Goal: Task Accomplishment & Management: Use online tool/utility

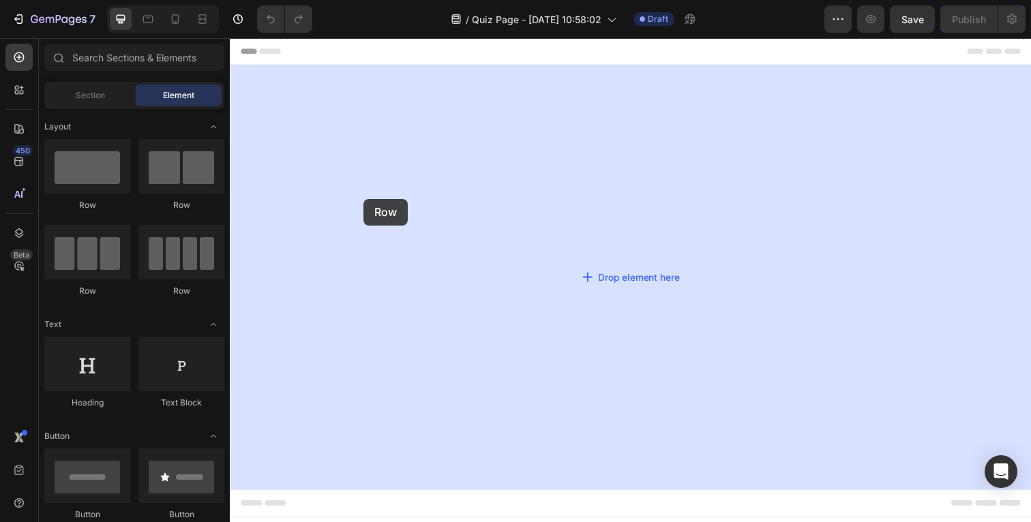
drag, startPoint x: 320, startPoint y: 226, endPoint x: 366, endPoint y: 203, distance: 51.8
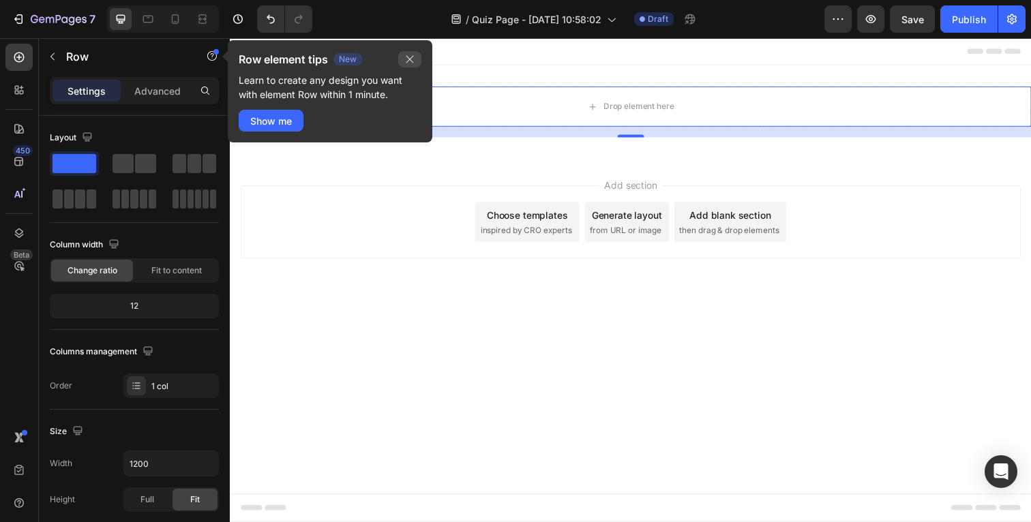
click at [415, 55] on icon "button" at bounding box center [409, 59] width 11 height 11
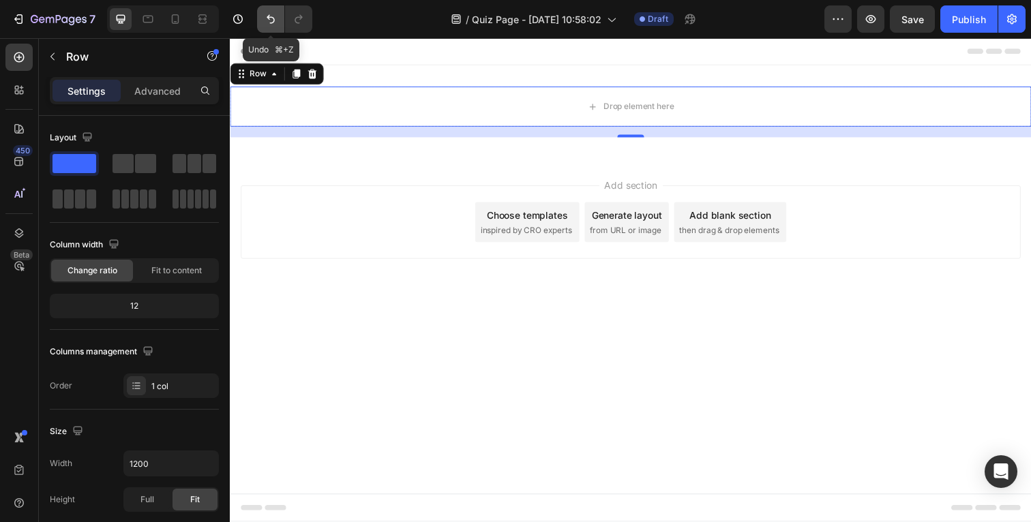
click at [273, 8] on button "Undo/Redo" at bounding box center [270, 18] width 27 height 27
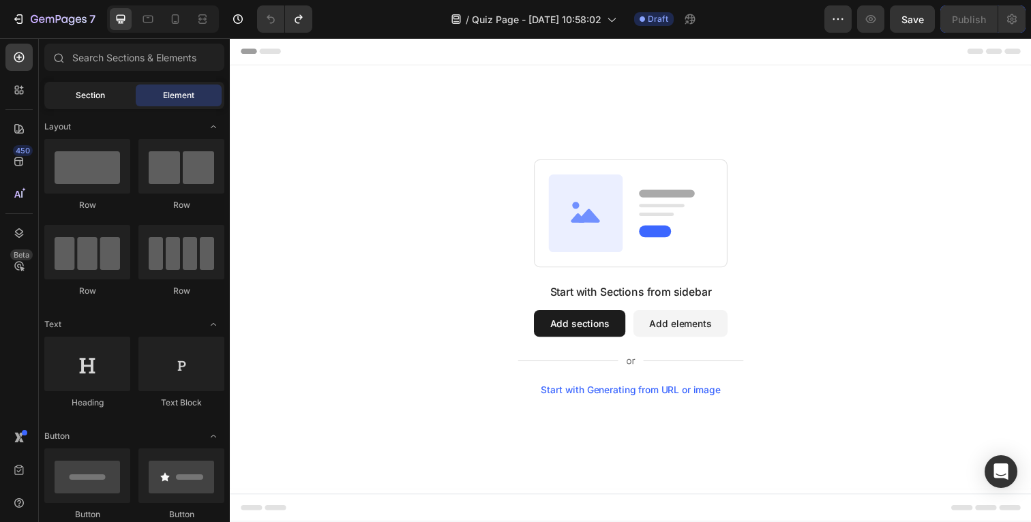
click at [106, 91] on div "Section" at bounding box center [90, 96] width 86 height 22
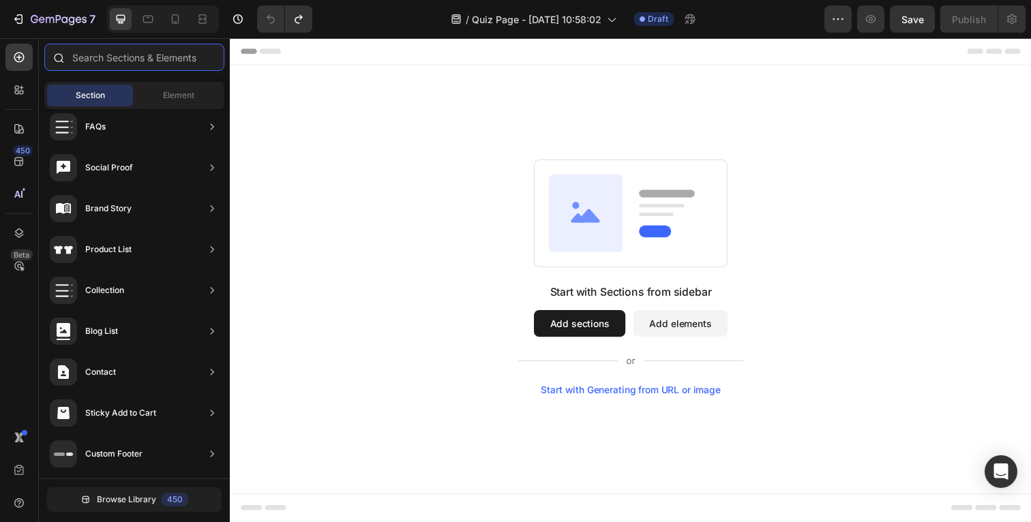
click at [110, 59] on input "text" at bounding box center [134, 57] width 180 height 27
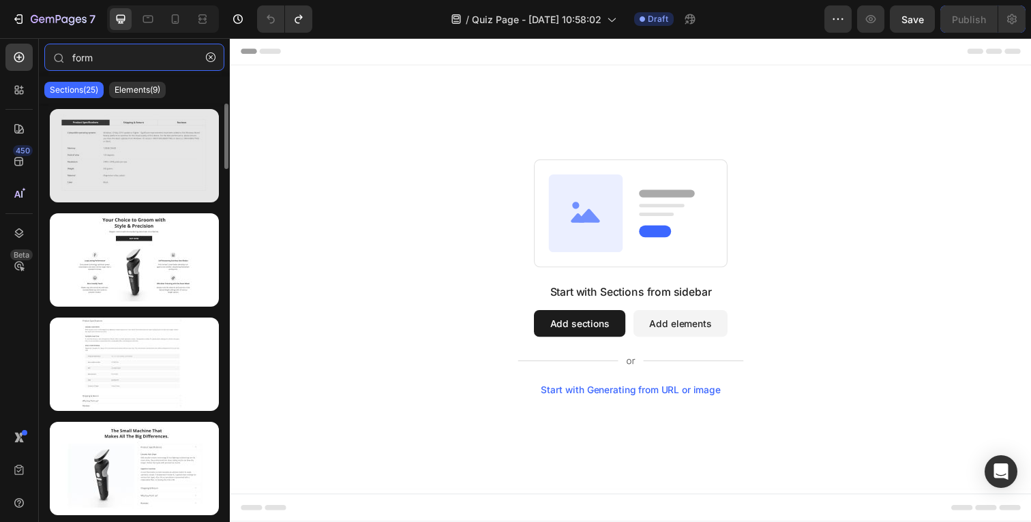
type input "form"
click at [193, 173] on div at bounding box center [134, 155] width 169 height 93
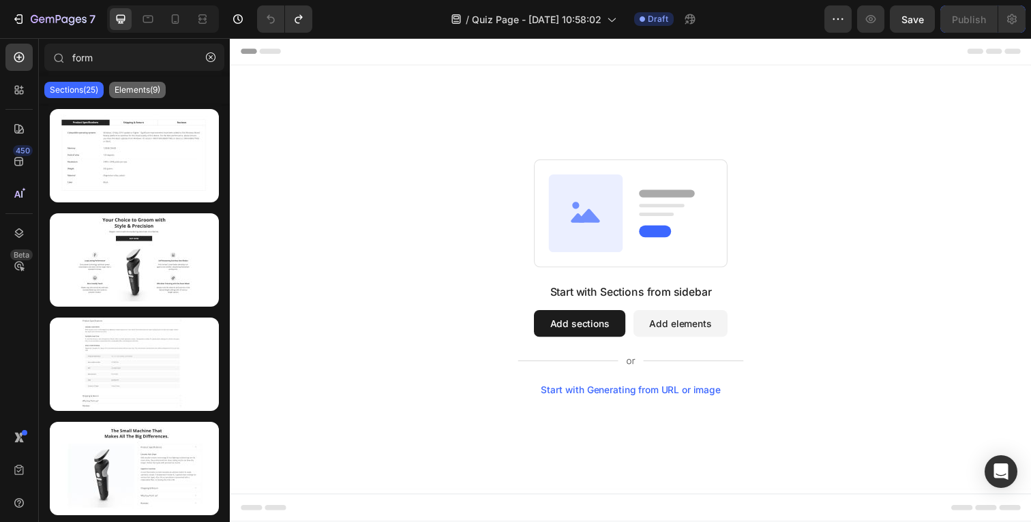
click at [142, 85] on p "Elements(9)" at bounding box center [138, 90] width 46 height 11
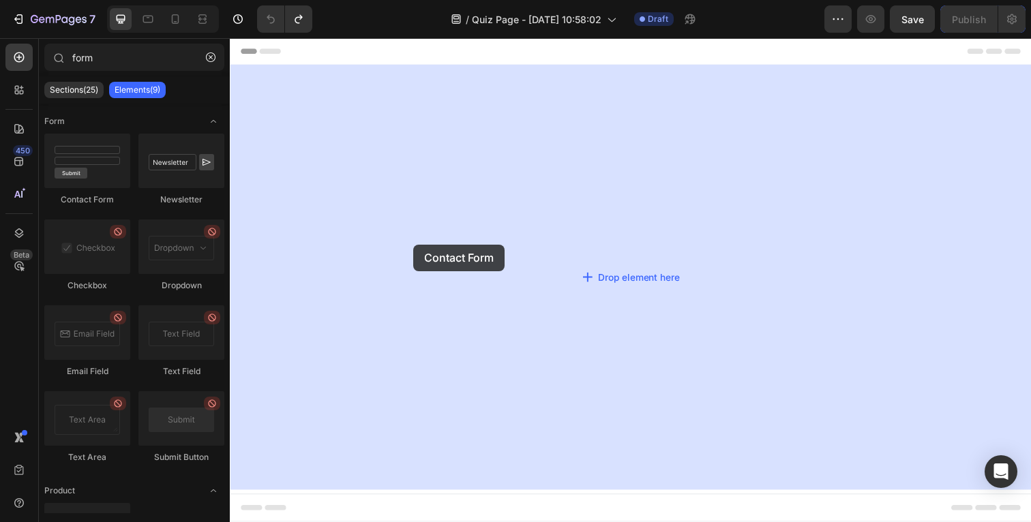
drag, startPoint x: 306, startPoint y: 199, endPoint x: 421, endPoint y: 252, distance: 126.9
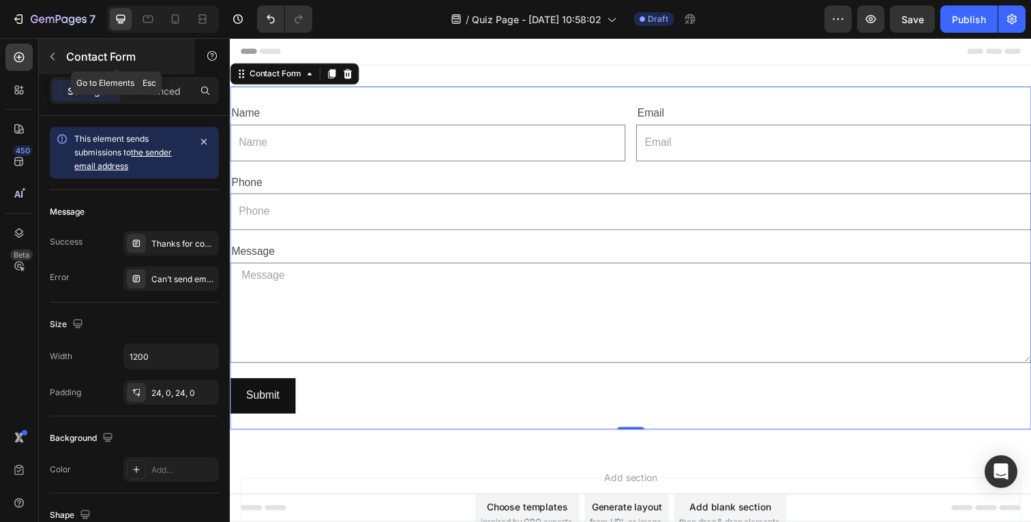
click at [57, 56] on icon "button" at bounding box center [52, 56] width 11 height 11
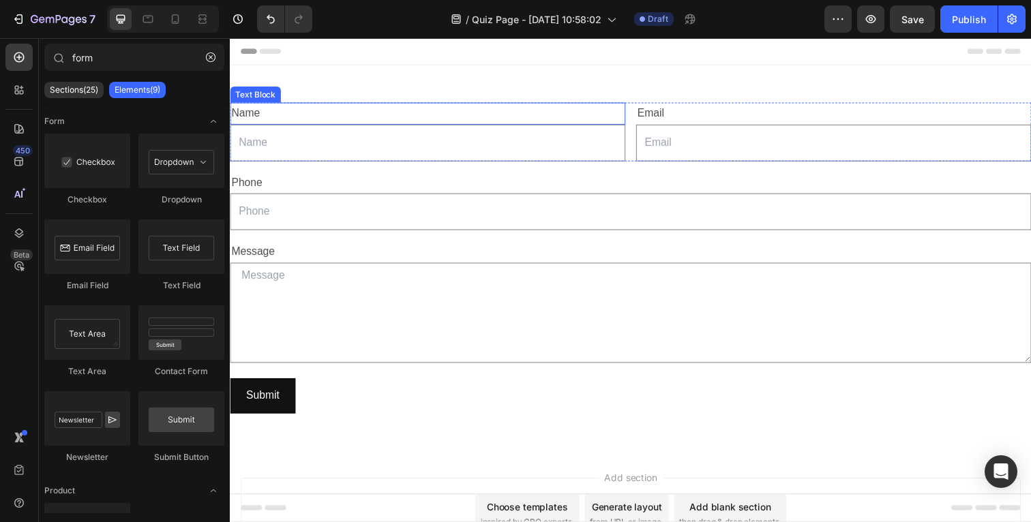
click at [312, 105] on div "Name" at bounding box center [432, 115] width 404 height 23
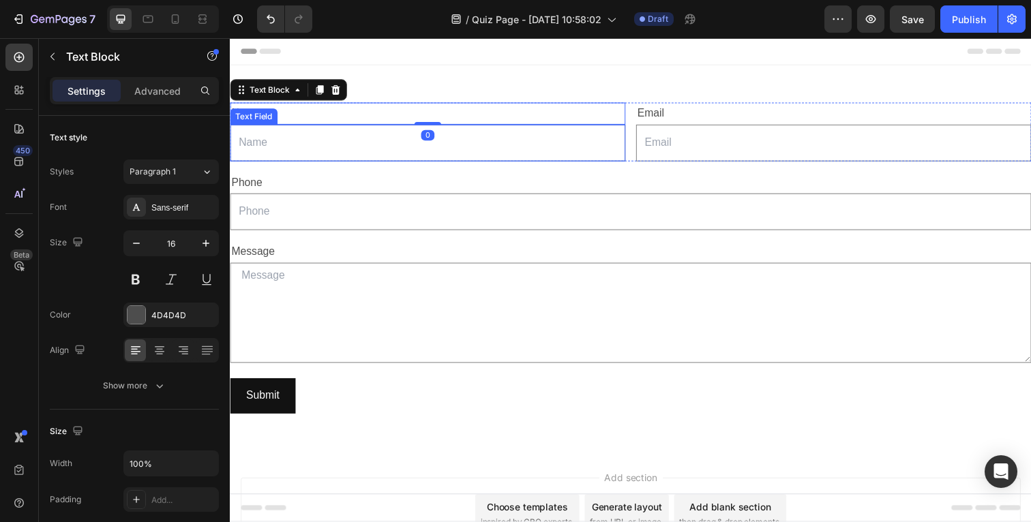
click at [362, 161] on input "text" at bounding box center [432, 146] width 404 height 38
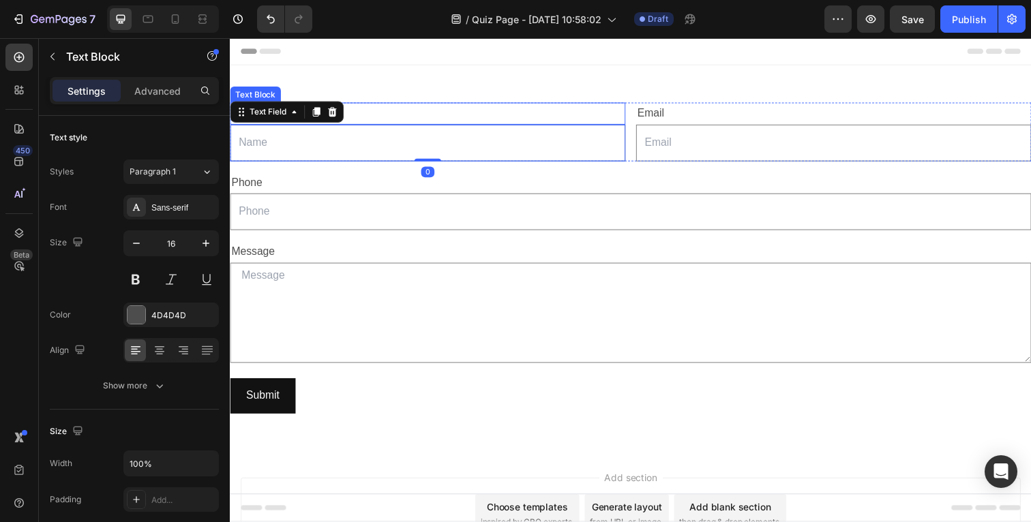
click at [406, 110] on div "Name" at bounding box center [432, 115] width 404 height 23
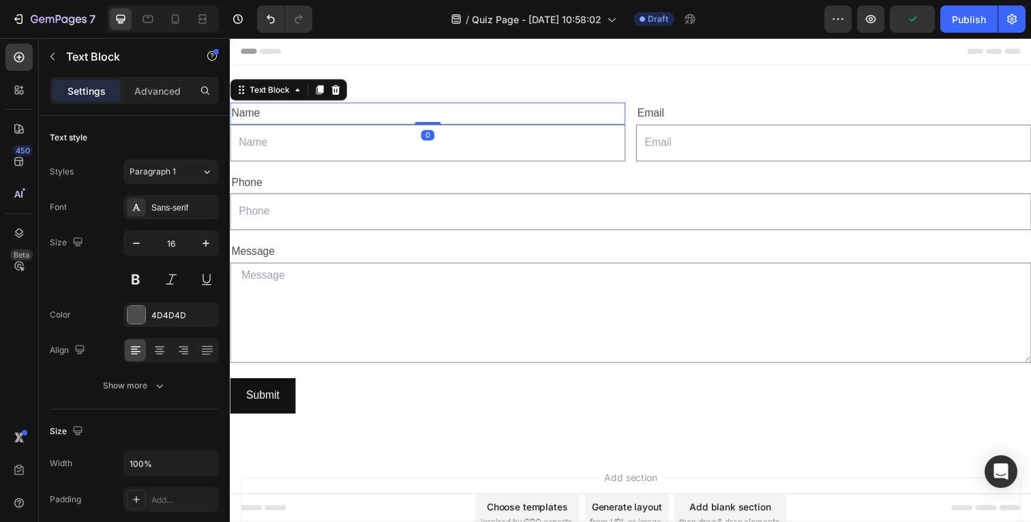
click at [236, 111] on div "Name" at bounding box center [432, 115] width 404 height 23
click at [236, 111] on p "Name" at bounding box center [431, 116] width 401 height 20
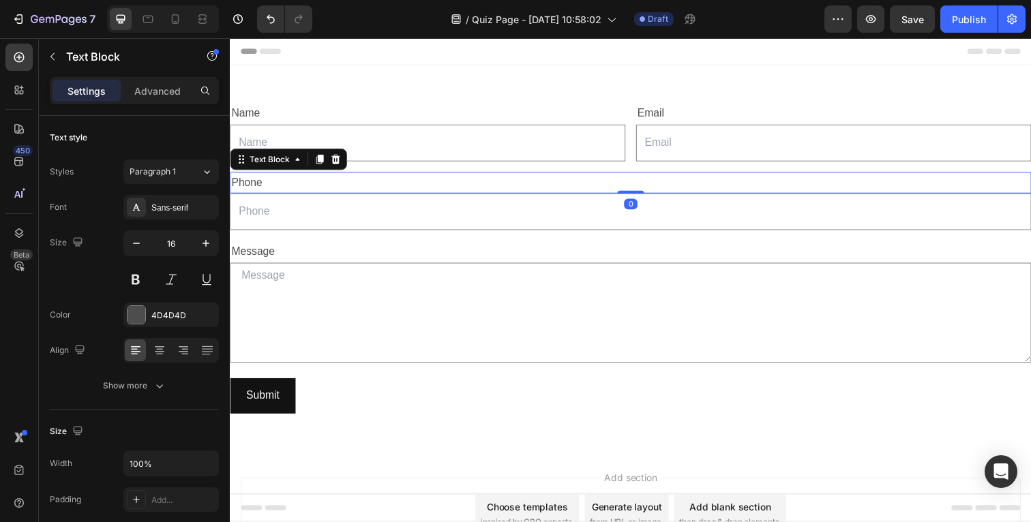
click at [306, 183] on div "Phone" at bounding box center [639, 186] width 818 height 23
click at [258, 187] on div "Phone" at bounding box center [639, 186] width 818 height 23
click at [258, 187] on p "Phone" at bounding box center [638, 187] width 815 height 20
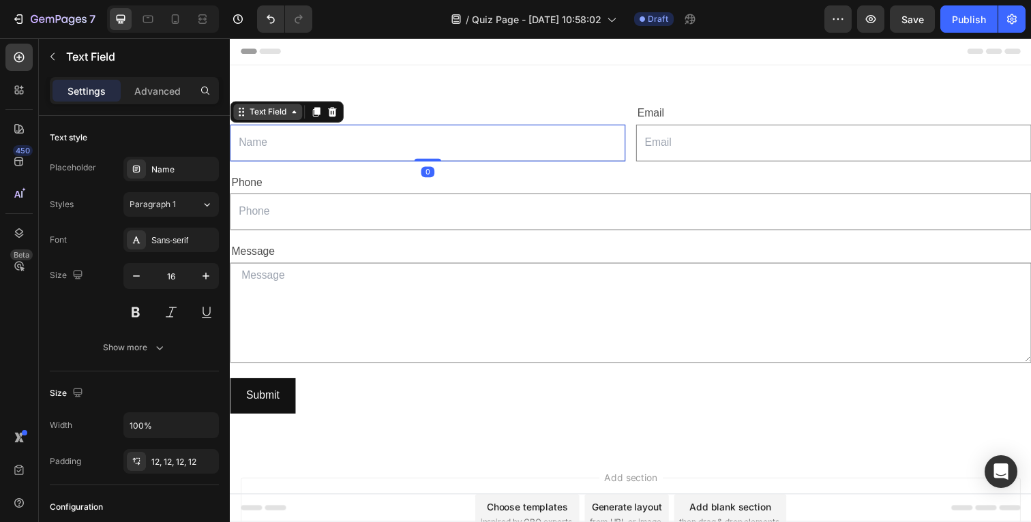
click at [248, 118] on div "Text Field" at bounding box center [268, 114] width 43 height 12
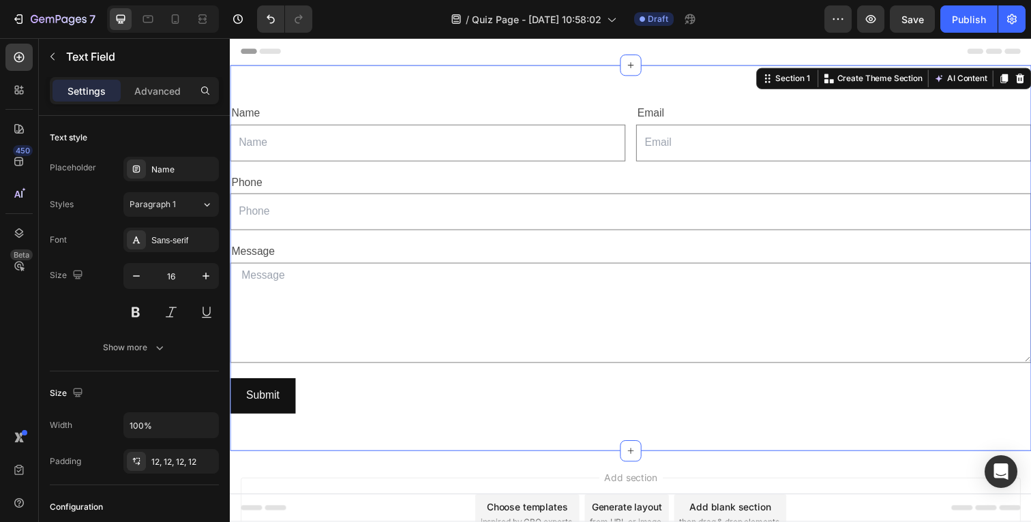
click at [369, 68] on div "Name Text Block Text Field Email Text Block Email Field Row Phone Text Block Te…" at bounding box center [639, 263] width 818 height 394
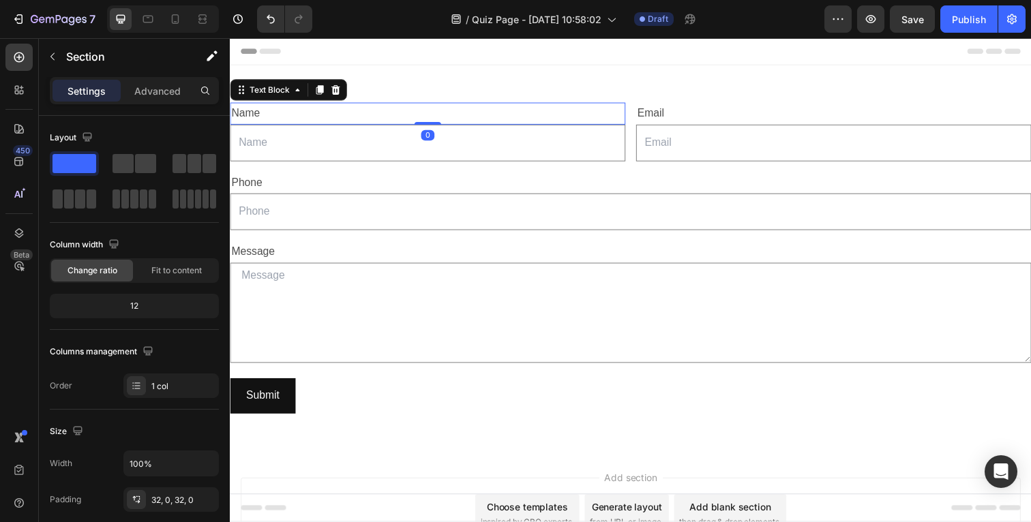
click at [243, 118] on p "Name" at bounding box center [431, 116] width 401 height 20
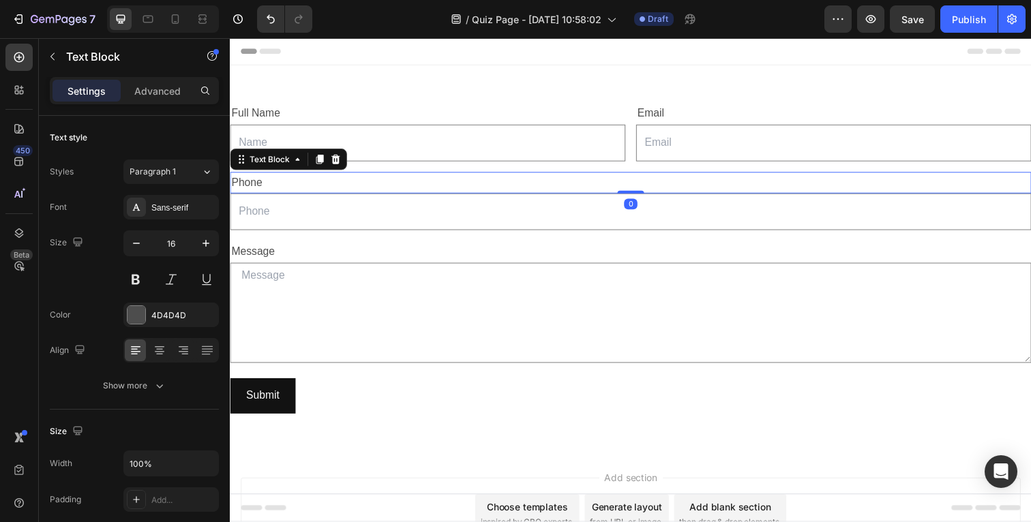
click at [332, 185] on p "Phone" at bounding box center [638, 187] width 815 height 20
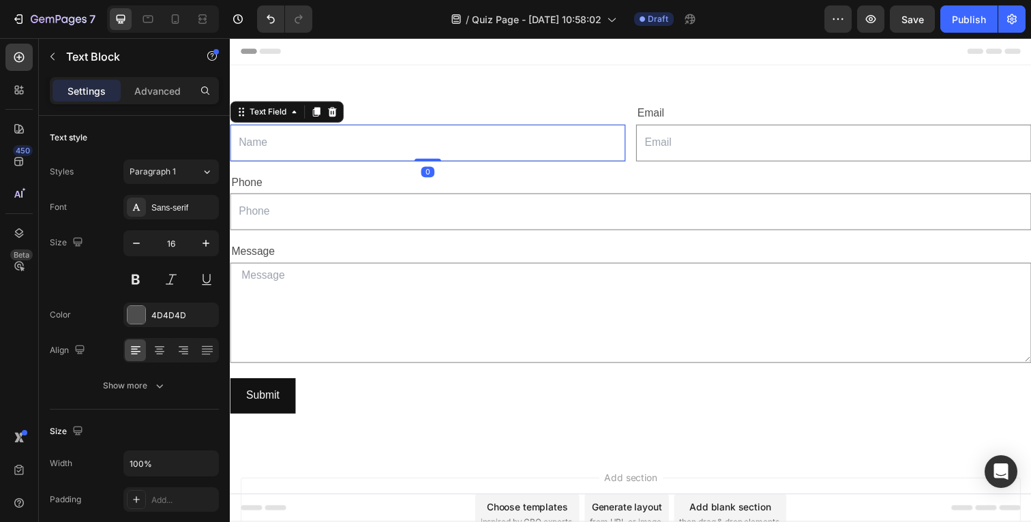
click at [390, 143] on input "text" at bounding box center [432, 146] width 404 height 38
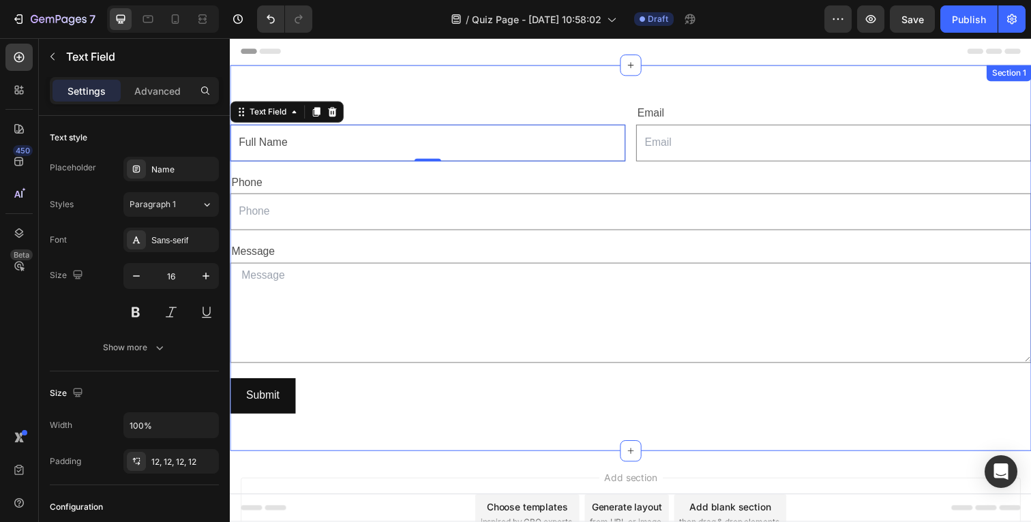
type input "Full Name"
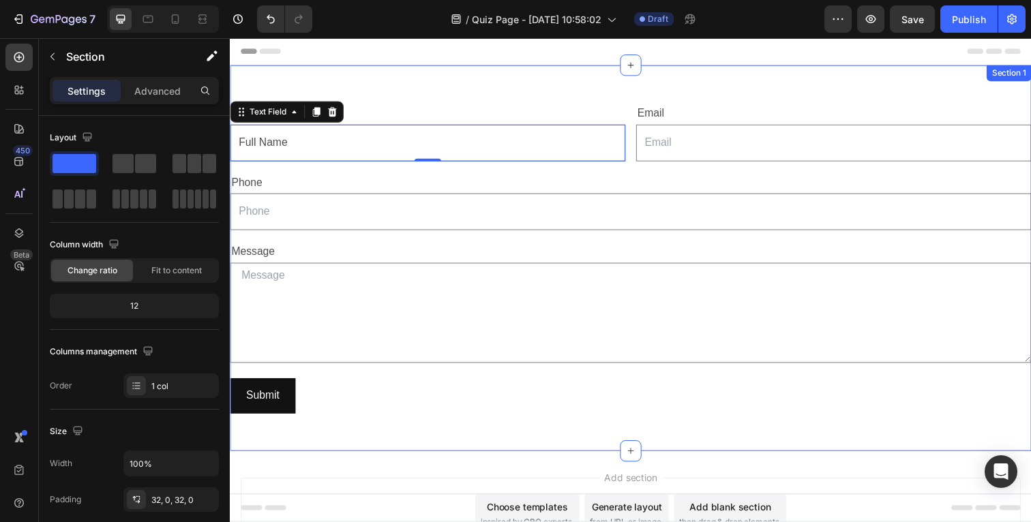
click at [466, 75] on div "Full Name Text Block Full Name Text Field 0 Email Text Block Email Field Row Ph…" at bounding box center [639, 263] width 818 height 394
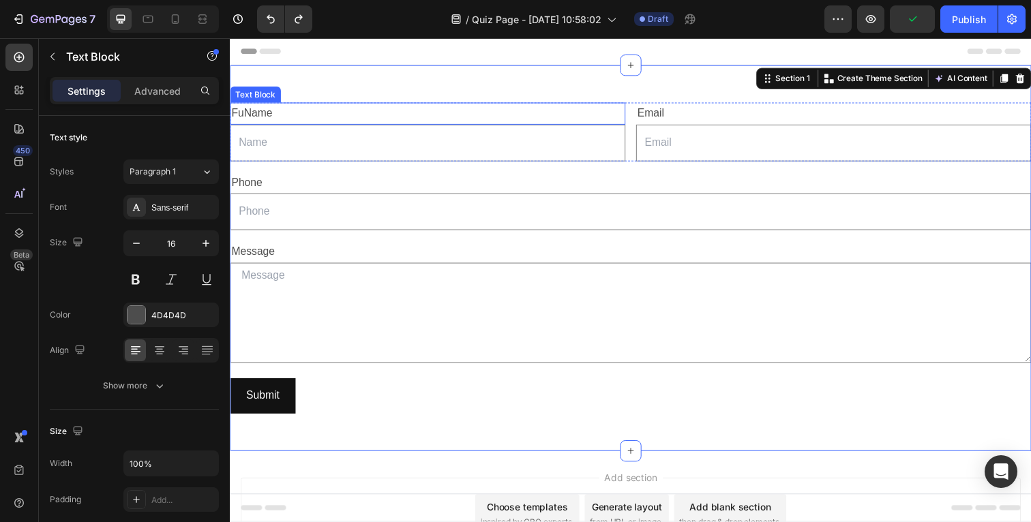
click at [280, 118] on p "FuName" at bounding box center [431, 116] width 401 height 20
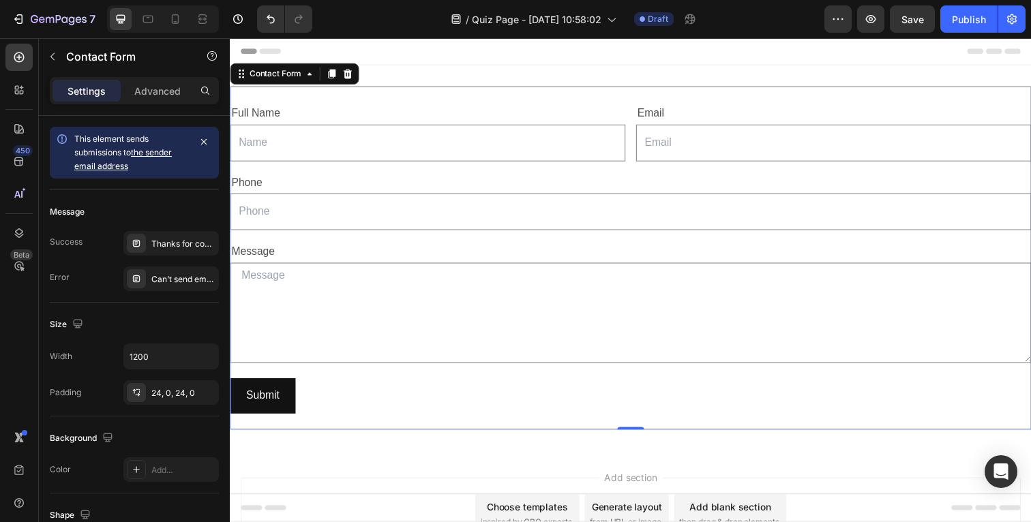
click at [374, 93] on div "Full Name Text Block Text Field Email Text Block Email Field Row Phone Text Blo…" at bounding box center [639, 263] width 818 height 350
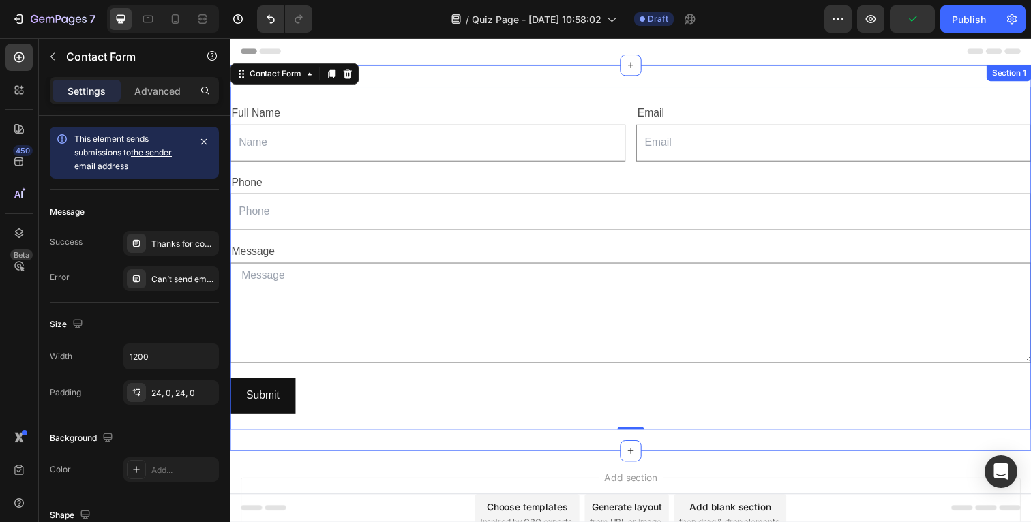
click at [417, 89] on div "Full Name Text Block Text Field Email Text Block Email Field Row Phone Text Blo…" at bounding box center [639, 263] width 818 height 350
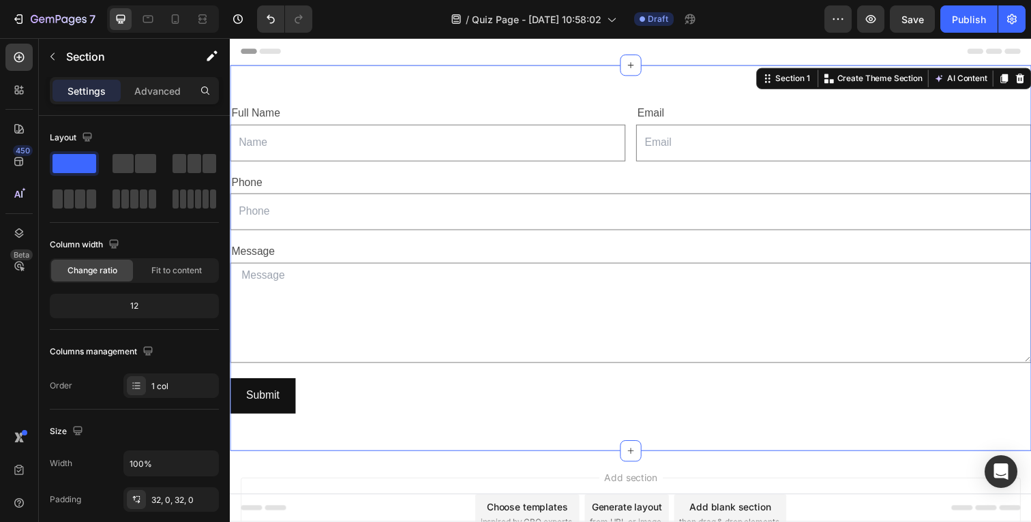
click at [416, 71] on div "Full Name Text Block Text Field Email Text Block Email Field Row Phone Text Blo…" at bounding box center [639, 263] width 818 height 394
click at [353, 115] on p "Full Name" at bounding box center [431, 116] width 401 height 20
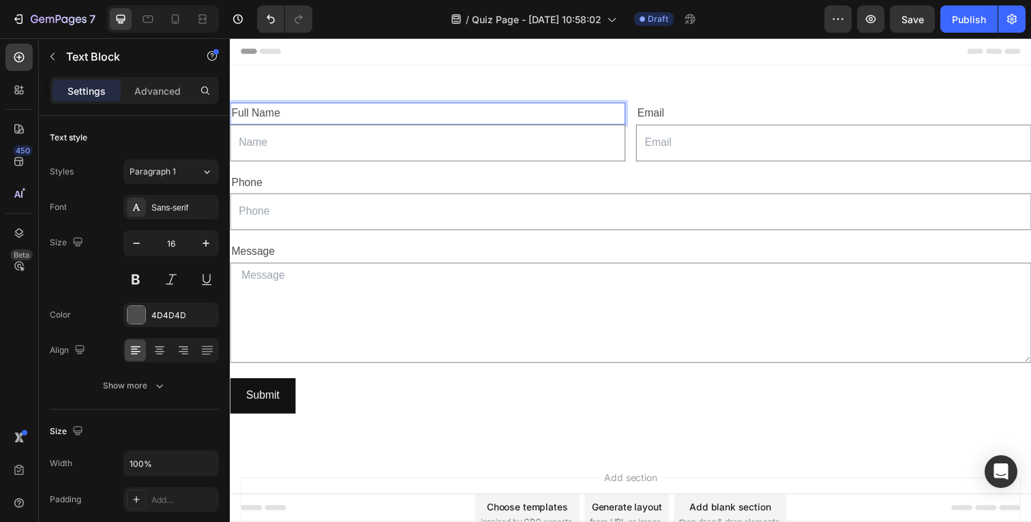
click at [254, 115] on p "Full Name" at bounding box center [431, 116] width 401 height 20
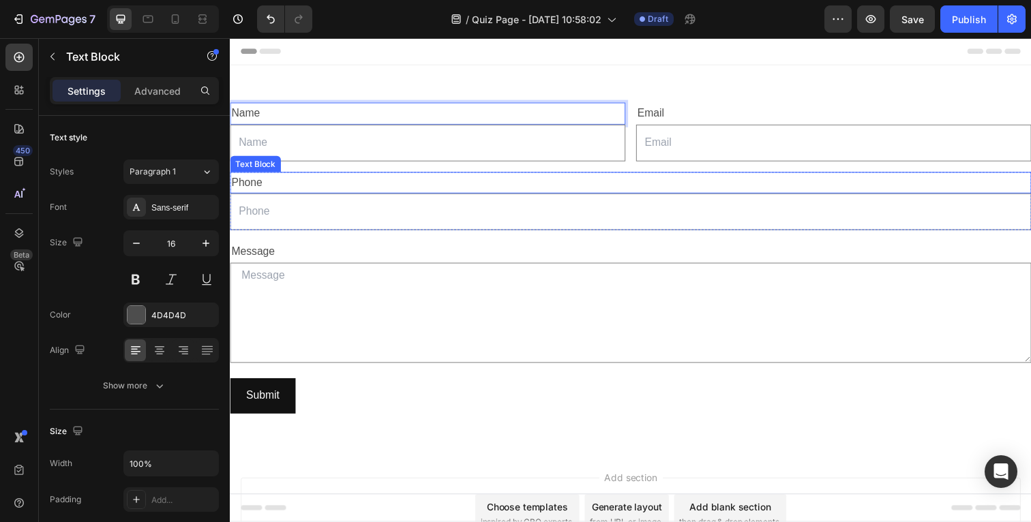
click at [285, 190] on p "Phone" at bounding box center [638, 187] width 815 height 20
click at [261, 188] on p "Phone" at bounding box center [638, 187] width 815 height 20
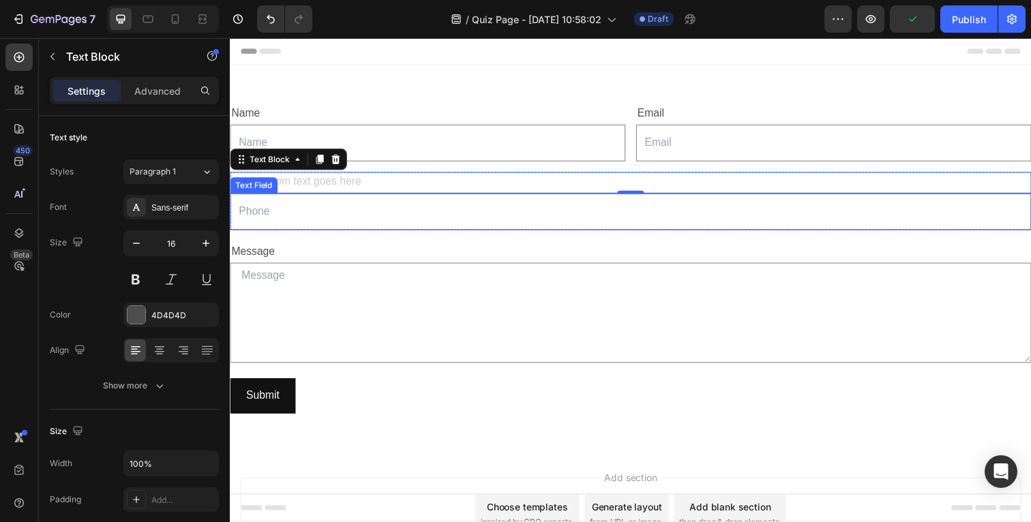
type input "d"
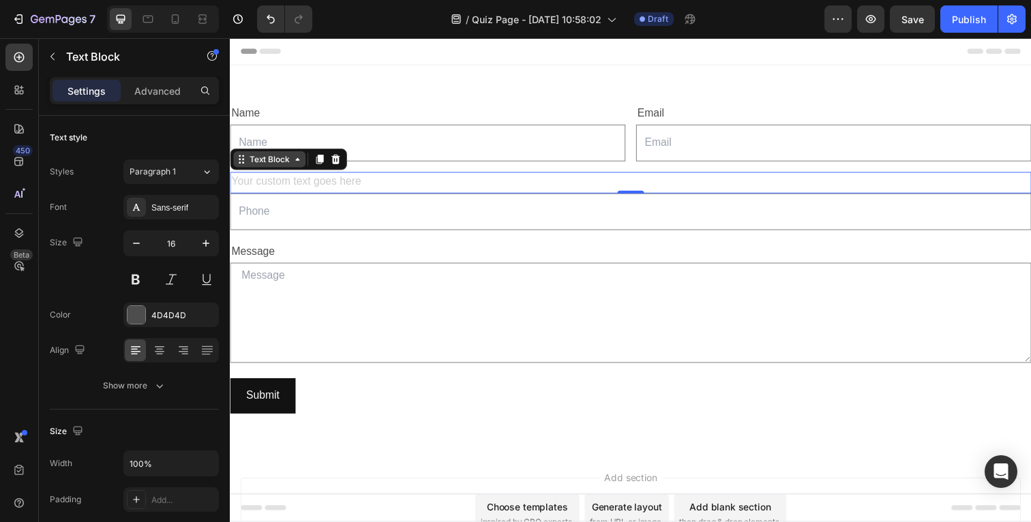
click at [299, 166] on icon at bounding box center [298, 162] width 11 height 11
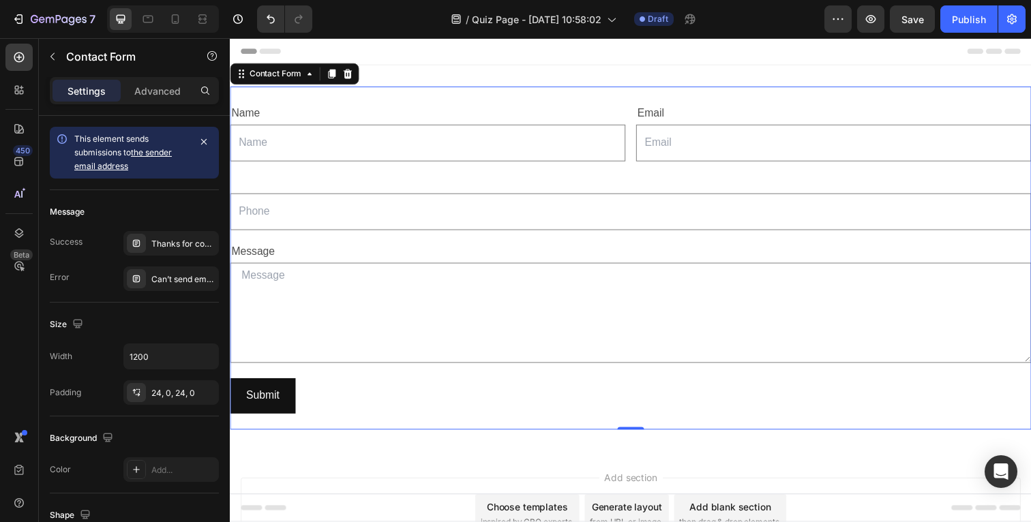
click at [332, 103] on div "Name Text Block Text Field Email Text Block Email Field Row Text Block Text Fie…" at bounding box center [639, 263] width 818 height 350
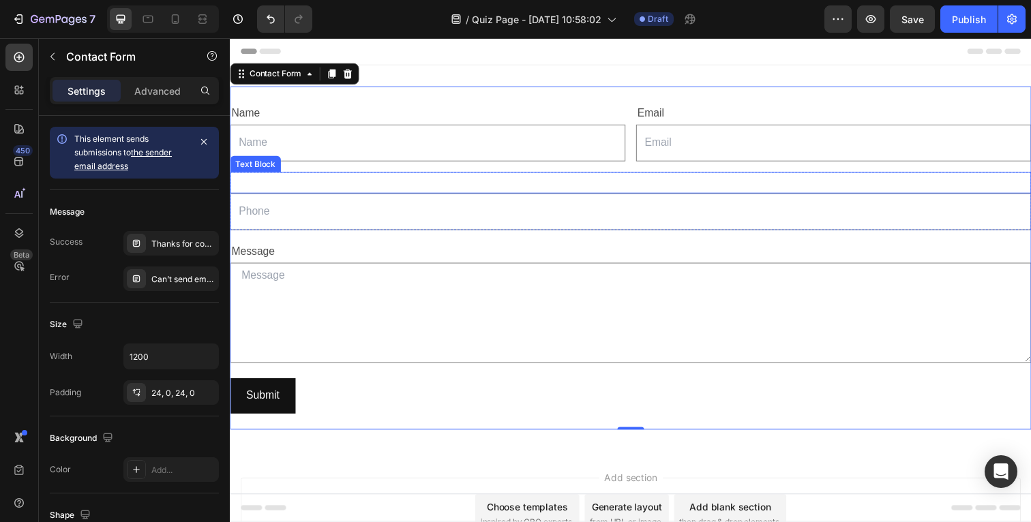
click at [327, 183] on p "Rich Text Editor. Editing area: main" at bounding box center [638, 187] width 815 height 20
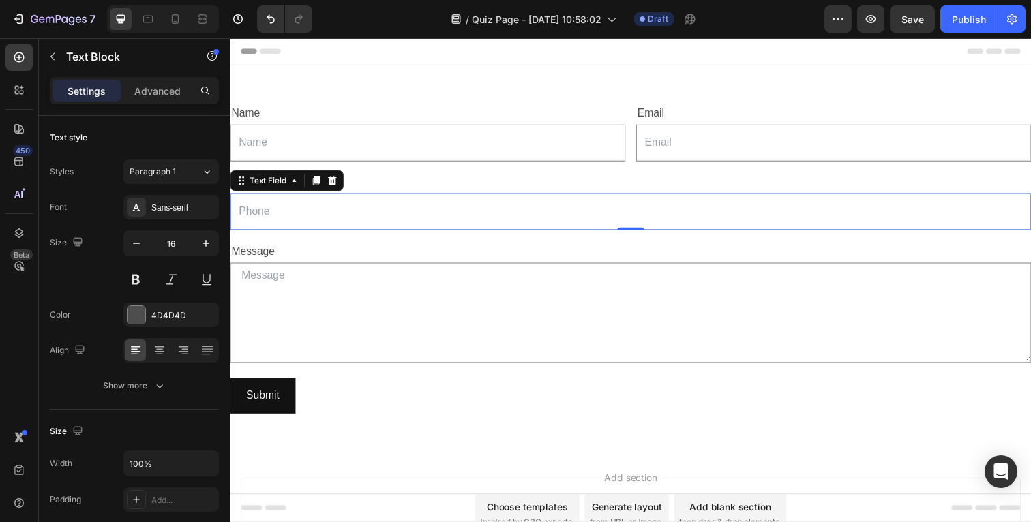
click at [289, 228] on input "text" at bounding box center [639, 216] width 818 height 38
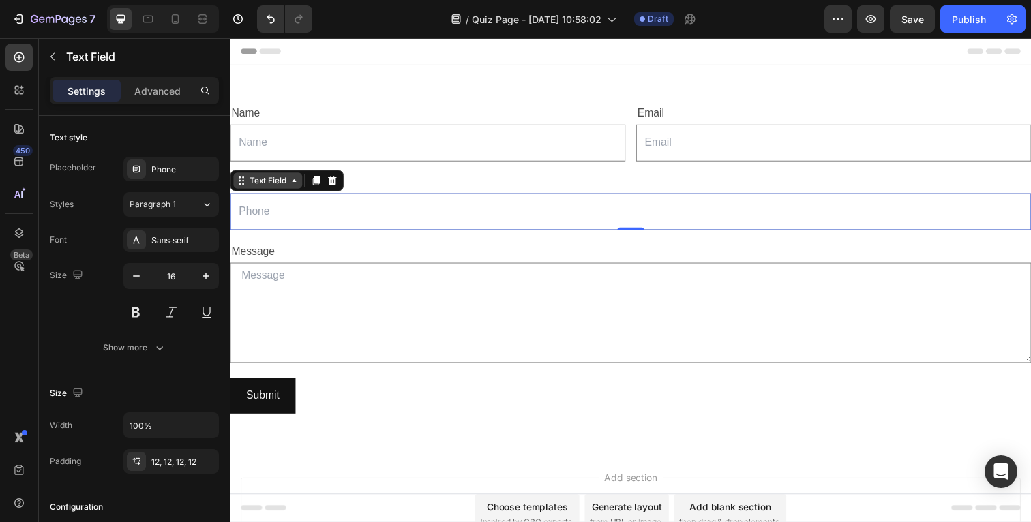
click at [243, 185] on icon at bounding box center [241, 184] width 11 height 11
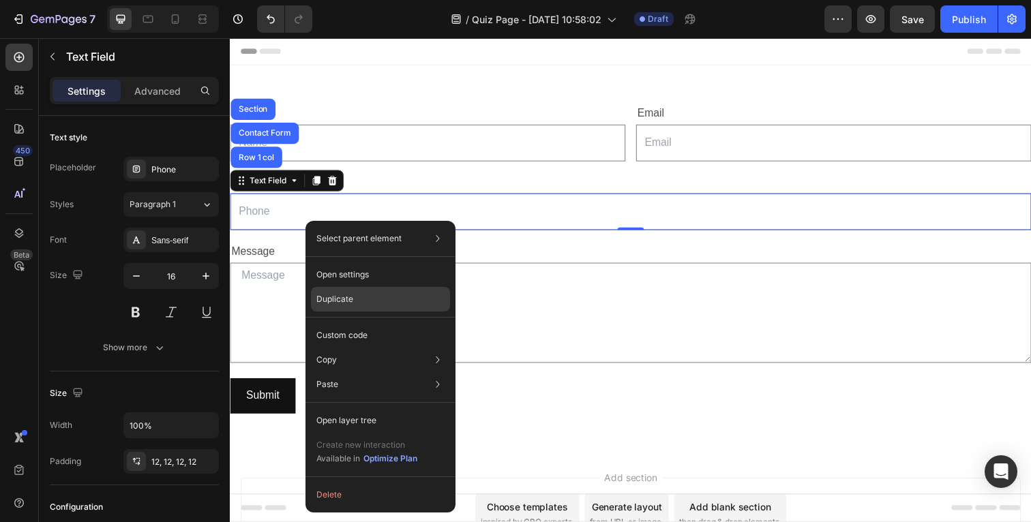
click at [349, 295] on p "Duplicate" at bounding box center [334, 299] width 37 height 12
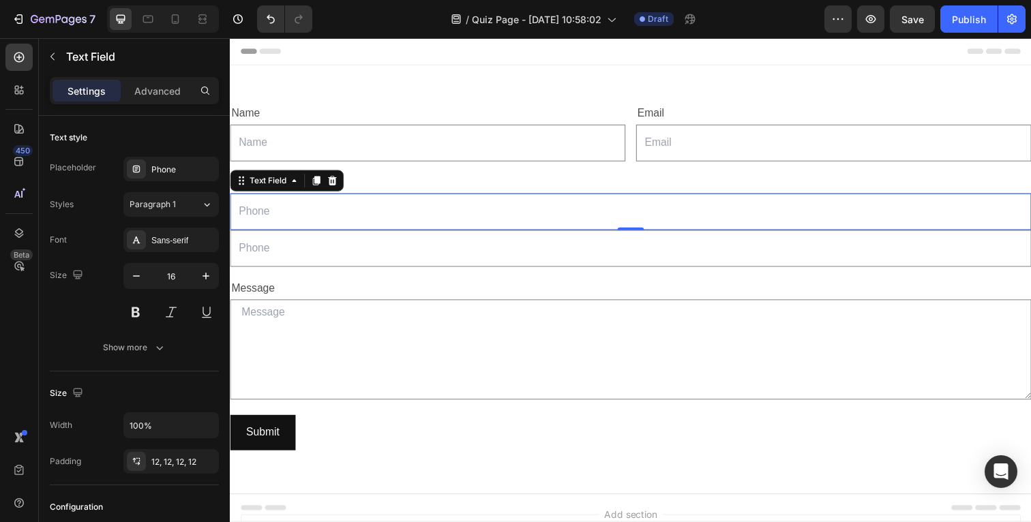
click at [406, 216] on input "text" at bounding box center [639, 216] width 818 height 38
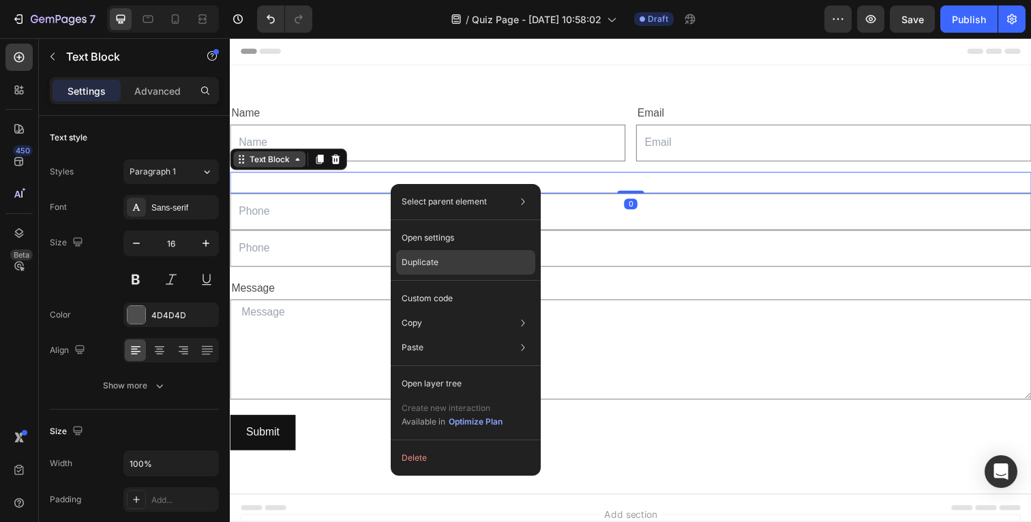
click at [413, 254] on div "Duplicate" at bounding box center [465, 262] width 139 height 25
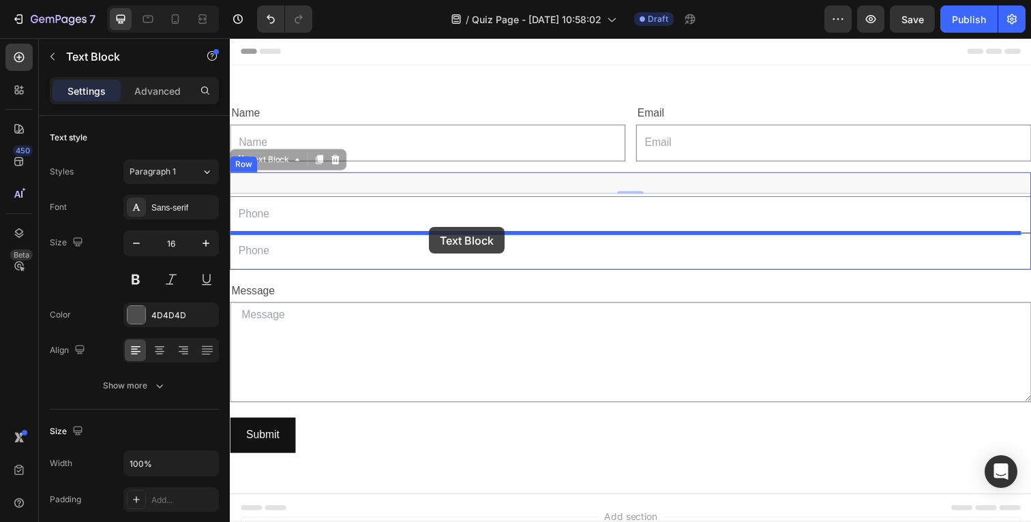
drag, startPoint x: 431, startPoint y: 183, endPoint x: 433, endPoint y: 231, distance: 47.8
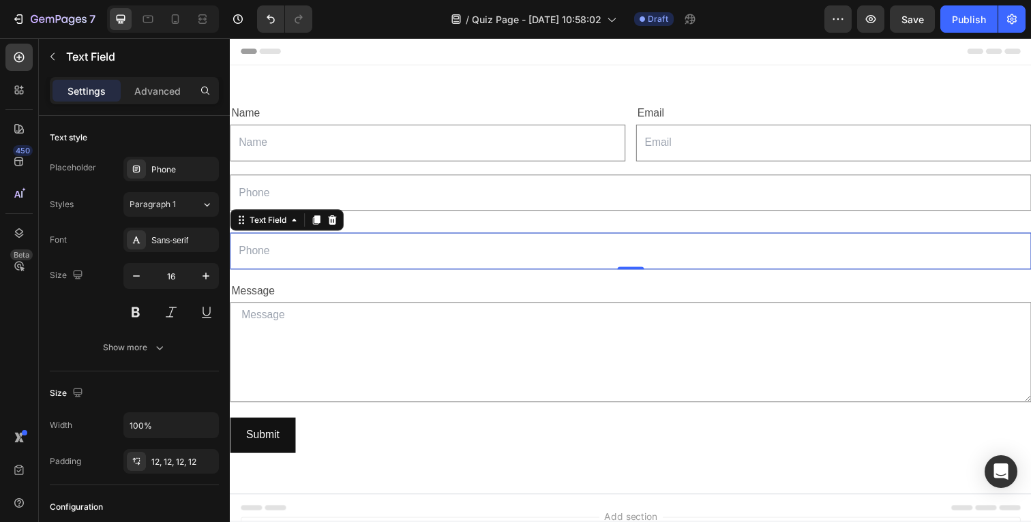
click at [380, 267] on input "text" at bounding box center [639, 256] width 818 height 38
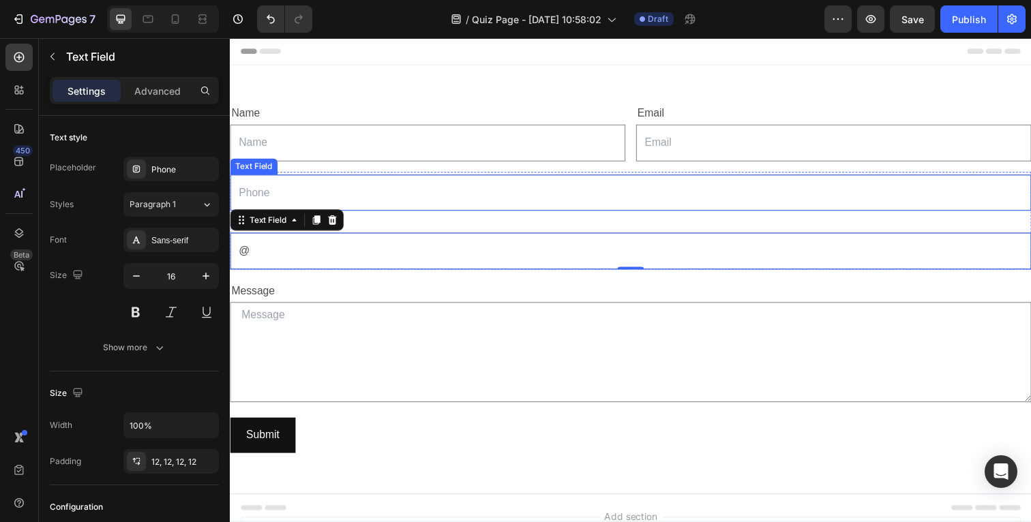
type input "@"
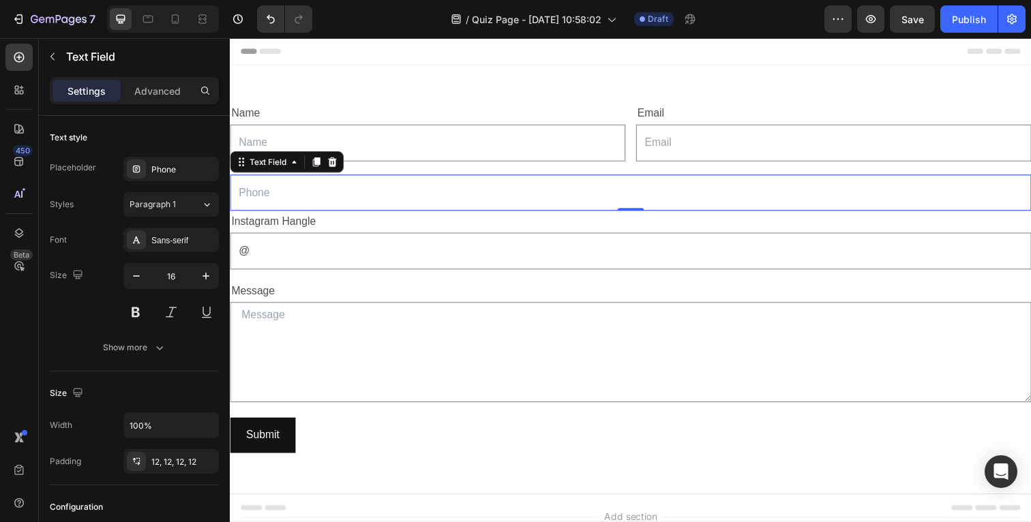
click at [368, 192] on input "text" at bounding box center [639, 197] width 818 height 38
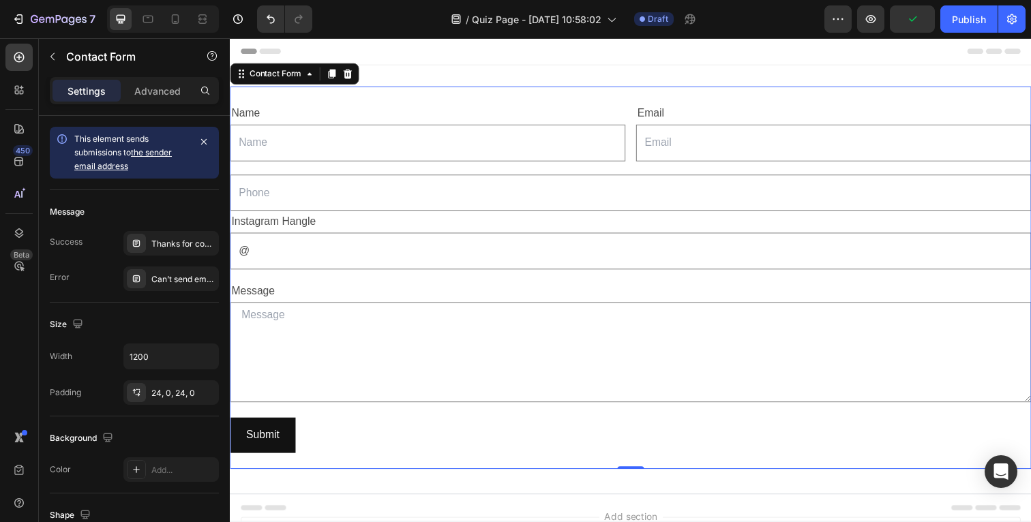
click at [383, 170] on div "Name Text Block Text Field Email Text Block Email Field Row Text Block Text Fie…" at bounding box center [639, 283] width 818 height 391
click at [368, 170] on div "Name Text Block Text Field Email Text Block Email Field Row Text Block Text Fie…" at bounding box center [639, 283] width 818 height 391
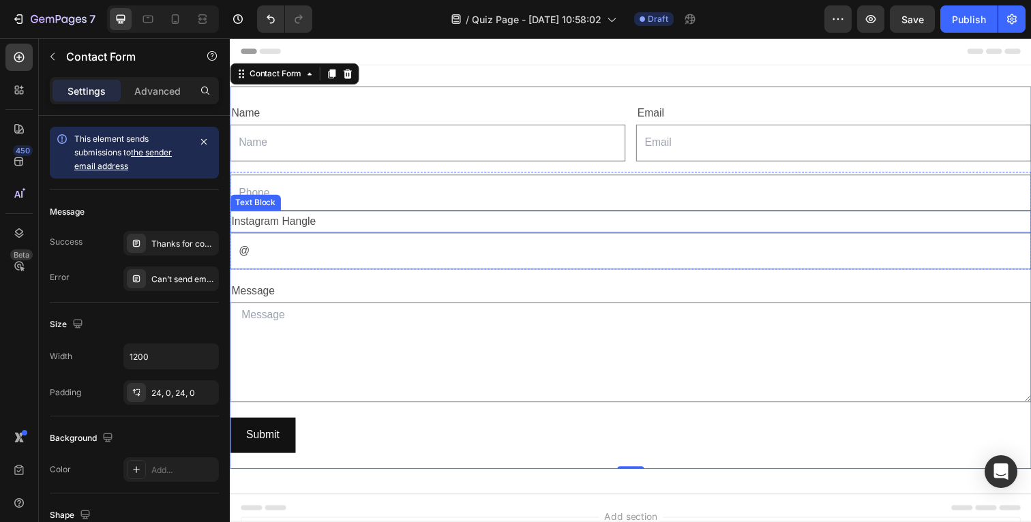
click at [355, 228] on p "Instagram Hangle" at bounding box center [638, 226] width 815 height 20
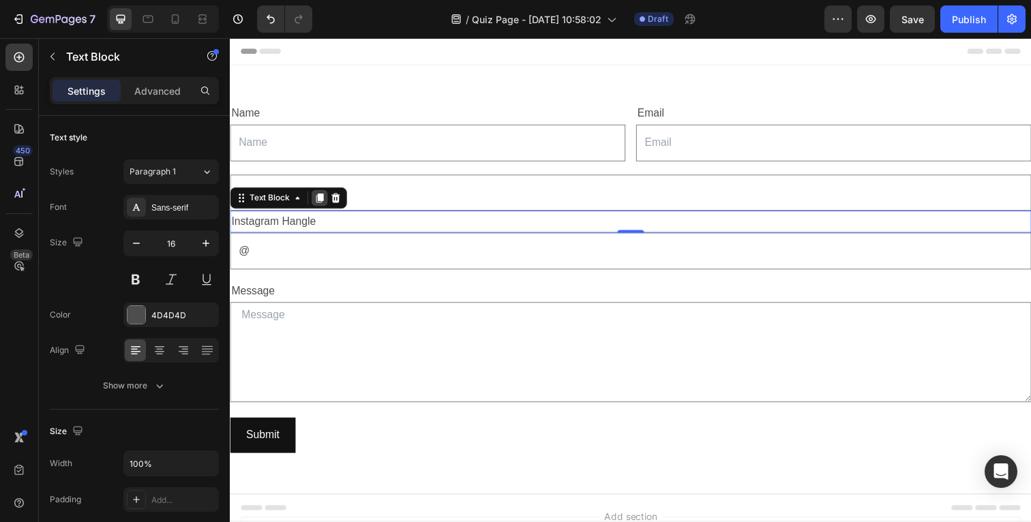
click at [322, 205] on icon at bounding box center [322, 203] width 8 height 10
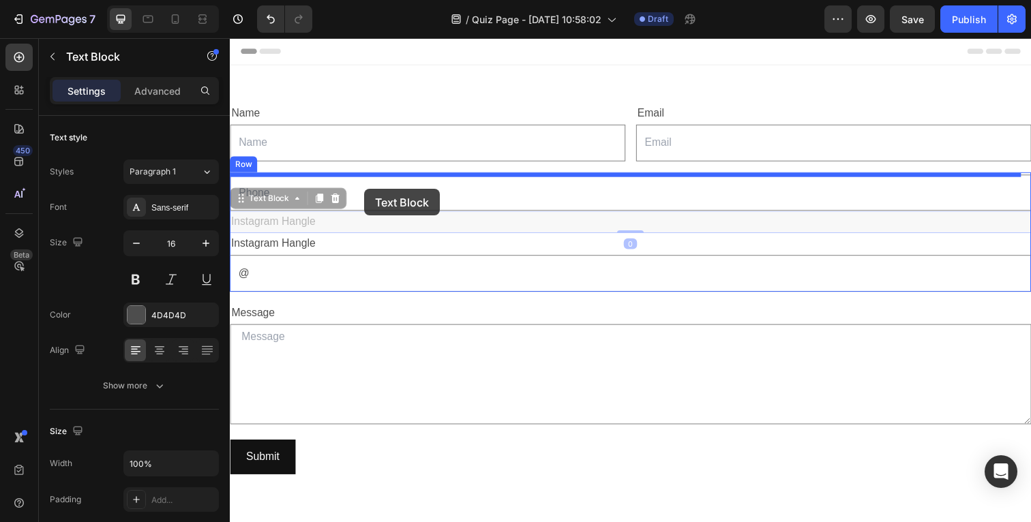
drag, startPoint x: 372, startPoint y: 226, endPoint x: 367, endPoint y: 192, distance: 34.5
click at [367, 192] on div "Header Name Text Block Text Field Email Text Block Email Field Row Text Block T…" at bounding box center [639, 378] width 818 height 680
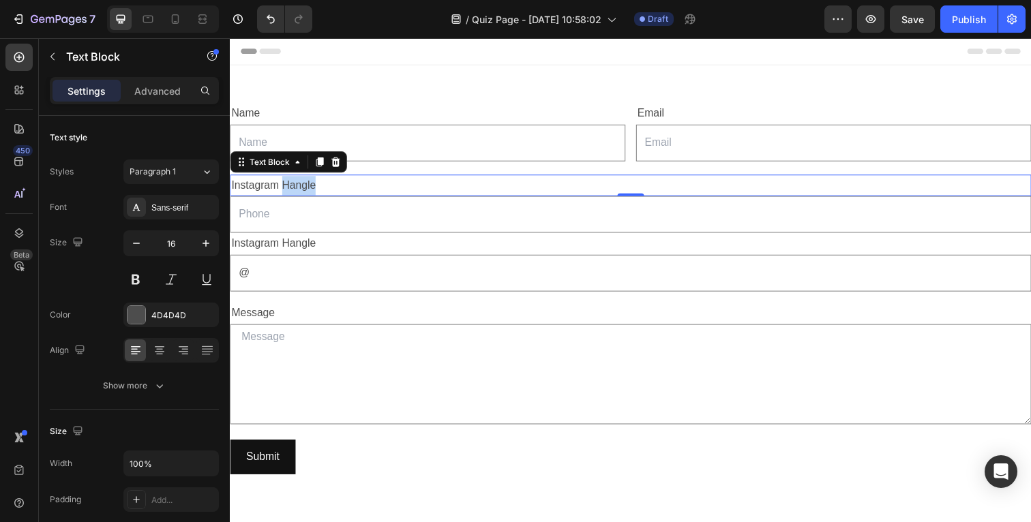
click at [310, 190] on p "Instagram Hangle" at bounding box center [638, 189] width 815 height 20
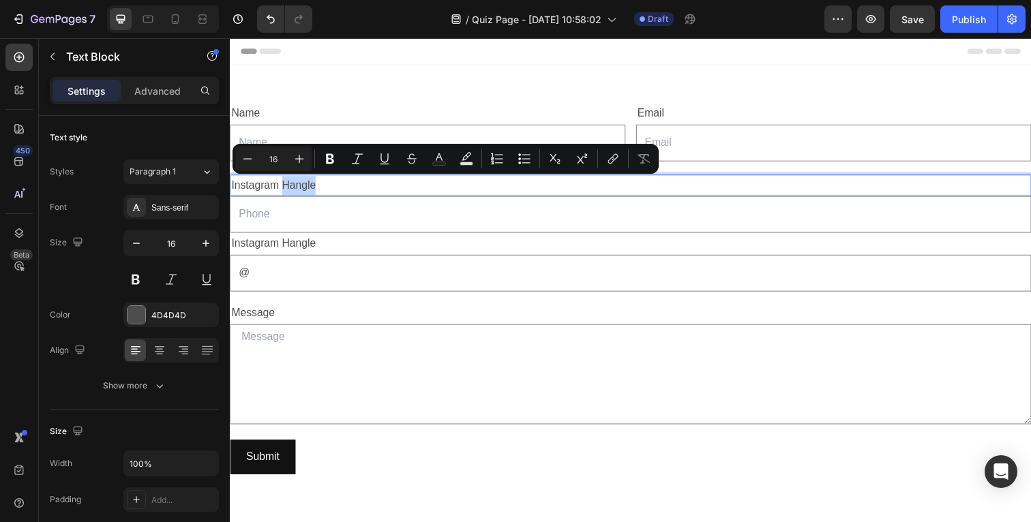
click at [303, 193] on p "Instagram Hangle" at bounding box center [638, 189] width 815 height 20
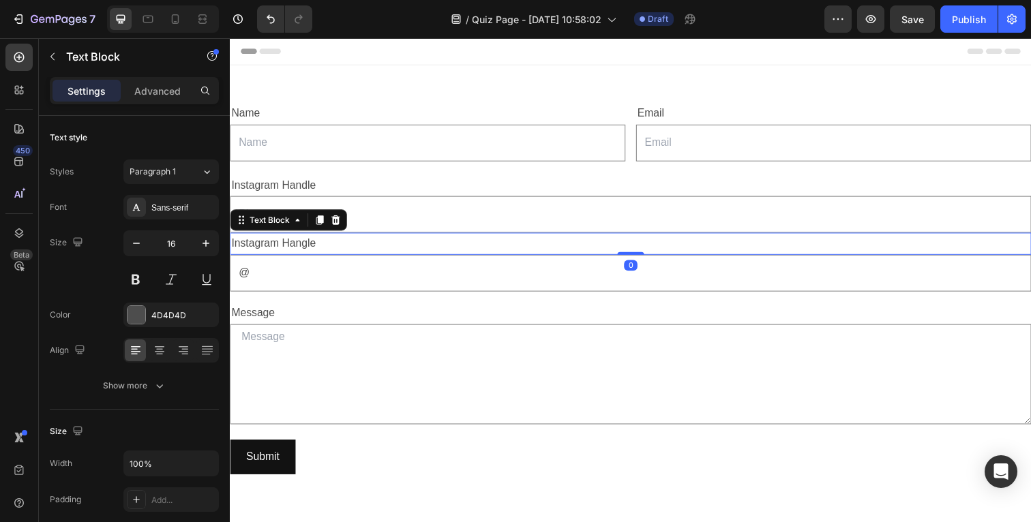
click at [254, 250] on p "Instagram Hangle" at bounding box center [638, 249] width 815 height 20
drag, startPoint x: 317, startPoint y: 250, endPoint x: 317, endPoint y: 269, distance: 19.1
click at [317, 269] on div "Text Block Instagram Handle Text Block Text Field TikTok Hangle Text Block 0 @ …" at bounding box center [639, 236] width 818 height 122
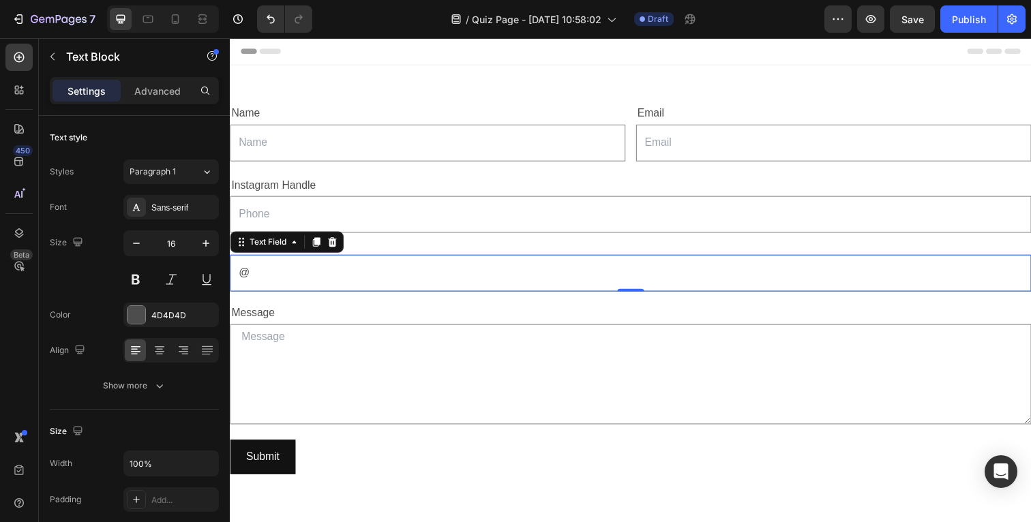
click at [317, 269] on input "@" at bounding box center [639, 279] width 818 height 38
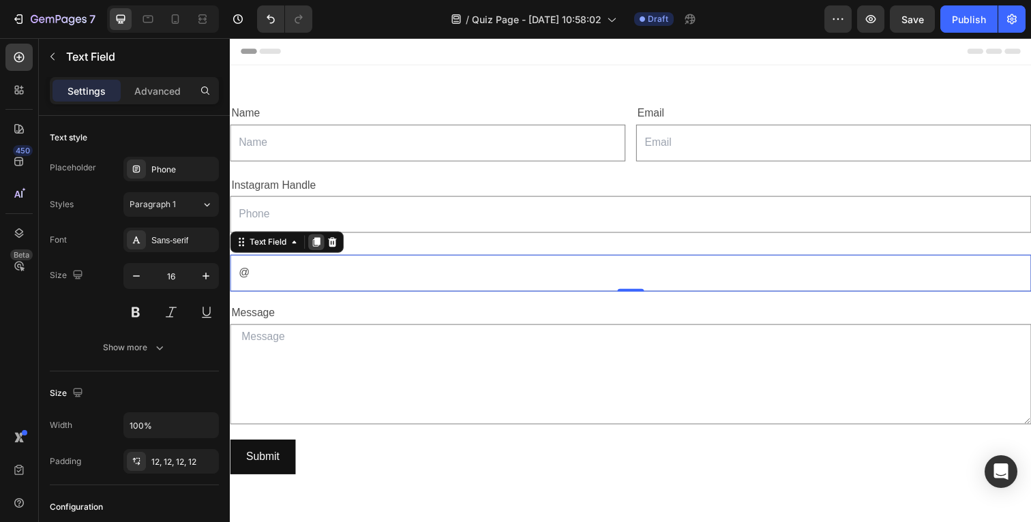
click at [319, 250] on icon at bounding box center [317, 246] width 11 height 11
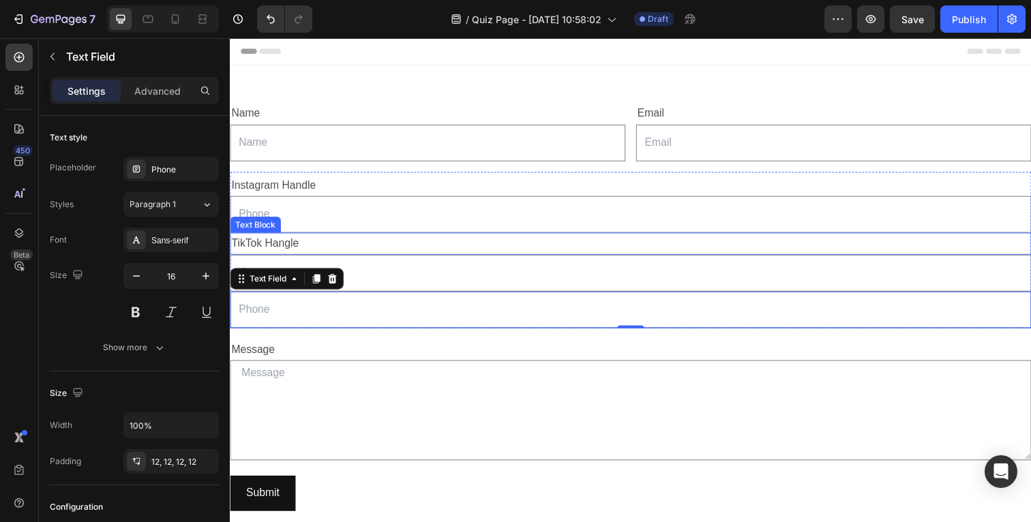
click at [327, 250] on p "TikTok Hangle" at bounding box center [638, 249] width 815 height 20
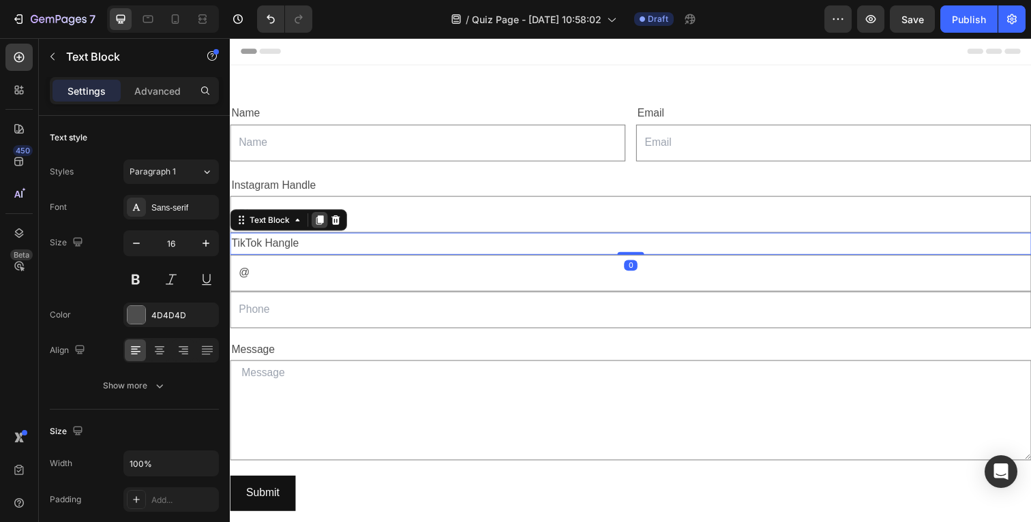
click at [324, 222] on icon at bounding box center [322, 225] width 8 height 10
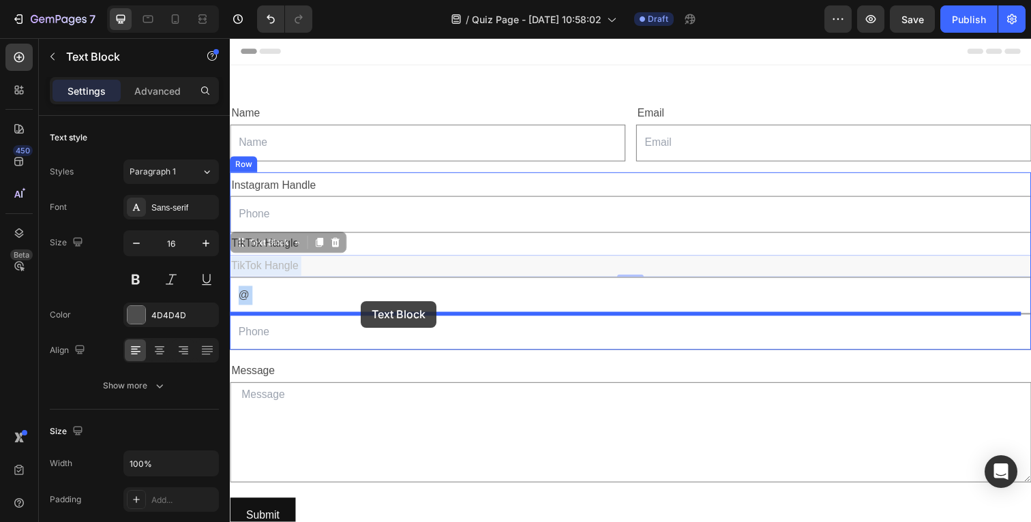
drag, startPoint x: 366, startPoint y: 268, endPoint x: 363, endPoint y: 307, distance: 39.0
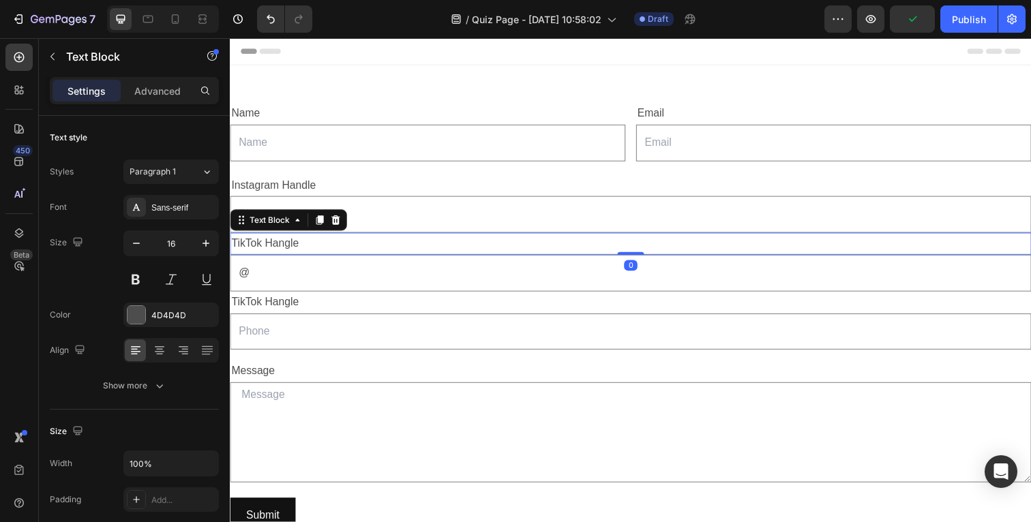
click at [290, 248] on p "TikTok Hangle" at bounding box center [638, 249] width 815 height 20
click at [288, 252] on p "TikTok Hangle" at bounding box center [638, 249] width 815 height 20
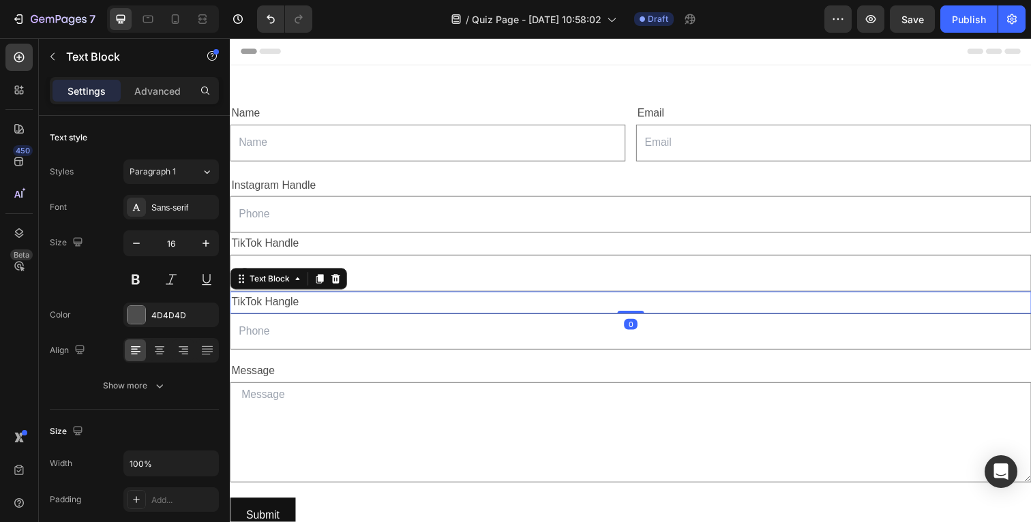
click at [251, 305] on p "TikTok Hangle" at bounding box center [638, 309] width 815 height 20
click at [288, 309] on p "Youtube Hangle" at bounding box center [638, 309] width 815 height 20
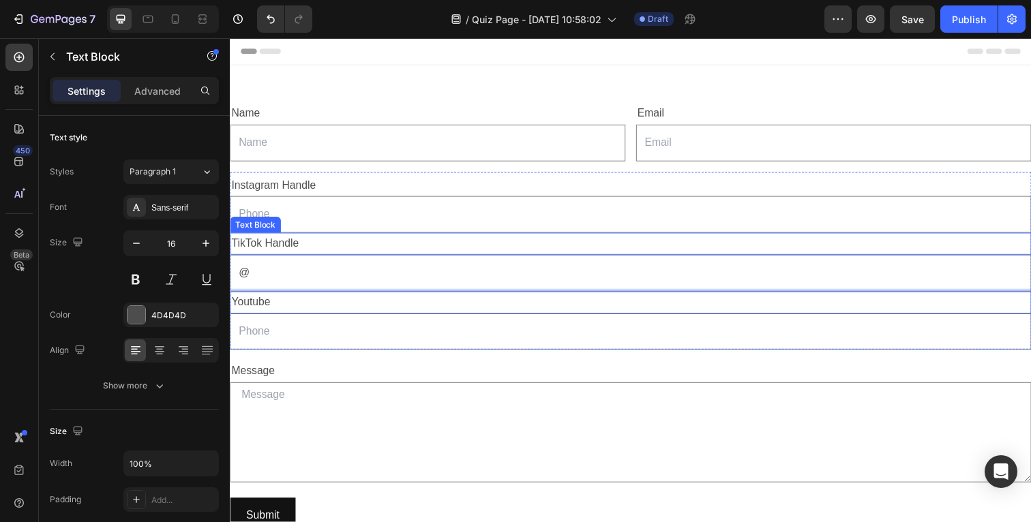
click at [305, 249] on p "TikTok Handle" at bounding box center [638, 249] width 815 height 20
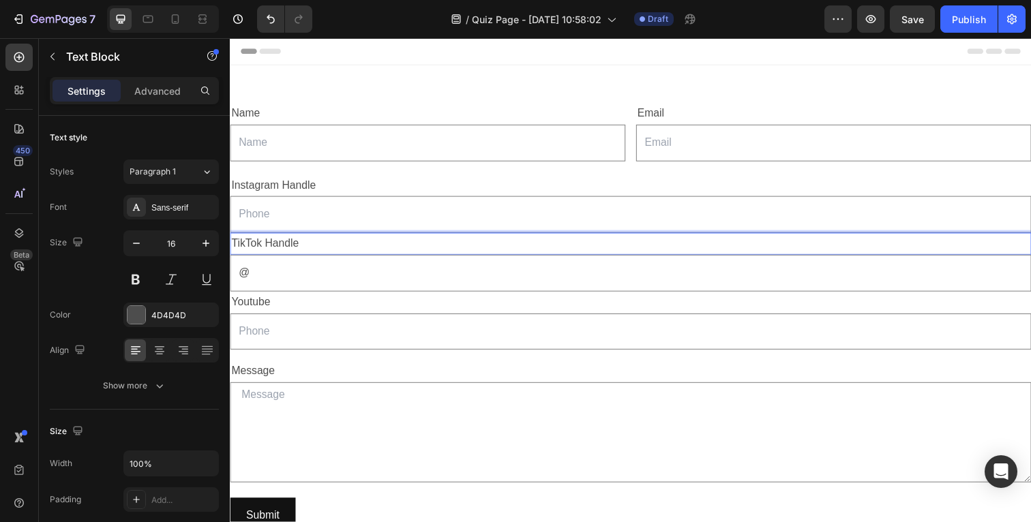
click at [305, 249] on p "TikTok Handle" at bounding box center [638, 249] width 815 height 20
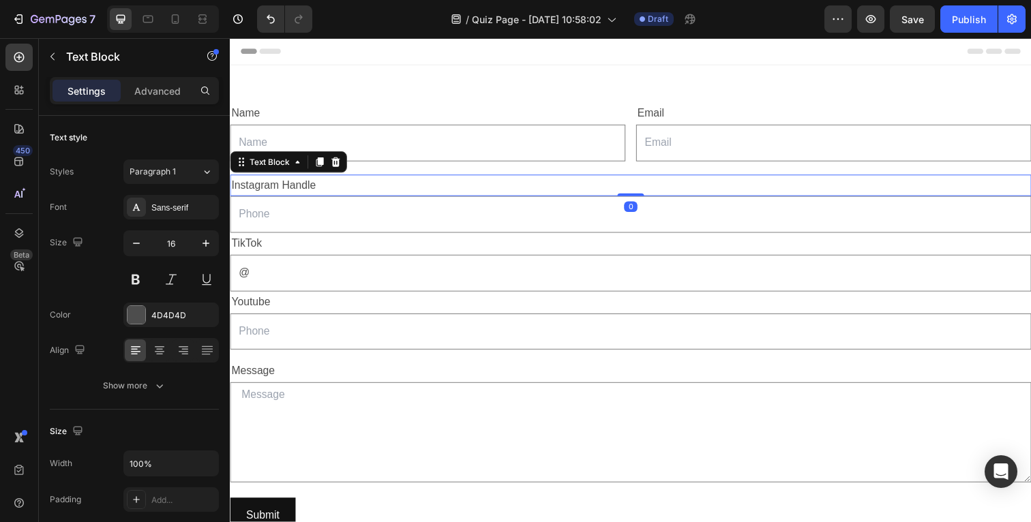
click at [316, 190] on p "Instagram Handle" at bounding box center [638, 189] width 815 height 20
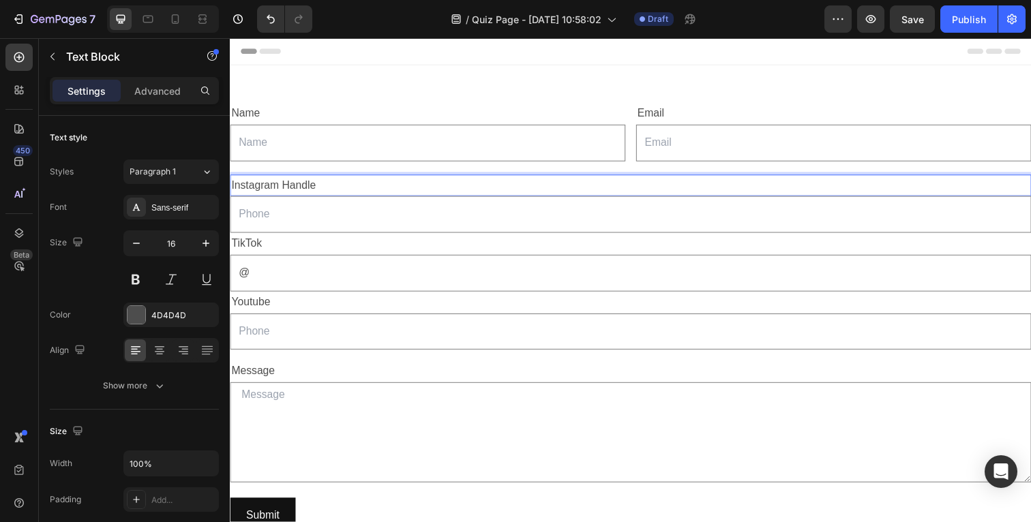
click at [304, 190] on p "Instagram Handle" at bounding box center [638, 189] width 815 height 20
click at [282, 224] on input "text" at bounding box center [639, 219] width 818 height 38
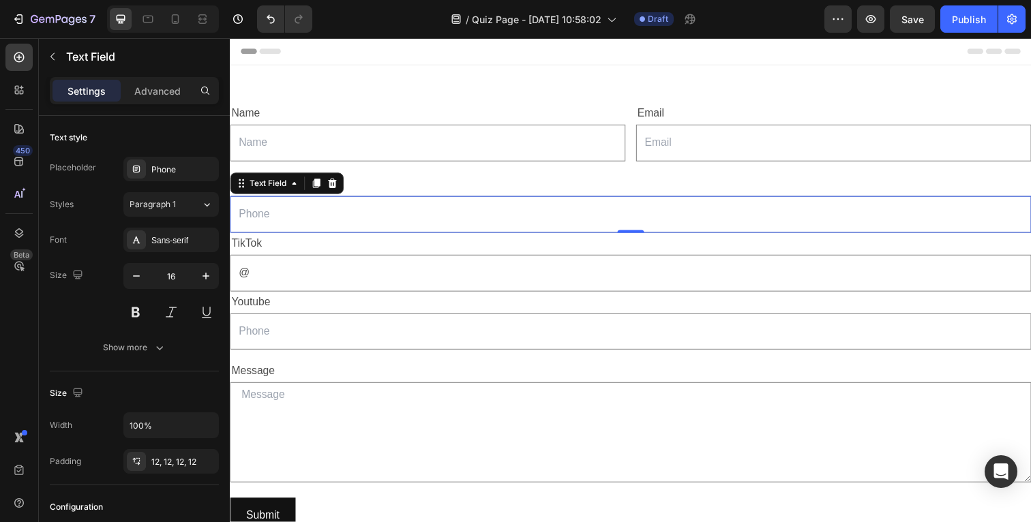
type input "A"
type input "@"
click at [277, 341] on input "text" at bounding box center [639, 339] width 818 height 38
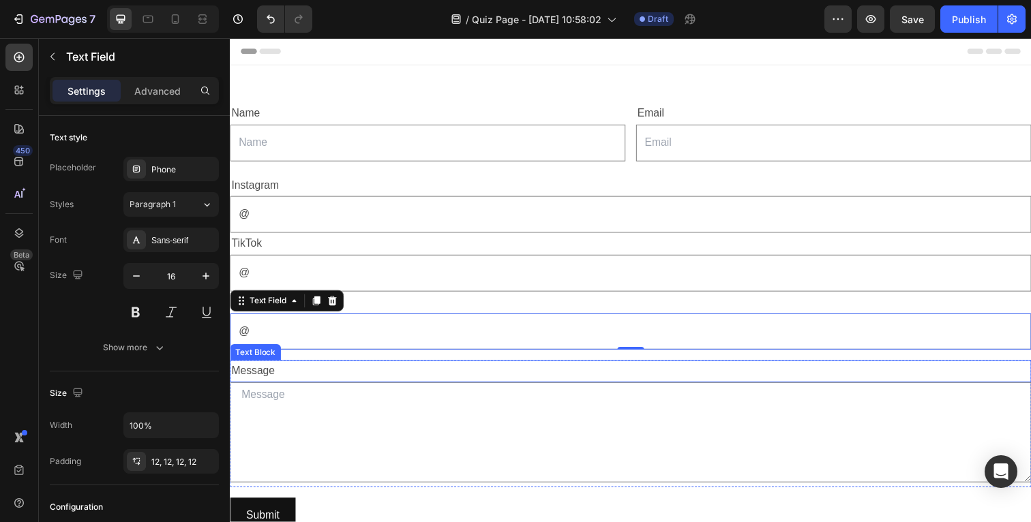
type input "@"
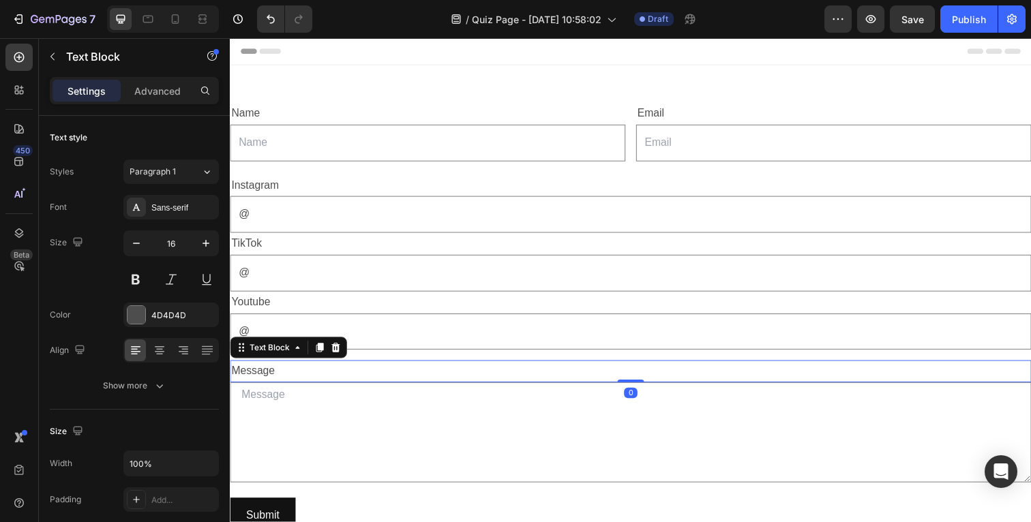
click at [305, 377] on div "Message" at bounding box center [639, 379] width 818 height 23
click at [305, 377] on p "Message" at bounding box center [638, 379] width 815 height 20
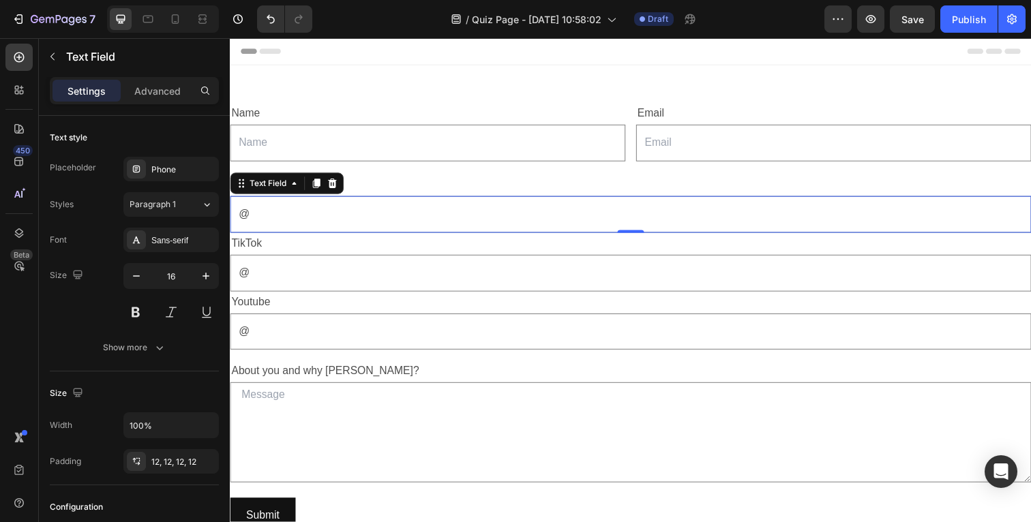
click at [308, 217] on input "@" at bounding box center [639, 219] width 818 height 38
click at [265, 147] on input "text" at bounding box center [432, 146] width 404 height 38
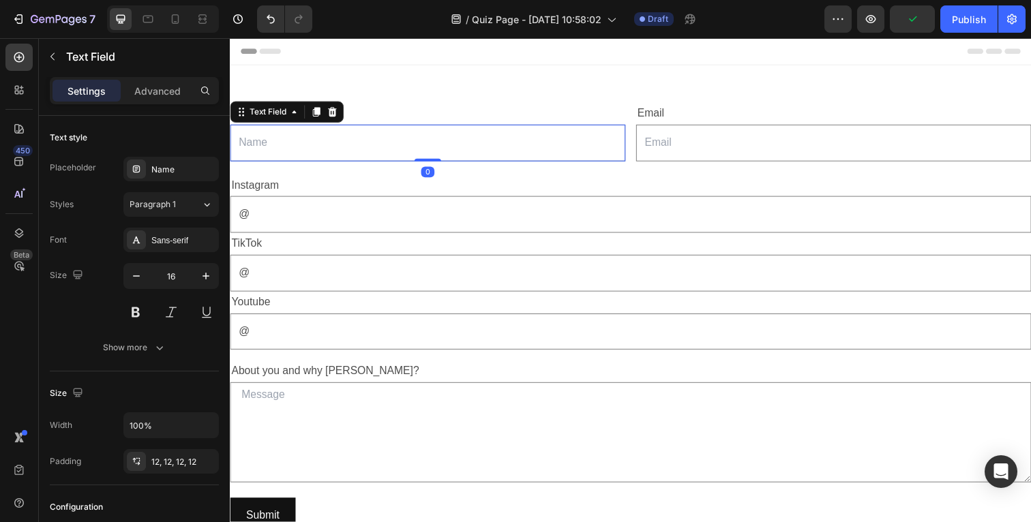
click at [265, 147] on input "text" at bounding box center [432, 146] width 404 height 38
click at [162, 87] on p "Advanced" at bounding box center [157, 91] width 46 height 14
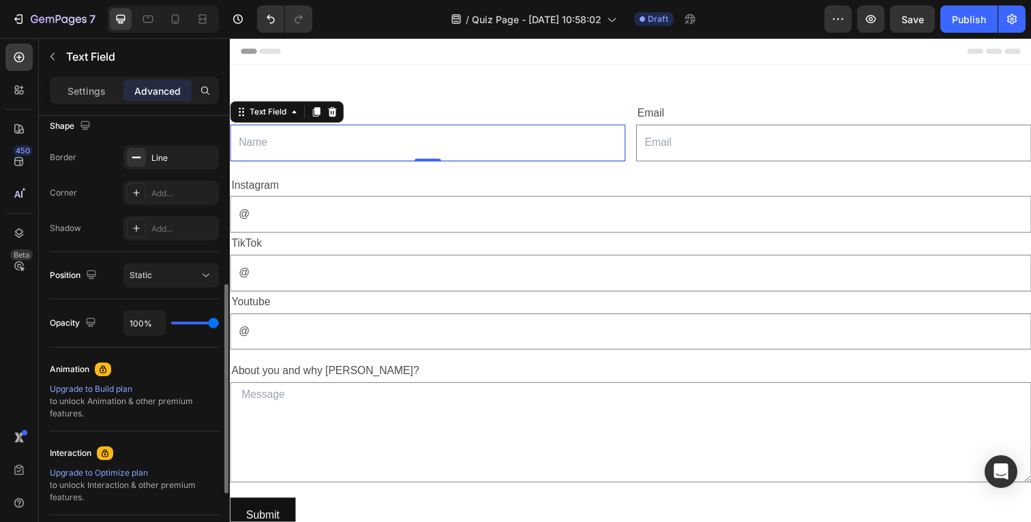
scroll to position [365, 0]
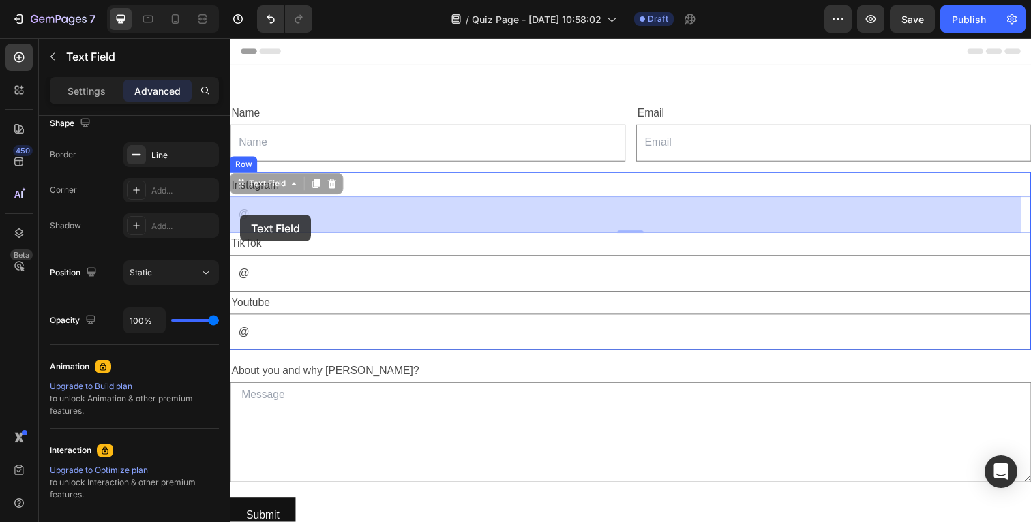
drag, startPoint x: 249, startPoint y: 219, endPoint x: 240, endPoint y: 219, distance: 8.9
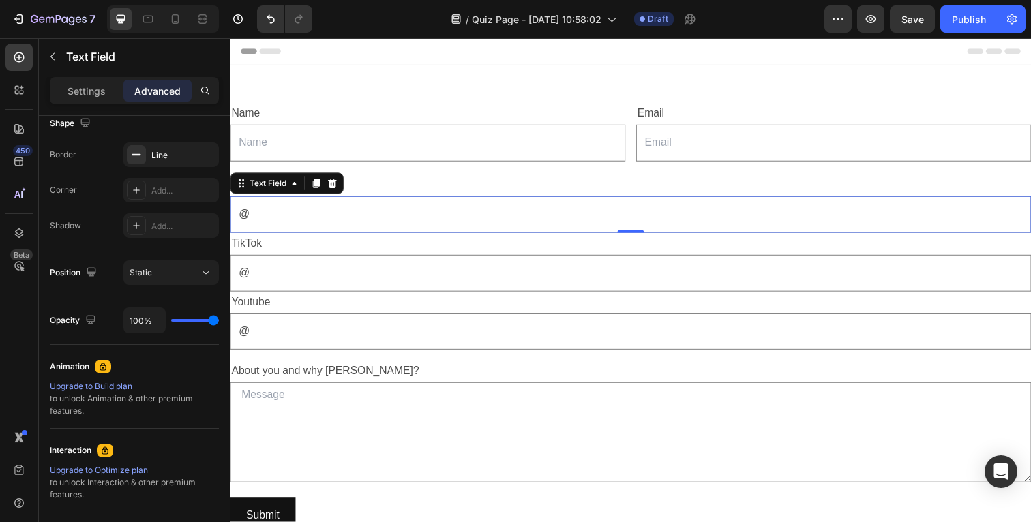
click at [240, 219] on input "@" at bounding box center [639, 219] width 818 height 38
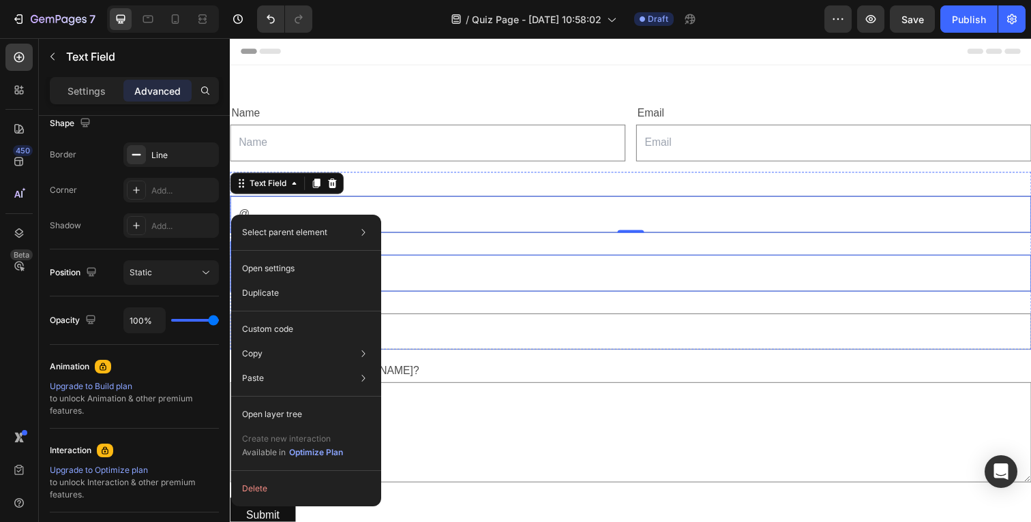
click at [439, 261] on input "@" at bounding box center [639, 279] width 818 height 38
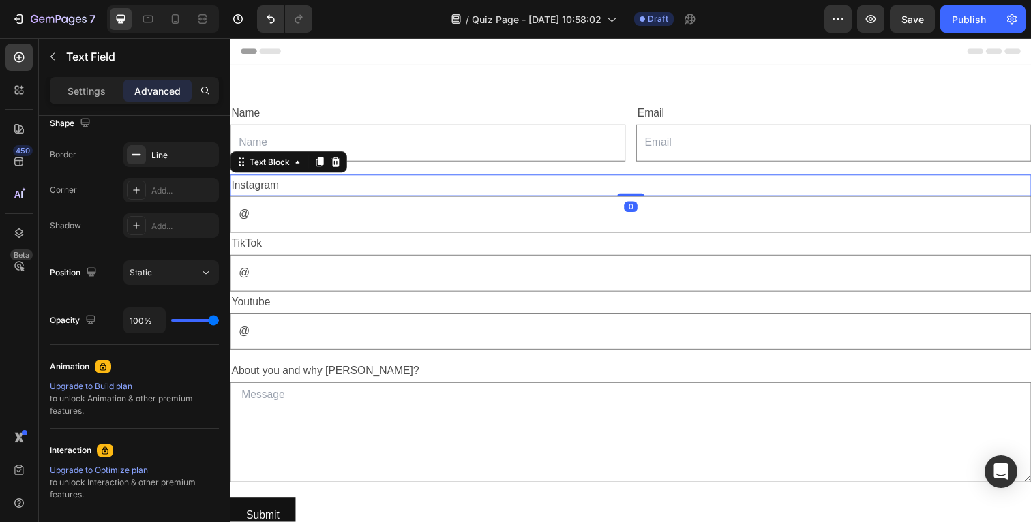
click at [396, 196] on p "Instagram" at bounding box center [638, 189] width 815 height 20
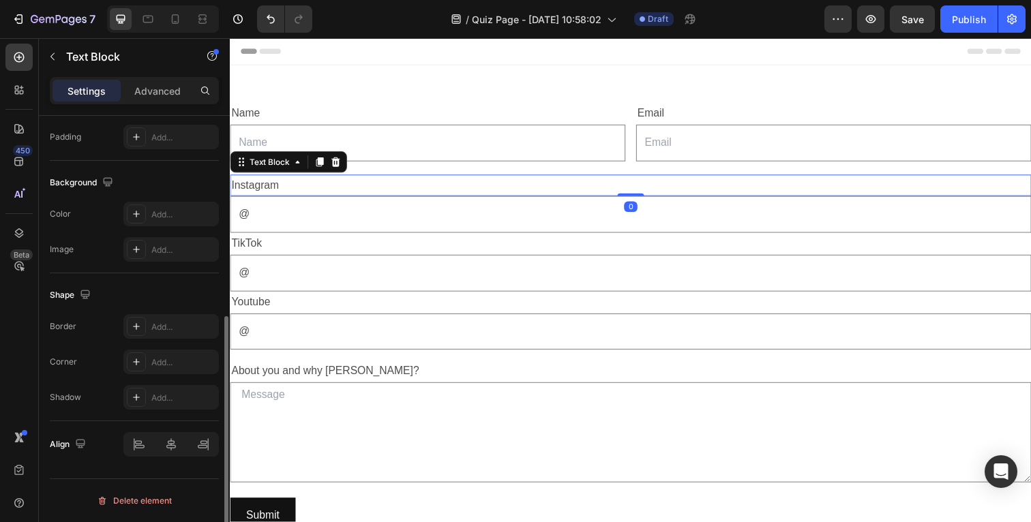
scroll to position [0, 0]
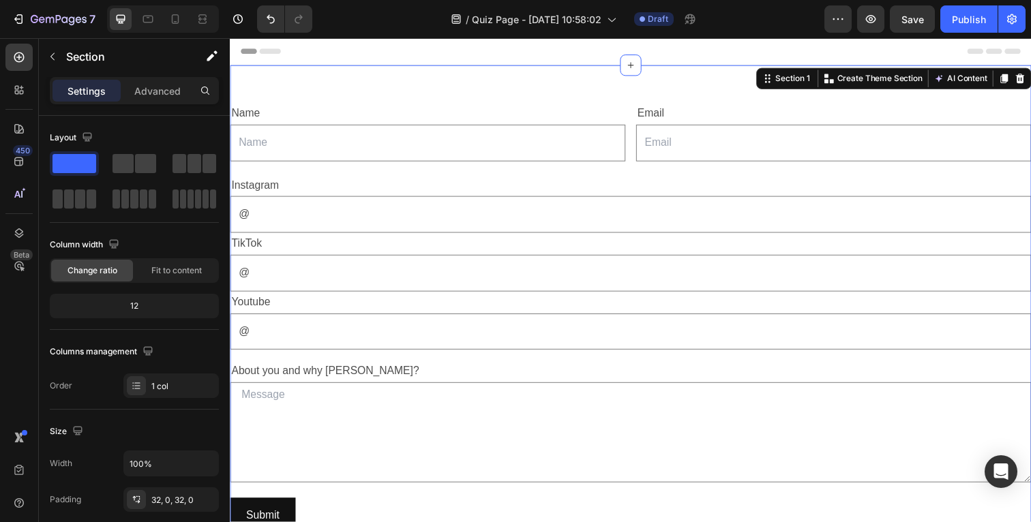
click at [367, 86] on div "Name Text Block Text Field Email Text Block Email Field Row Text Block Instagra…" at bounding box center [639, 324] width 818 height 516
click at [636, 67] on icon at bounding box center [639, 66] width 6 height 6
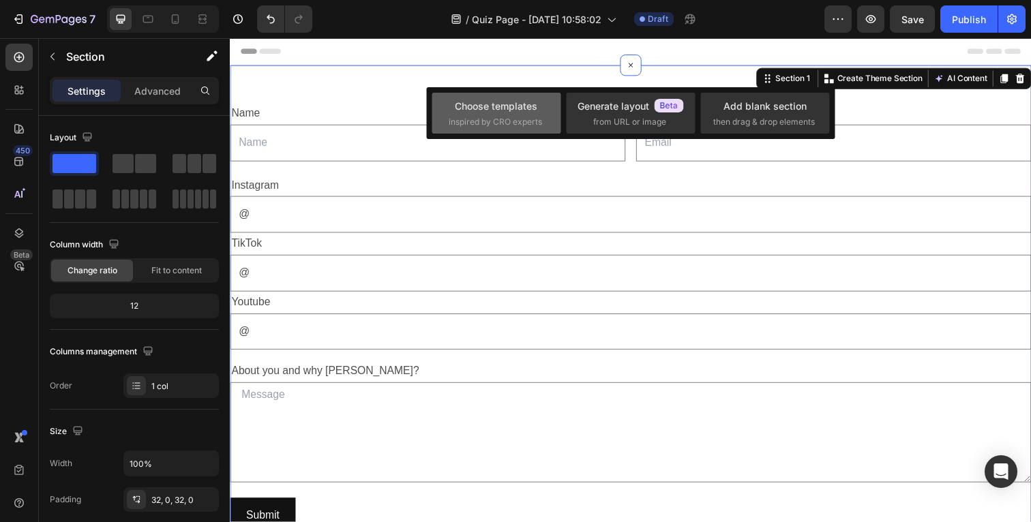
click at [539, 114] on div "Choose templates inspired by CRO experts" at bounding box center [496, 113] width 95 height 29
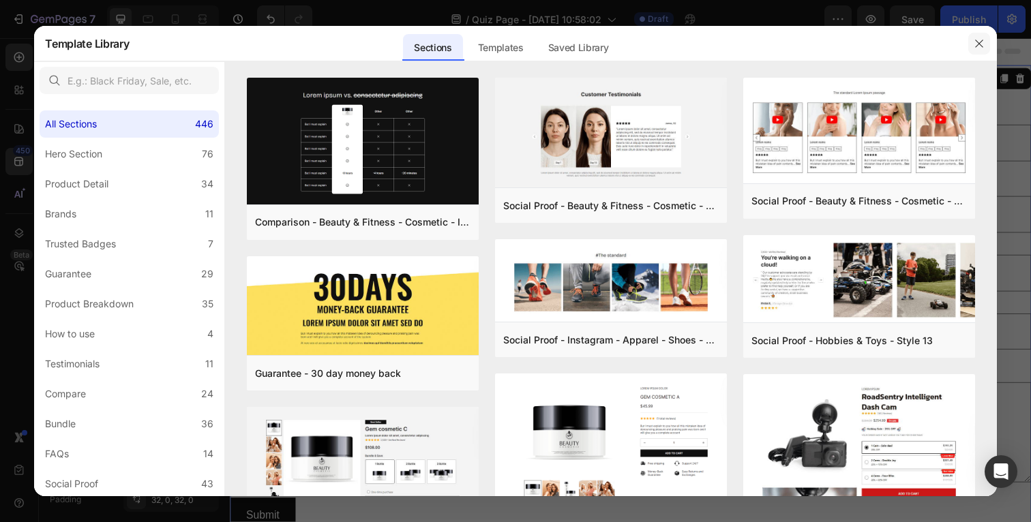
click at [977, 37] on button "button" at bounding box center [979, 44] width 22 height 22
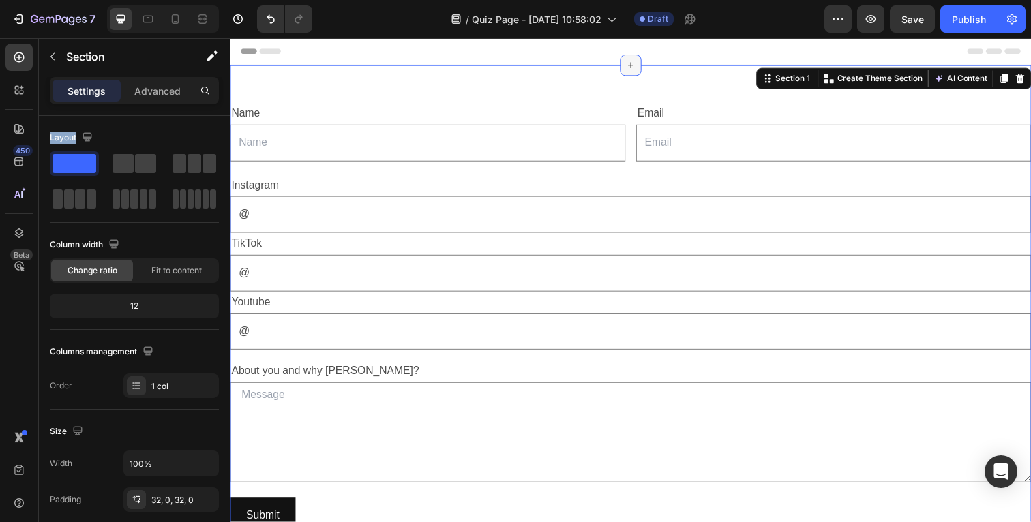
drag, startPoint x: 308, startPoint y: 202, endPoint x: 642, endPoint y: 70, distance: 359.1
click at [83, 164] on span at bounding box center [75, 163] width 44 height 19
click at [80, 164] on span at bounding box center [75, 163] width 44 height 19
click at [139, 164] on span at bounding box center [145, 163] width 21 height 19
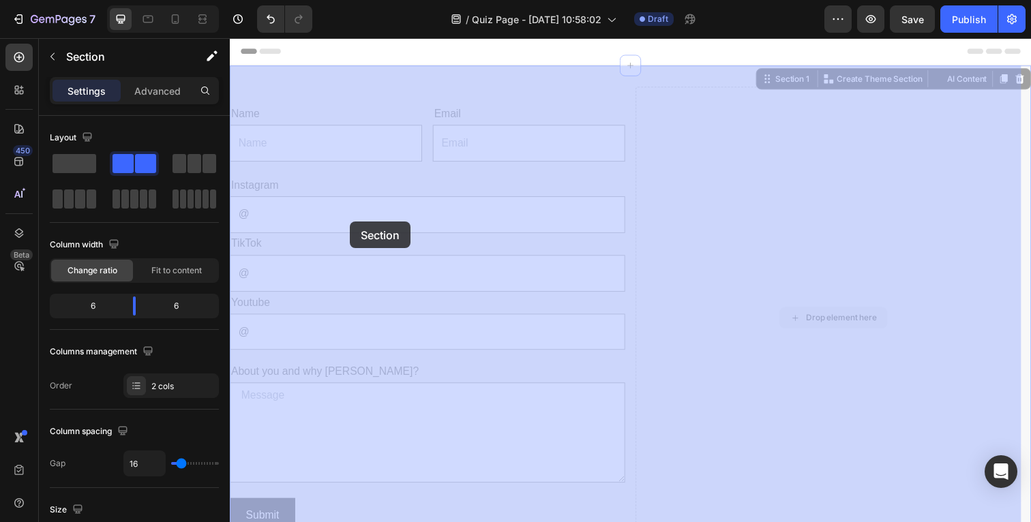
drag, startPoint x: 738, startPoint y: 211, endPoint x: 350, endPoint y: 224, distance: 388.2
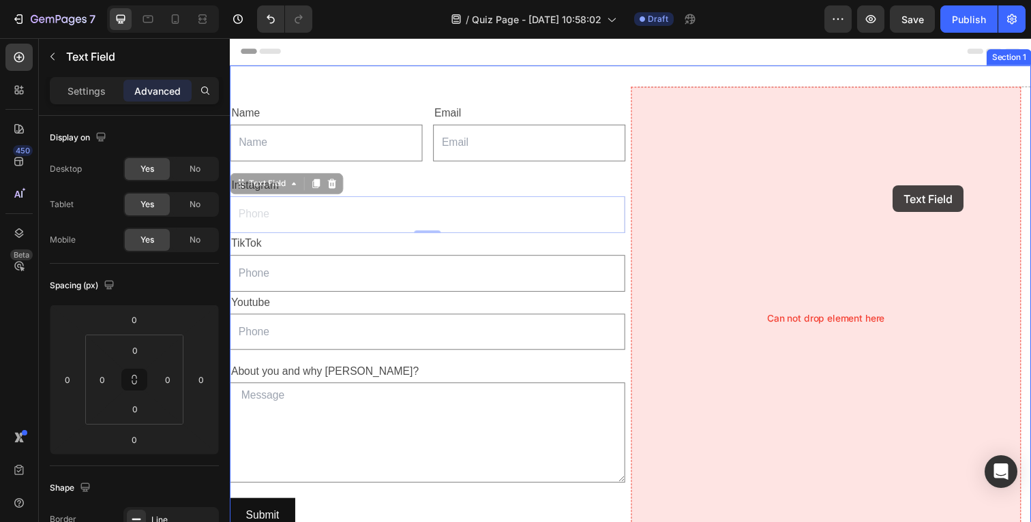
drag, startPoint x: 350, startPoint y: 224, endPoint x: 907, endPoint y: 189, distance: 558.2
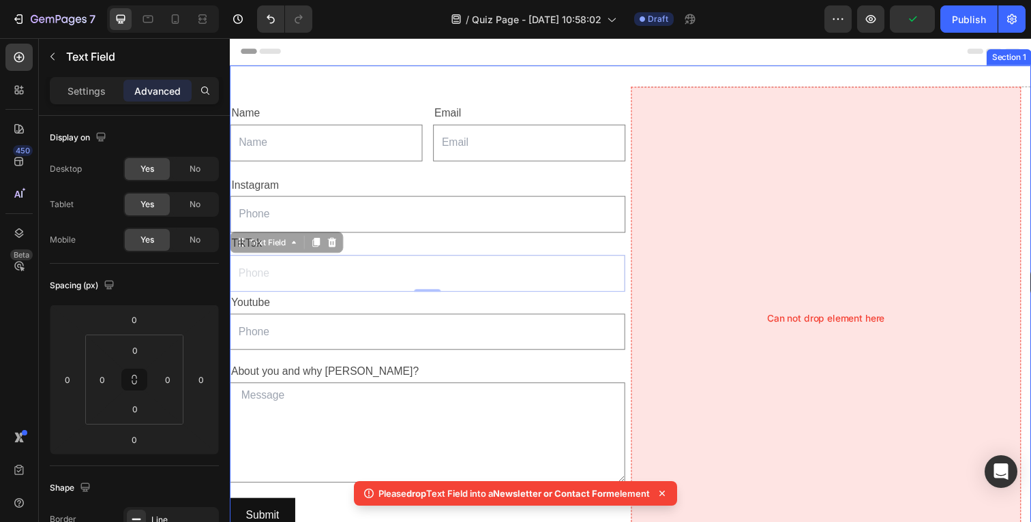
drag, startPoint x: 450, startPoint y: 279, endPoint x: 1047, endPoint y: 274, distance: 597.3
click at [1030, 274] on html "Header Name Text Block Text Field Email Text Block Email Field Row Text Block I…" at bounding box center [639, 408] width 818 height 740
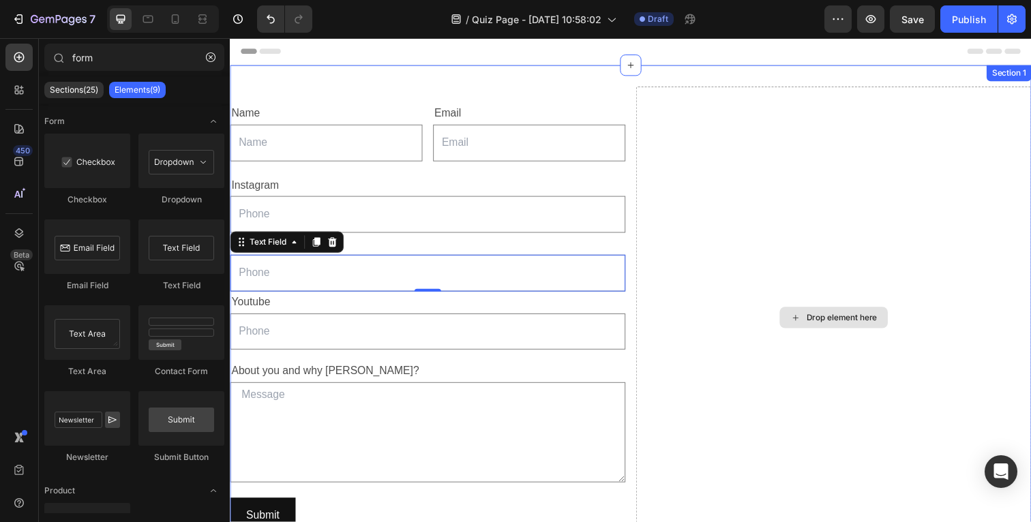
click at [834, 329] on div "Drop element here" at bounding box center [854, 323] width 72 height 11
click at [824, 322] on div "Drop element here" at bounding box center [854, 323] width 72 height 11
click at [800, 331] on div "Drop element here" at bounding box center [846, 324] width 110 height 22
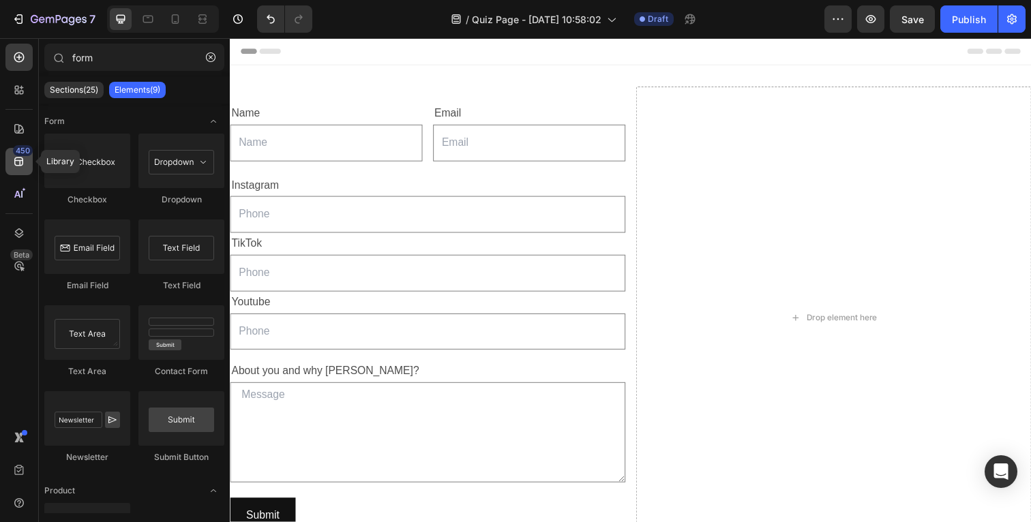
click at [16, 163] on icon at bounding box center [19, 162] width 14 height 14
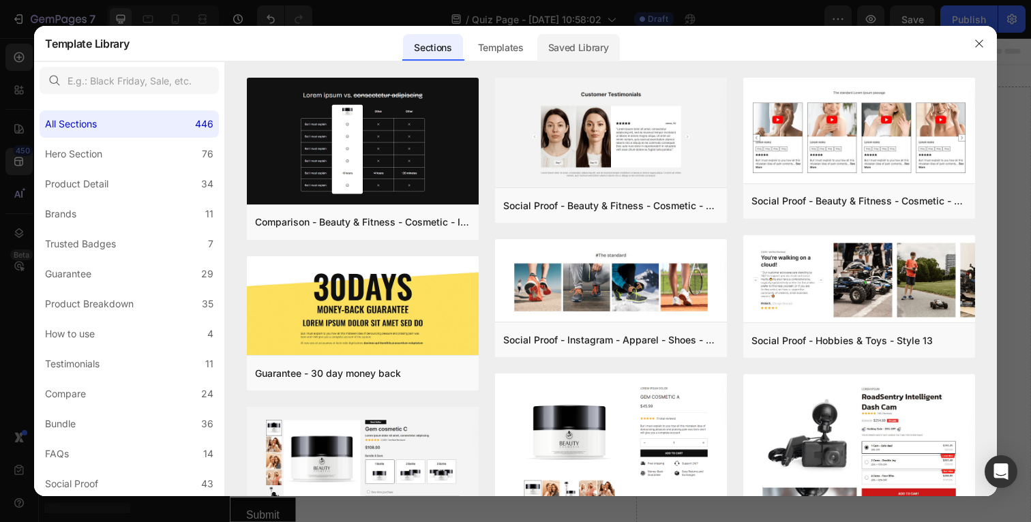
click at [573, 46] on div "Saved Library" at bounding box center [578, 47] width 83 height 27
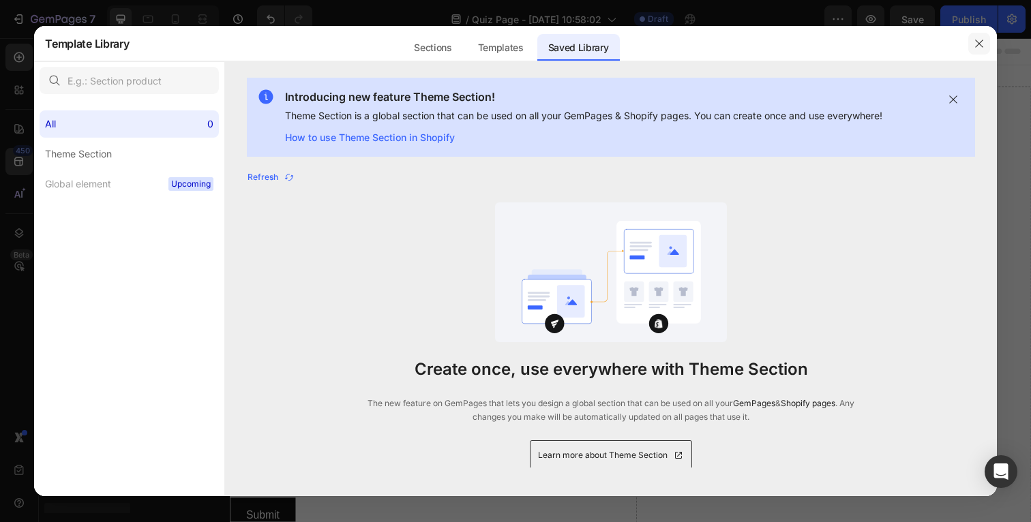
click at [978, 35] on button "button" at bounding box center [979, 44] width 22 height 22
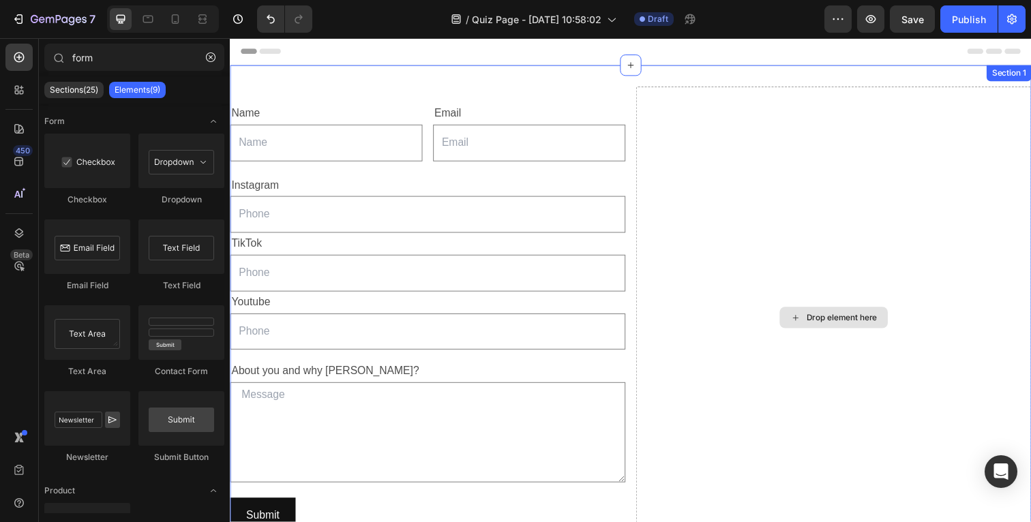
click at [700, 427] on div "Drop element here" at bounding box center [846, 324] width 404 height 473
click at [791, 324] on div "Drop element here" at bounding box center [846, 324] width 110 height 22
click at [802, 327] on icon at bounding box center [807, 324] width 11 height 12
click at [66, 83] on div "Sections(25)" at bounding box center [73, 90] width 59 height 16
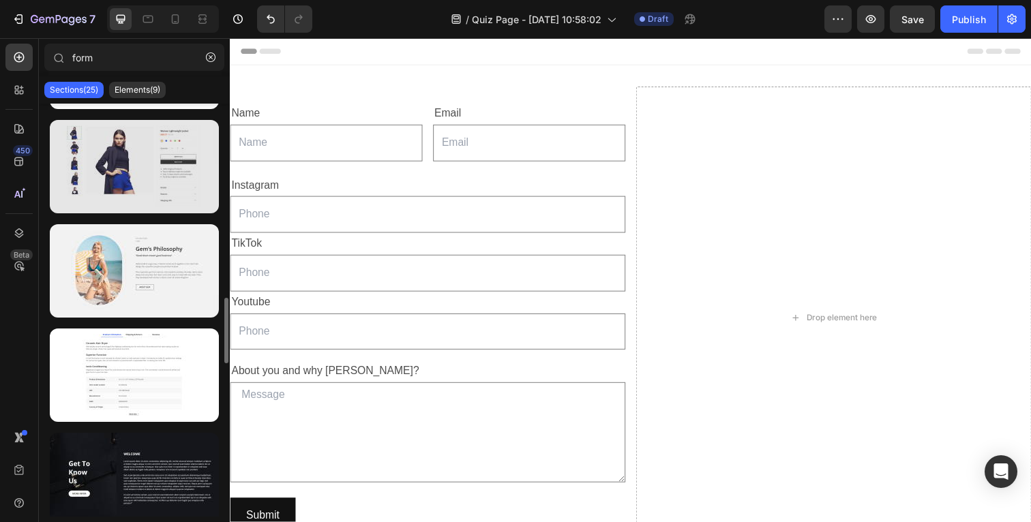
scroll to position [1149, 0]
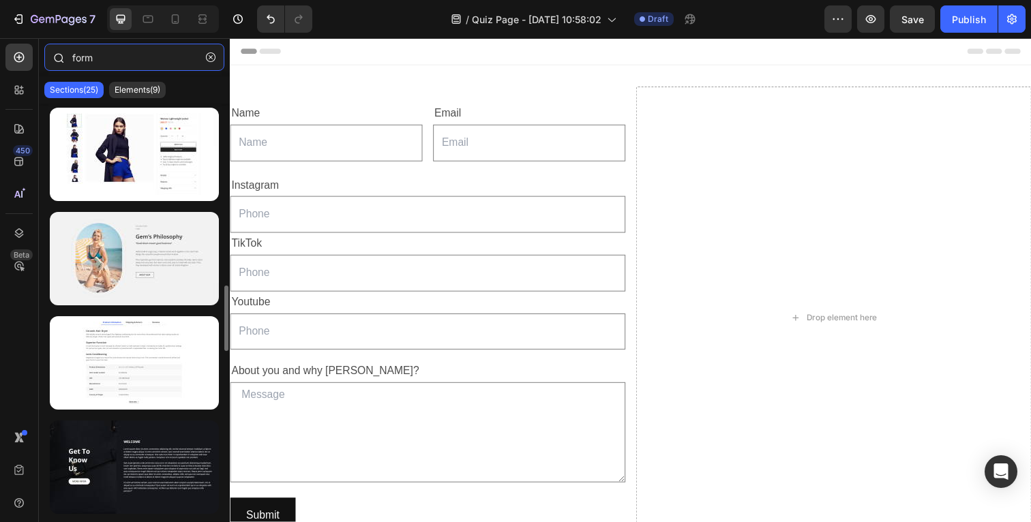
click at [83, 55] on input "form" at bounding box center [134, 57] width 180 height 27
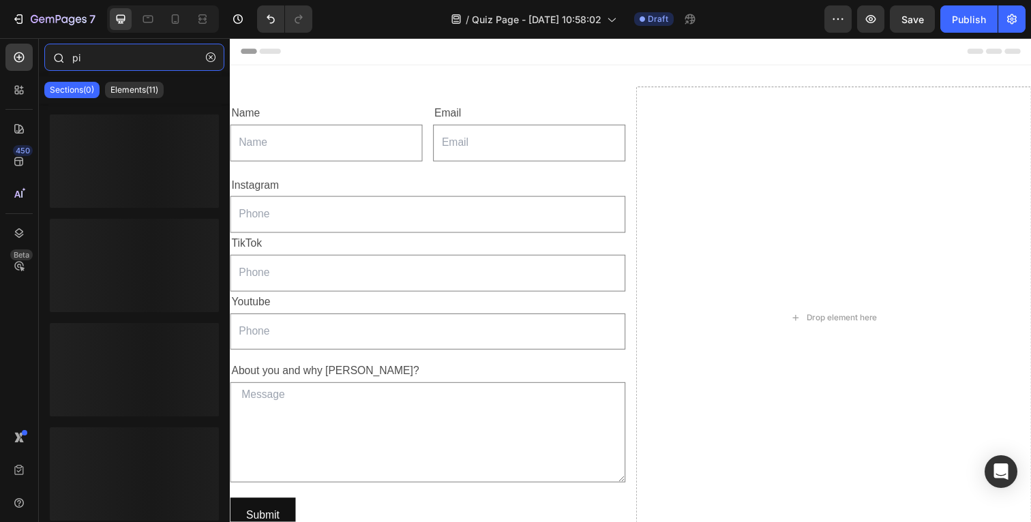
type input "p"
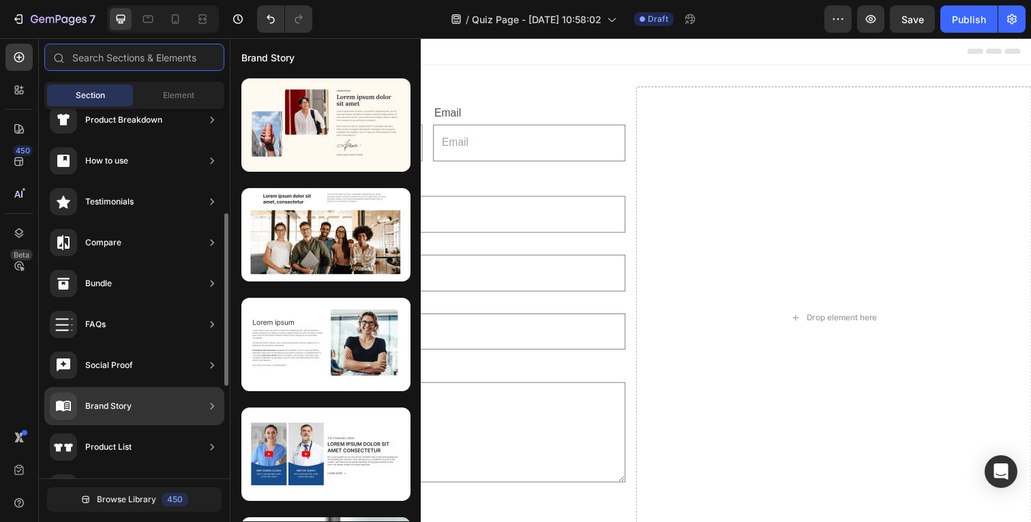
scroll to position [0, 0]
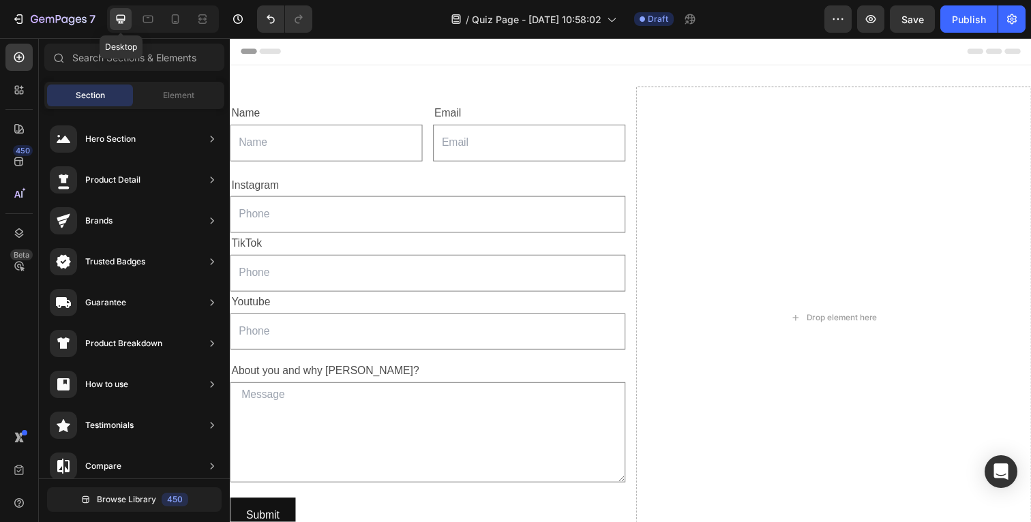
click at [120, 15] on icon at bounding box center [121, 19] width 9 height 9
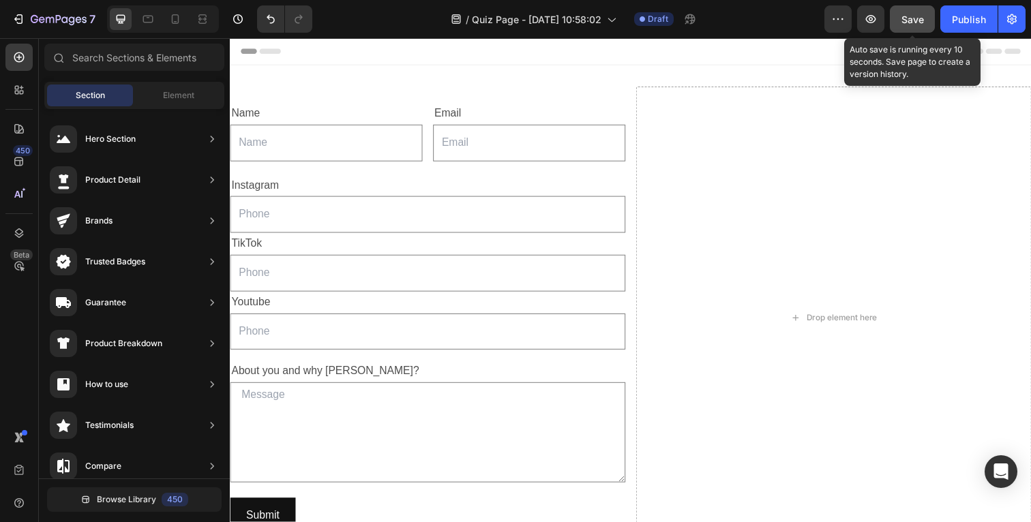
click at [914, 12] on div "Save" at bounding box center [912, 19] width 23 height 14
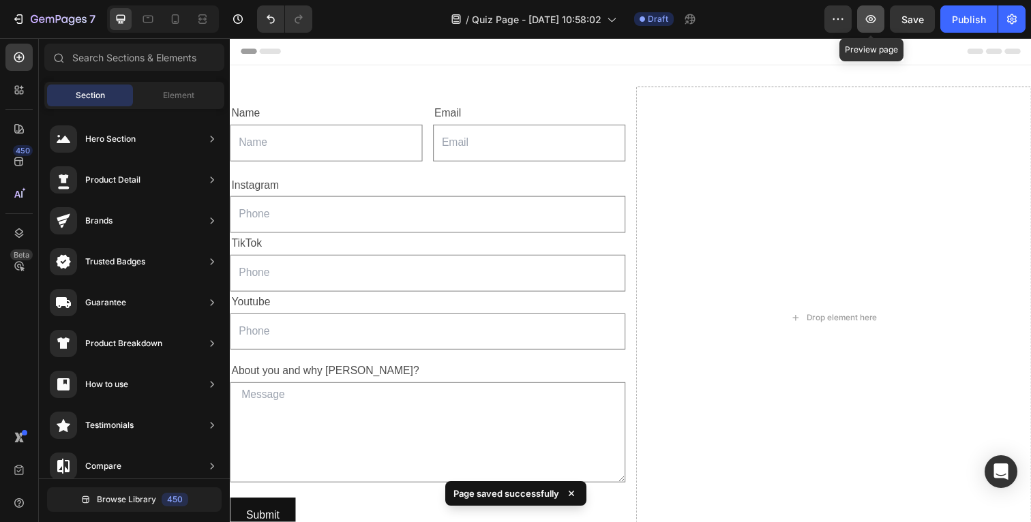
click at [878, 25] on icon "button" at bounding box center [871, 19] width 14 height 14
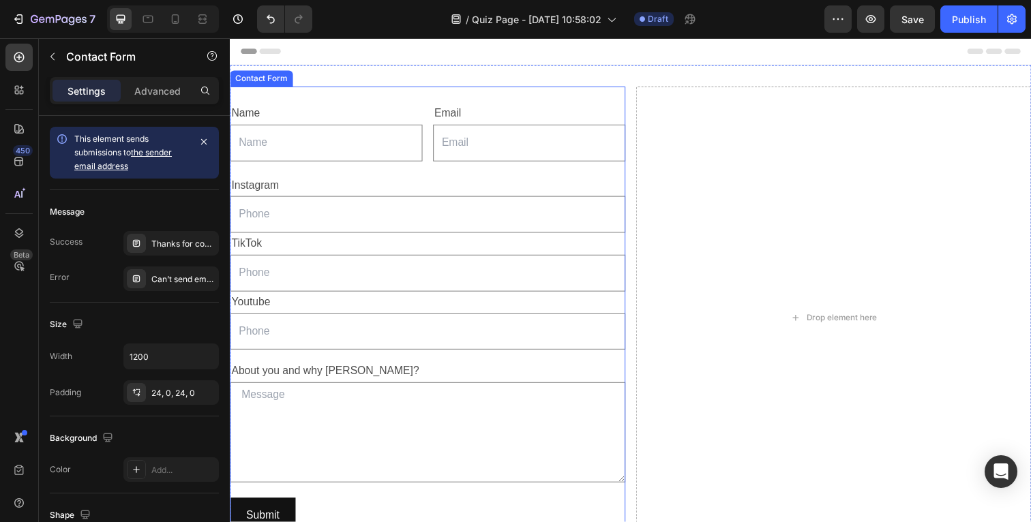
click at [316, 102] on div "Name Text Block Text Field Email Text Block Email Field Row Text Block Instagra…" at bounding box center [432, 324] width 404 height 473
click at [155, 91] on p "Advanced" at bounding box center [157, 91] width 46 height 14
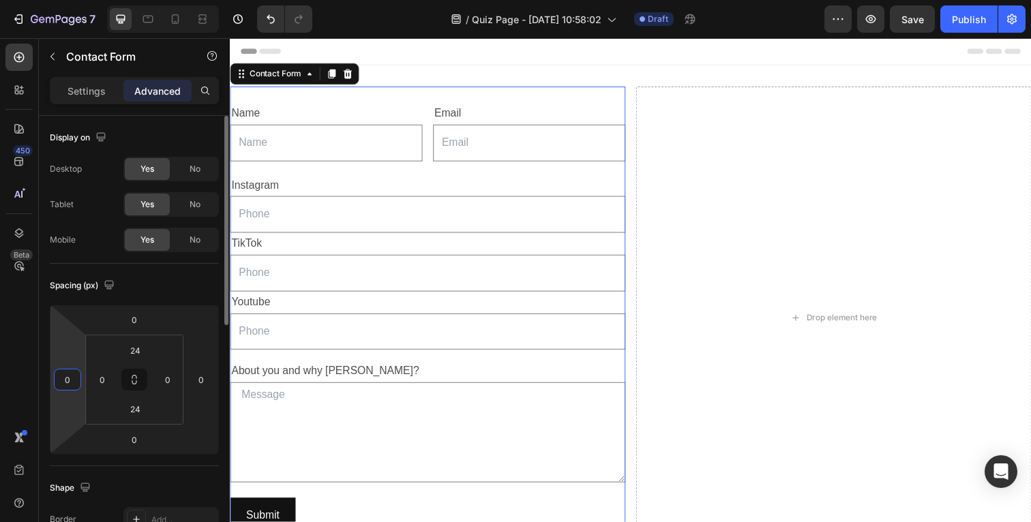
click at [70, 379] on input "0" at bounding box center [67, 380] width 20 height 20
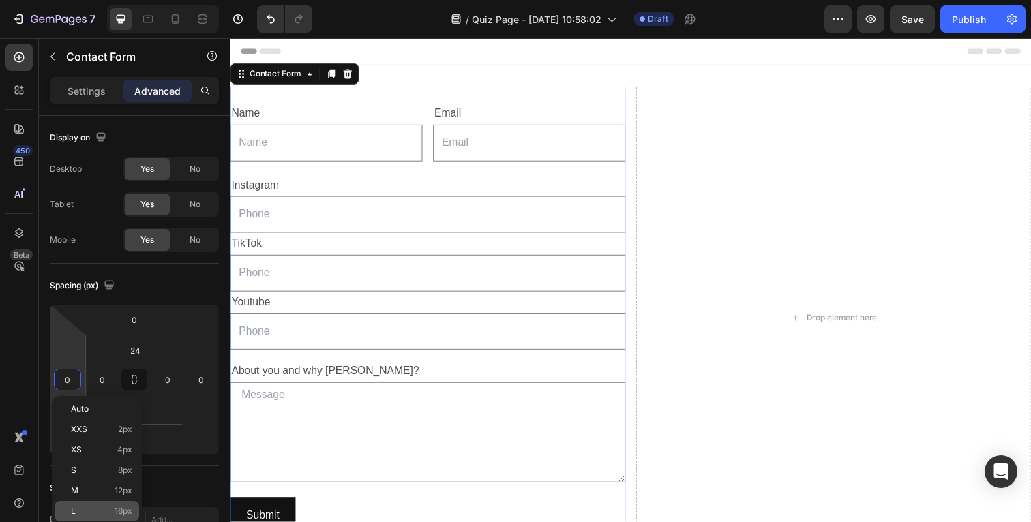
click at [85, 505] on div "L 16px" at bounding box center [97, 511] width 85 height 20
type input "16"
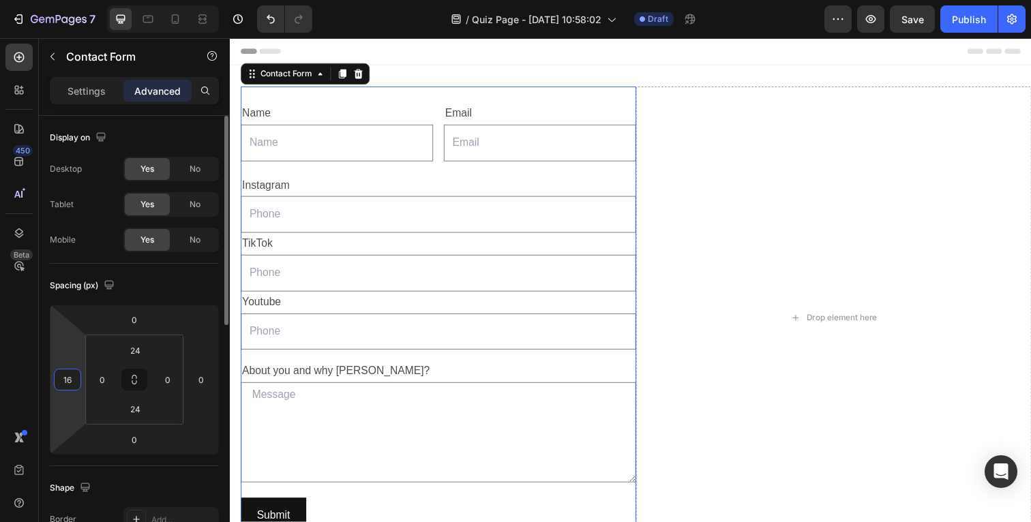
click at [68, 0] on html "7 / Quiz Page - Sep 26, 10:58:02 Draft Preview Save Publish 450 Beta Sections(3…" at bounding box center [515, 0] width 1031 height 0
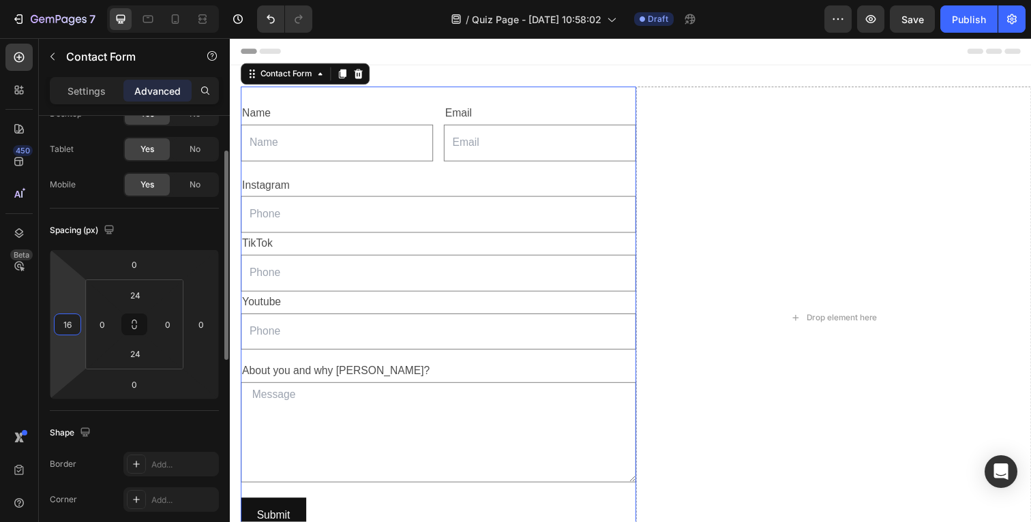
scroll to position [68, 0]
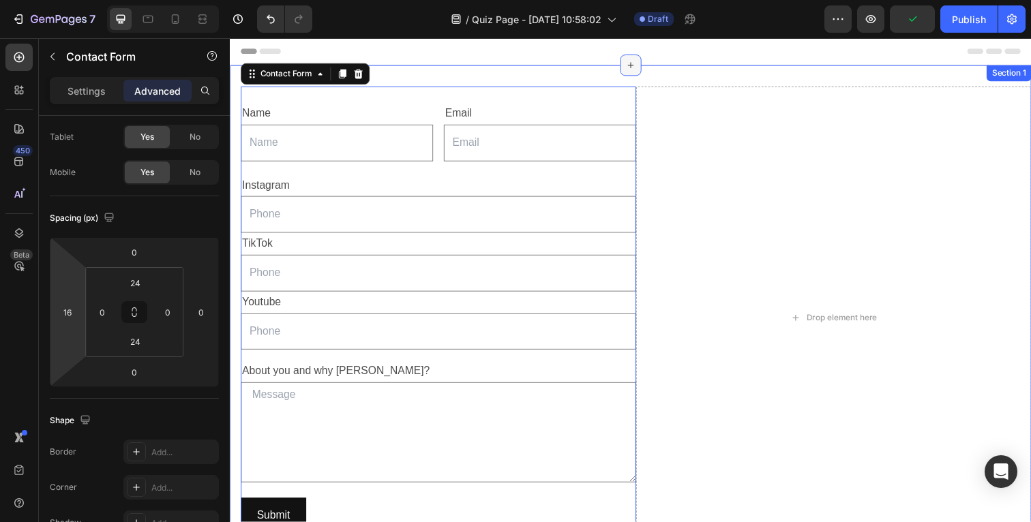
click at [633, 69] on icon at bounding box center [638, 66] width 11 height 11
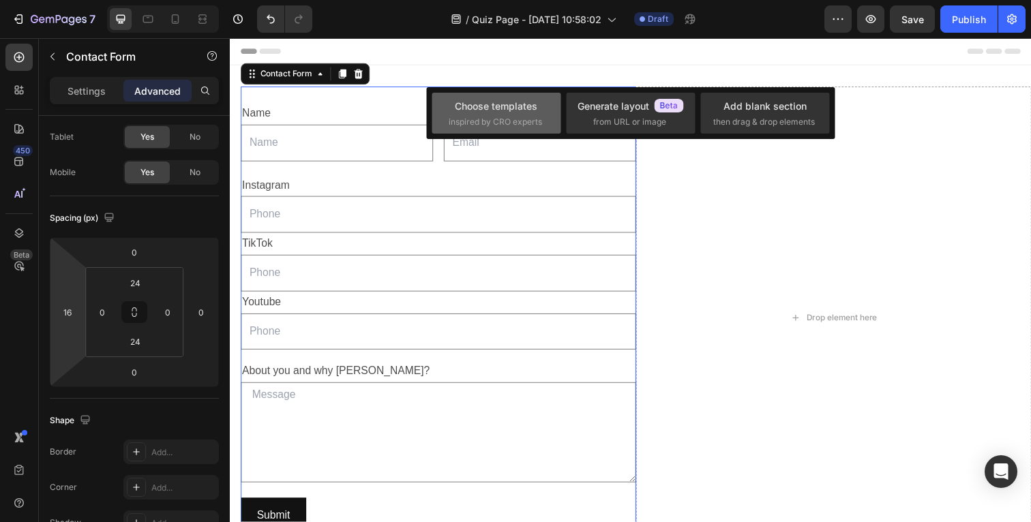
click at [485, 111] on div "Choose templates" at bounding box center [496, 106] width 83 height 14
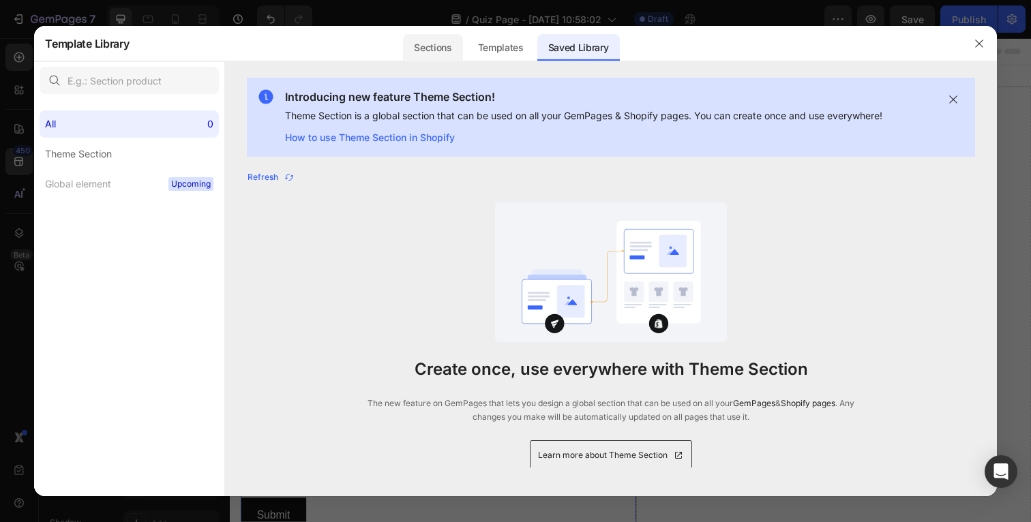
click at [440, 38] on div "Sections" at bounding box center [432, 47] width 59 height 27
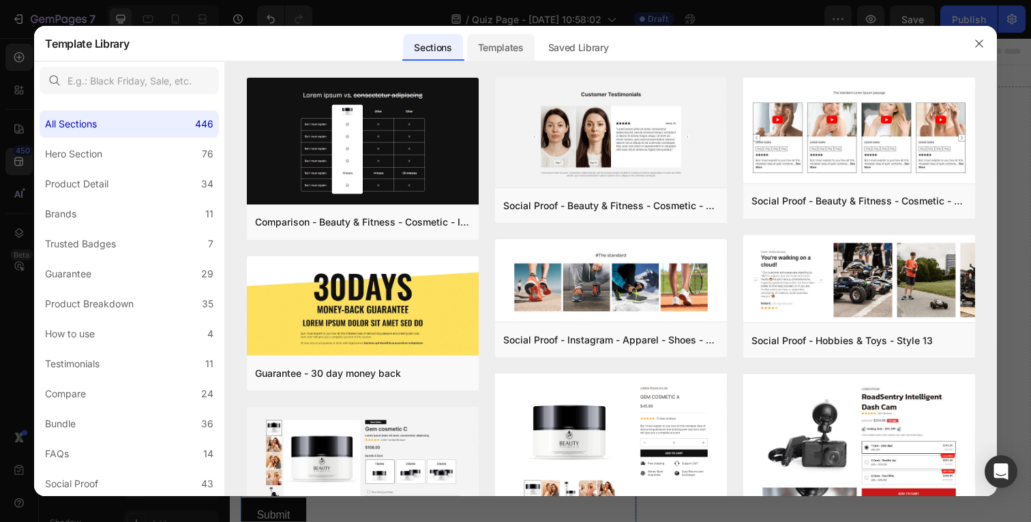
click at [488, 43] on div "Templates" at bounding box center [501, 47] width 68 height 27
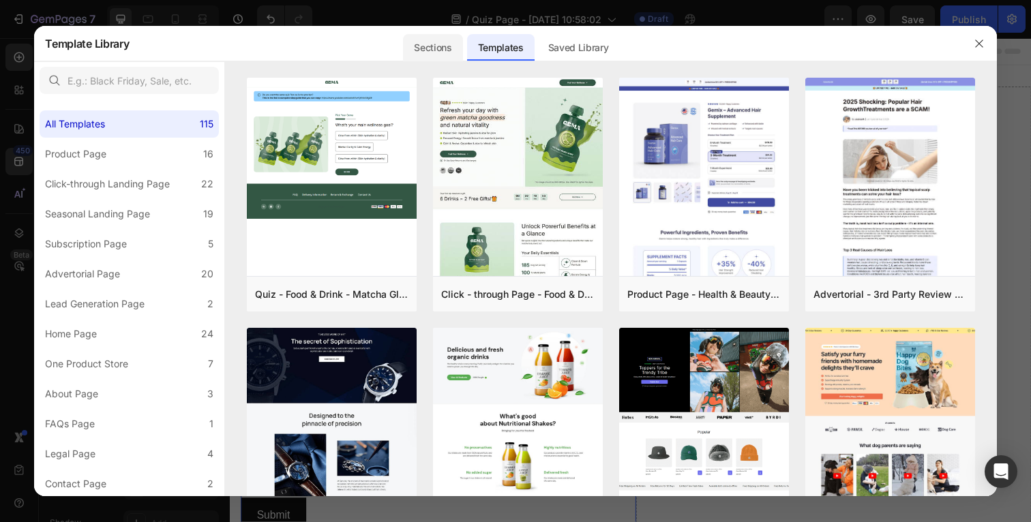
click at [421, 50] on div "Sections" at bounding box center [432, 47] width 59 height 27
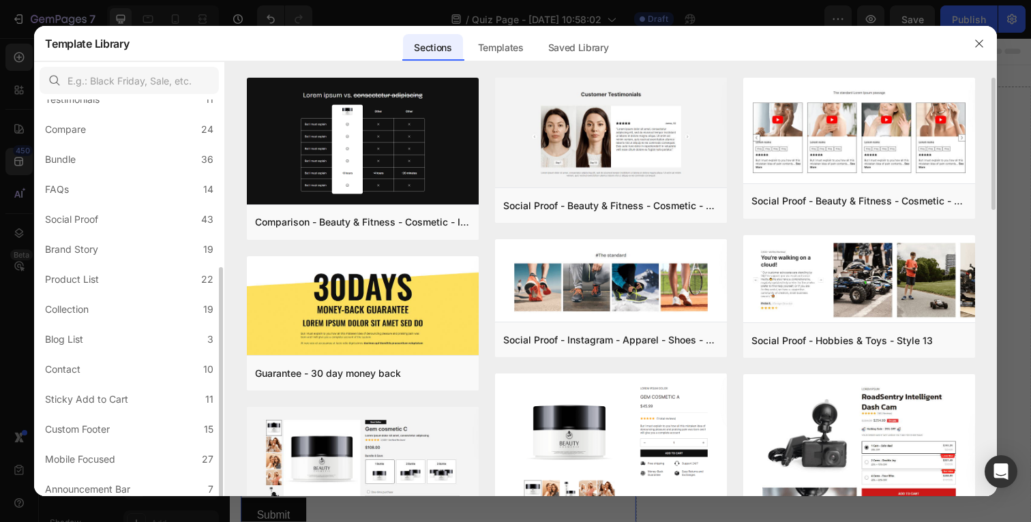
scroll to position [271, 0]
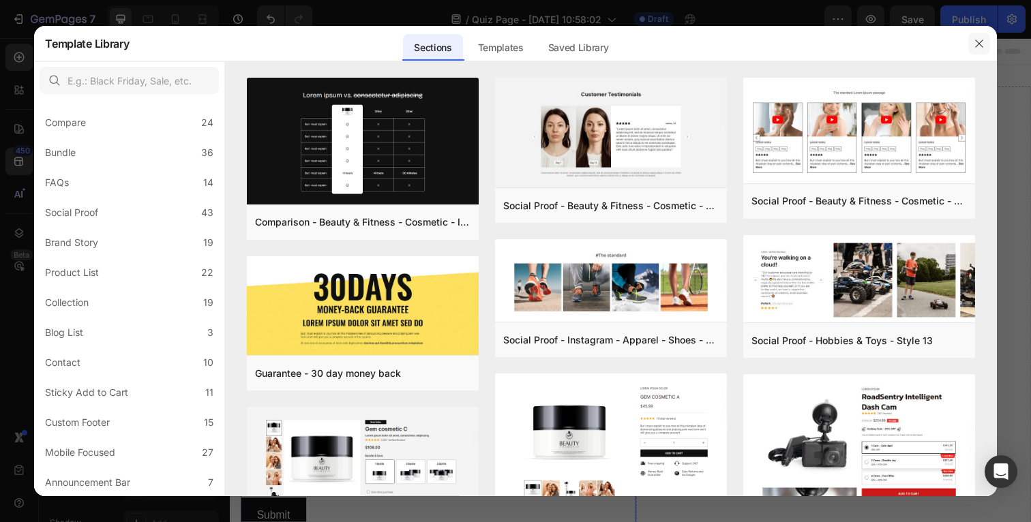
click at [972, 39] on button "button" at bounding box center [979, 44] width 22 height 22
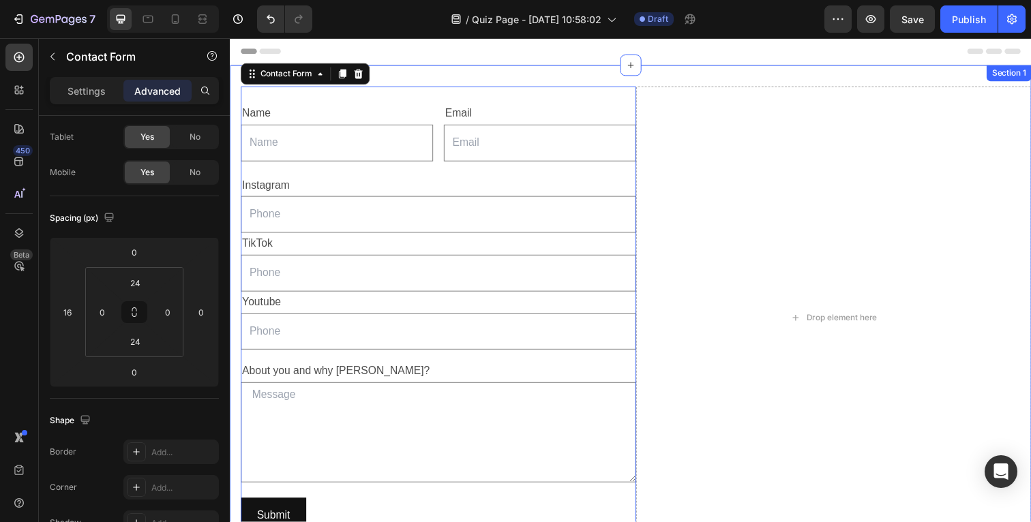
click at [577, 69] on div "Name Text Block Text Field Email Text Block Email Field Row Text Block Instagra…" at bounding box center [639, 324] width 818 height 516
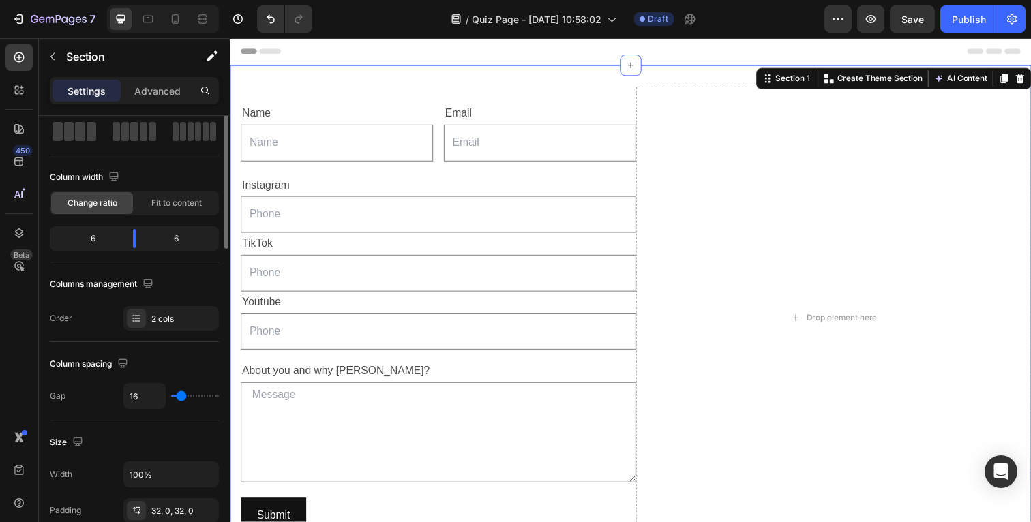
scroll to position [0, 0]
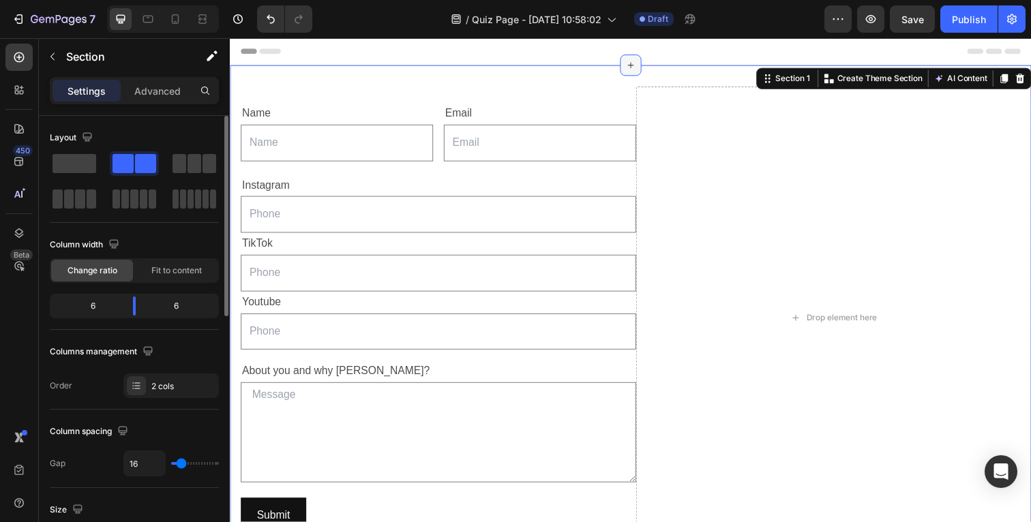
click at [640, 60] on div at bounding box center [639, 66] width 22 height 22
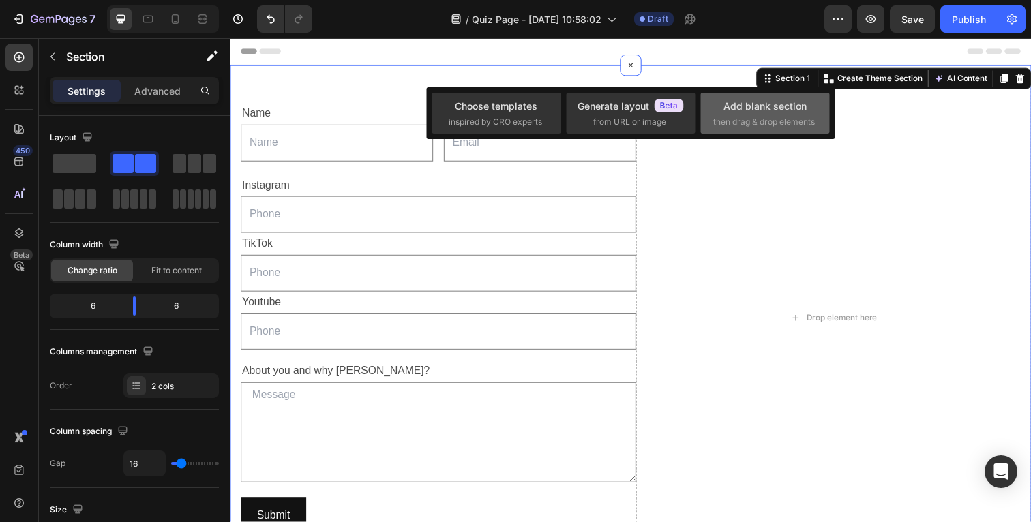
click at [796, 117] on span "then drag & drop elements" at bounding box center [764, 122] width 102 height 12
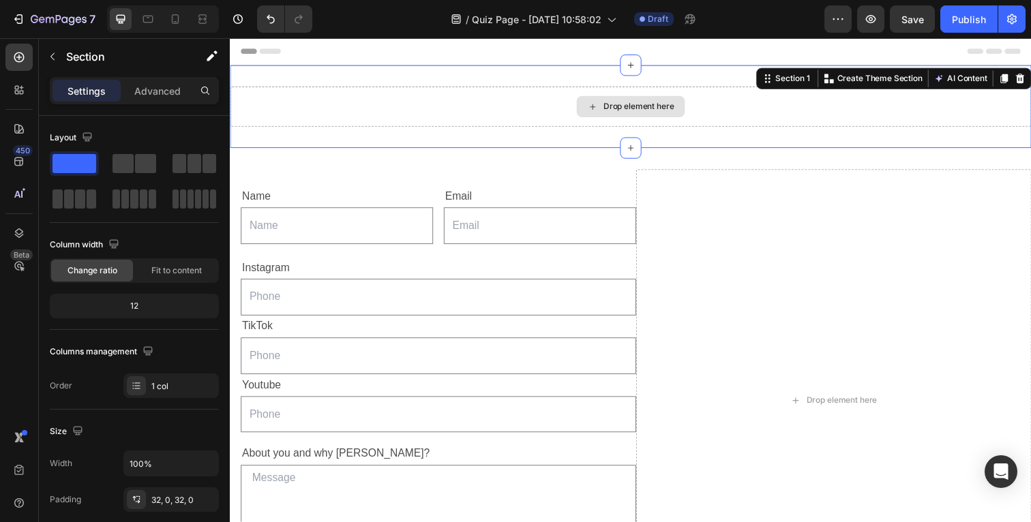
click at [462, 106] on div "Drop element here" at bounding box center [639, 108] width 818 height 41
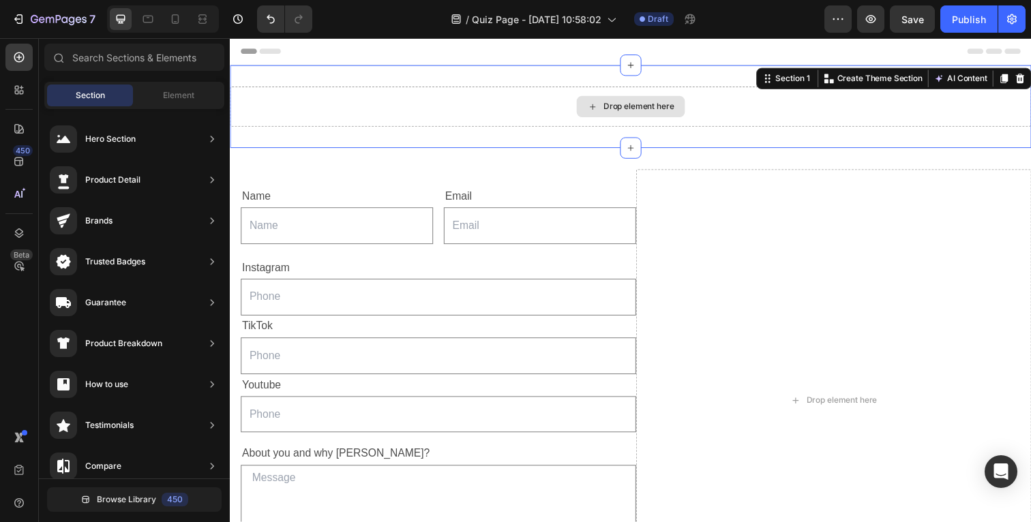
click at [599, 107] on icon at bounding box center [600, 109] width 11 height 12
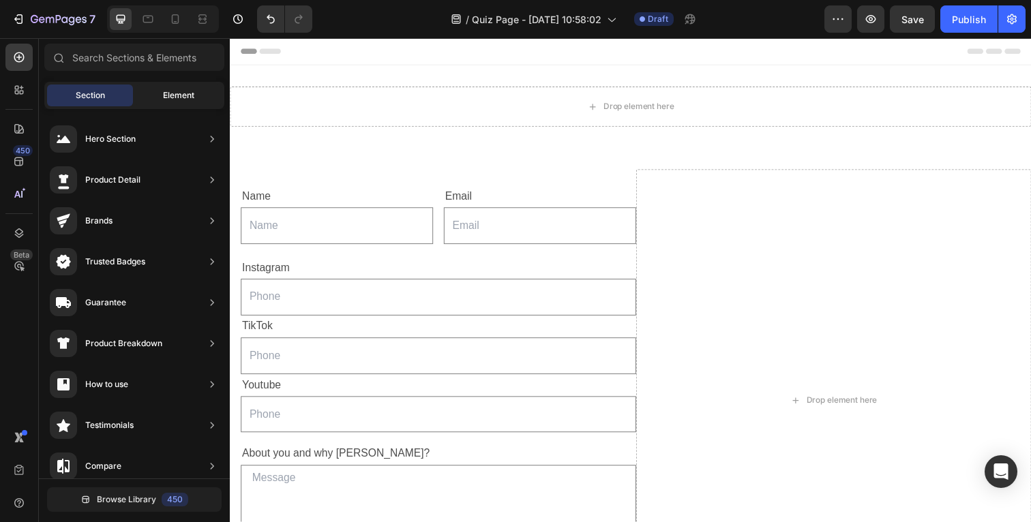
click at [176, 85] on div "Element" at bounding box center [179, 96] width 86 height 22
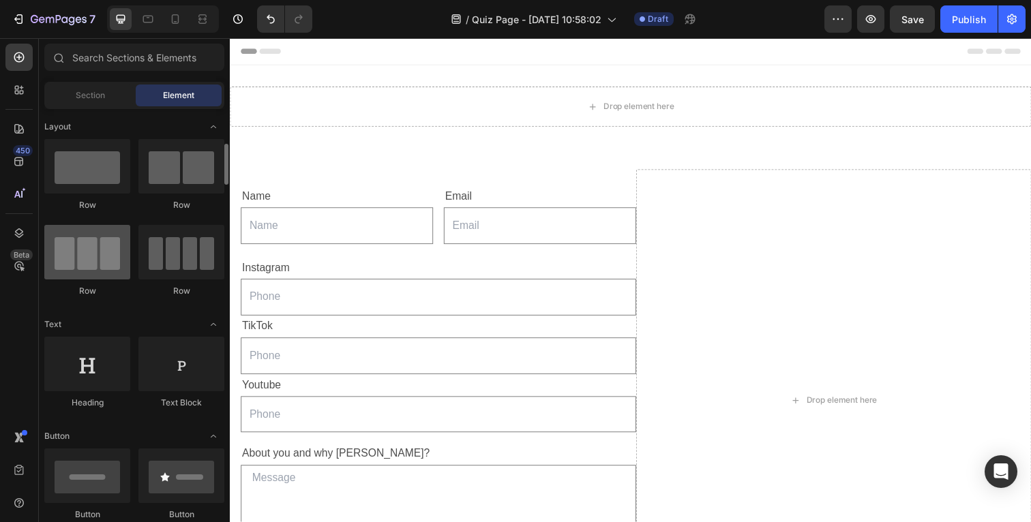
scroll to position [69, 0]
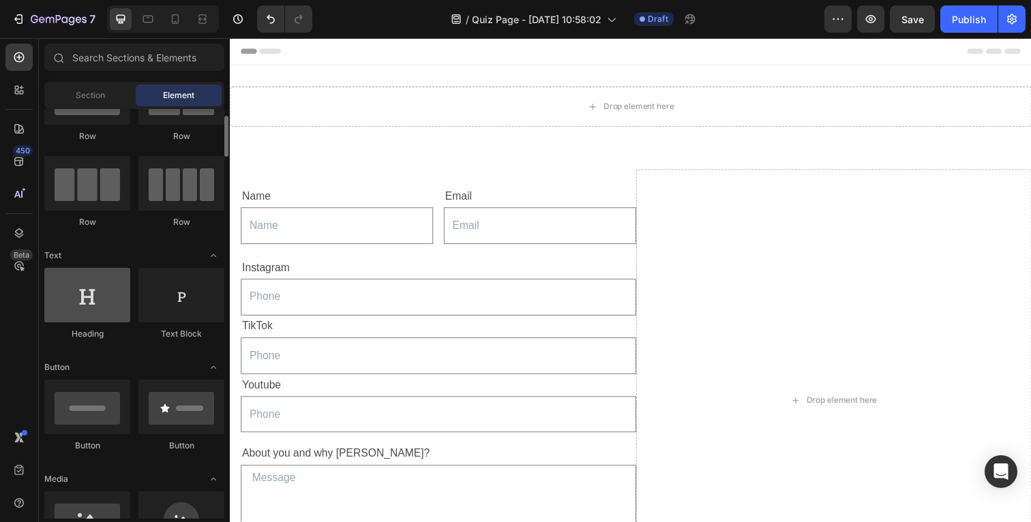
click at [110, 280] on div at bounding box center [87, 295] width 86 height 55
click at [88, 306] on div at bounding box center [87, 295] width 86 height 55
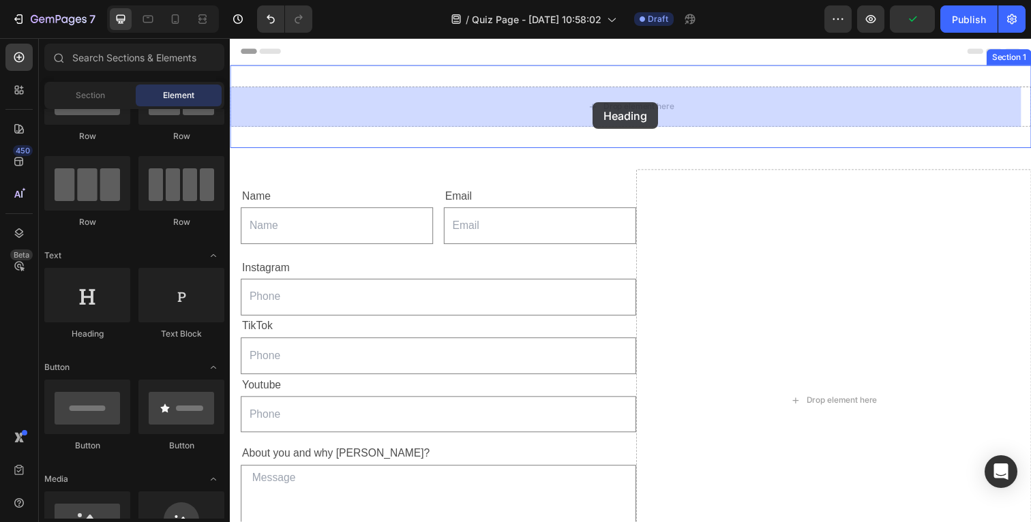
drag, startPoint x: 318, startPoint y: 344, endPoint x: 600, endPoint y: 104, distance: 371.0
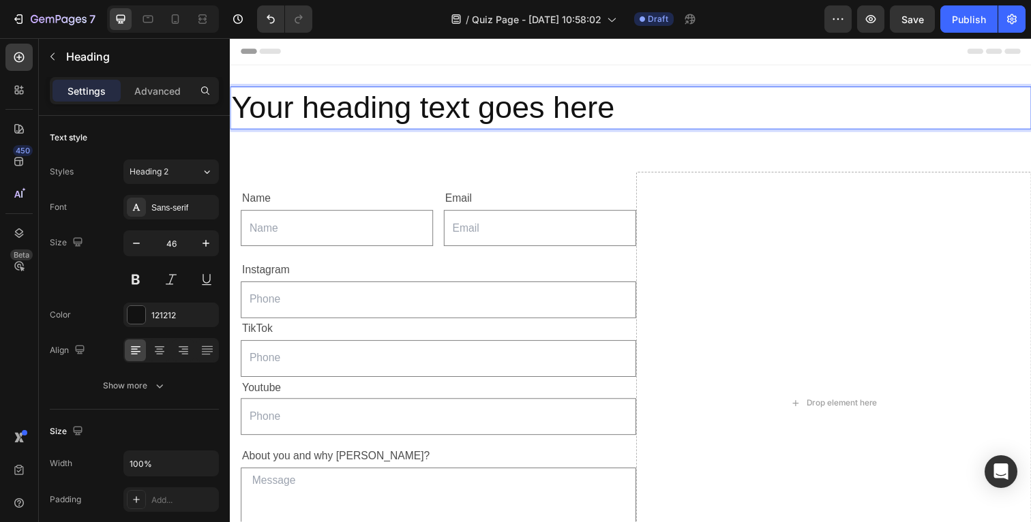
click at [400, 108] on h2 "Your heading text goes here" at bounding box center [639, 110] width 818 height 44
click at [400, 108] on p "Your heading text goes here" at bounding box center [638, 109] width 815 height 41
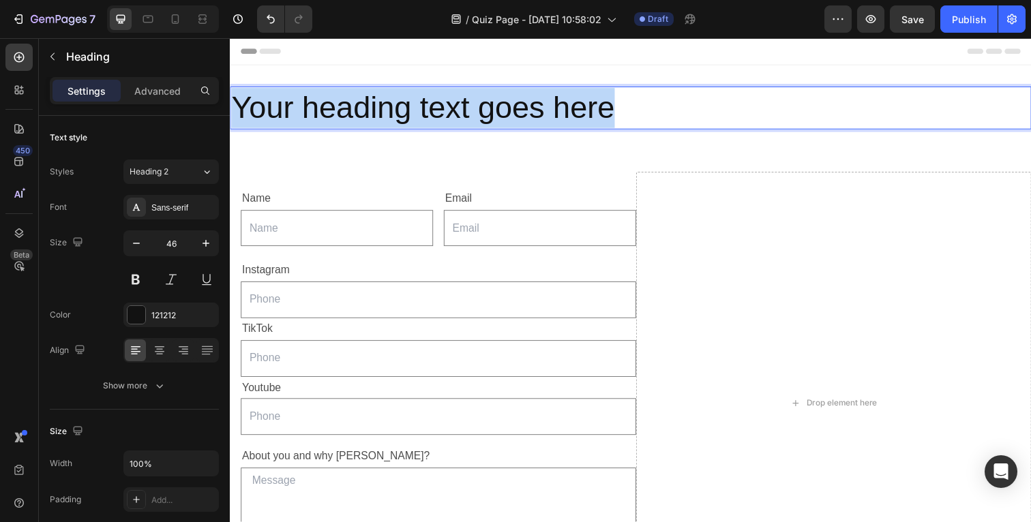
click at [400, 108] on p "Your heading text goes here" at bounding box center [638, 109] width 815 height 41
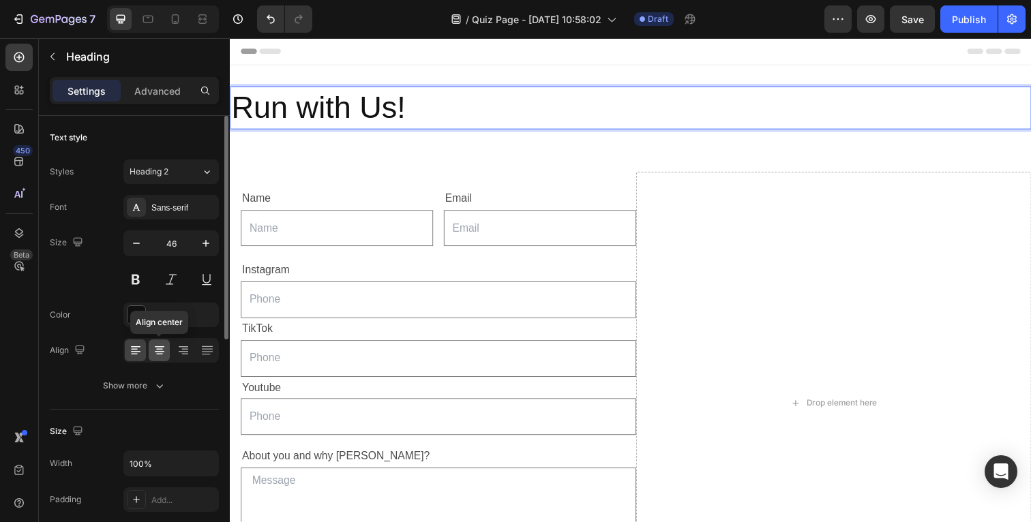
click at [158, 350] on icon at bounding box center [160, 351] width 14 height 14
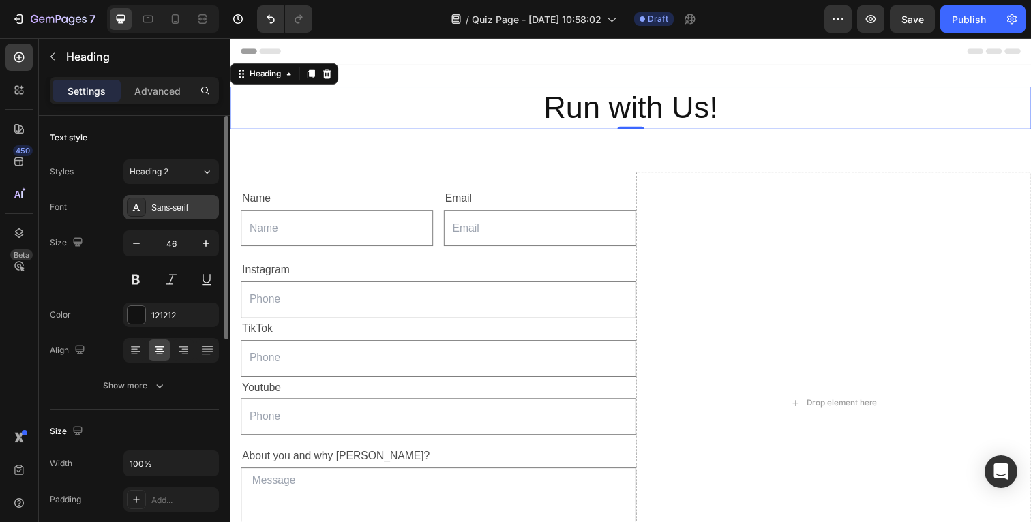
click at [186, 211] on div "Sans-serif" at bounding box center [183, 208] width 64 height 12
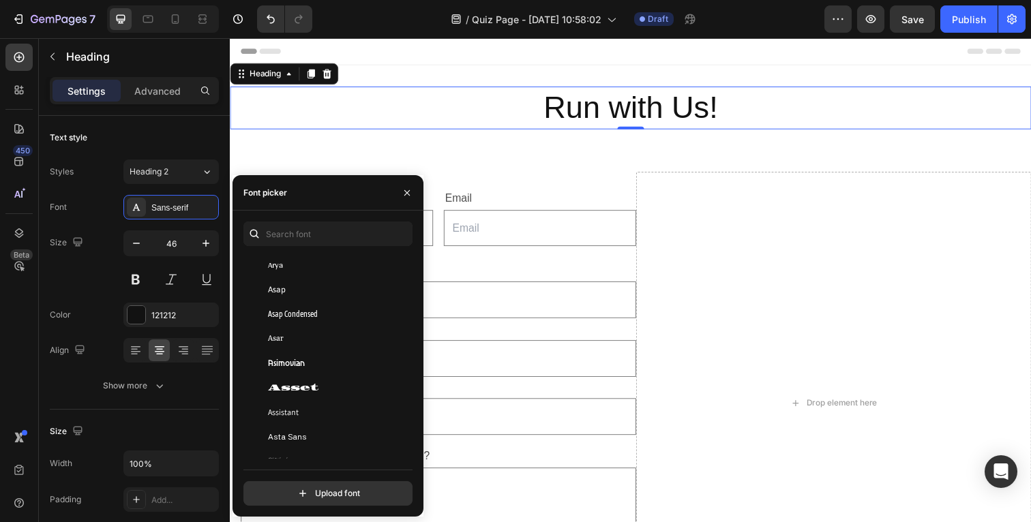
scroll to position [2835, 0]
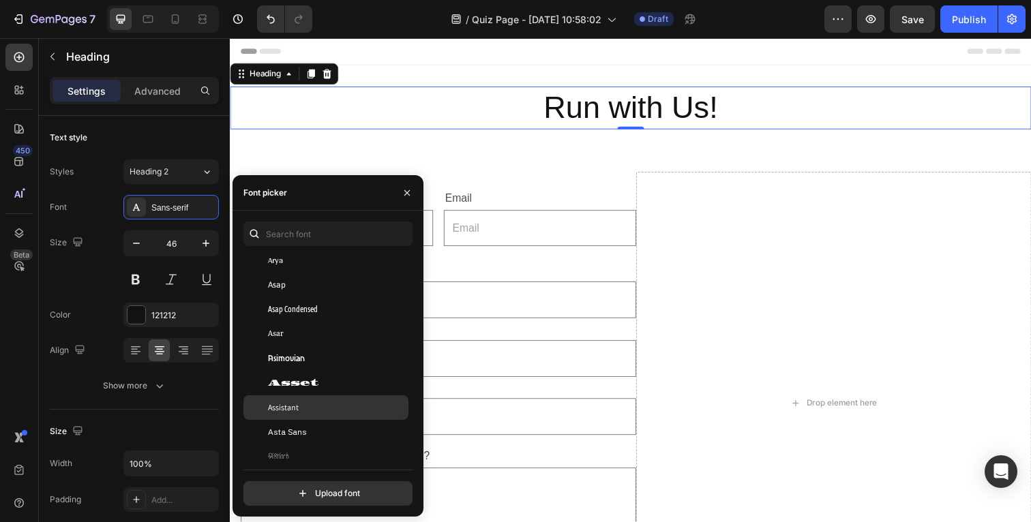
click at [314, 413] on div "Assistant" at bounding box center [337, 408] width 138 height 12
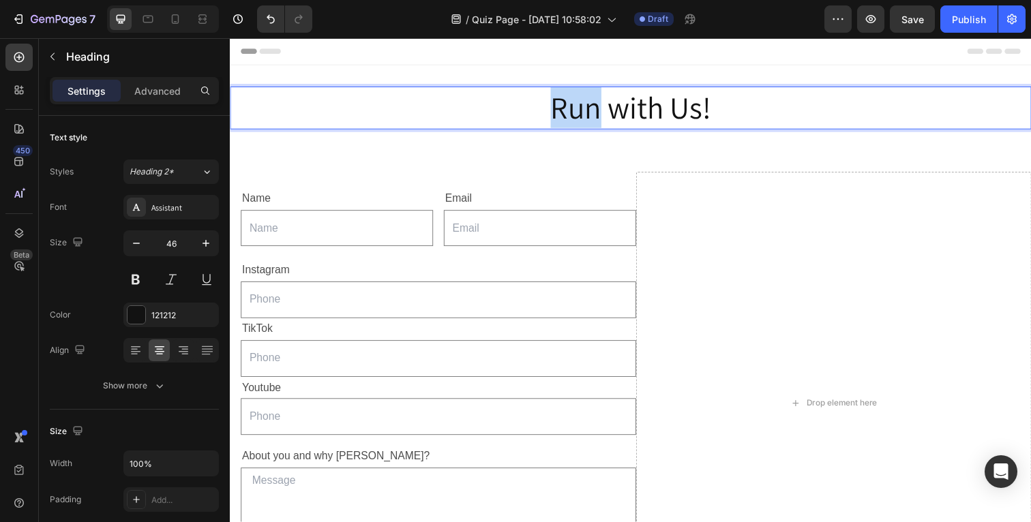
click at [588, 118] on p "Run with Us!" at bounding box center [638, 109] width 815 height 41
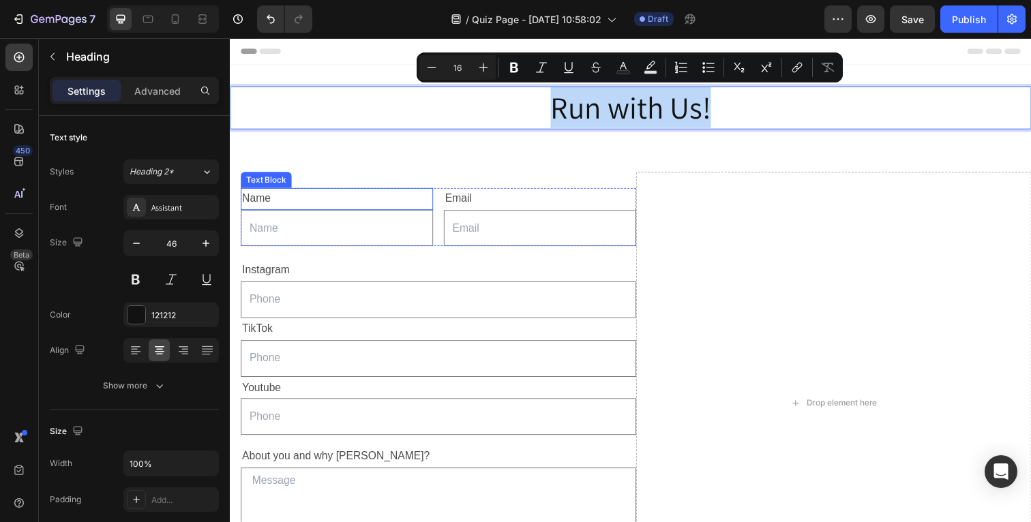
click at [310, 205] on p "Name" at bounding box center [339, 203] width 194 height 20
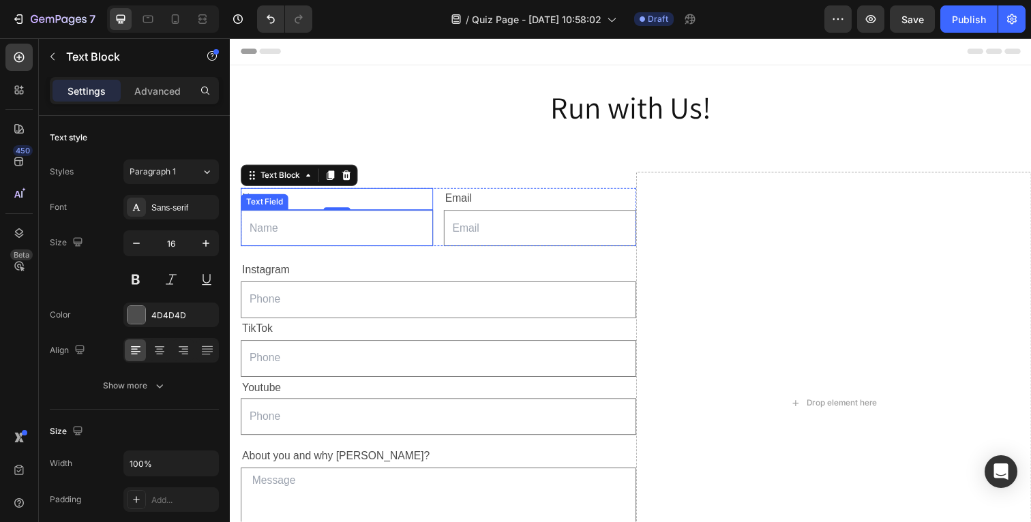
click at [336, 225] on div "0" at bounding box center [339, 225] width 14 height 11
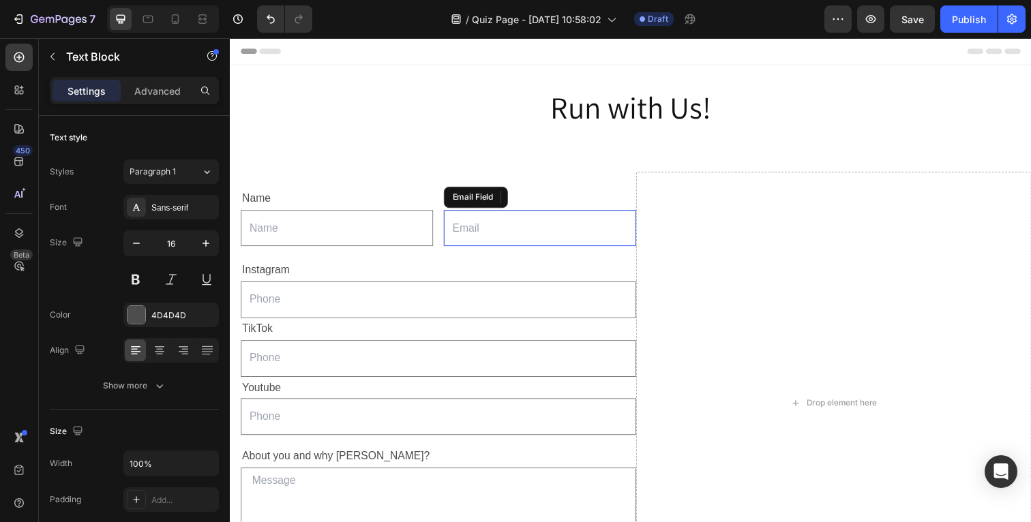
click at [514, 233] on input "email" at bounding box center [546, 233] width 196 height 38
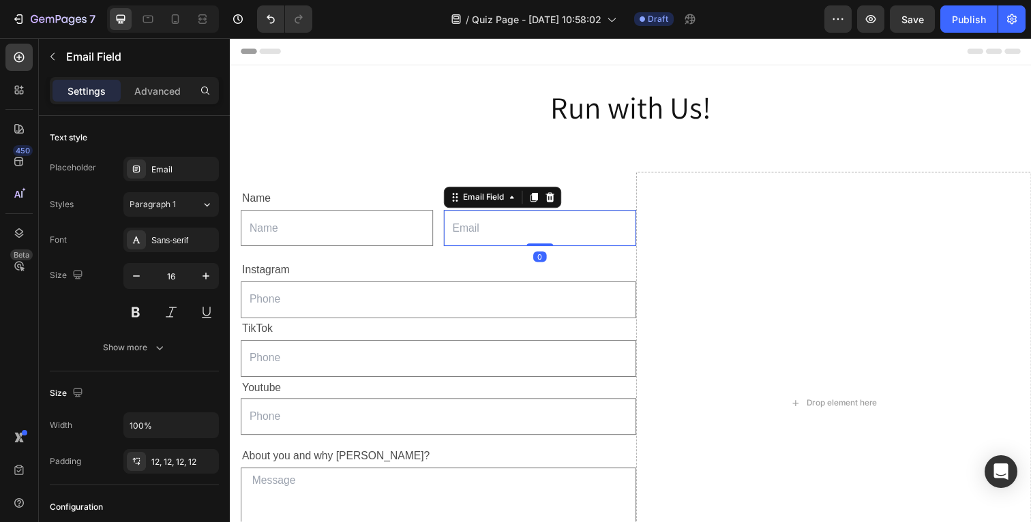
click at [514, 233] on input "email" at bounding box center [546, 233] width 196 height 38
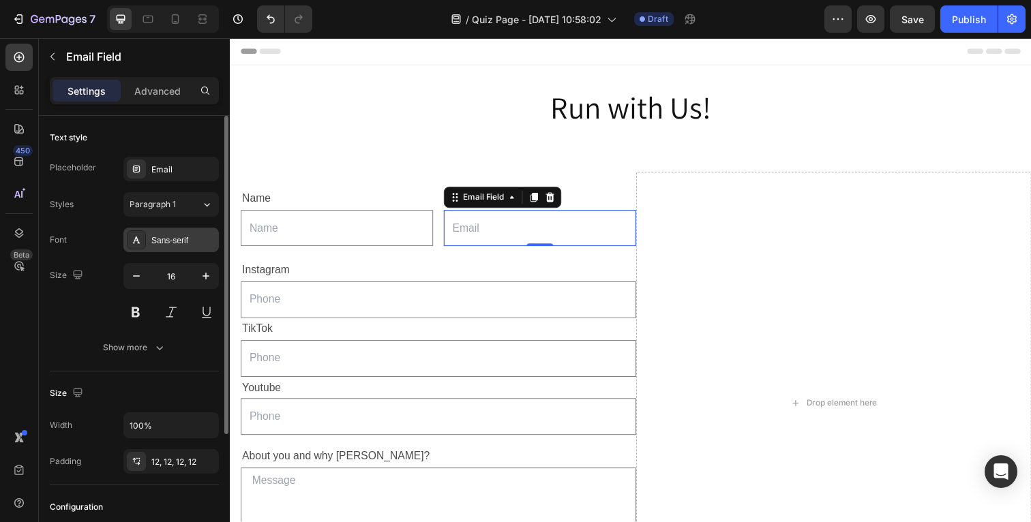
click at [190, 243] on div "Sans-serif" at bounding box center [183, 241] width 64 height 12
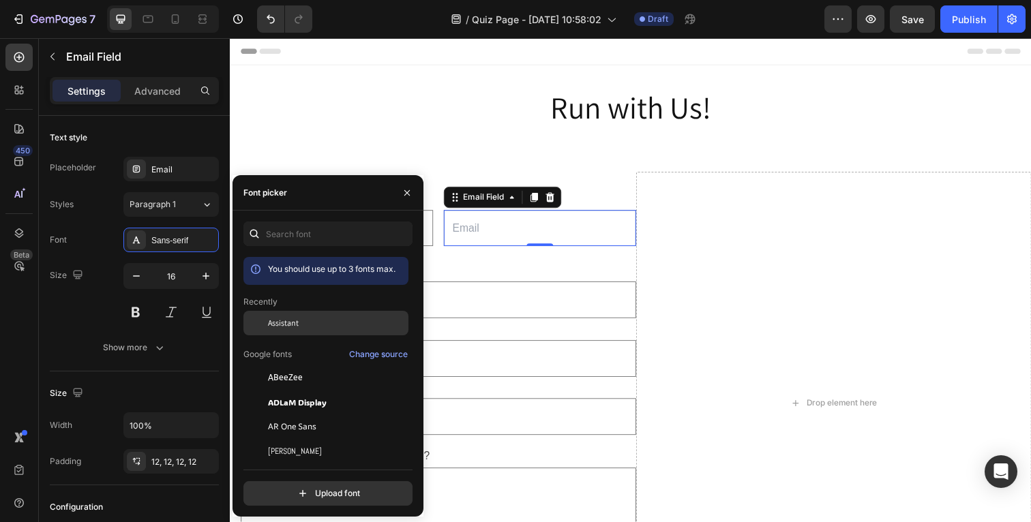
click at [273, 320] on span "Assistant" at bounding box center [283, 323] width 31 height 12
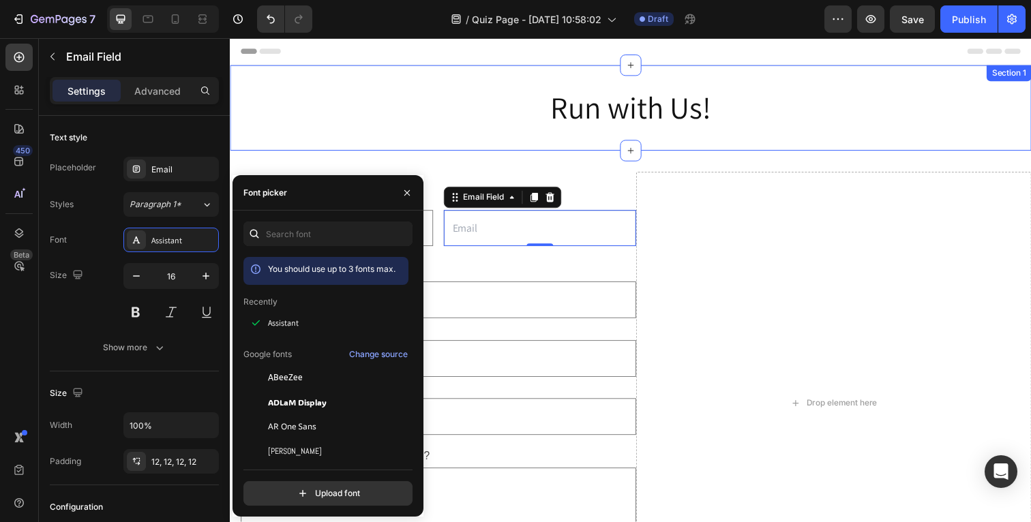
click at [405, 143] on div "Run with Us! Heading Section 1" at bounding box center [639, 109] width 818 height 87
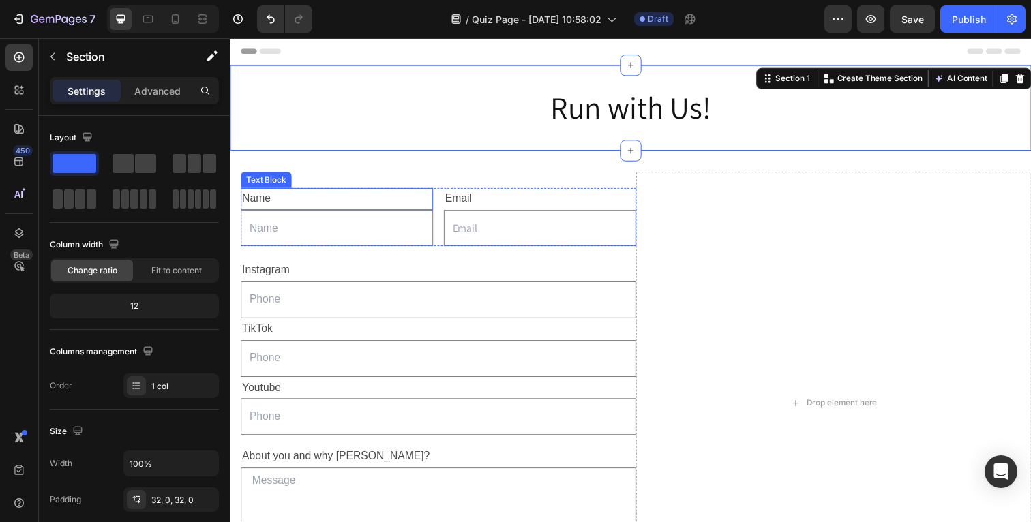
click at [288, 207] on p "Name" at bounding box center [339, 203] width 194 height 20
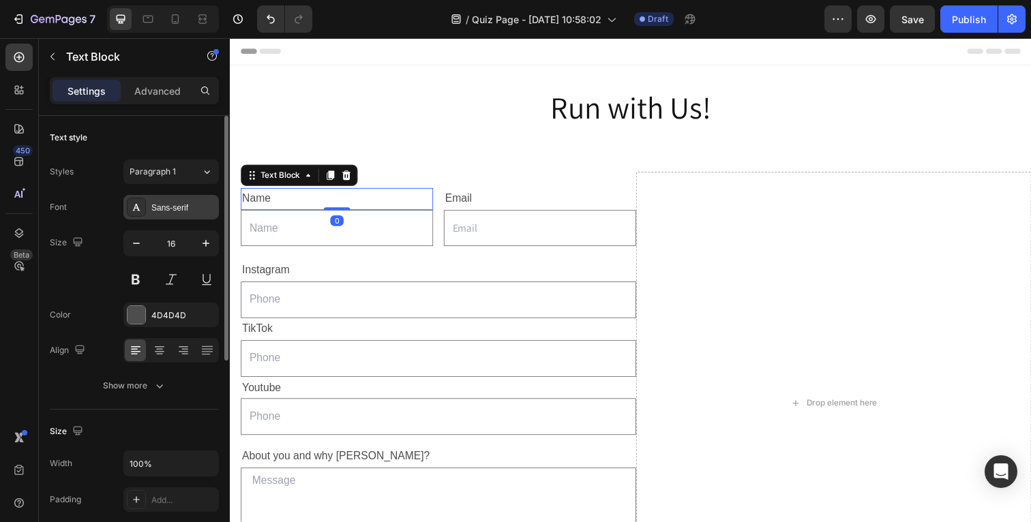
click at [206, 207] on div "Sans-serif" at bounding box center [183, 208] width 64 height 12
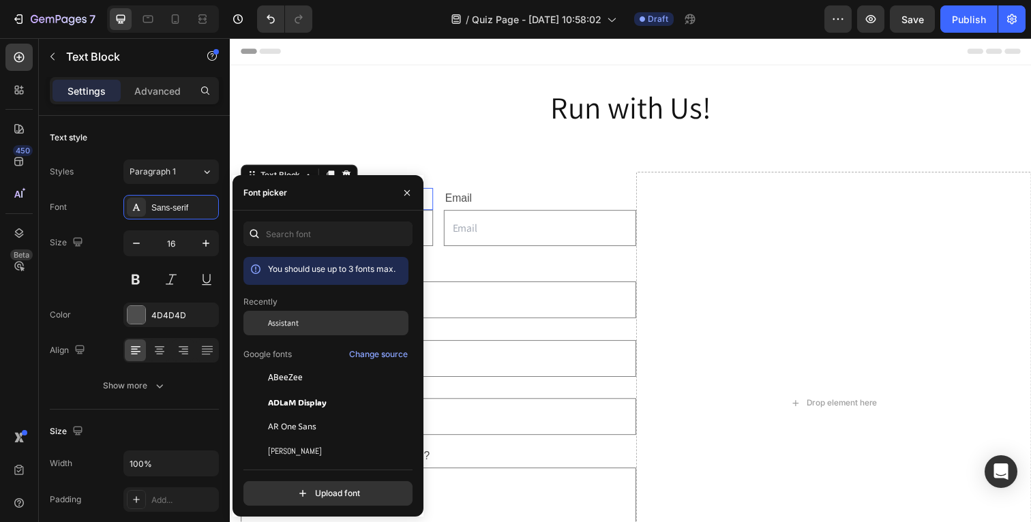
click at [282, 323] on span "Assistant" at bounding box center [283, 323] width 31 height 12
click at [468, 208] on div "Email Field" at bounding box center [474, 206] width 47 height 12
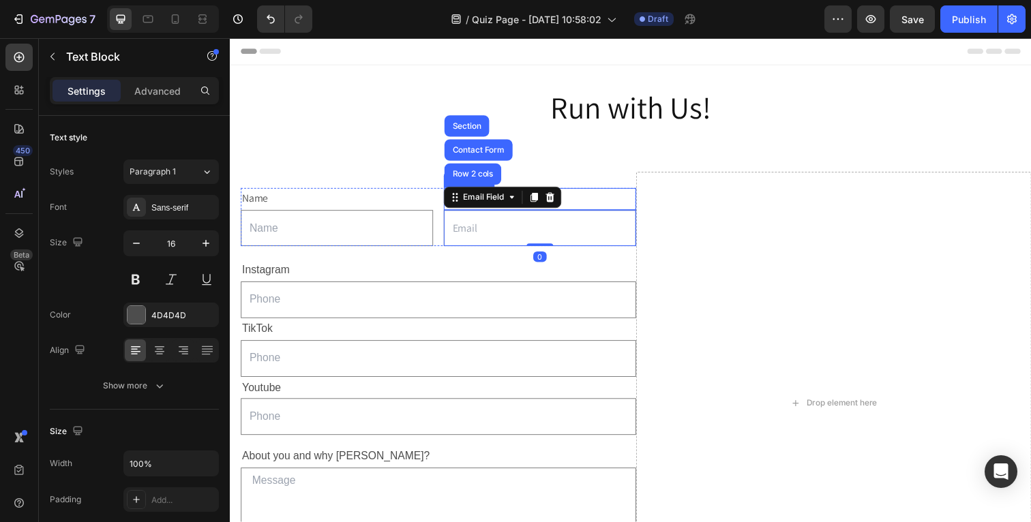
click at [589, 201] on div "Email" at bounding box center [546, 203] width 196 height 23
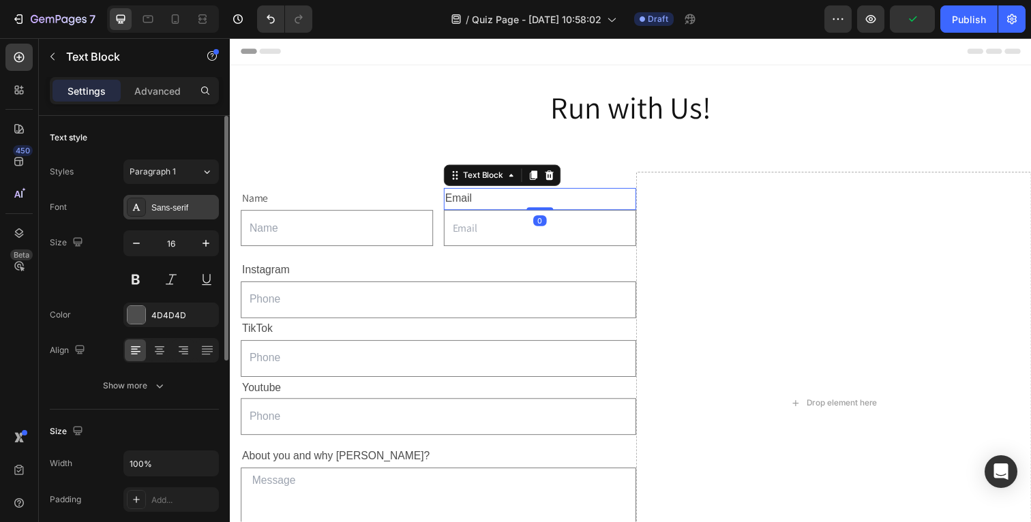
click at [183, 207] on div "Sans-serif" at bounding box center [183, 208] width 64 height 12
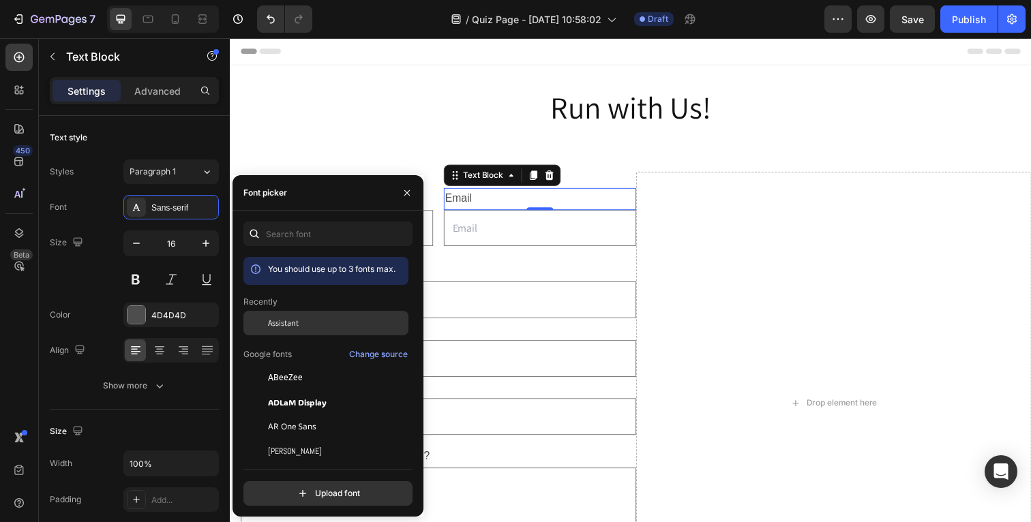
click at [295, 323] on span "Assistant" at bounding box center [283, 323] width 31 height 12
click at [472, 267] on p "Instagram" at bounding box center [442, 276] width 401 height 20
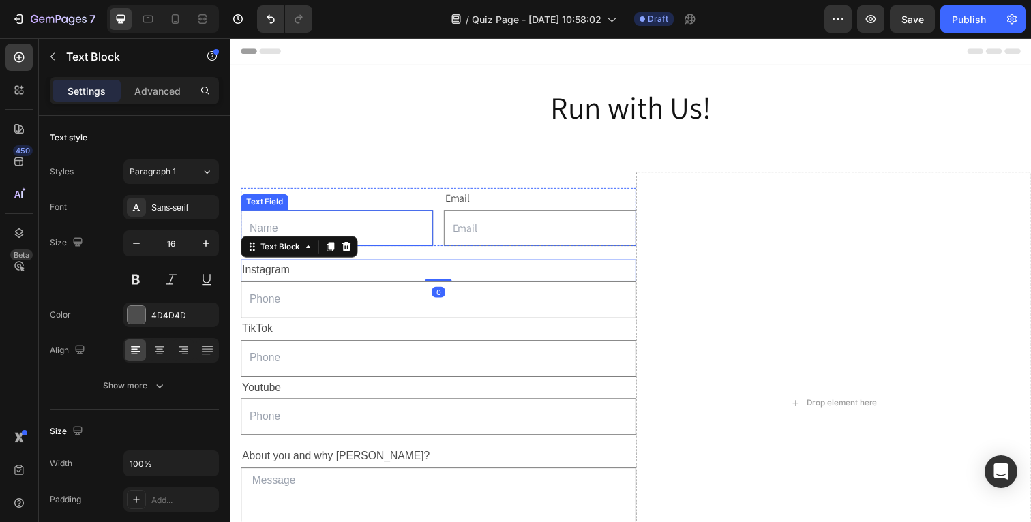
click at [390, 239] on input "text" at bounding box center [339, 233] width 196 height 38
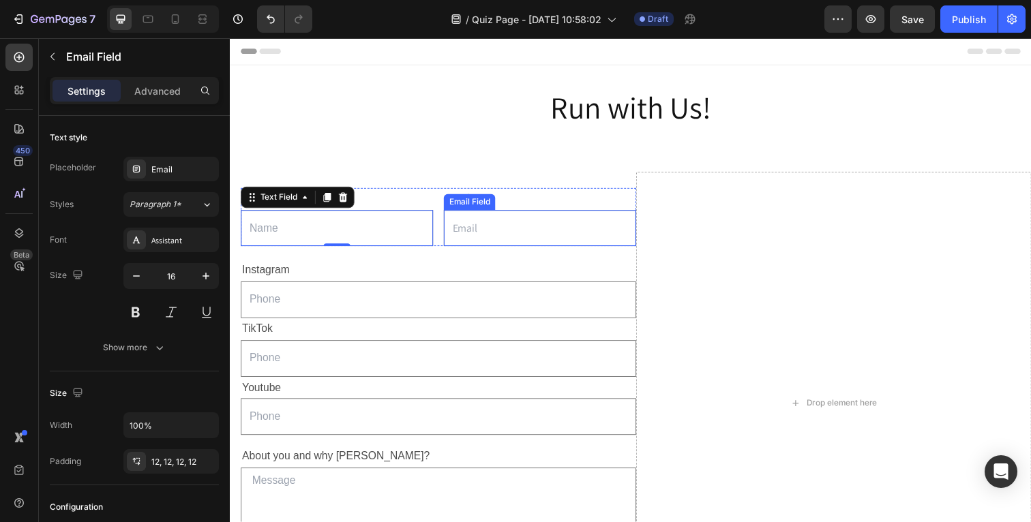
click at [473, 237] on input "email" at bounding box center [546, 233] width 196 height 38
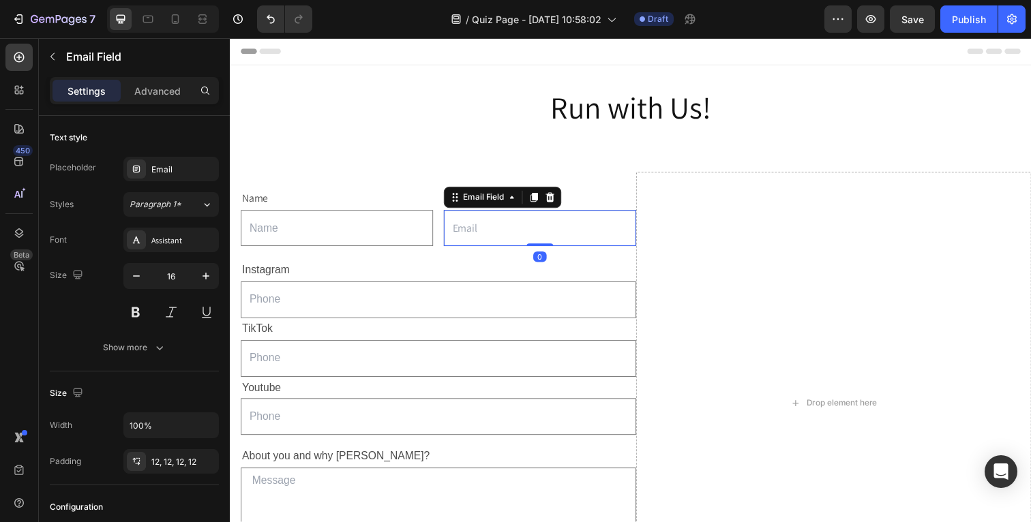
click at [473, 237] on input "email" at bounding box center [546, 233] width 196 height 38
click at [258, 236] on input "text" at bounding box center [339, 233] width 196 height 38
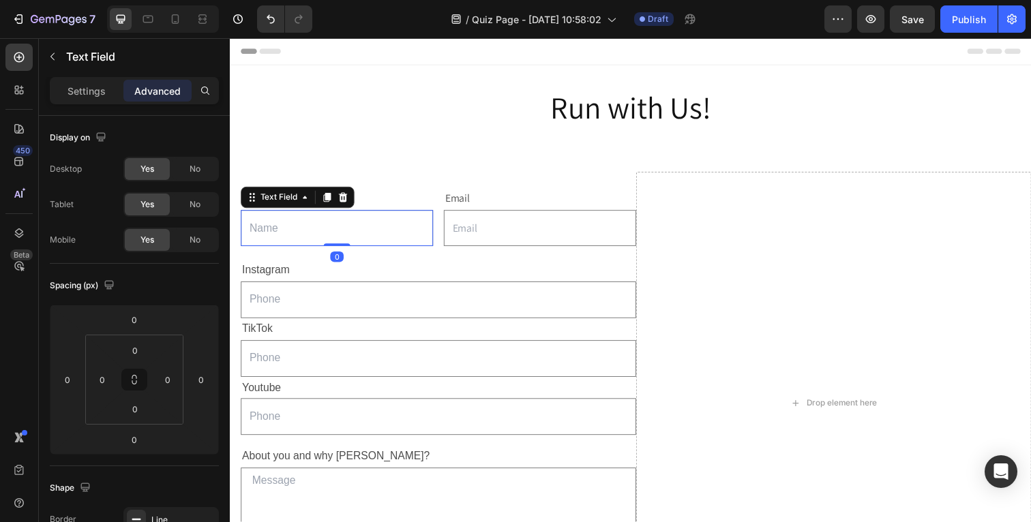
click at [258, 236] on input "text" at bounding box center [339, 233] width 196 height 38
click at [91, 89] on p "Settings" at bounding box center [87, 91] width 38 height 14
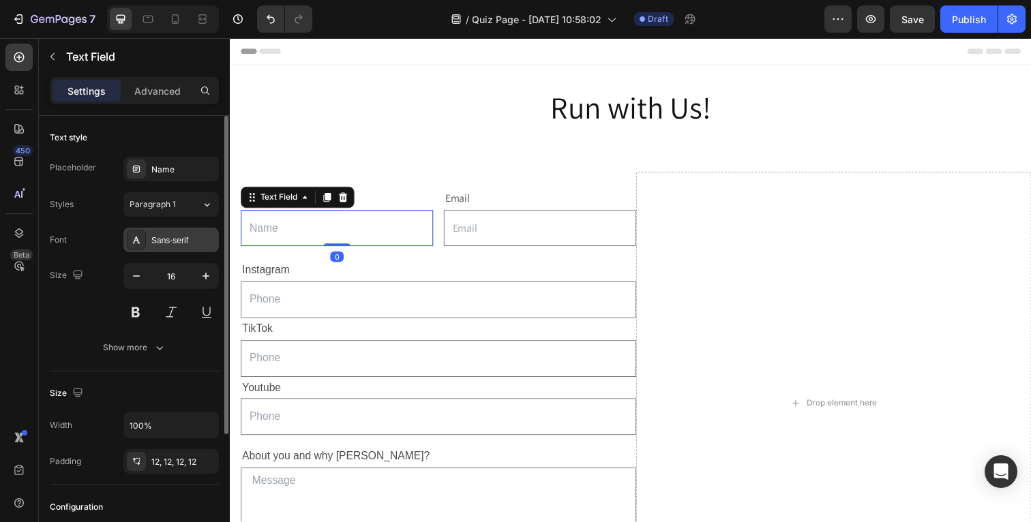
click at [183, 237] on div "Sans-serif" at bounding box center [183, 241] width 64 height 12
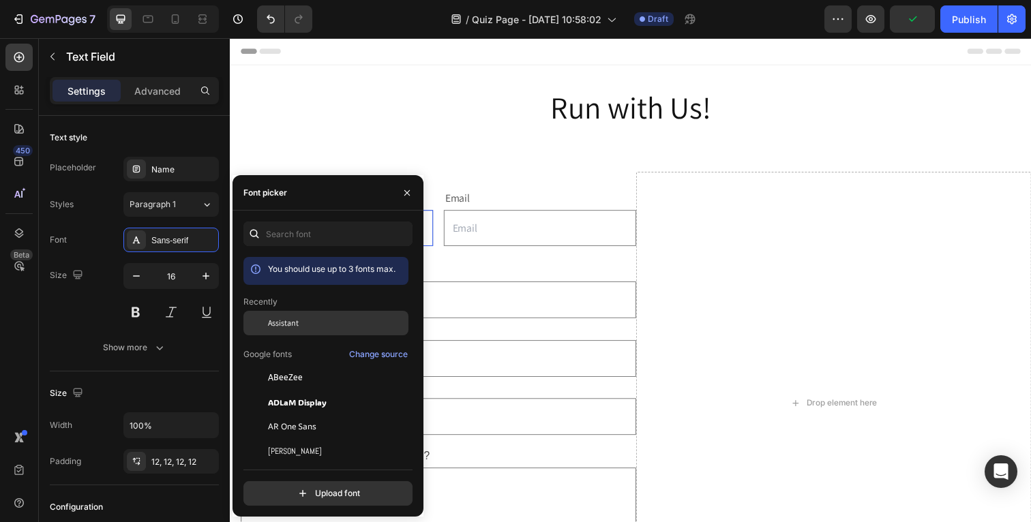
click at [275, 322] on span "Assistant" at bounding box center [283, 323] width 31 height 12
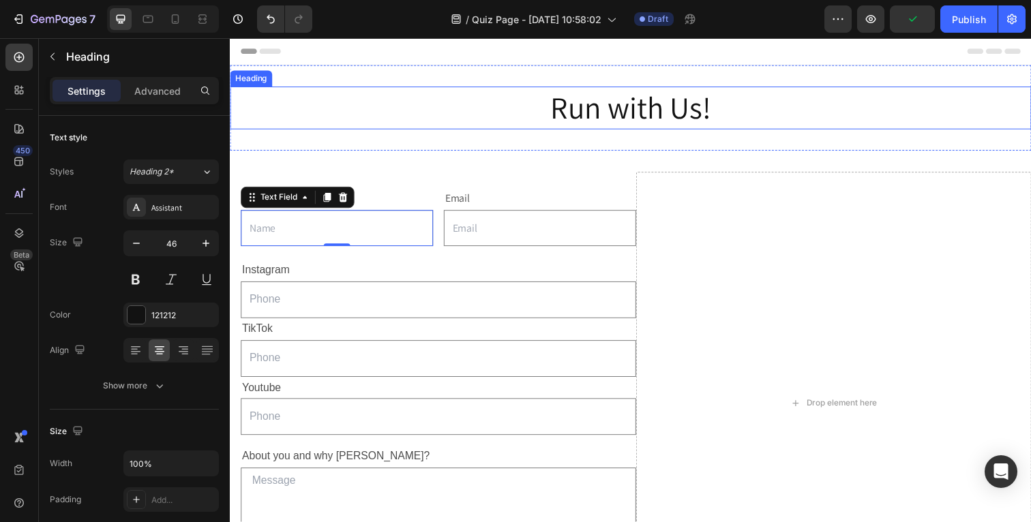
click at [440, 130] on p "Run with Us!" at bounding box center [638, 109] width 815 height 41
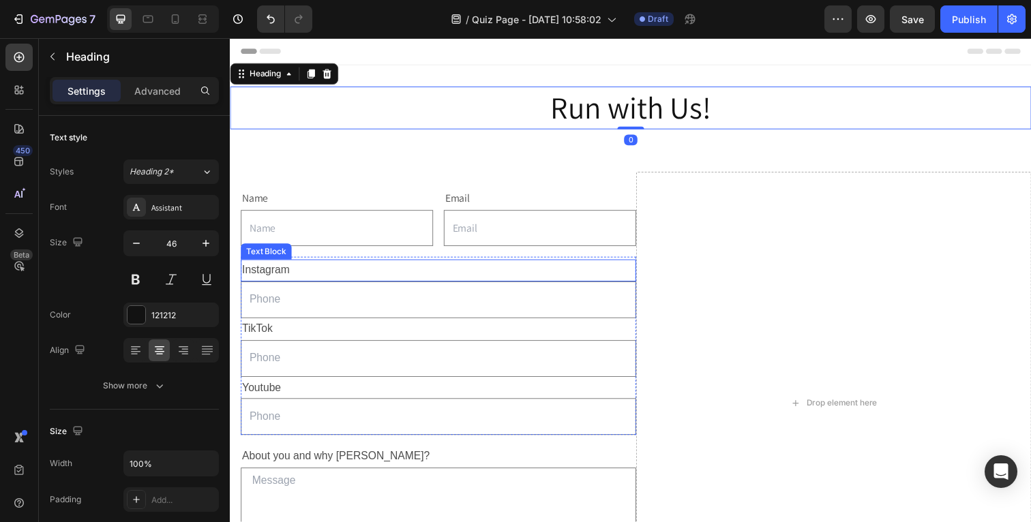
click at [273, 278] on p "Instagram" at bounding box center [442, 276] width 401 height 20
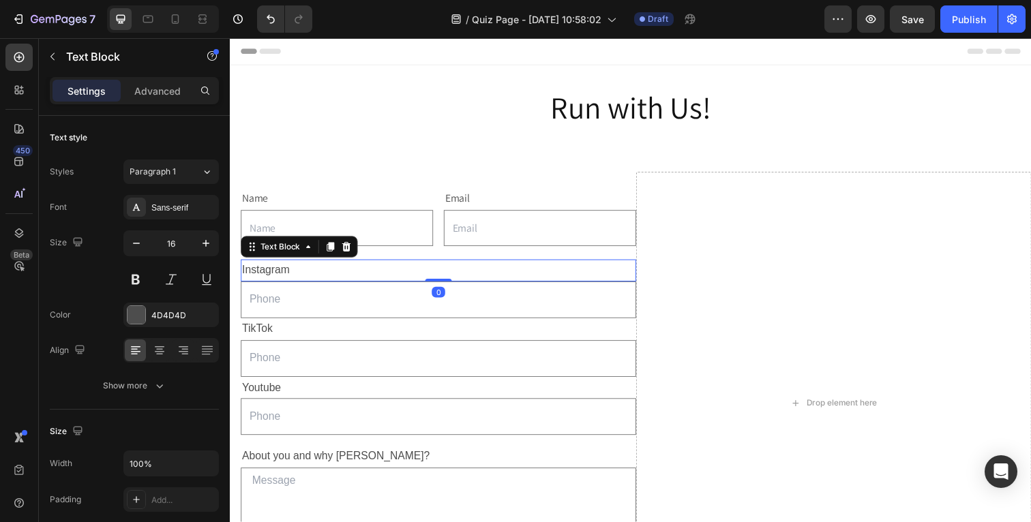
click at [273, 278] on p "Instagram" at bounding box center [442, 276] width 401 height 20
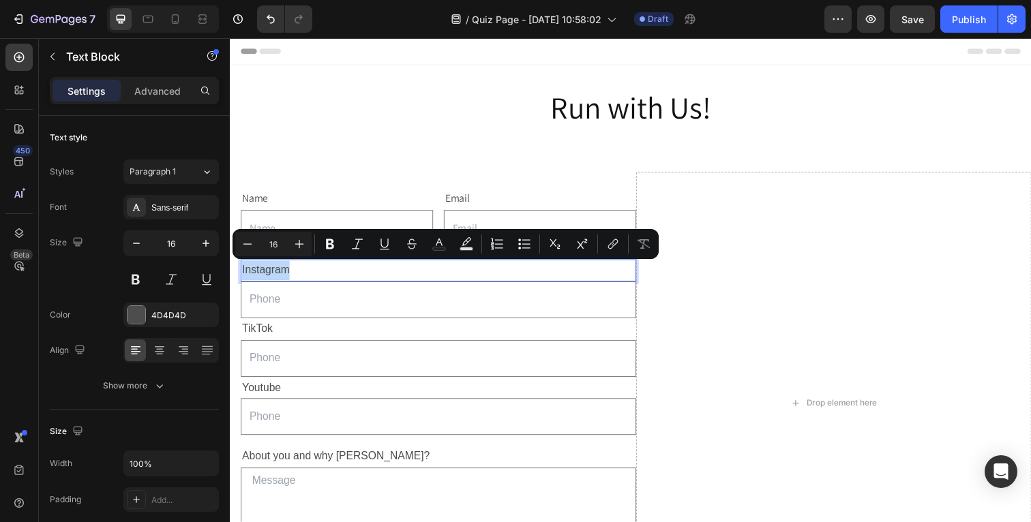
click at [273, 278] on p "Instagram" at bounding box center [442, 276] width 401 height 20
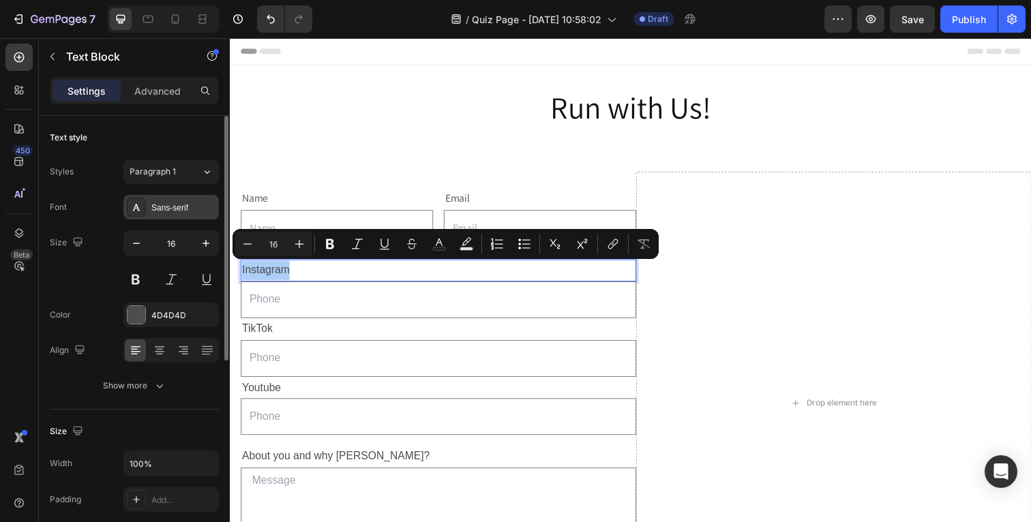
click at [192, 218] on div "Sans-serif" at bounding box center [170, 207] width 95 height 25
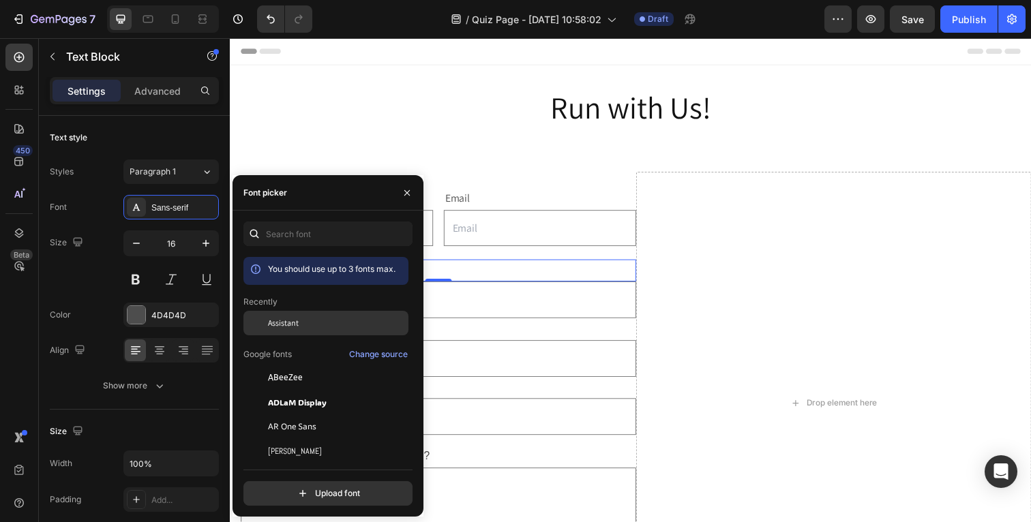
click at [267, 335] on div at bounding box center [255, 323] width 25 height 25
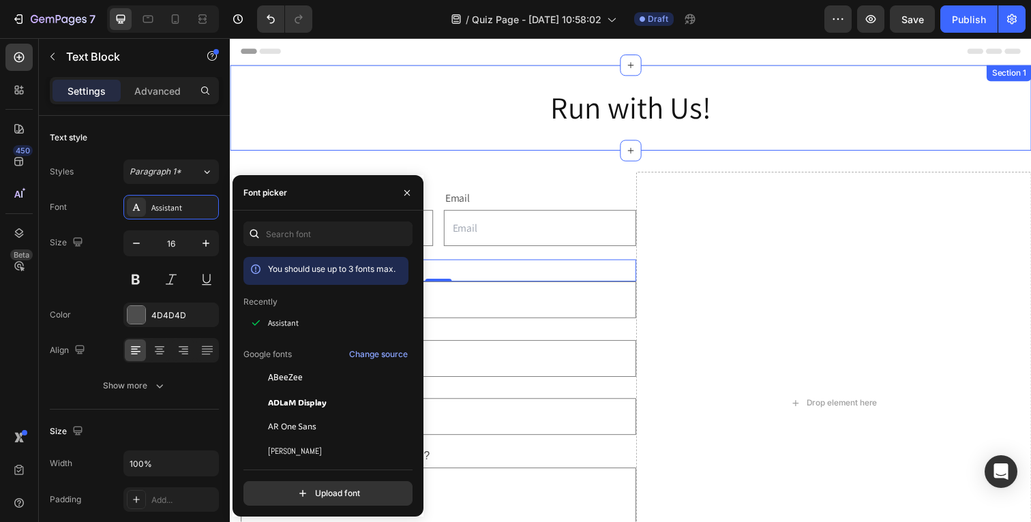
click at [306, 134] on div "Run with Us! Heading Section 1" at bounding box center [639, 109] width 818 height 87
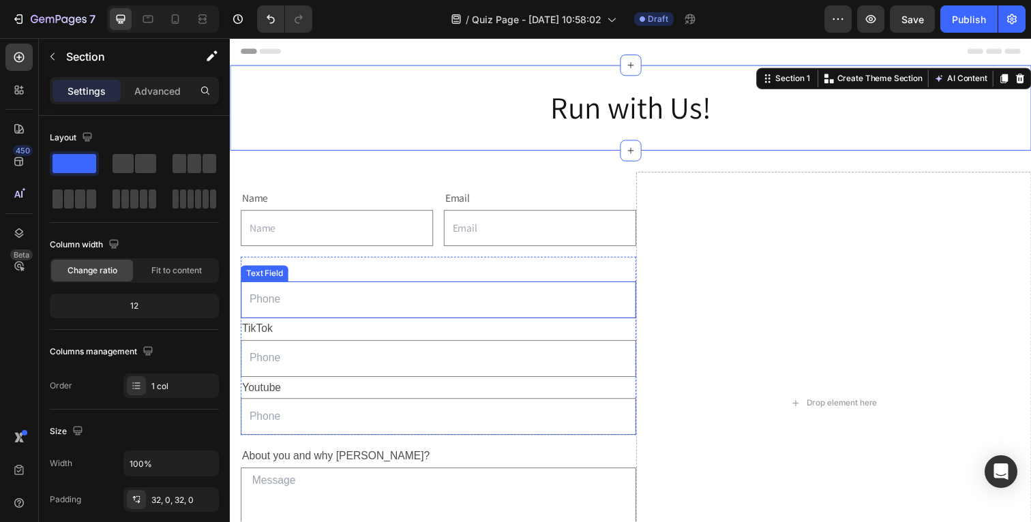
click at [258, 310] on input "text" at bounding box center [443, 306] width 404 height 38
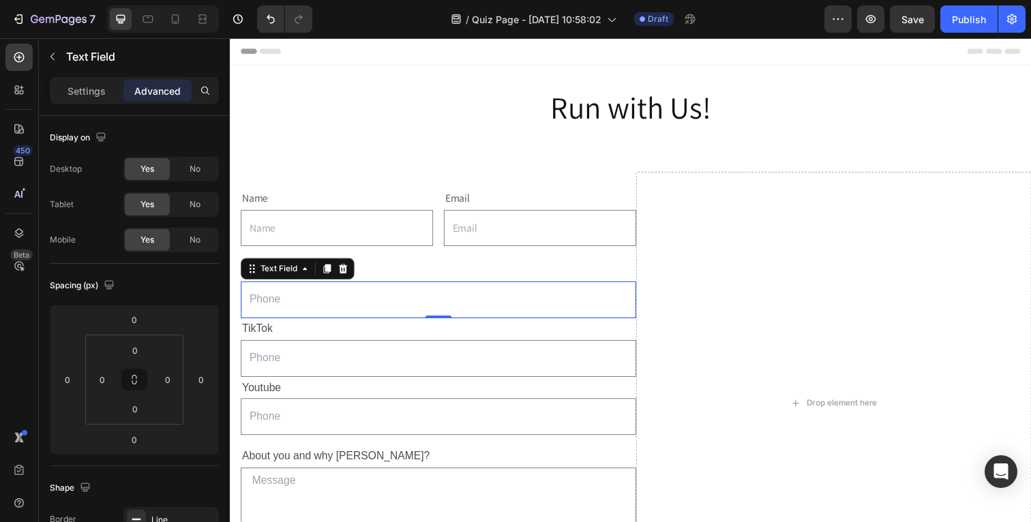
click at [258, 310] on input "text" at bounding box center [443, 306] width 404 height 38
click at [262, 306] on input "text" at bounding box center [443, 306] width 404 height 38
click at [87, 91] on p "Settings" at bounding box center [87, 91] width 38 height 14
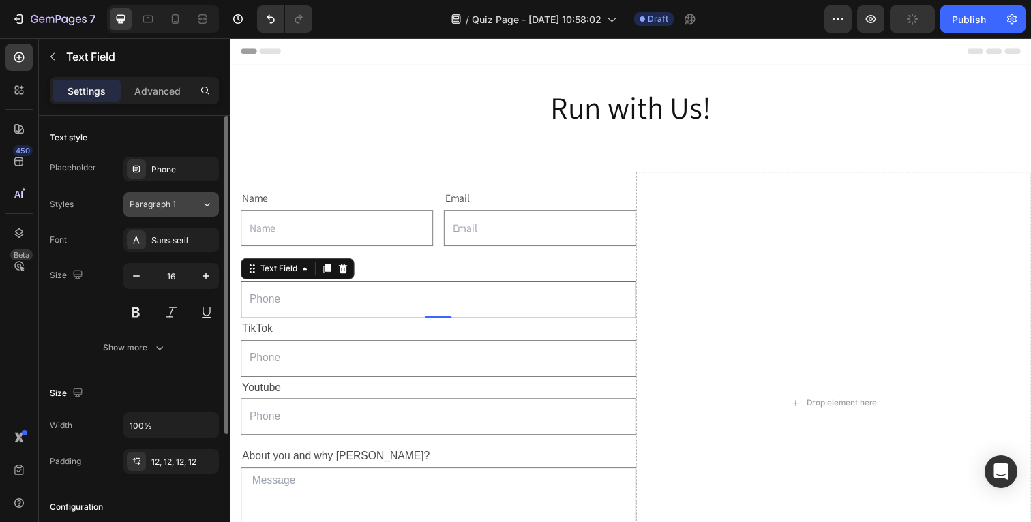
click at [184, 198] on div "Paragraph 1" at bounding box center [157, 204] width 55 height 12
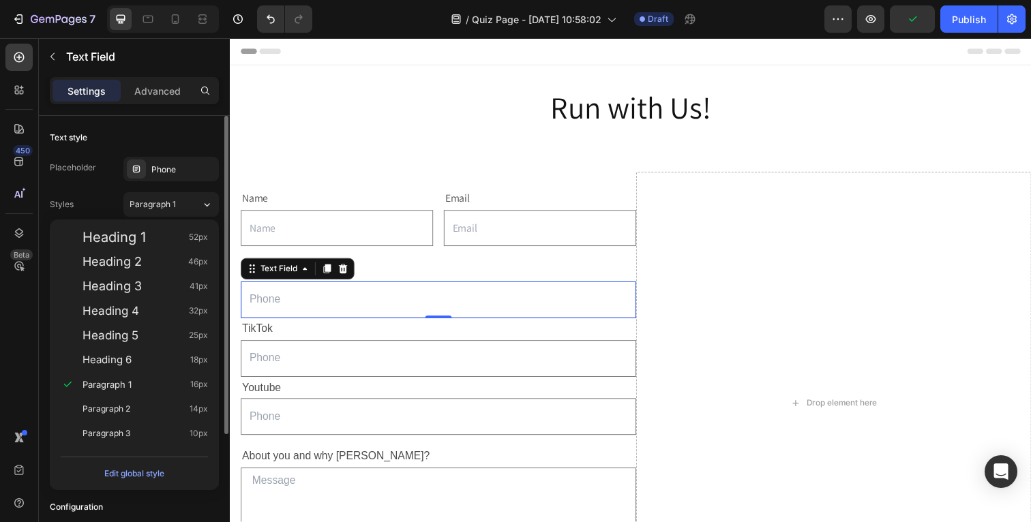
click at [175, 138] on div "Text style" at bounding box center [134, 138] width 169 height 22
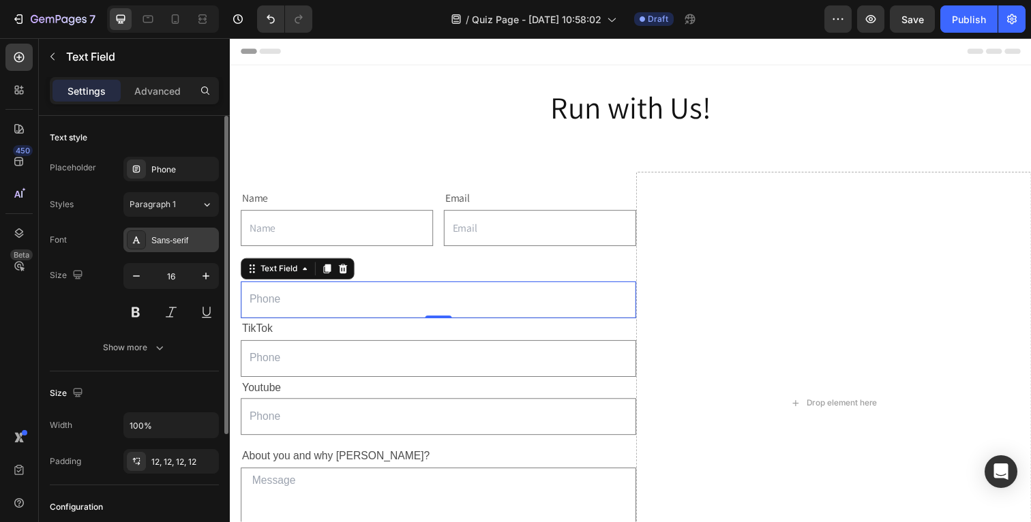
click at [174, 240] on div "Sans-serif" at bounding box center [183, 241] width 64 height 12
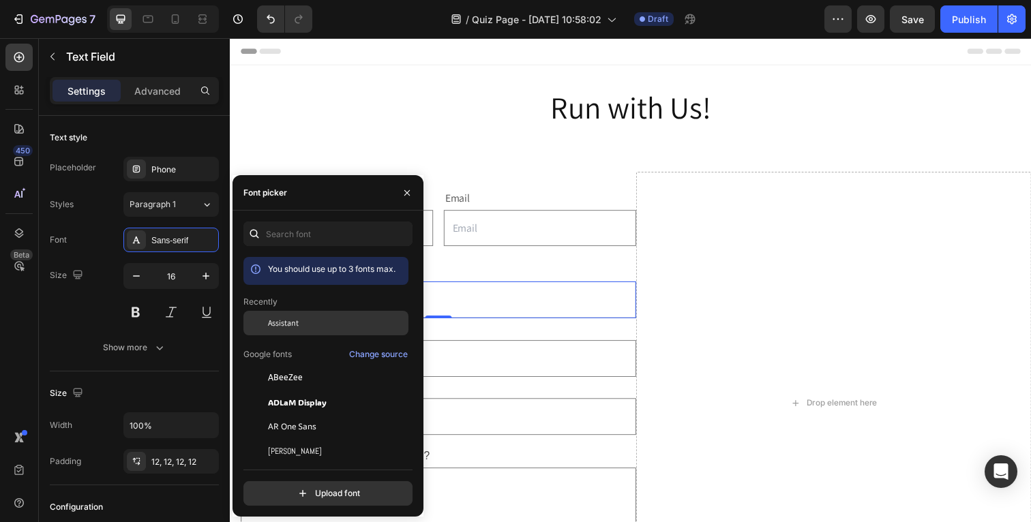
click at [278, 326] on span "Assistant" at bounding box center [283, 323] width 31 height 12
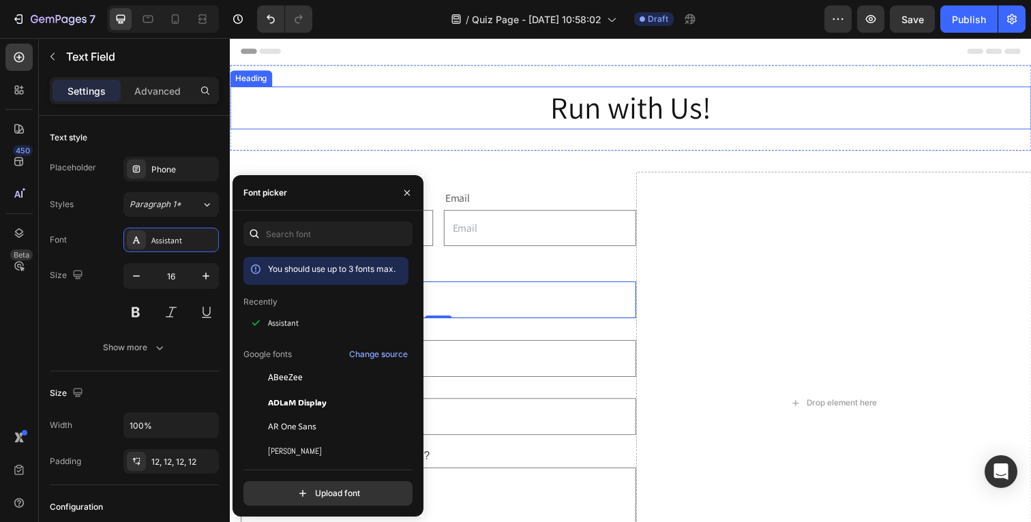
click at [272, 125] on p "Run with Us!" at bounding box center [638, 109] width 815 height 41
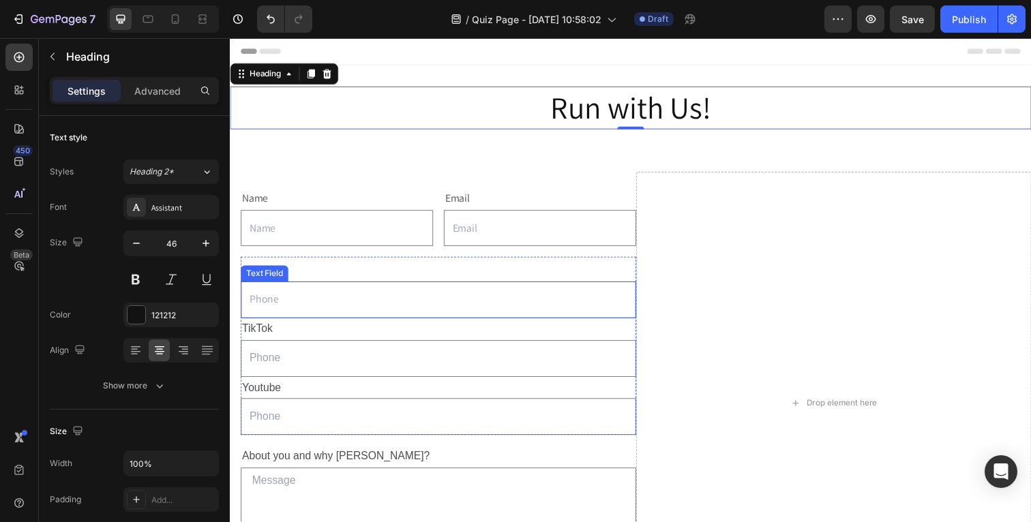
click at [286, 312] on input "text" at bounding box center [443, 306] width 404 height 38
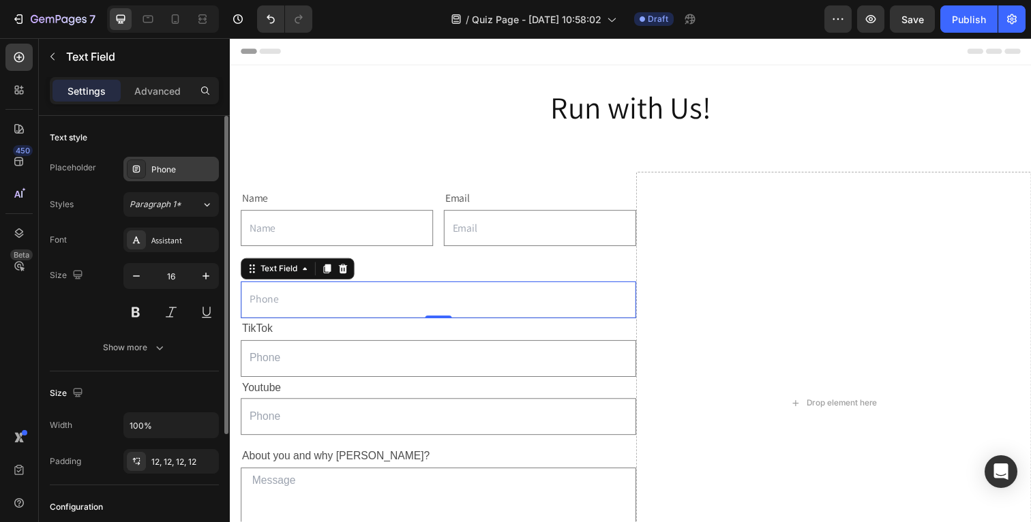
click at [175, 169] on div "Phone" at bounding box center [183, 170] width 64 height 12
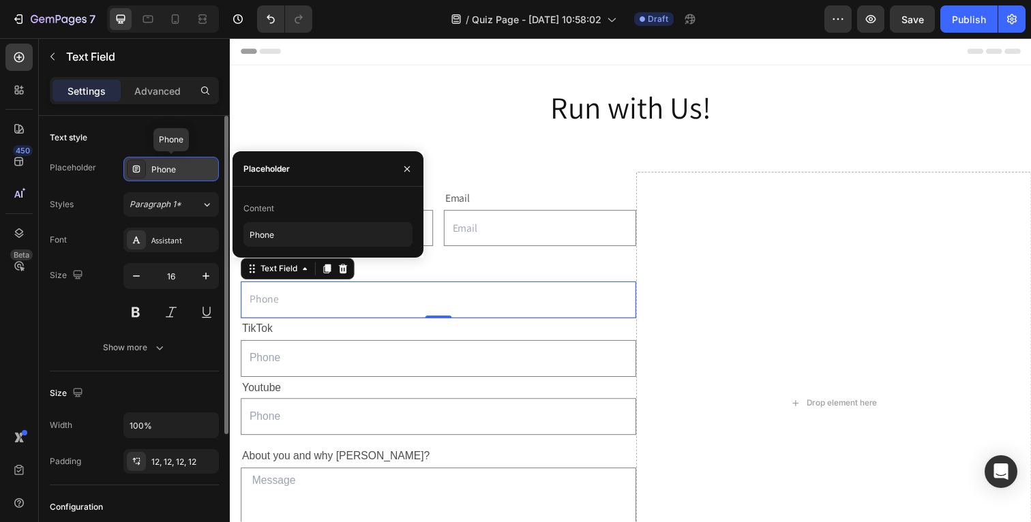
click at [175, 169] on div "Phone" at bounding box center [183, 170] width 64 height 12
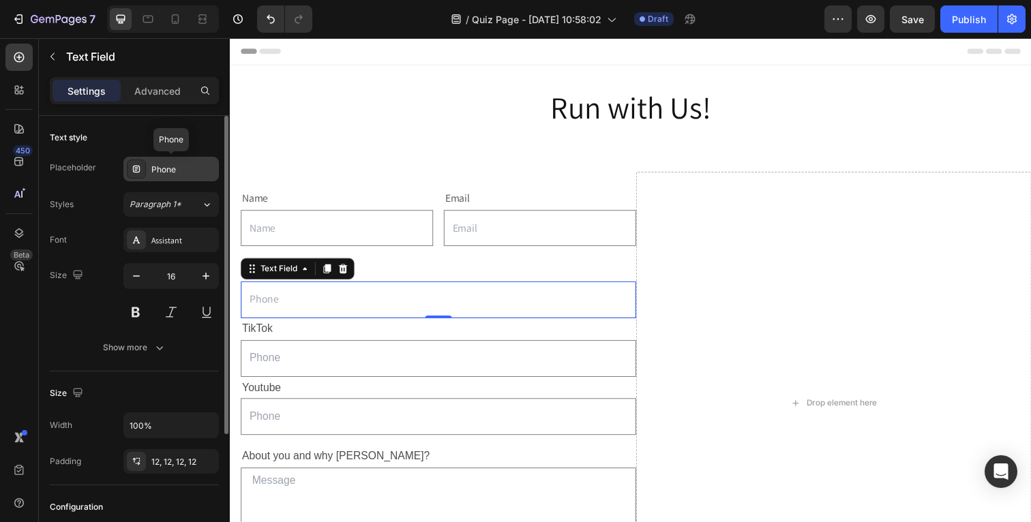
click at [175, 169] on div "Phone" at bounding box center [183, 170] width 64 height 12
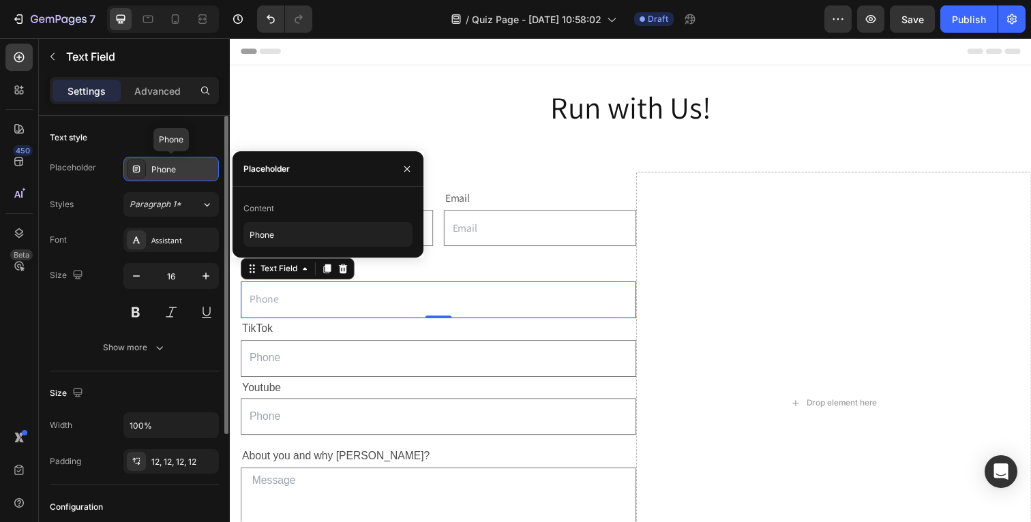
click at [175, 169] on div "Phone" at bounding box center [183, 170] width 64 height 12
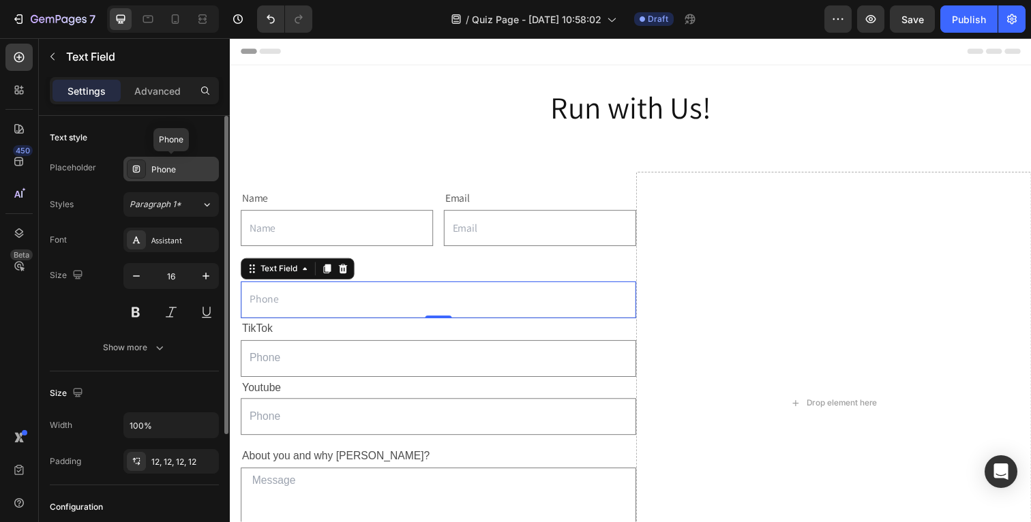
click at [184, 170] on div "Phone" at bounding box center [183, 170] width 64 height 12
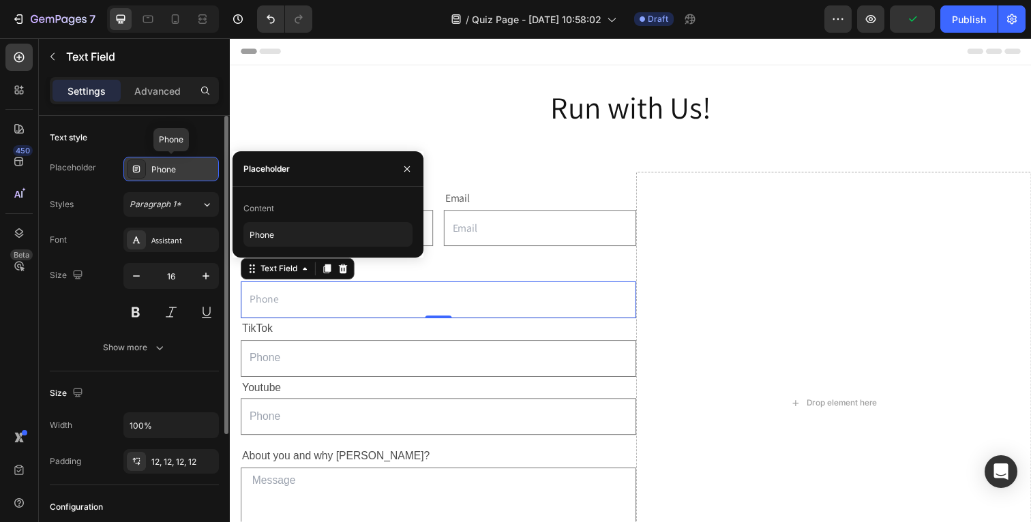
click at [137, 168] on icon at bounding box center [136, 169] width 11 height 11
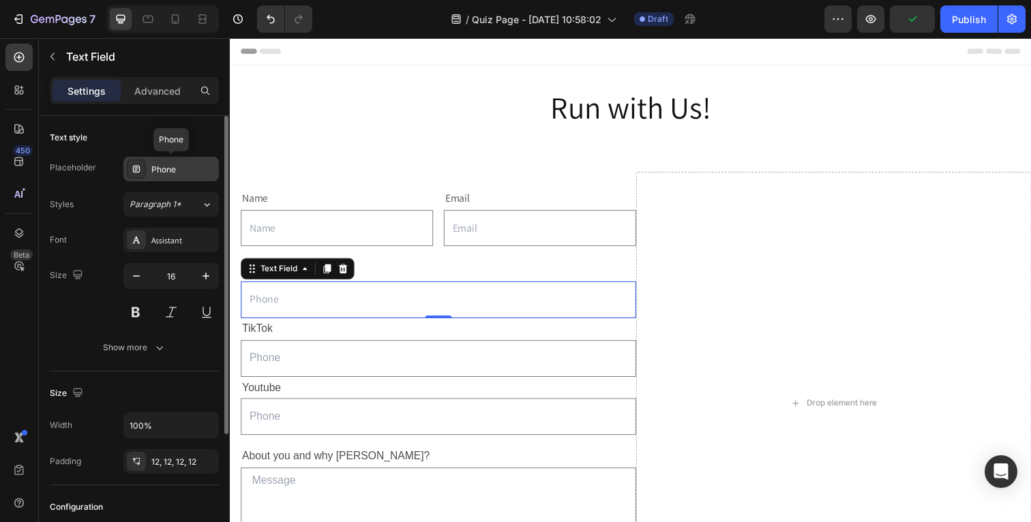
click at [162, 170] on div "Phone" at bounding box center [183, 170] width 64 height 12
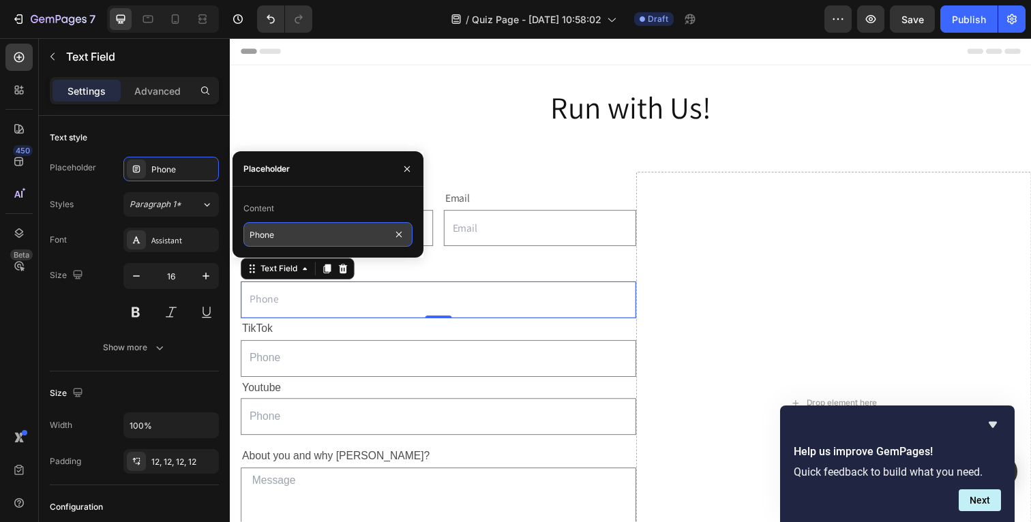
click at [264, 237] on input "Phone" at bounding box center [327, 234] width 169 height 25
type input "@"
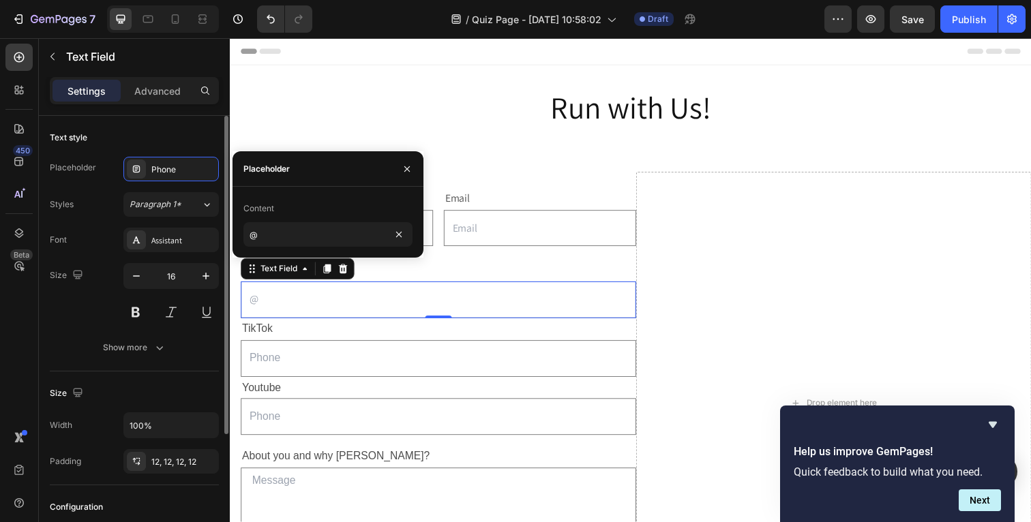
click at [196, 135] on div "Text style" at bounding box center [134, 138] width 169 height 22
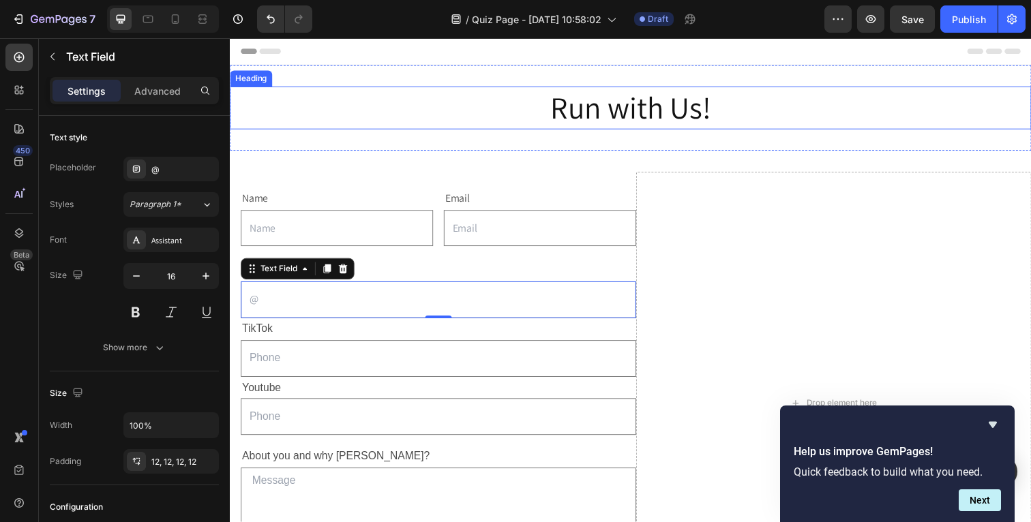
click at [310, 128] on p "Run with Us!" at bounding box center [638, 109] width 815 height 41
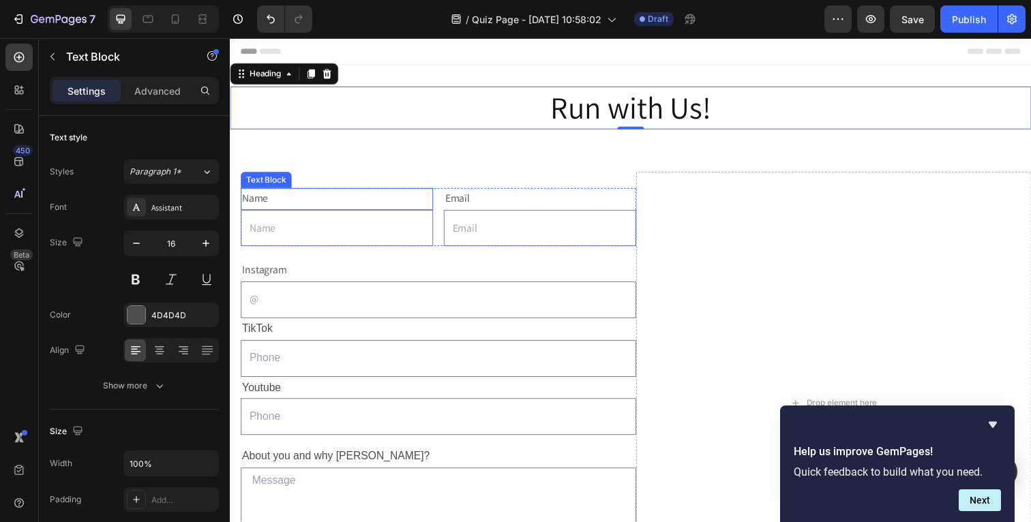
click at [309, 202] on p "Name" at bounding box center [339, 203] width 194 height 20
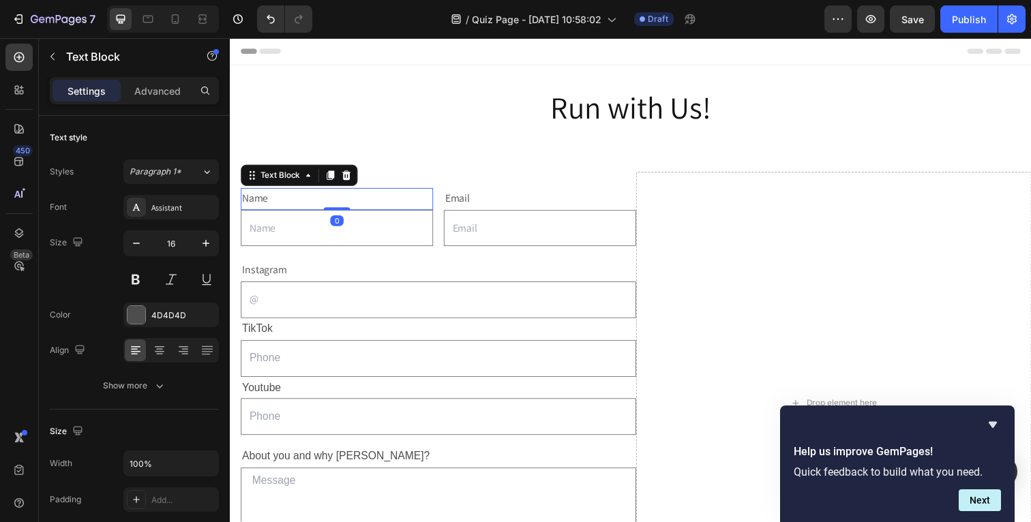
click at [309, 202] on p "Name" at bounding box center [339, 203] width 194 height 20
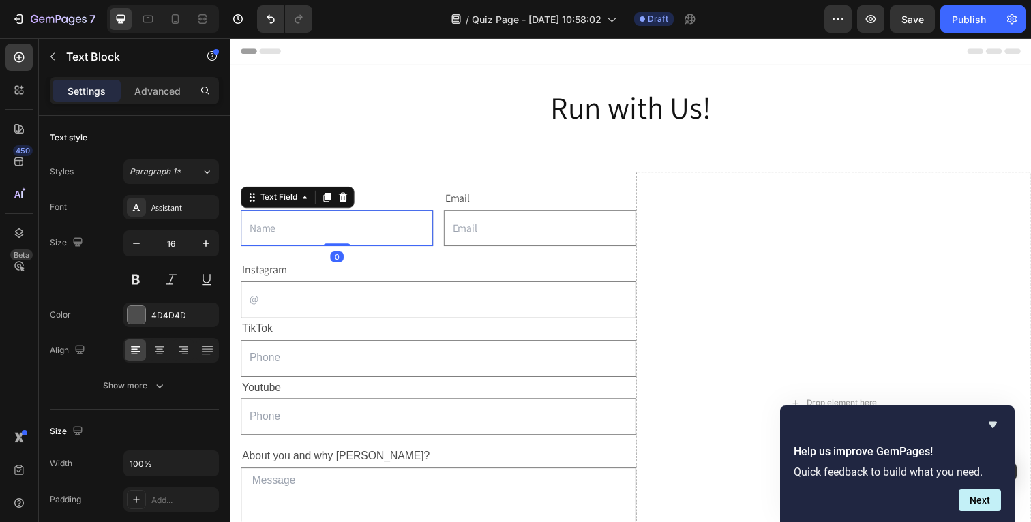
click at [389, 239] on input "text" at bounding box center [339, 233] width 196 height 38
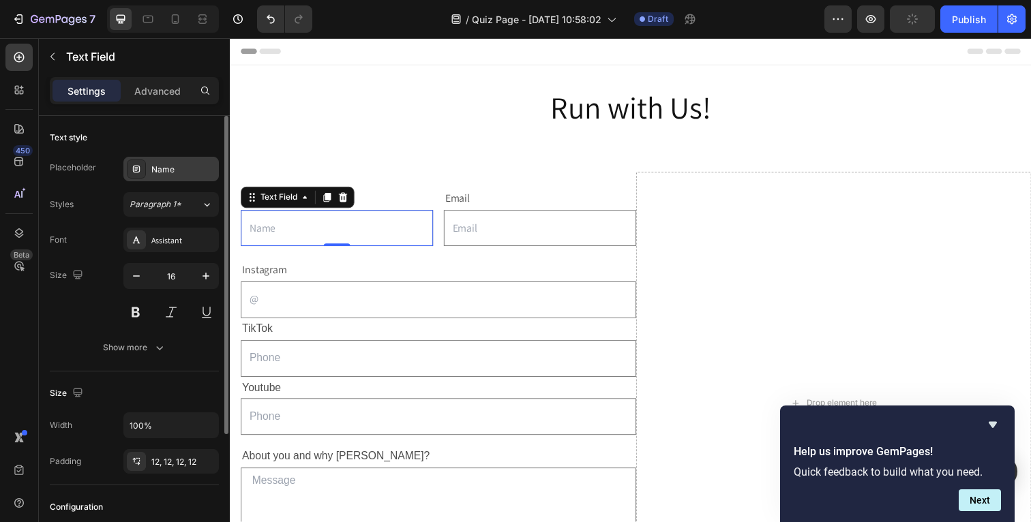
click at [183, 171] on div "Name" at bounding box center [183, 170] width 64 height 12
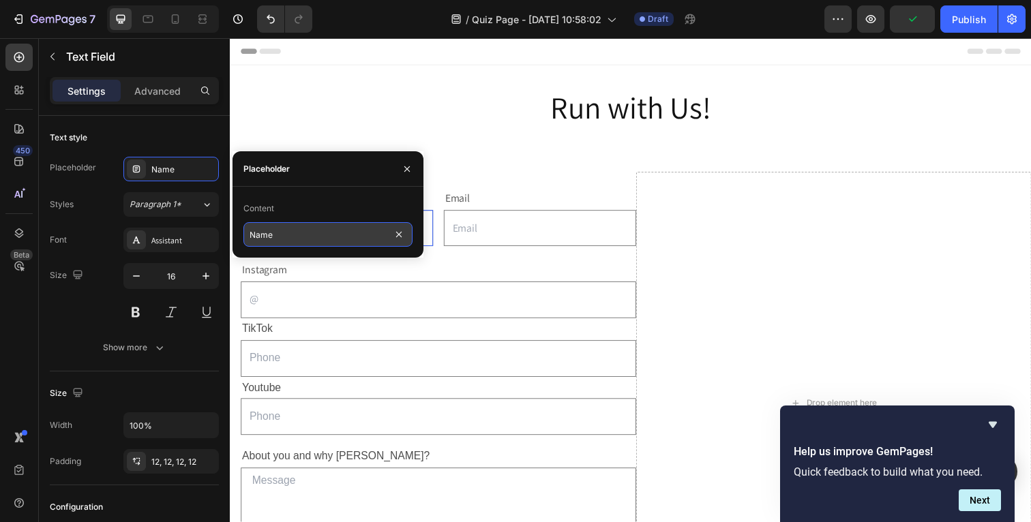
click at [248, 237] on input "Name" at bounding box center [327, 234] width 169 height 25
type input "Full Name"
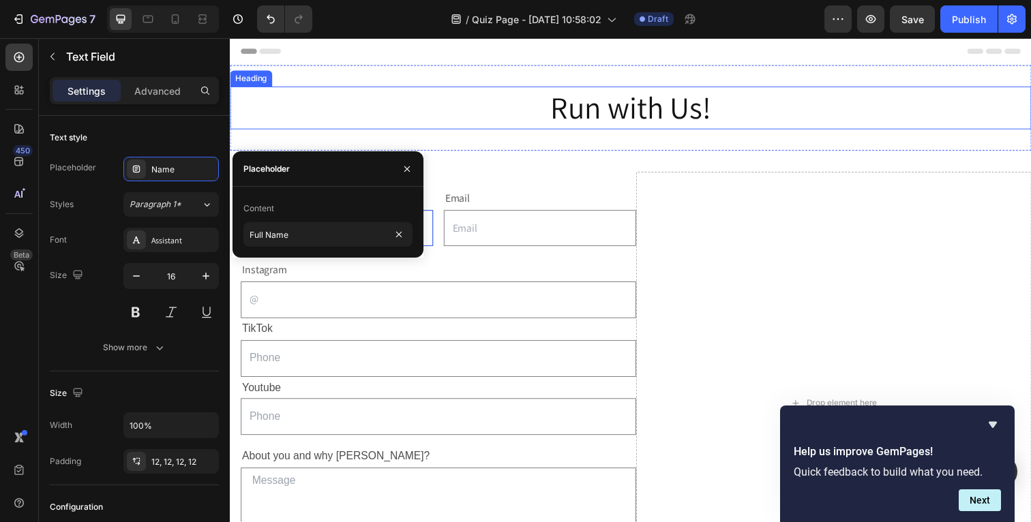
click at [326, 118] on p "Run with Us!" at bounding box center [638, 109] width 815 height 41
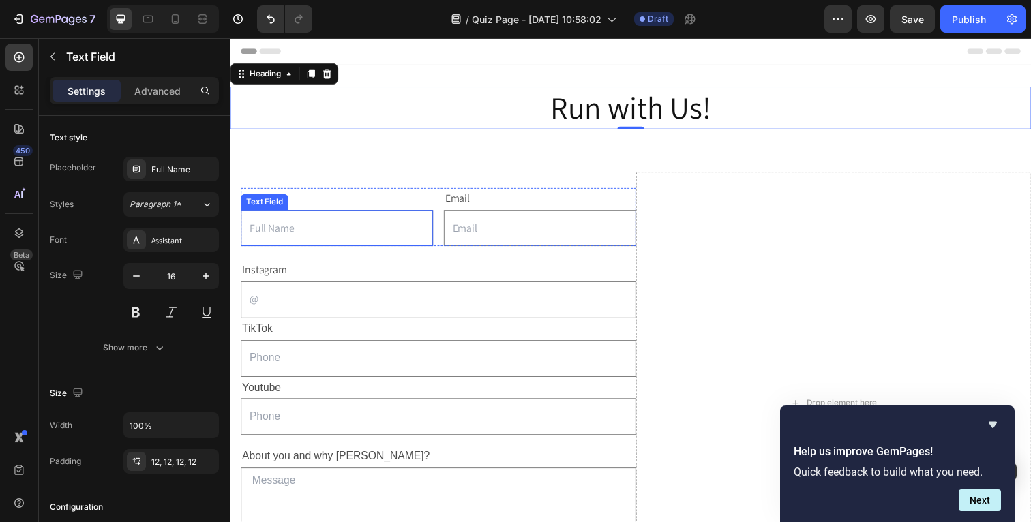
click at [263, 232] on input "text" at bounding box center [339, 233] width 196 height 38
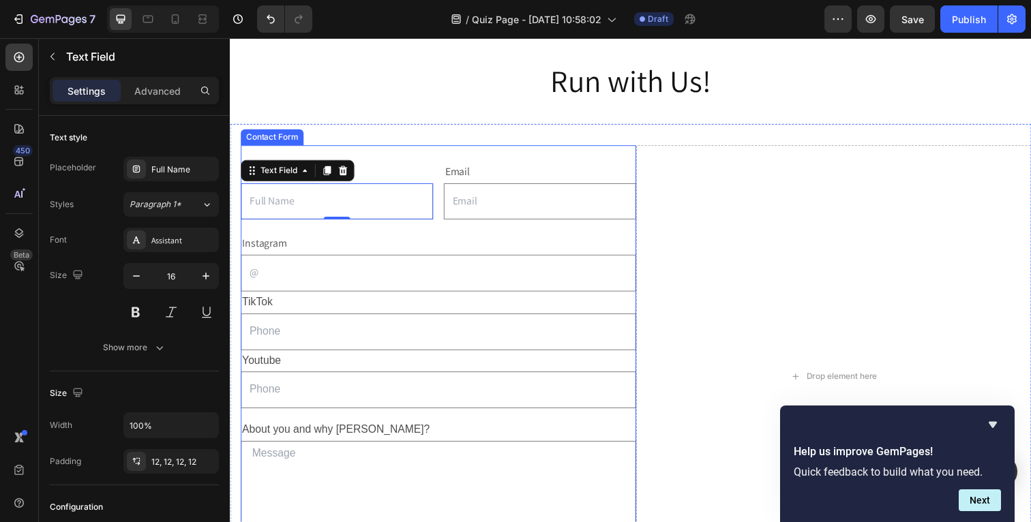
scroll to position [33, 0]
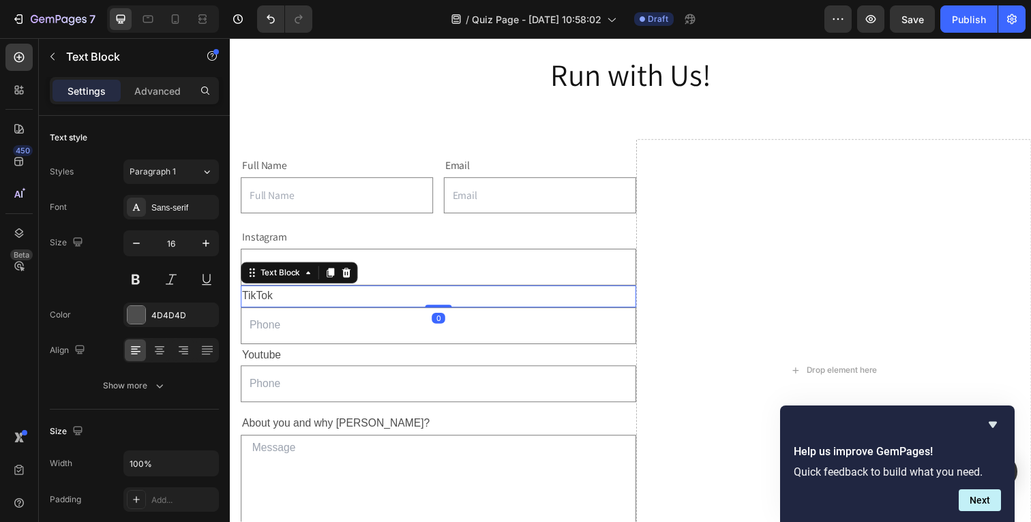
click at [314, 298] on p "TikTok" at bounding box center [442, 303] width 401 height 20
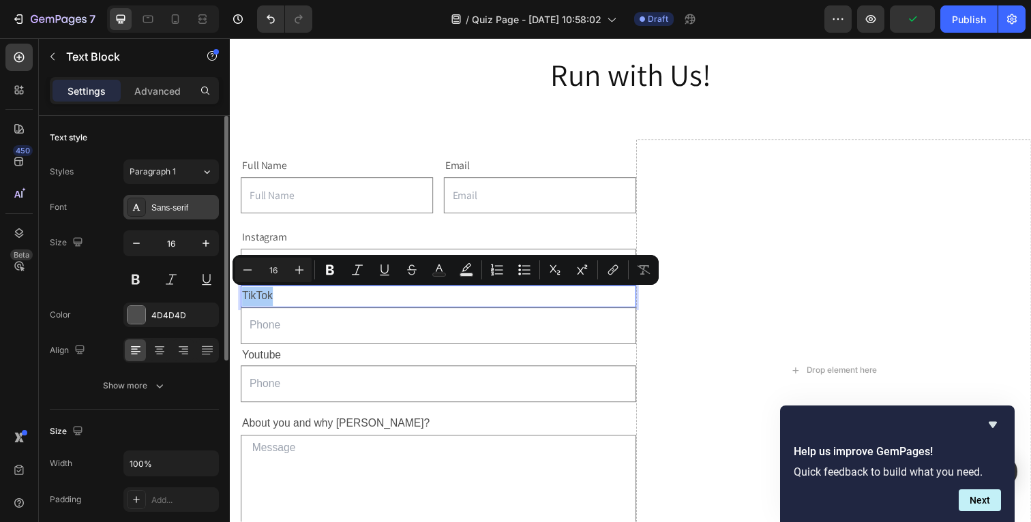
click at [188, 206] on div "Sans-serif" at bounding box center [183, 208] width 64 height 12
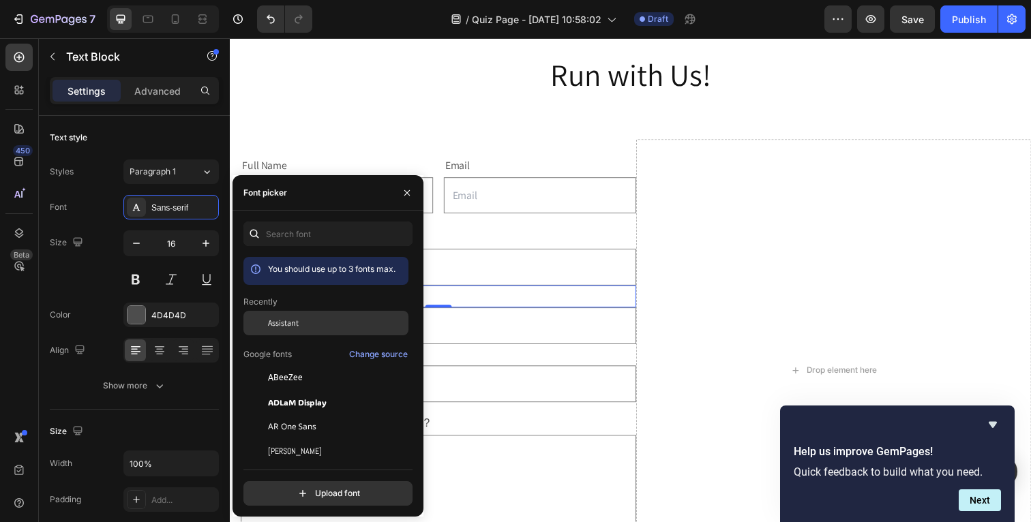
click at [274, 323] on span "Assistant" at bounding box center [283, 323] width 31 height 12
click at [443, 325] on div "0" at bounding box center [443, 324] width 14 height 11
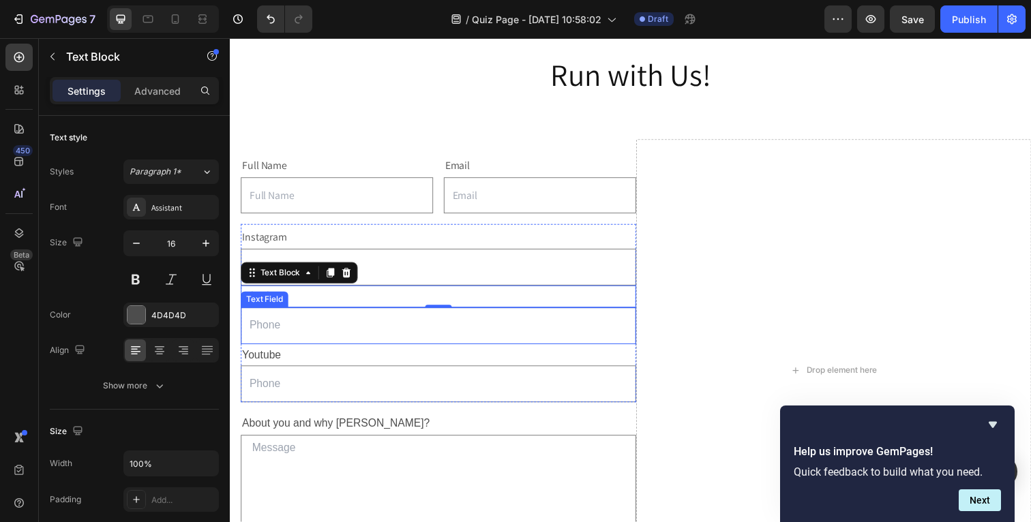
click at [362, 326] on input "text" at bounding box center [443, 333] width 404 height 38
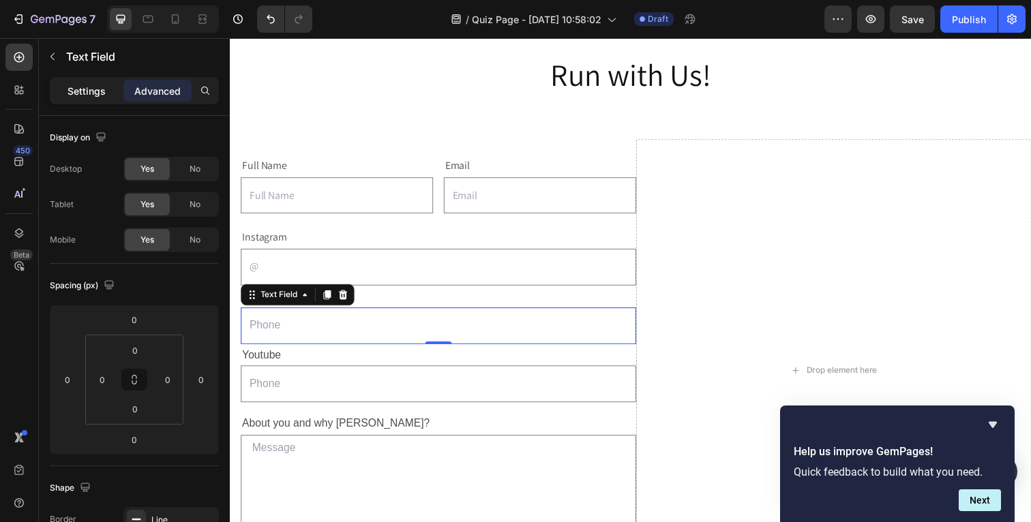
click at [96, 90] on p "Settings" at bounding box center [87, 91] width 38 height 14
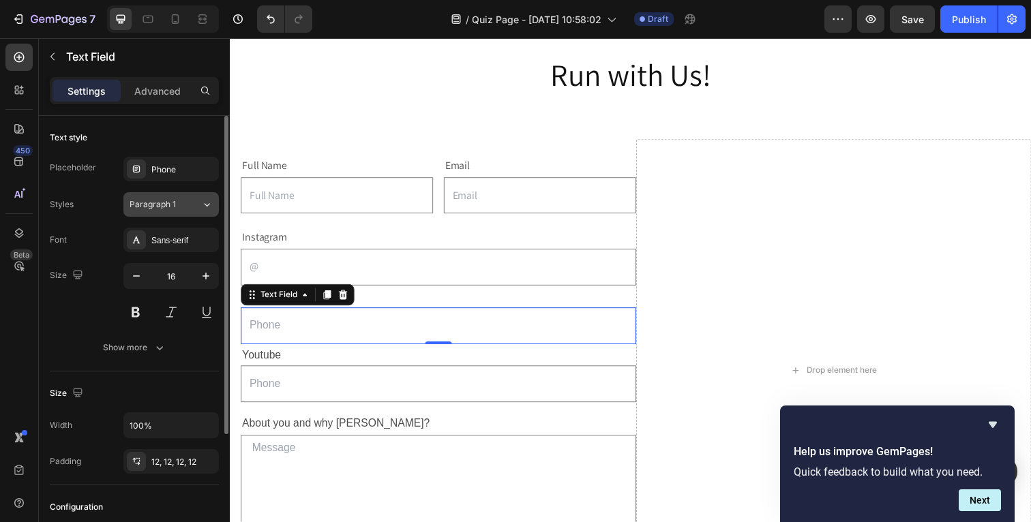
click at [208, 202] on icon at bounding box center [207, 205] width 12 height 14
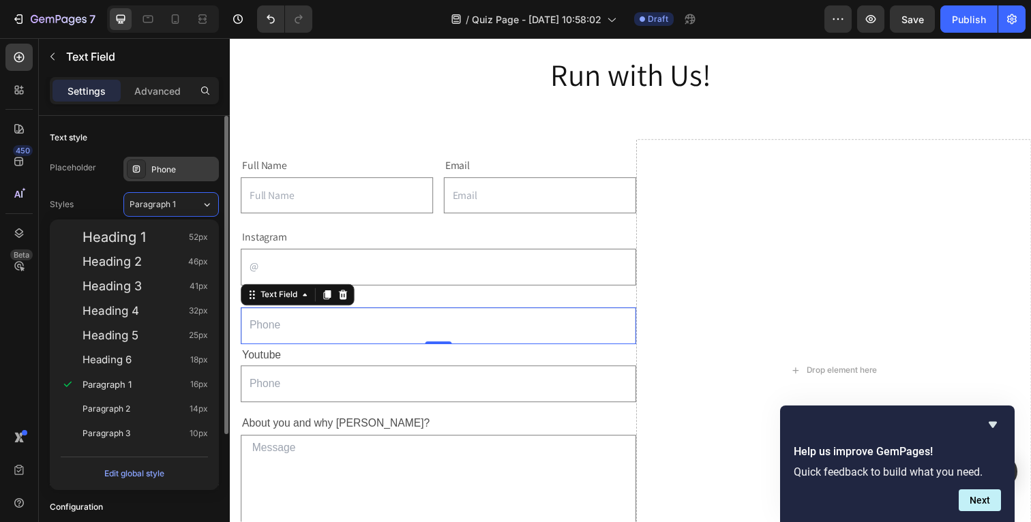
click at [180, 175] on div "Phone" at bounding box center [183, 170] width 64 height 12
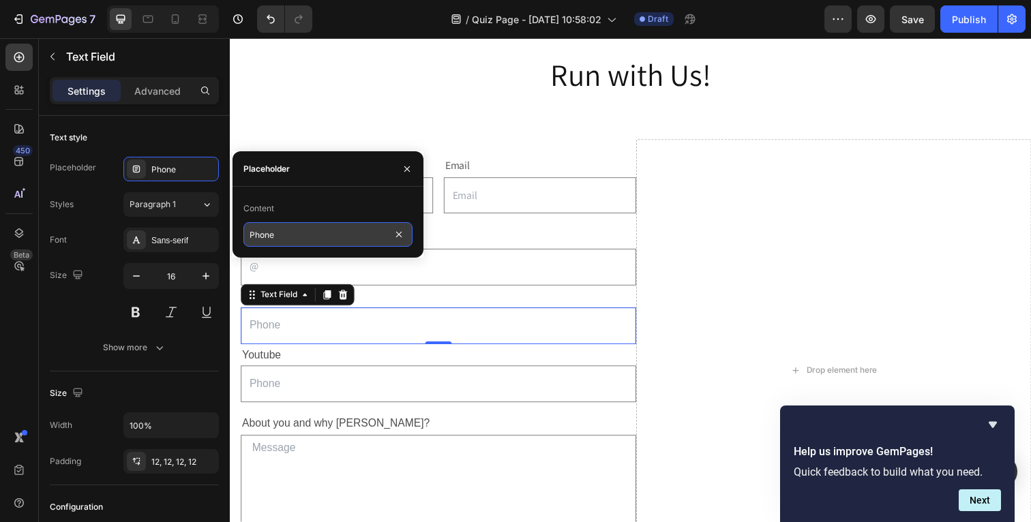
click at [265, 243] on input "Phone" at bounding box center [327, 234] width 169 height 25
type input "@"
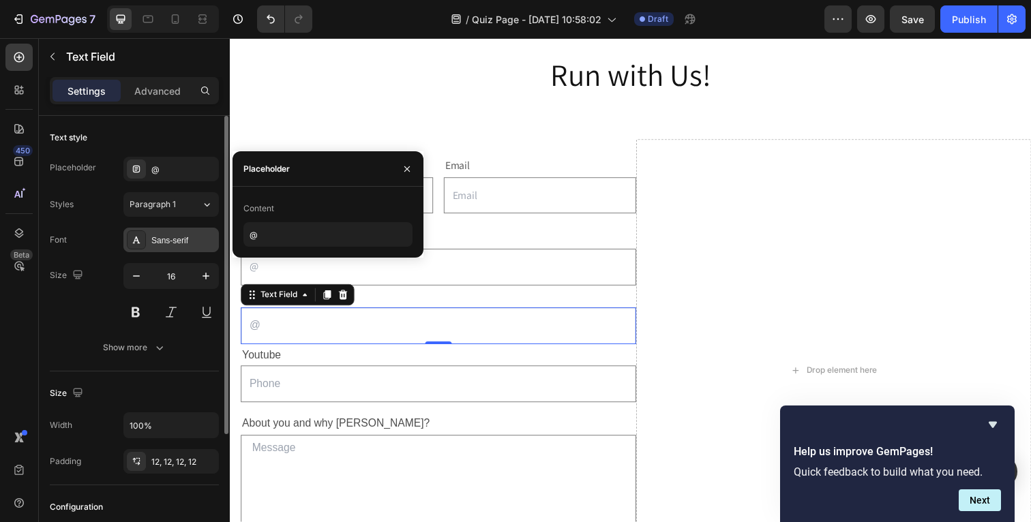
click at [179, 239] on div "Sans-serif" at bounding box center [183, 241] width 64 height 12
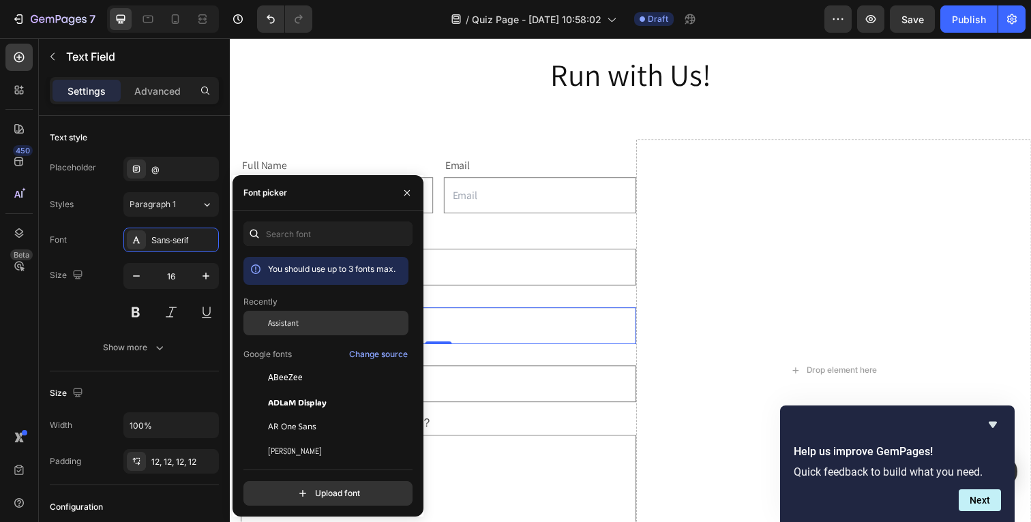
click at [277, 326] on span "Assistant" at bounding box center [283, 323] width 31 height 12
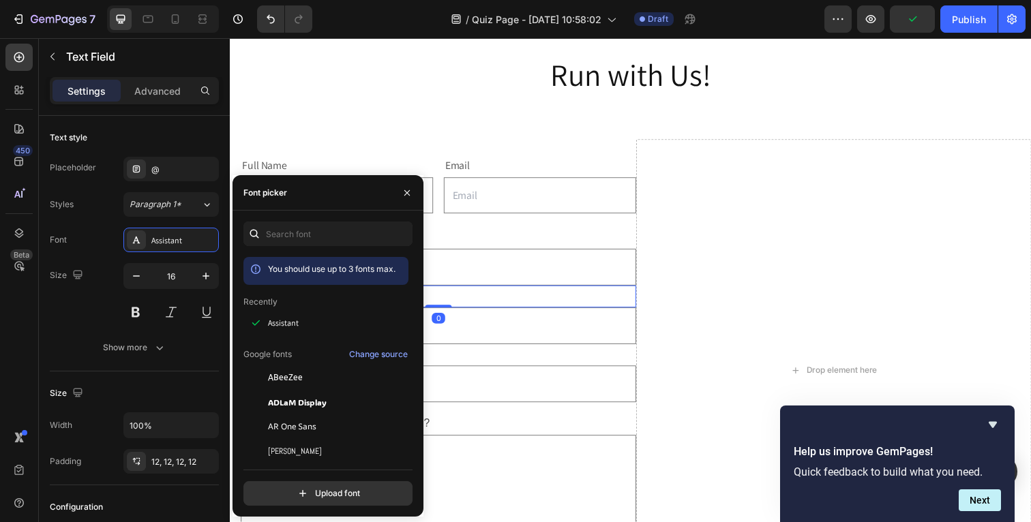
click at [460, 301] on p "TikTok" at bounding box center [442, 303] width 401 height 20
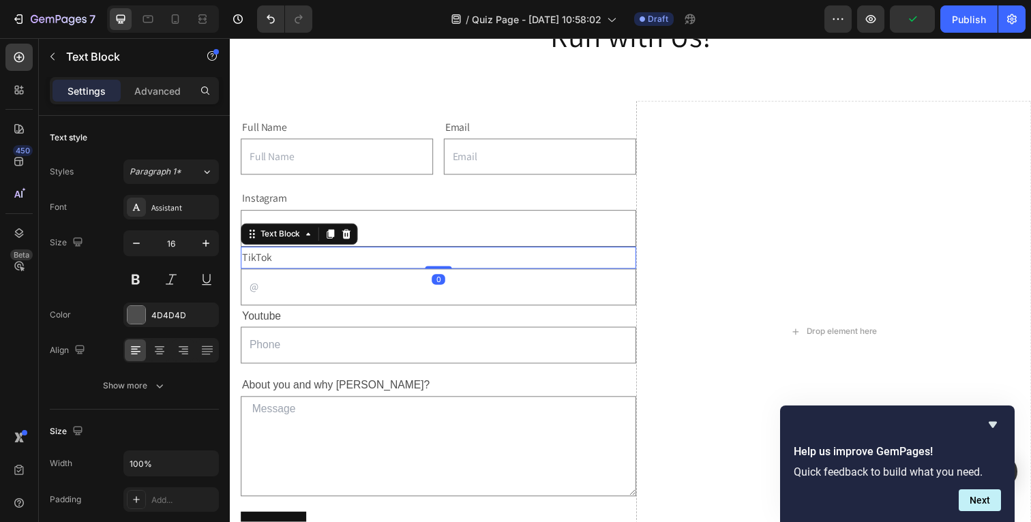
scroll to position [74, 0]
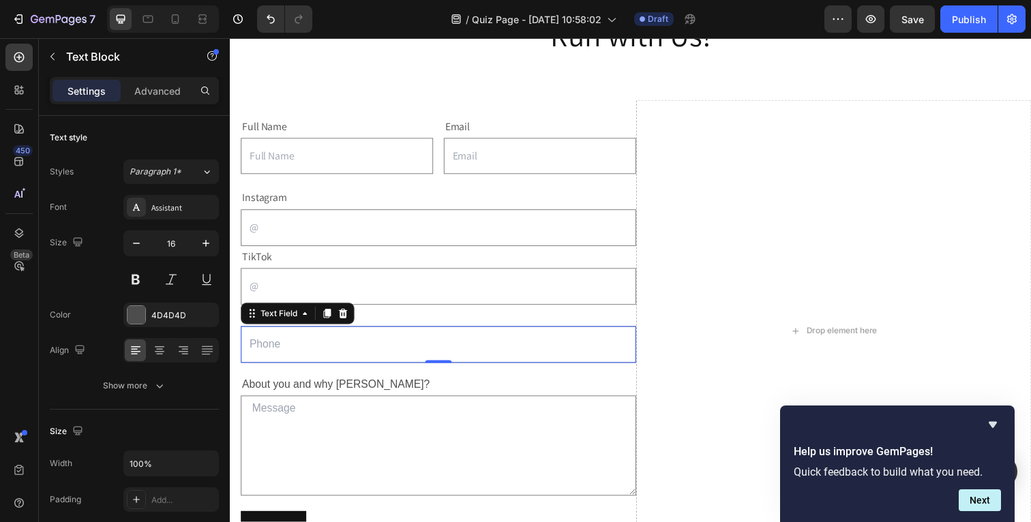
click at [364, 354] on input "text" at bounding box center [443, 352] width 404 height 38
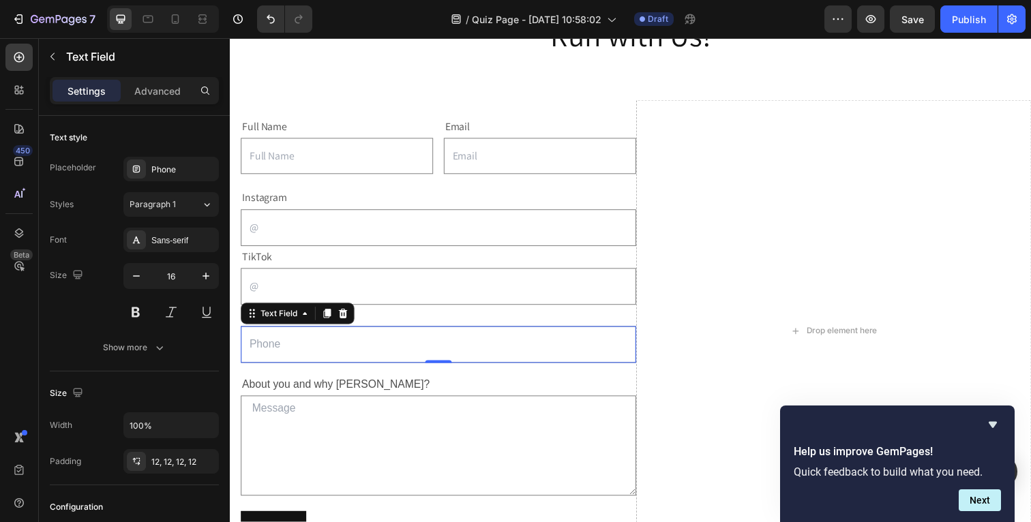
click at [364, 354] on input "text" at bounding box center [443, 352] width 404 height 38
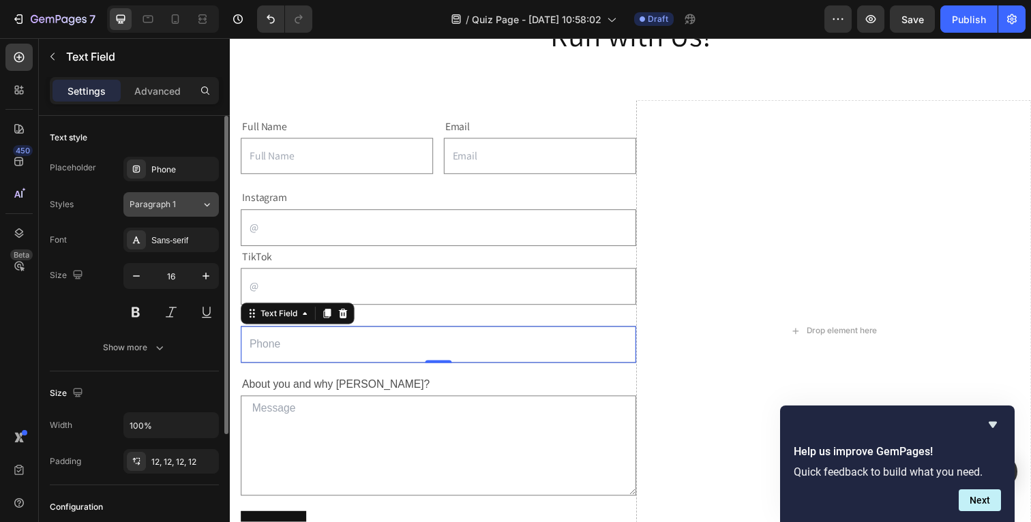
click at [164, 197] on button "Paragraph 1" at bounding box center [170, 204] width 95 height 25
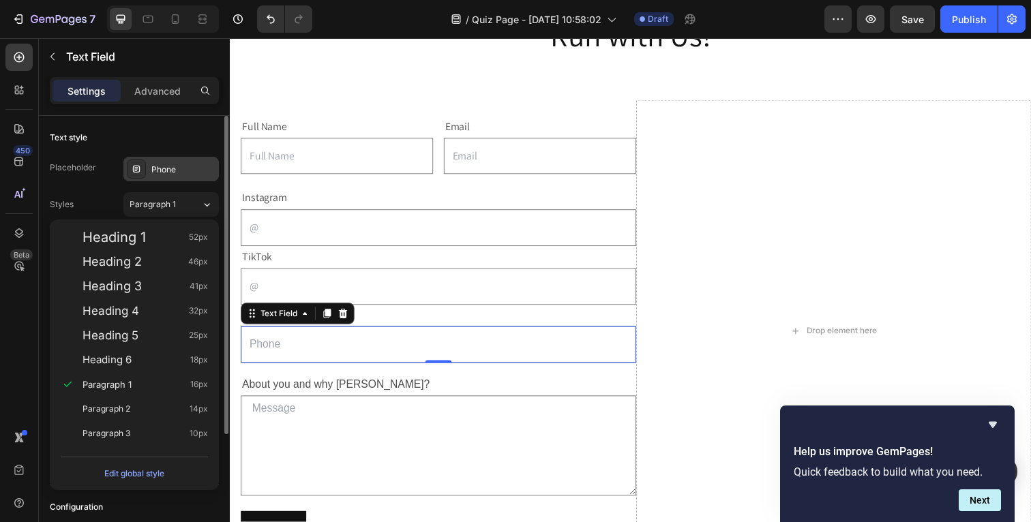
click at [164, 169] on div "Phone" at bounding box center [183, 170] width 64 height 12
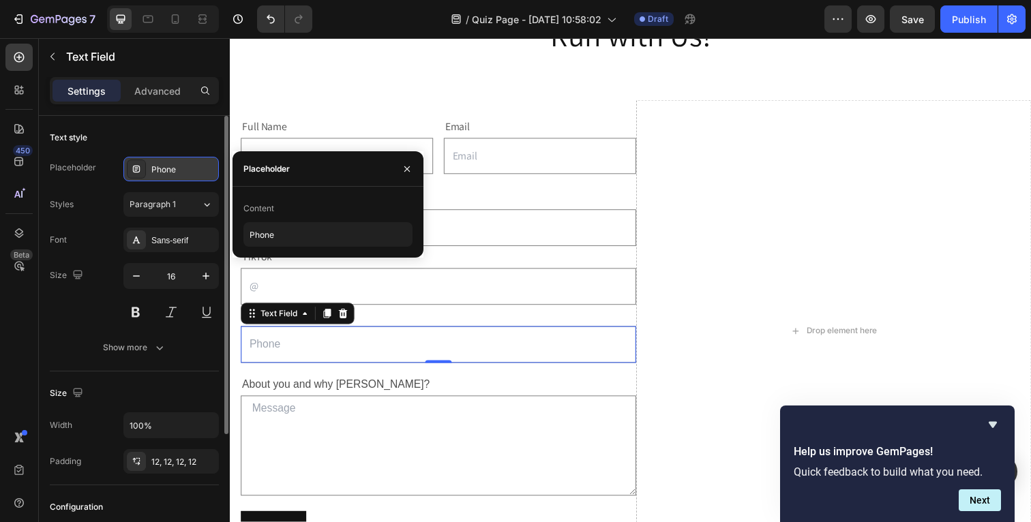
click at [164, 169] on div "Phone" at bounding box center [183, 170] width 64 height 12
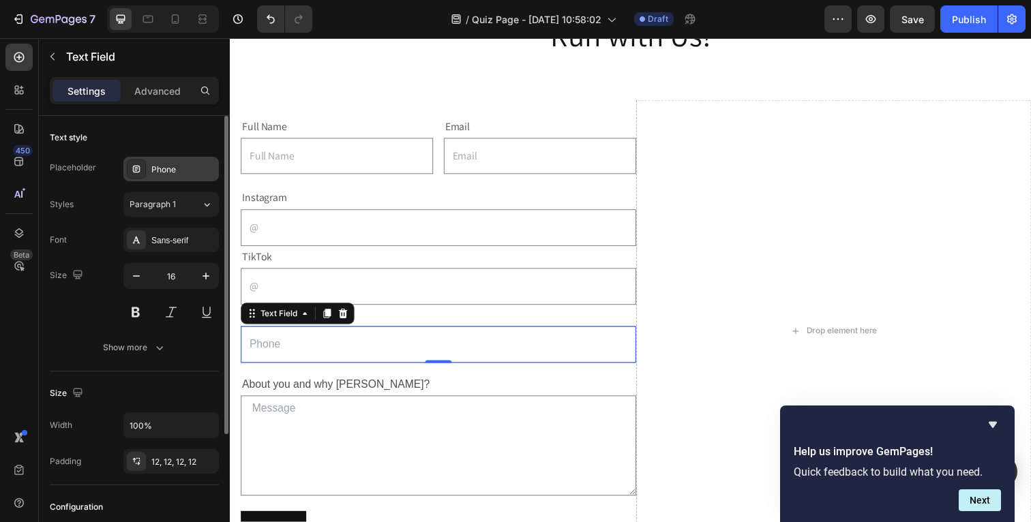
click at [183, 173] on div "Phone" at bounding box center [183, 170] width 64 height 12
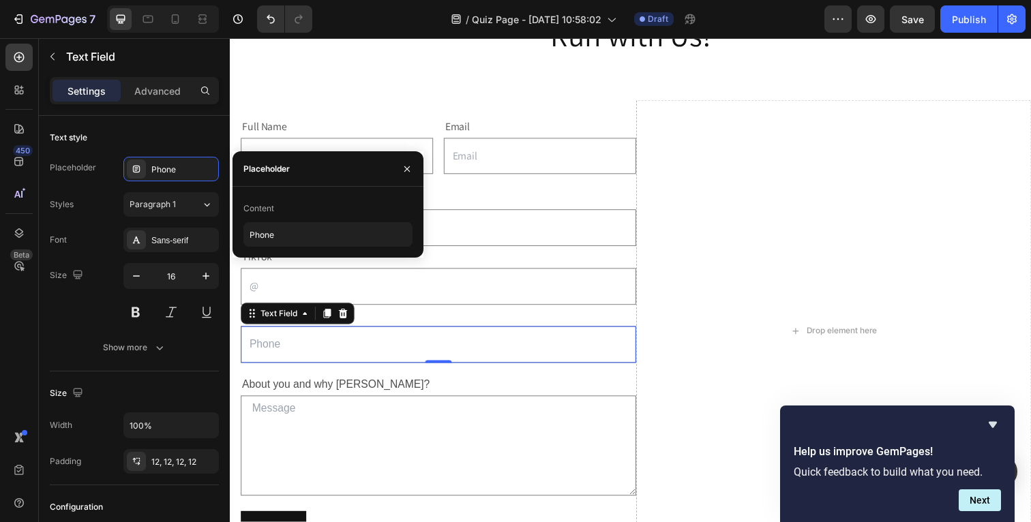
click at [265, 248] on div "Content Phone" at bounding box center [328, 222] width 191 height 71
click at [261, 237] on input "Phone" at bounding box center [327, 234] width 169 height 25
type input "@"
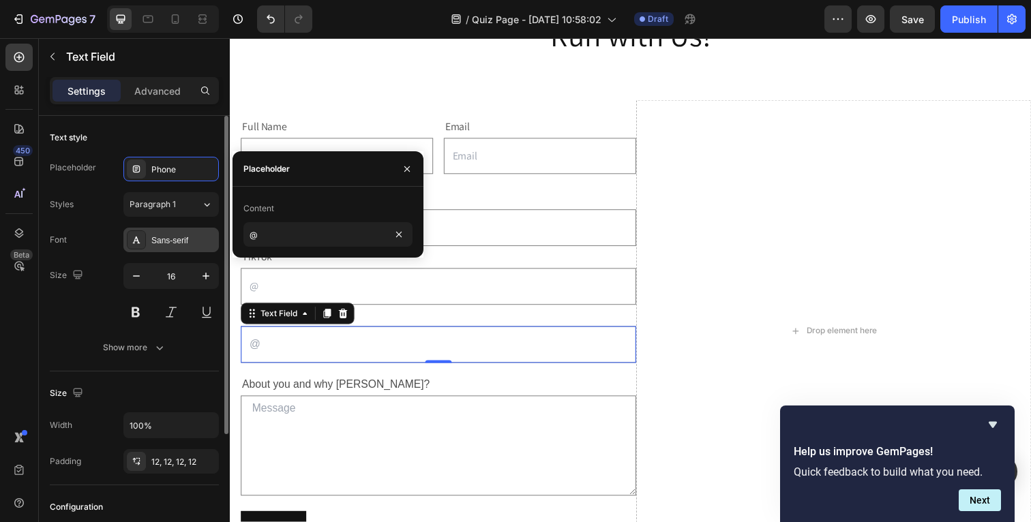
click at [201, 232] on div "Sans-serif" at bounding box center [170, 240] width 95 height 25
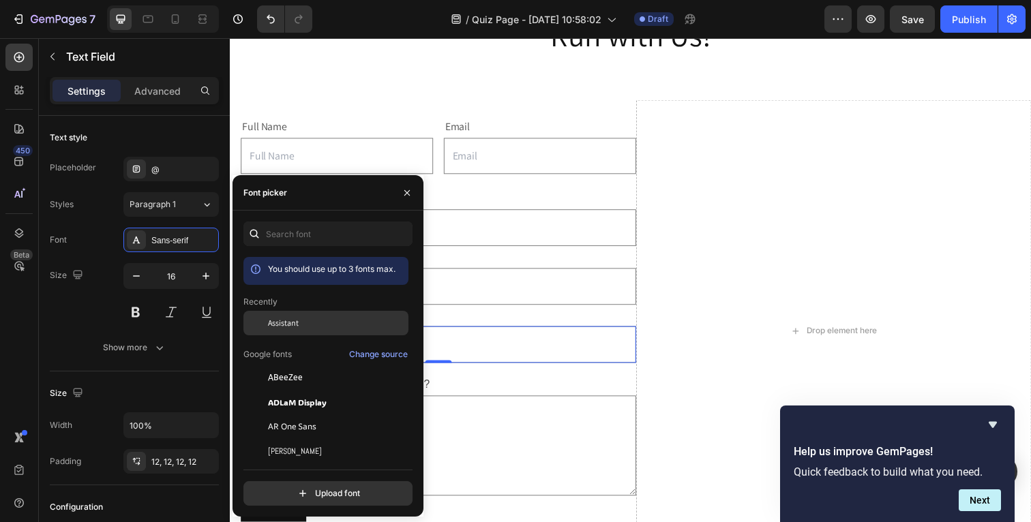
click at [268, 325] on span "Assistant" at bounding box center [283, 323] width 31 height 12
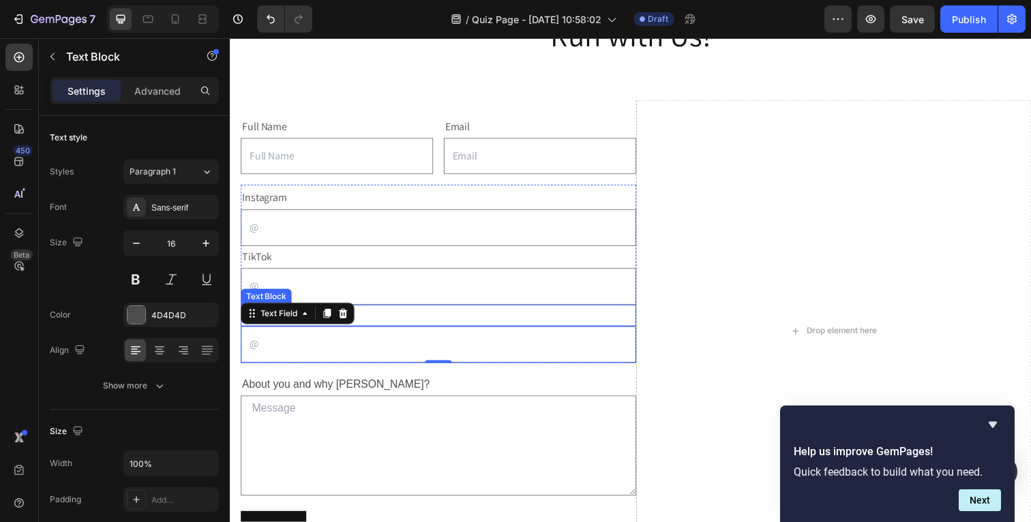
click at [481, 323] on p "Youtube" at bounding box center [442, 322] width 401 height 20
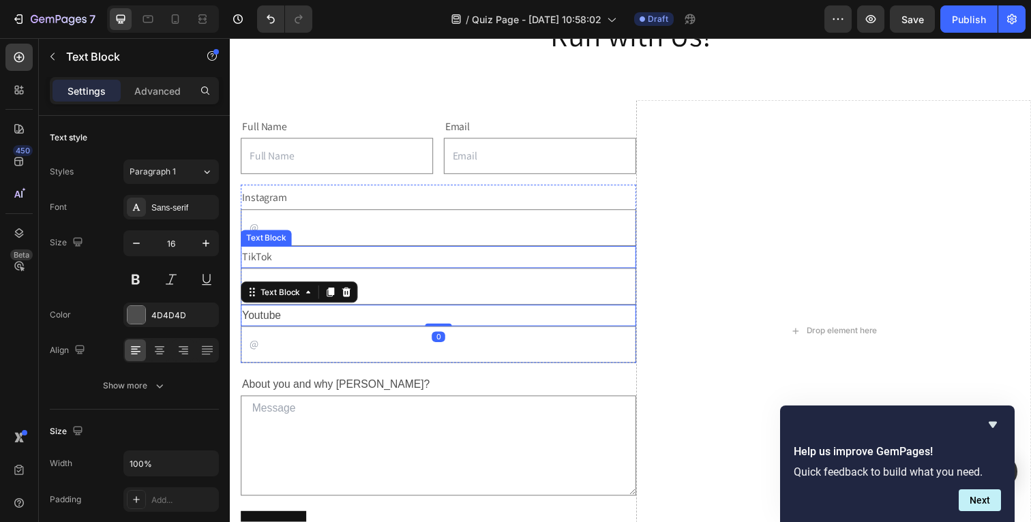
click at [393, 260] on p "TikTok" at bounding box center [442, 262] width 401 height 20
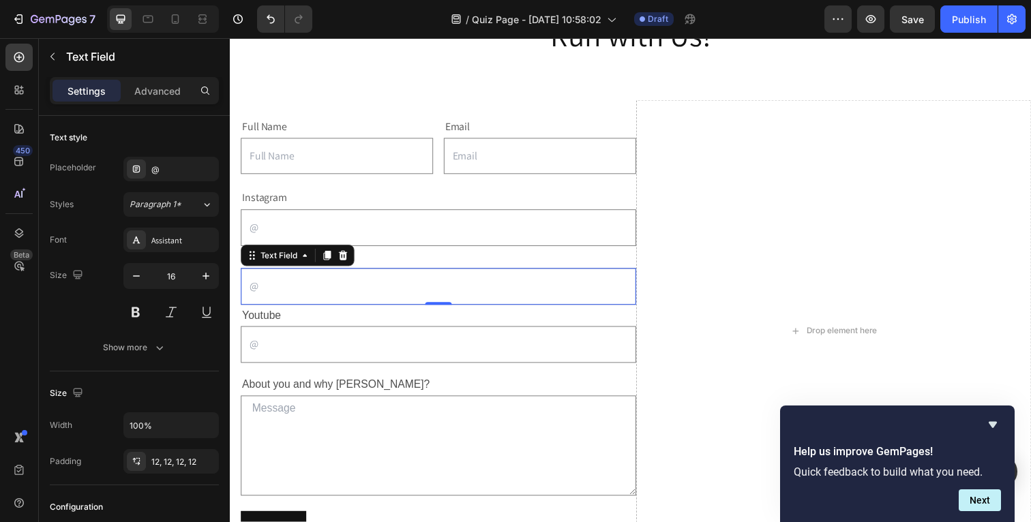
click at [276, 302] on input "text" at bounding box center [443, 292] width 404 height 38
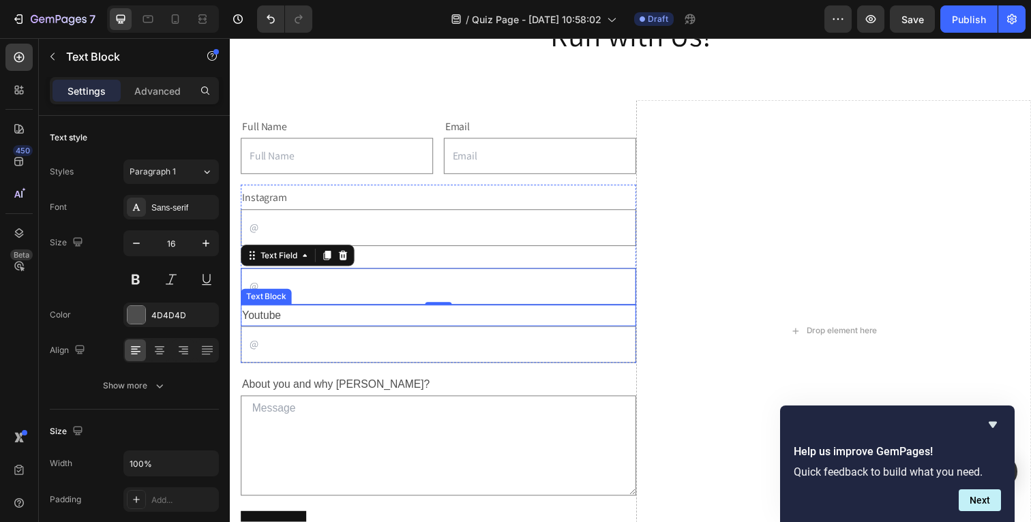
click at [275, 324] on p "Youtube" at bounding box center [442, 322] width 401 height 20
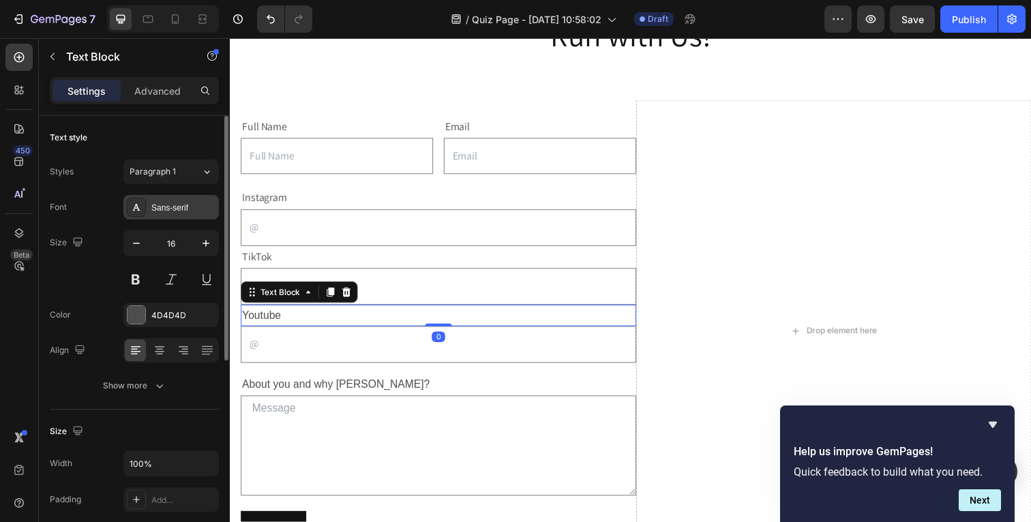
click at [186, 207] on div "Sans-serif" at bounding box center [183, 208] width 64 height 12
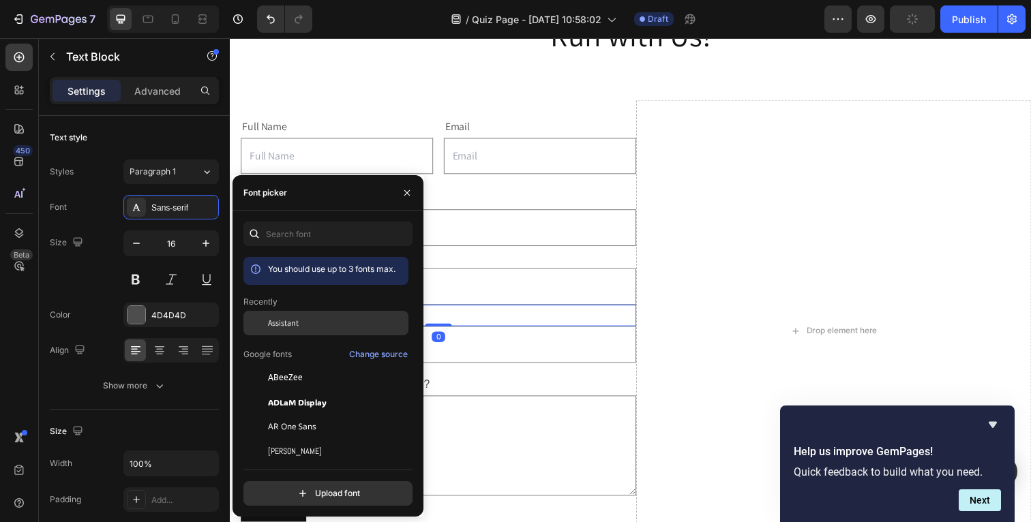
click at [279, 315] on div "Assistant" at bounding box center [325, 323] width 165 height 25
click at [453, 337] on input "text" at bounding box center [443, 352] width 404 height 38
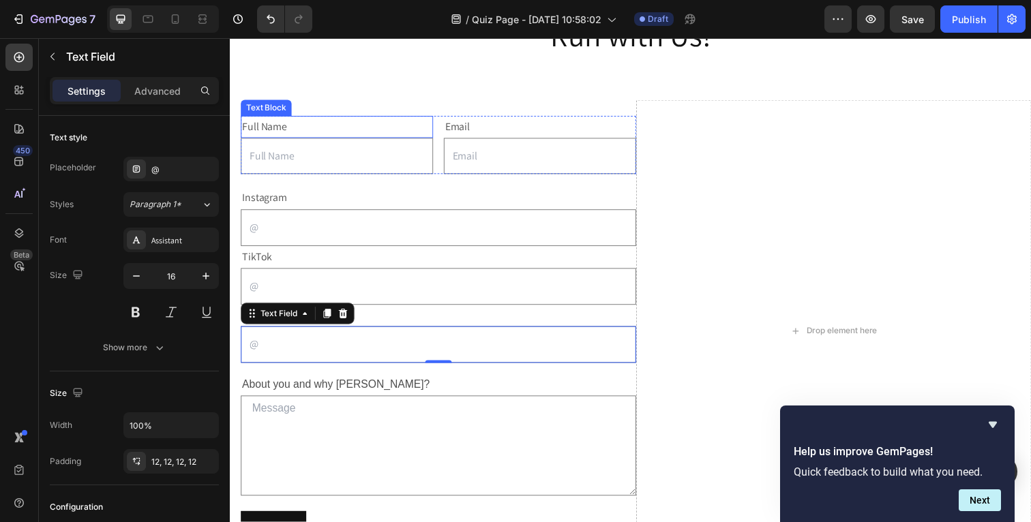
click at [327, 135] on p "Full Name" at bounding box center [339, 129] width 194 height 20
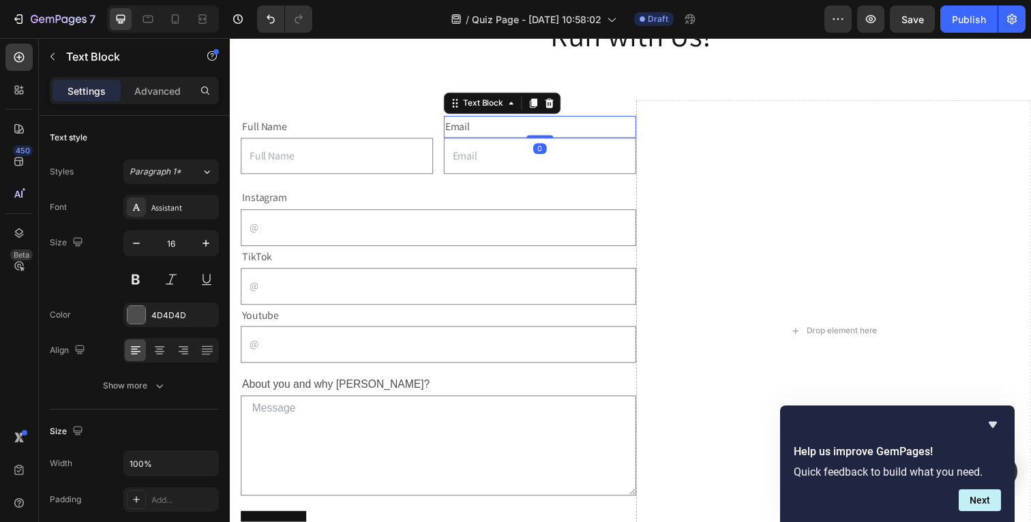
click at [525, 132] on div "Email" at bounding box center [546, 129] width 196 height 23
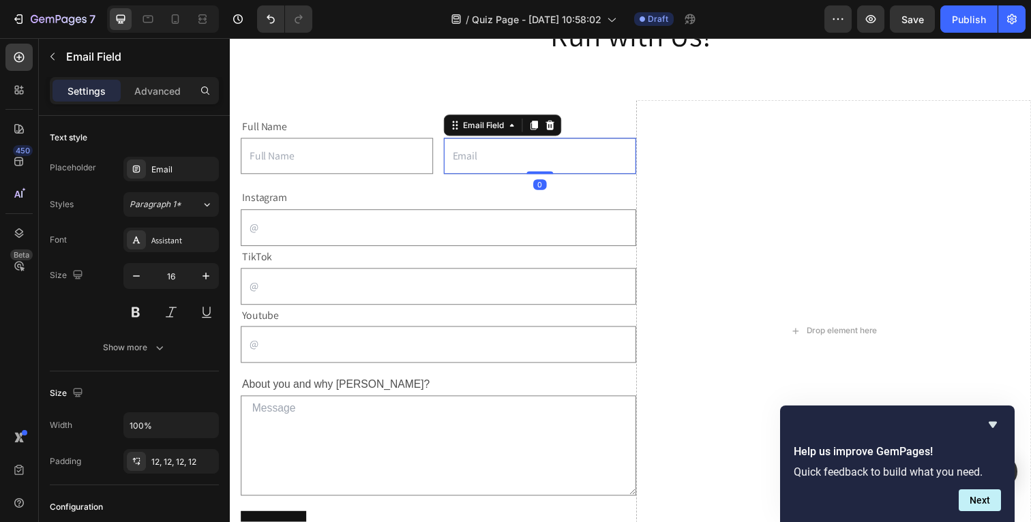
click at [506, 165] on input "email" at bounding box center [546, 159] width 196 height 38
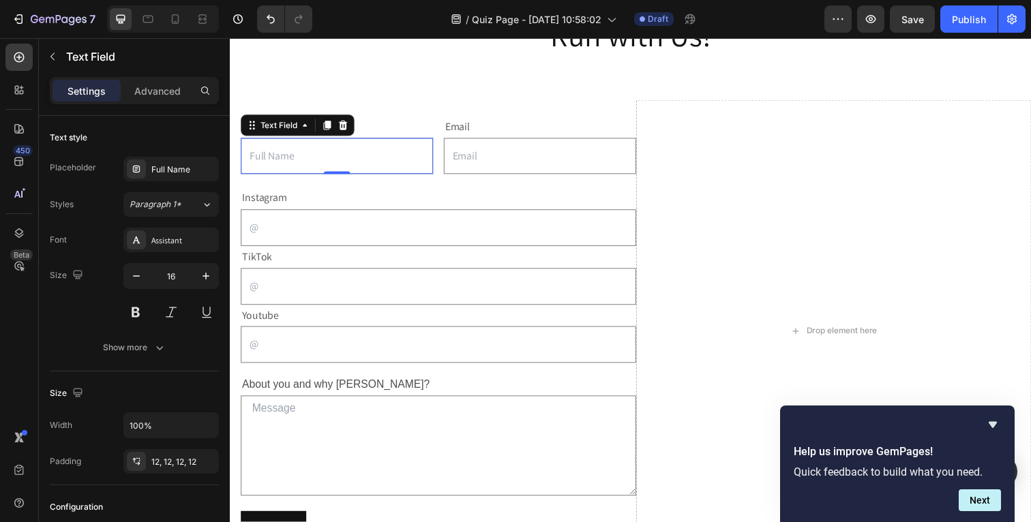
click at [380, 150] on input "text" at bounding box center [339, 159] width 196 height 38
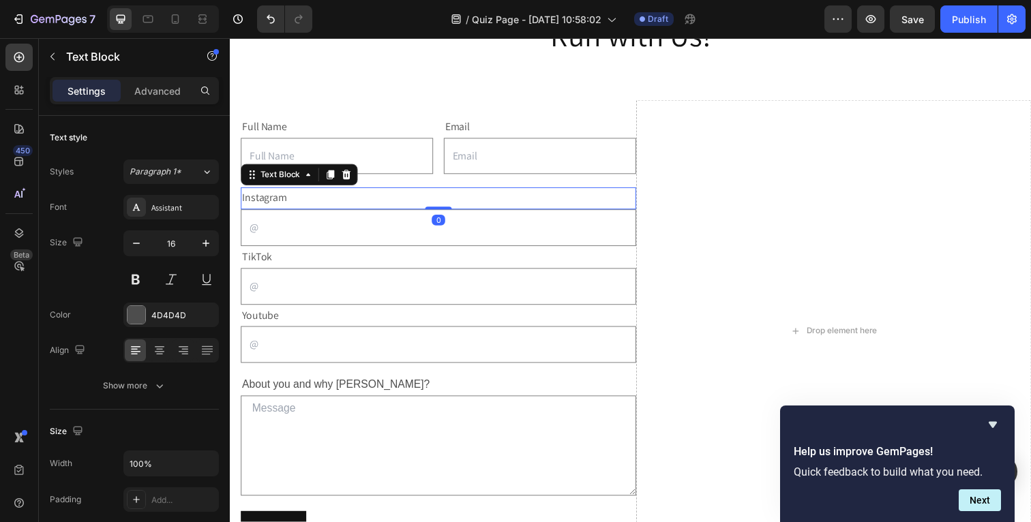
click at [376, 207] on p "Instagram" at bounding box center [442, 202] width 401 height 20
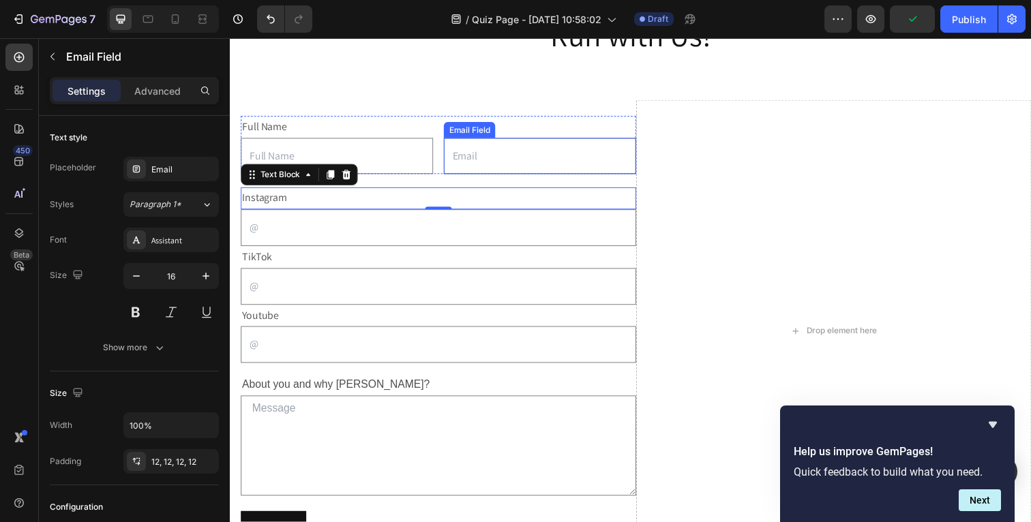
click at [492, 162] on input "email" at bounding box center [546, 159] width 196 height 38
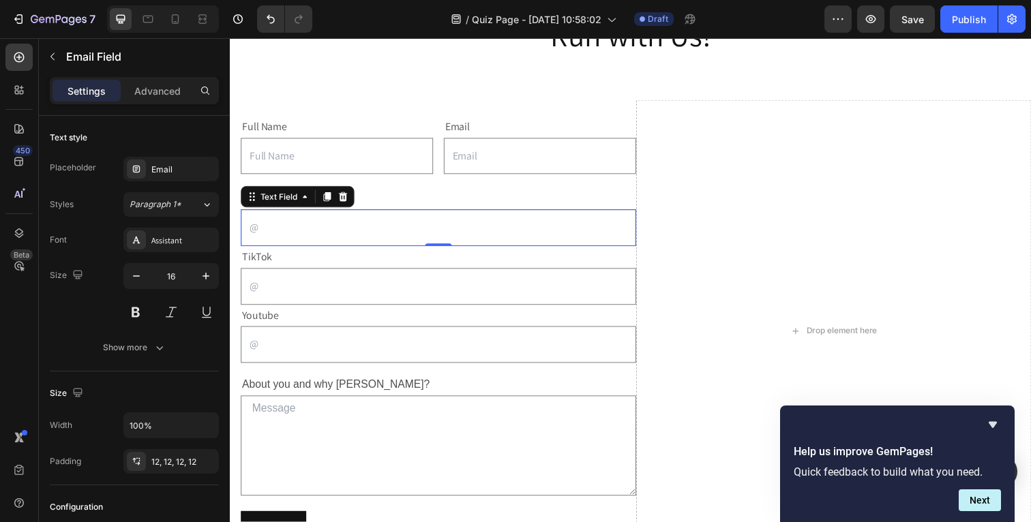
click at [368, 226] on input "text" at bounding box center [443, 232] width 404 height 38
click at [346, 268] on p "TikTok" at bounding box center [442, 262] width 401 height 20
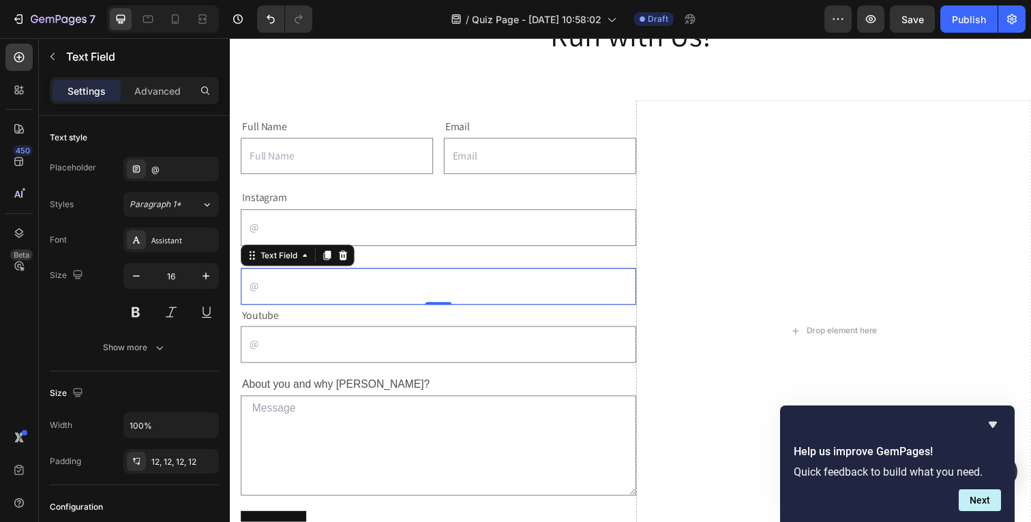
click at [342, 288] on input "text" at bounding box center [443, 292] width 404 height 38
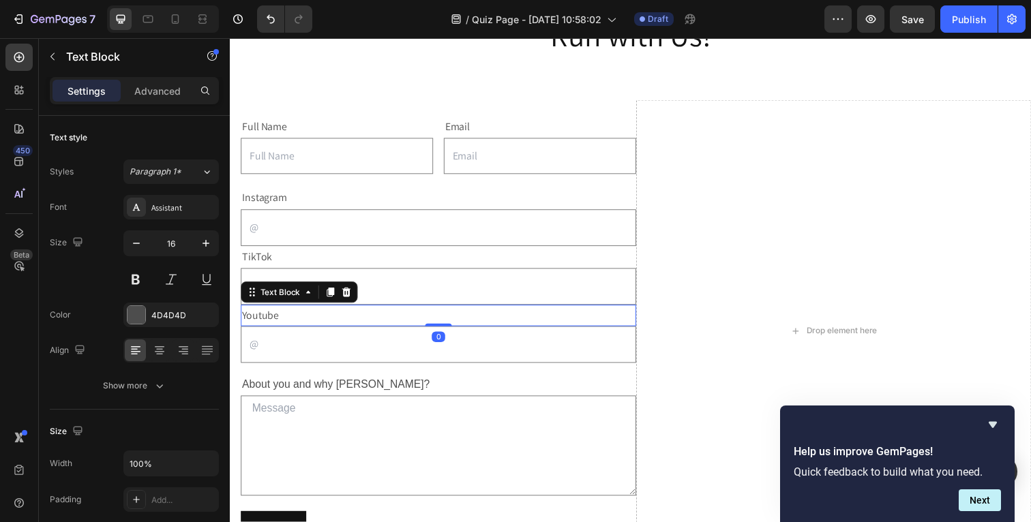
click at [342, 325] on p "Youtube" at bounding box center [442, 322] width 401 height 20
click at [337, 346] on input "text" at bounding box center [443, 352] width 404 height 38
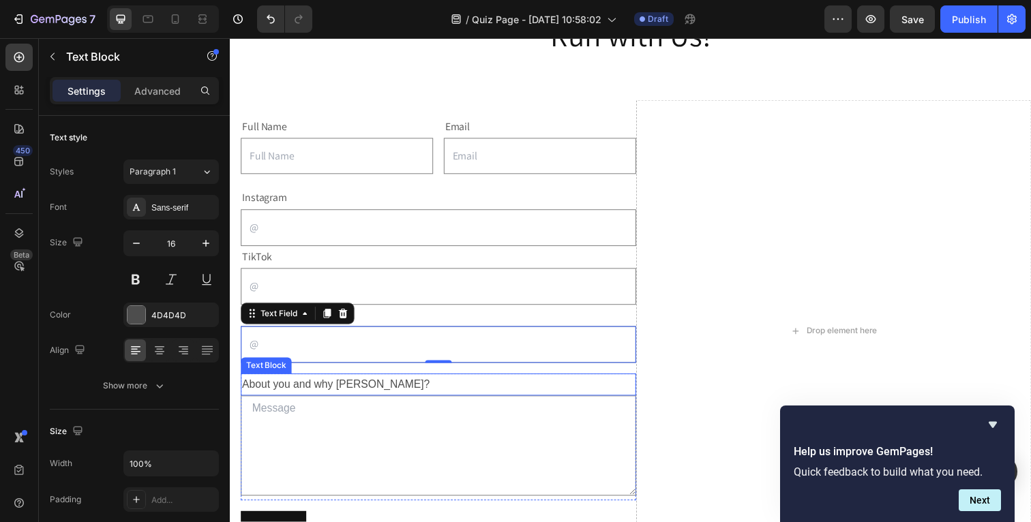
click at [338, 388] on p "About you and why [PERSON_NAME]?" at bounding box center [442, 393] width 401 height 20
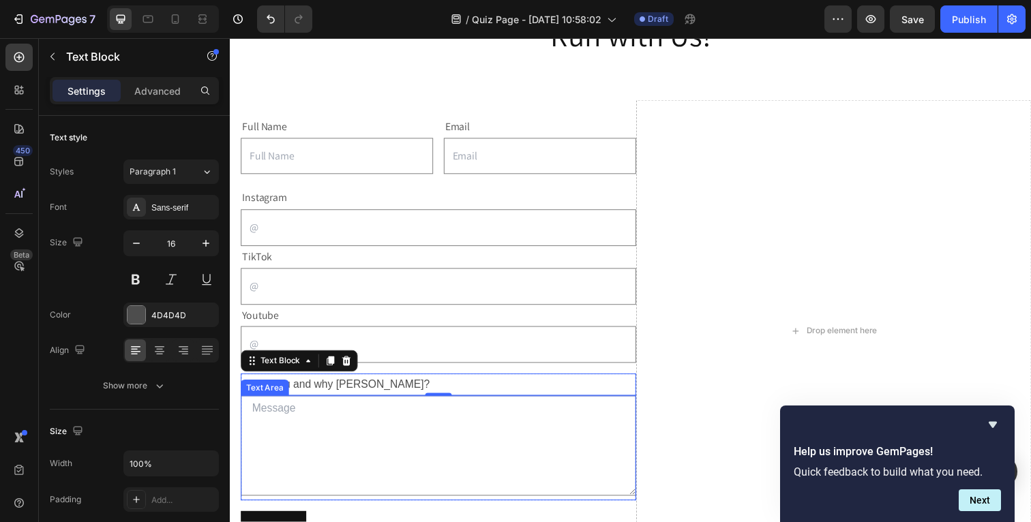
click at [302, 415] on textarea at bounding box center [443, 455] width 404 height 102
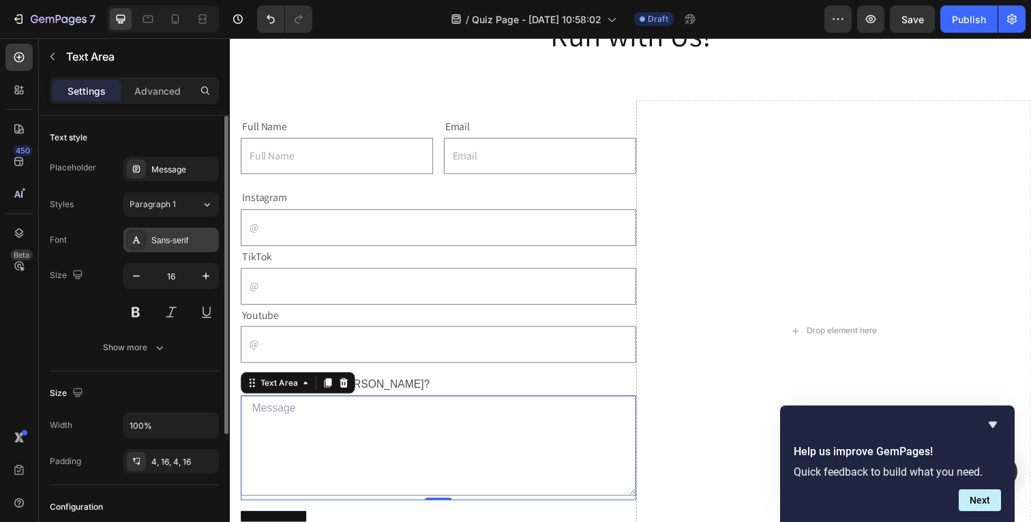
click at [195, 240] on div "Sans-serif" at bounding box center [183, 241] width 64 height 12
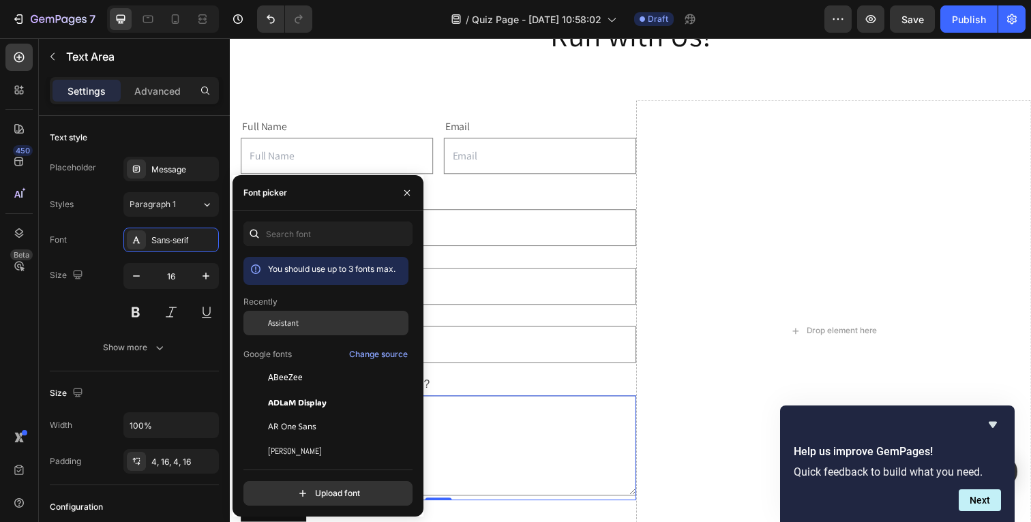
click at [278, 317] on span "Assistant" at bounding box center [283, 323] width 31 height 12
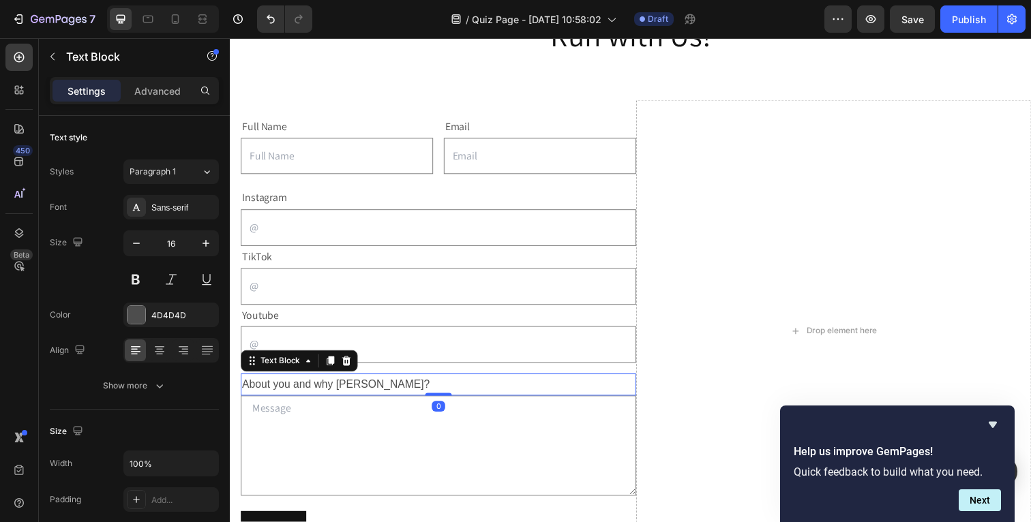
click at [510, 392] on p "About you and why [PERSON_NAME]?" at bounding box center [442, 393] width 401 height 20
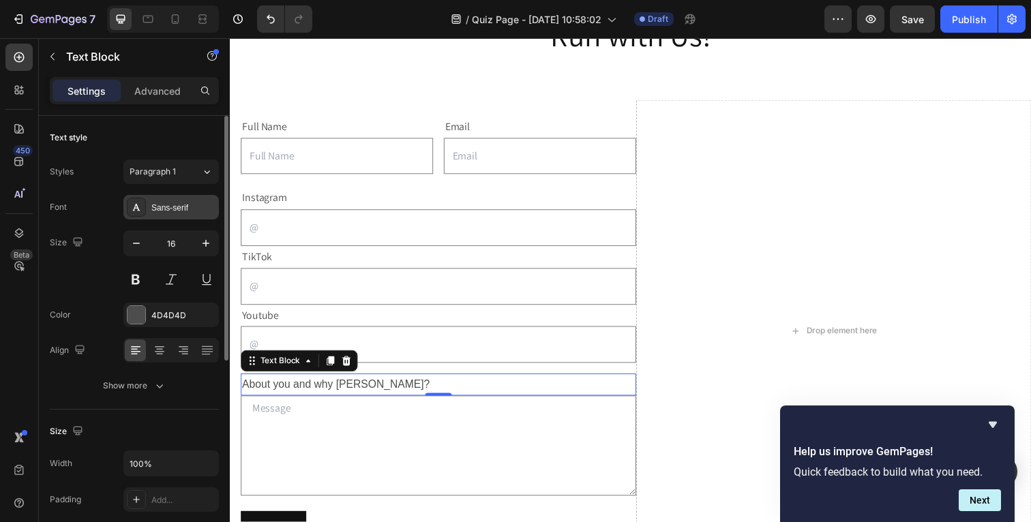
click at [202, 198] on div "Sans-serif" at bounding box center [170, 207] width 95 height 25
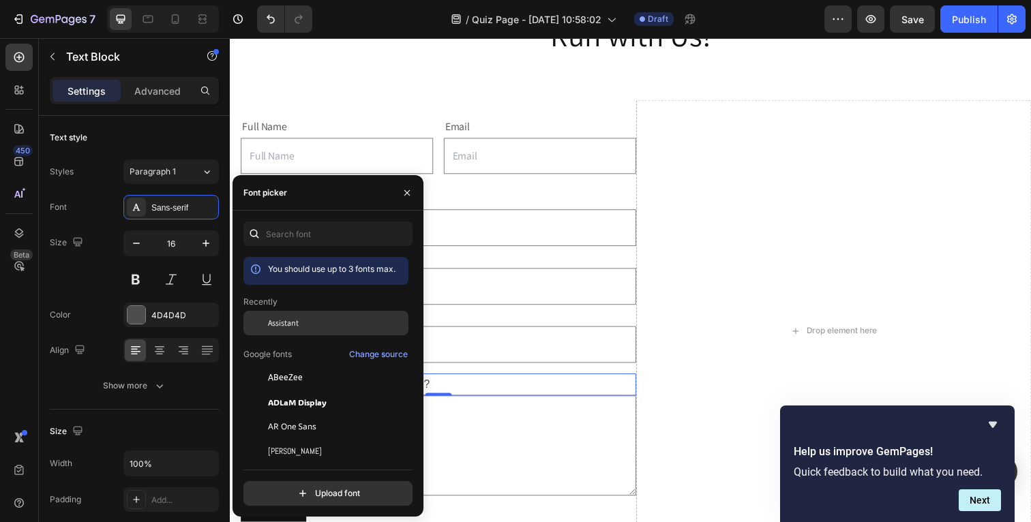
click at [295, 323] on span "Assistant" at bounding box center [283, 323] width 31 height 12
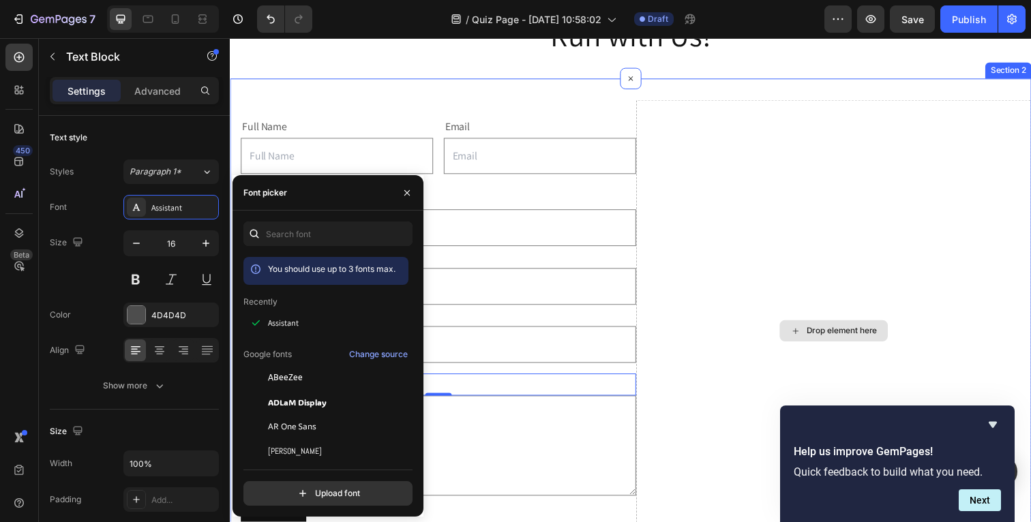
click at [697, 322] on div "Drop element here" at bounding box center [846, 338] width 404 height 473
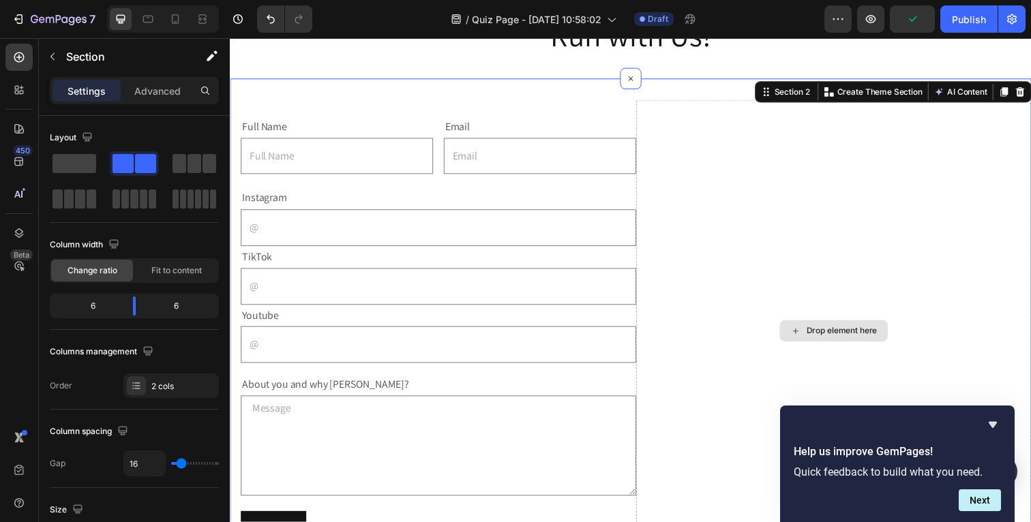
click at [818, 335] on div "Drop element here" at bounding box center [854, 337] width 72 height 11
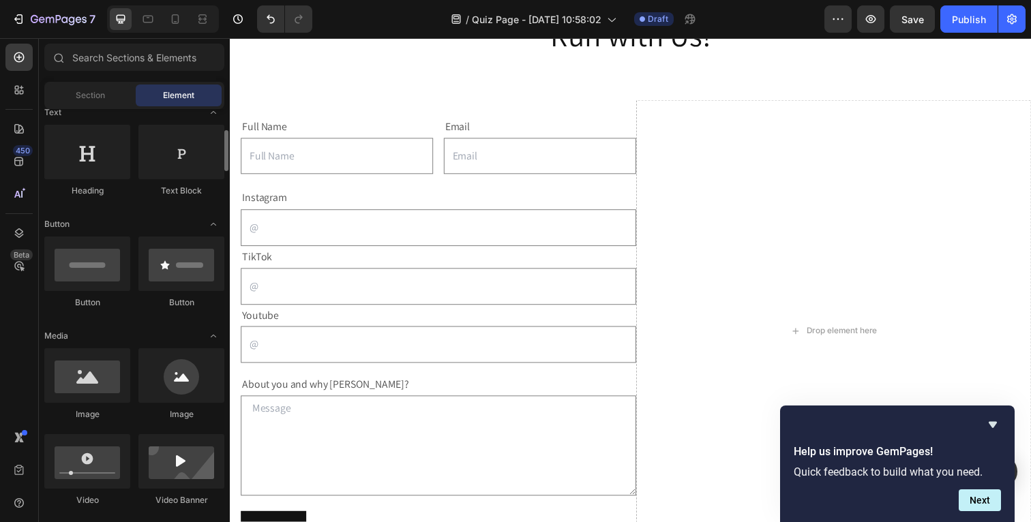
scroll to position [214, 0]
click at [168, 364] on div at bounding box center [181, 373] width 86 height 55
click at [168, 381] on div at bounding box center [181, 373] width 86 height 55
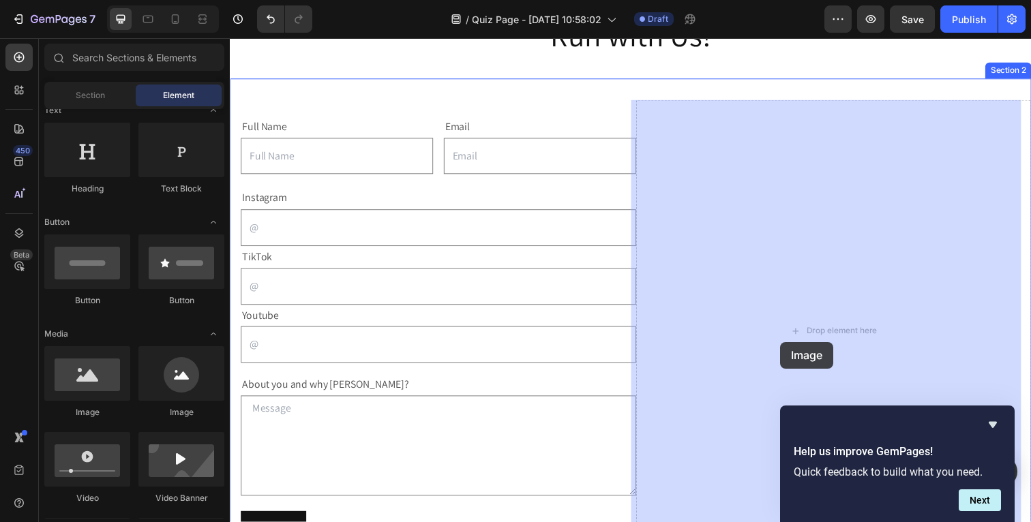
drag, startPoint x: 398, startPoint y: 419, endPoint x: 792, endPoint y: 348, distance: 400.4
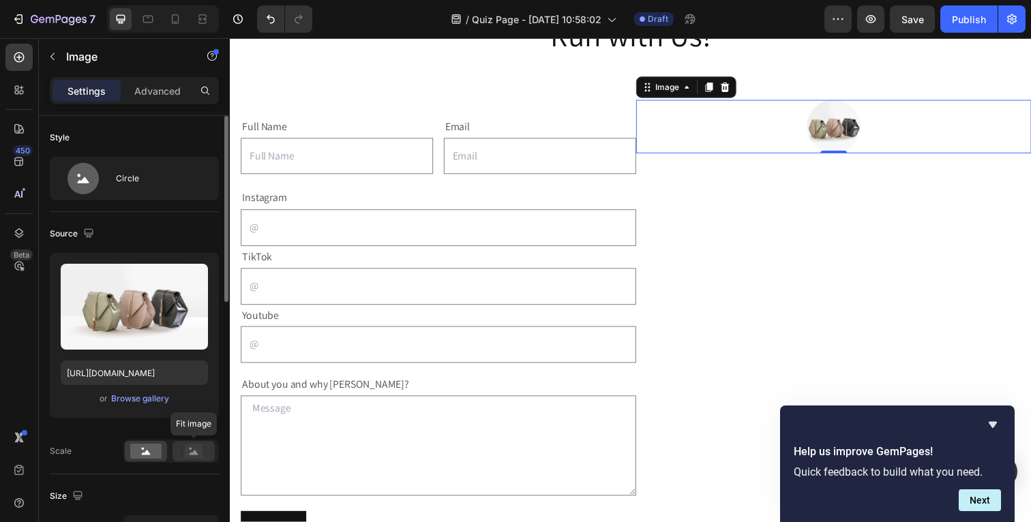
click at [198, 455] on rect at bounding box center [194, 452] width 18 height 14
click at [151, 453] on rect at bounding box center [145, 451] width 31 height 15
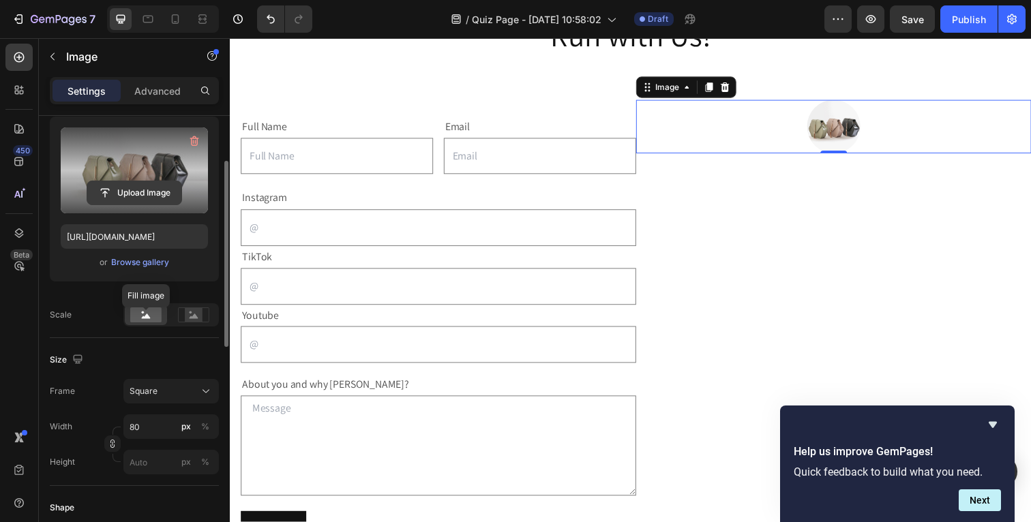
scroll to position [156, 0]
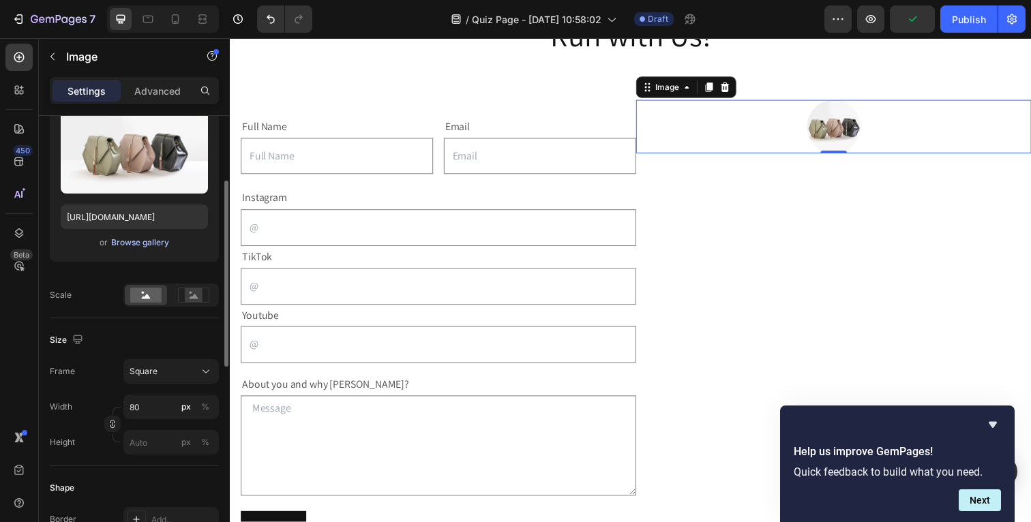
click at [131, 244] on div "Browse gallery" at bounding box center [140, 243] width 58 height 12
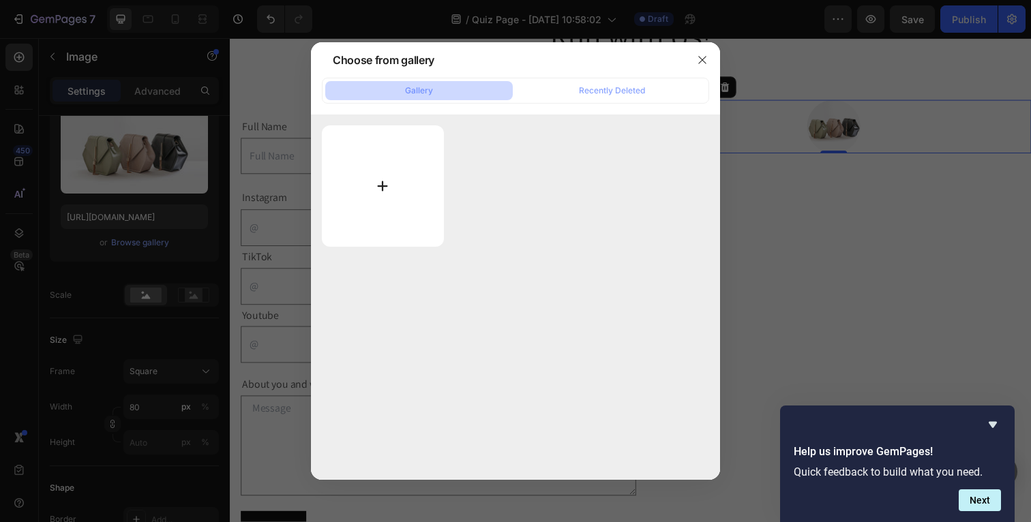
click at [374, 185] on input "file" at bounding box center [383, 185] width 122 height 121
type input "C:\fakepath\Currens-3.jpg"
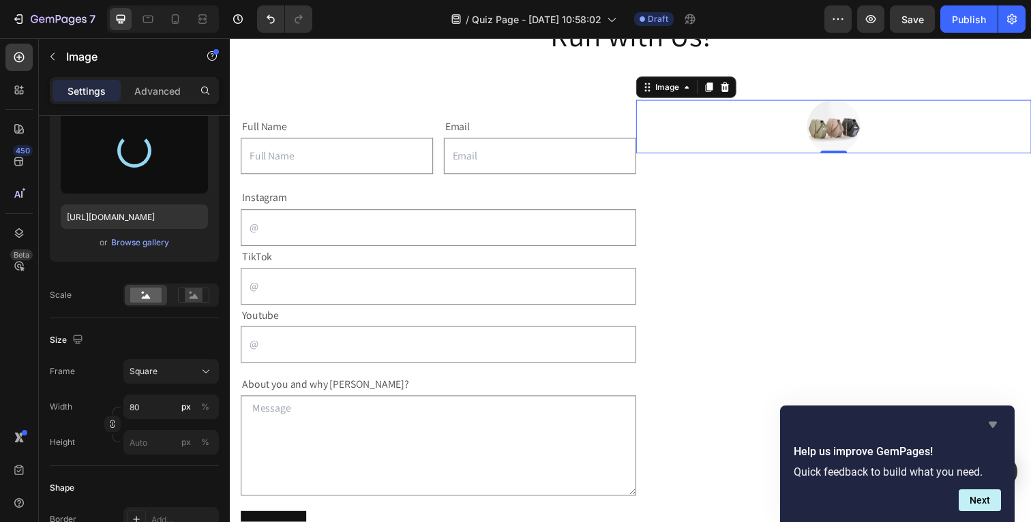
click at [991, 425] on icon "Hide survey" at bounding box center [993, 425] width 8 height 6
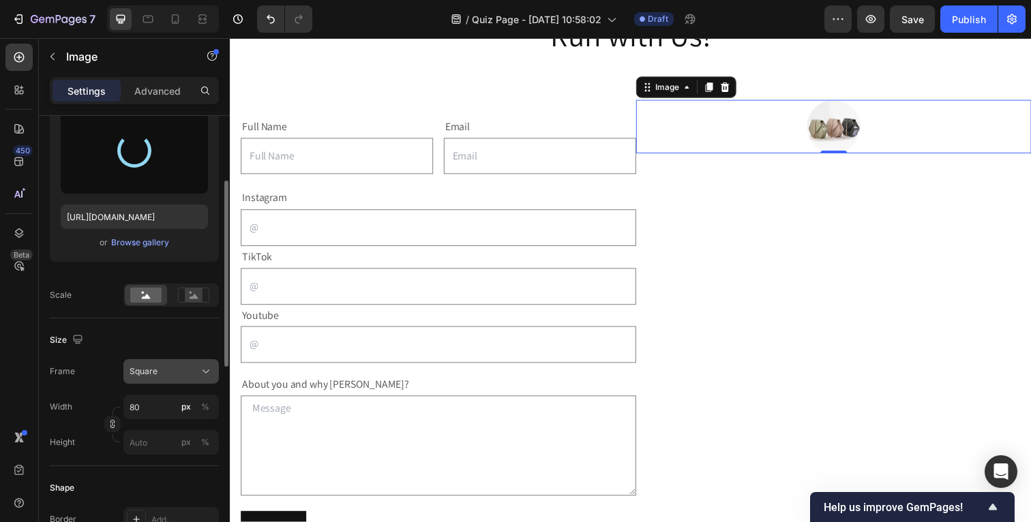
type input "[URL][DOMAIN_NAME]"
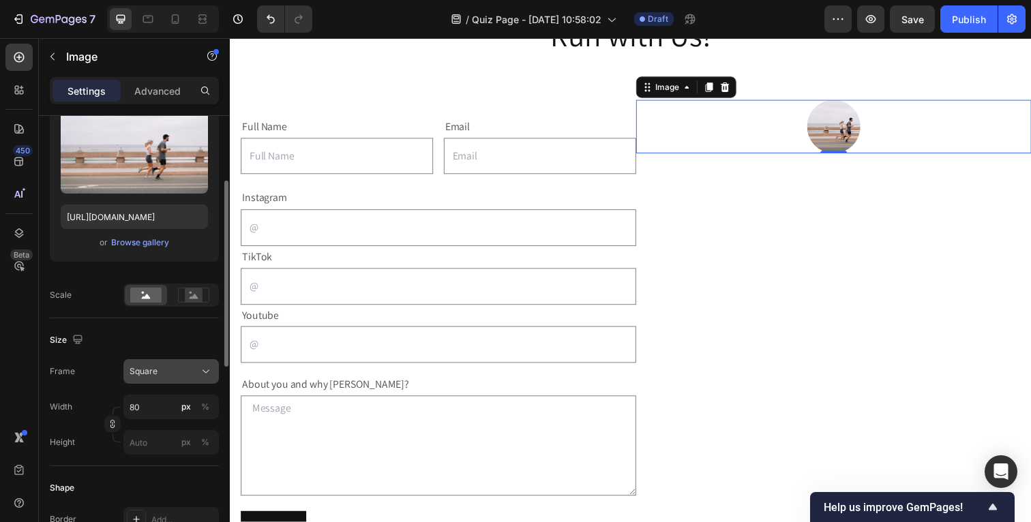
click at [203, 365] on icon at bounding box center [206, 372] width 14 height 14
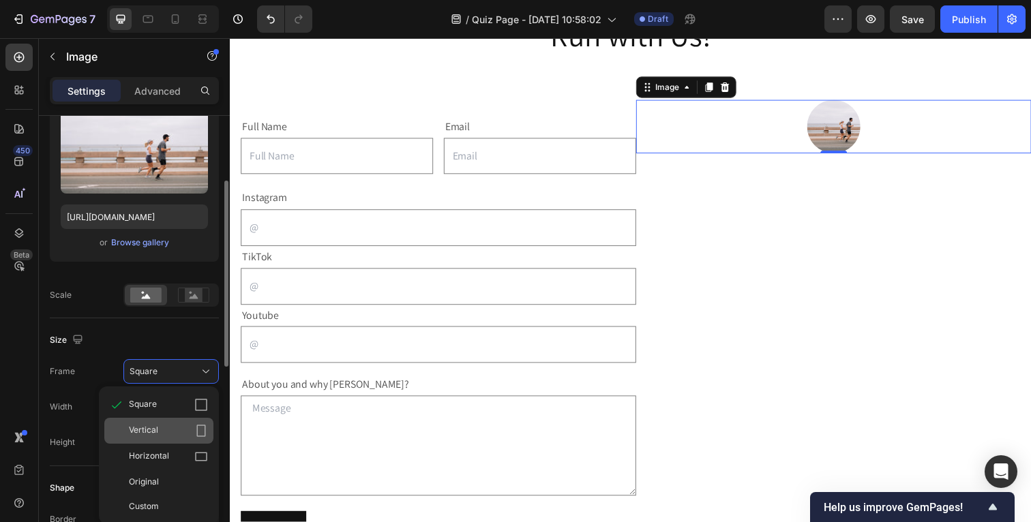
click at [177, 423] on div "Vertical" at bounding box center [158, 431] width 109 height 26
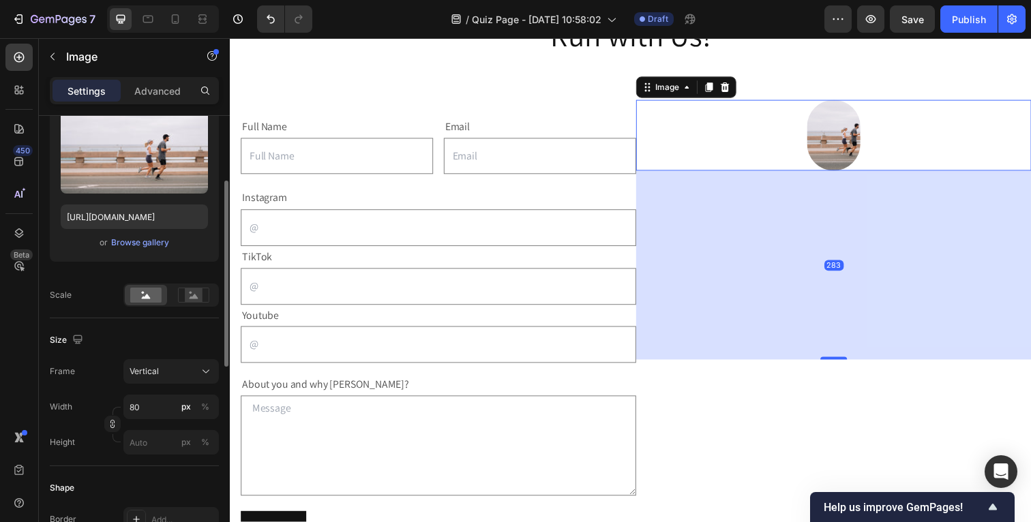
drag, startPoint x: 833, startPoint y: 171, endPoint x: 858, endPoint y: 414, distance: 244.1
click at [858, 174] on div "283" at bounding box center [846, 174] width 404 height 0
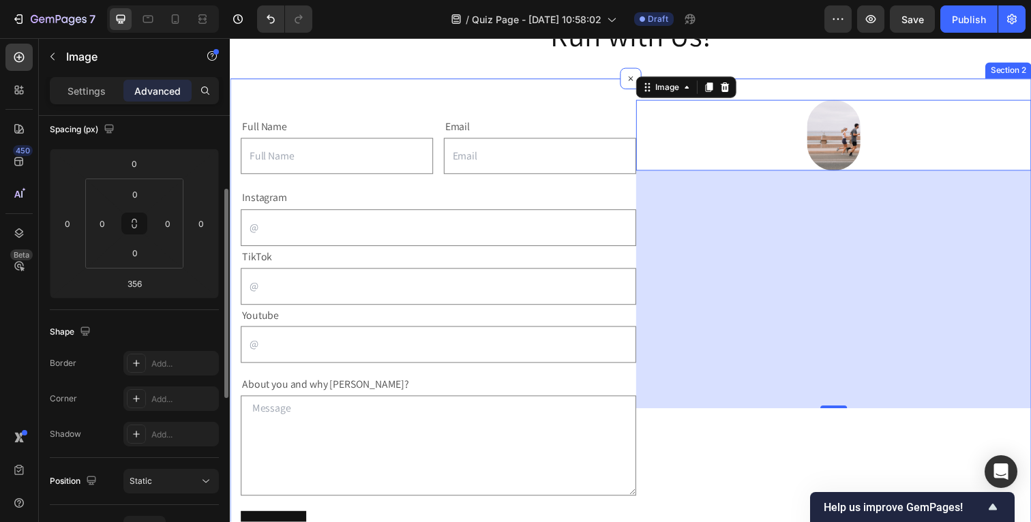
click at [783, 460] on div "Image 356" at bounding box center [846, 338] width 404 height 473
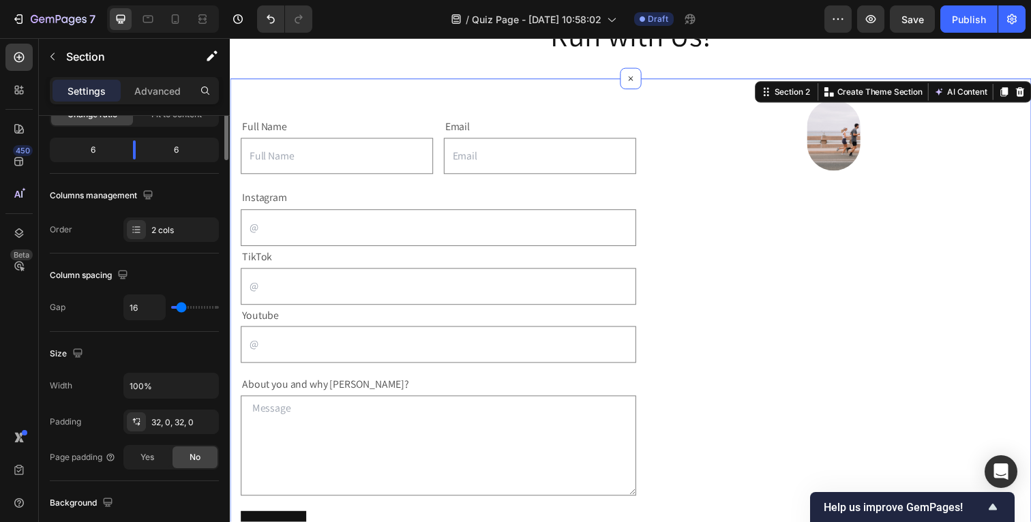
scroll to position [0, 0]
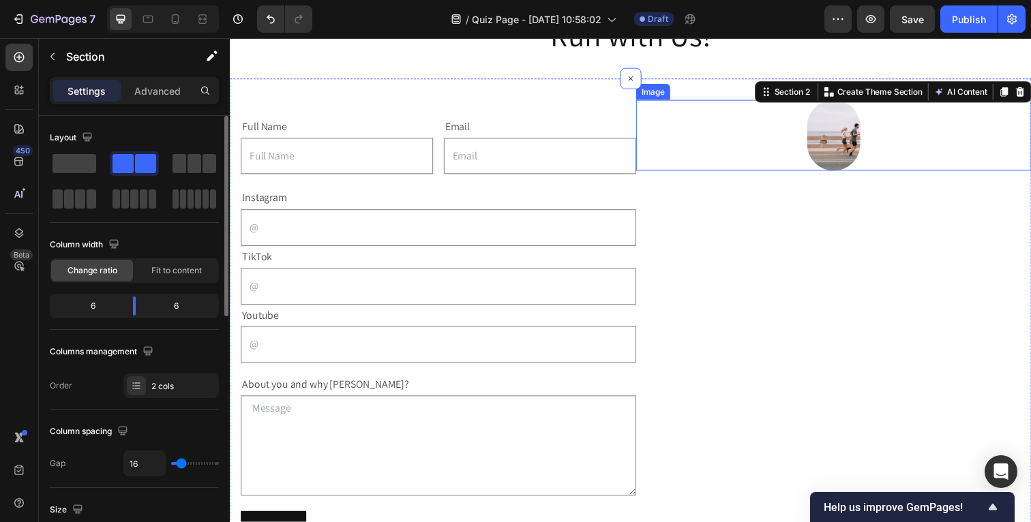
click at [858, 149] on img at bounding box center [846, 138] width 55 height 73
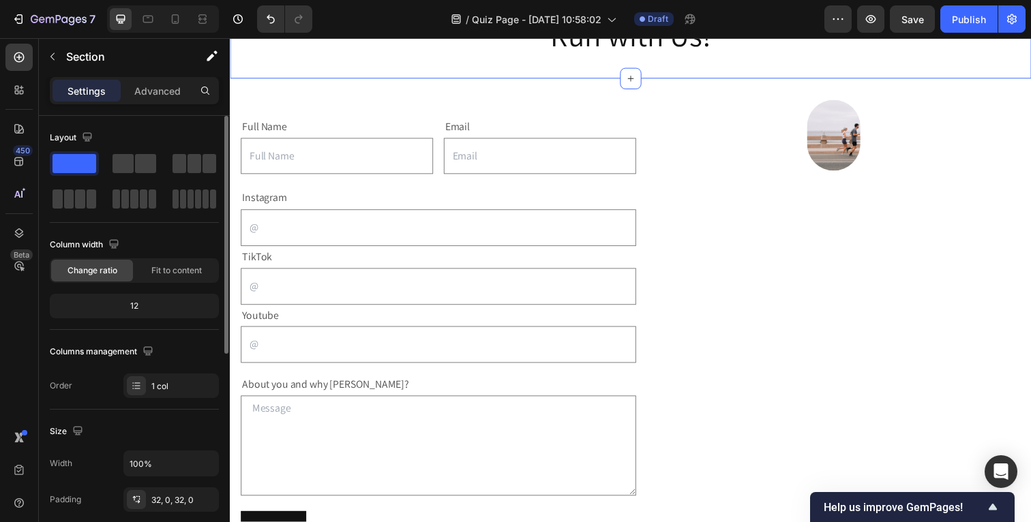
click at [782, 65] on div "Run with Us! Heading Section 1 You can create reusable sections Create Theme Se…" at bounding box center [639, 35] width 818 height 87
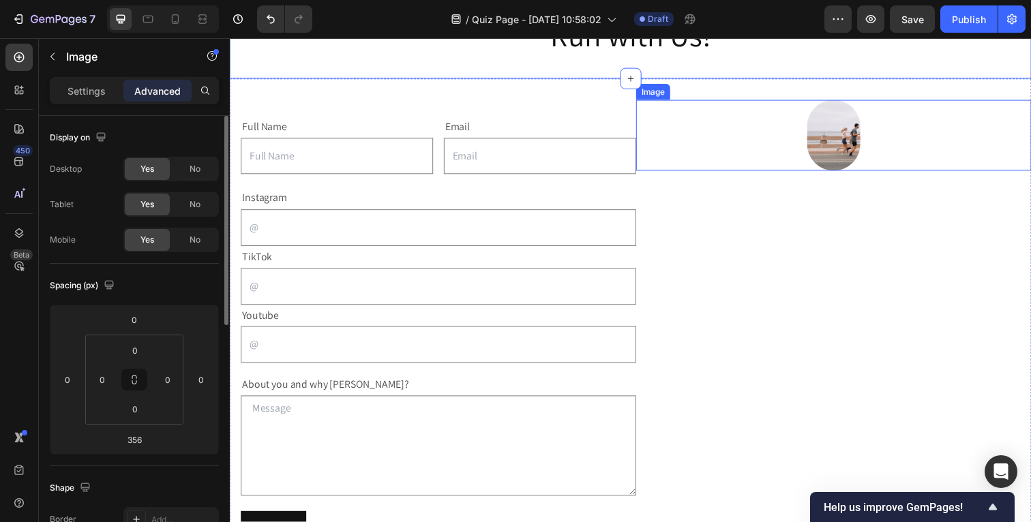
click at [821, 152] on img at bounding box center [846, 138] width 55 height 73
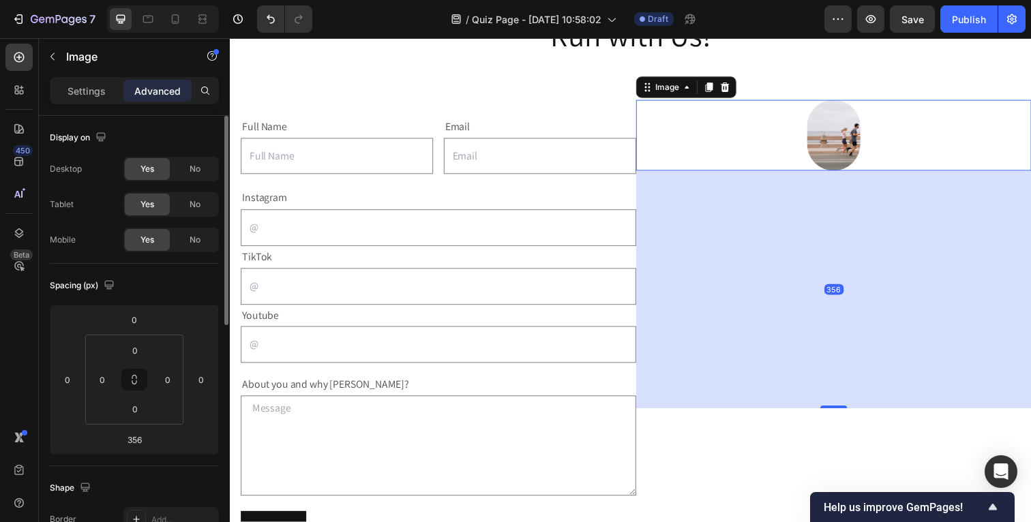
click at [831, 151] on img at bounding box center [846, 138] width 55 height 73
click at [260, 18] on button "Undo/Redo" at bounding box center [270, 18] width 27 height 27
click at [268, 18] on icon "Undo/Redo" at bounding box center [271, 19] width 8 height 9
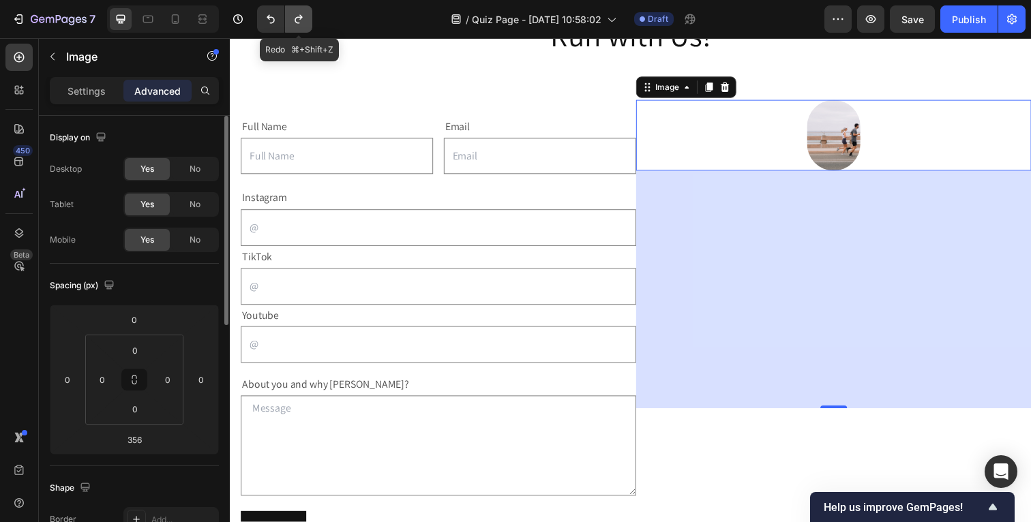
click at [306, 27] on button "Undo/Redo" at bounding box center [298, 18] width 27 height 27
click at [295, 17] on icon "Undo/Redo" at bounding box center [299, 19] width 14 height 14
click at [826, 149] on img at bounding box center [846, 138] width 55 height 73
click at [876, 415] on div "356" at bounding box center [846, 295] width 404 height 243
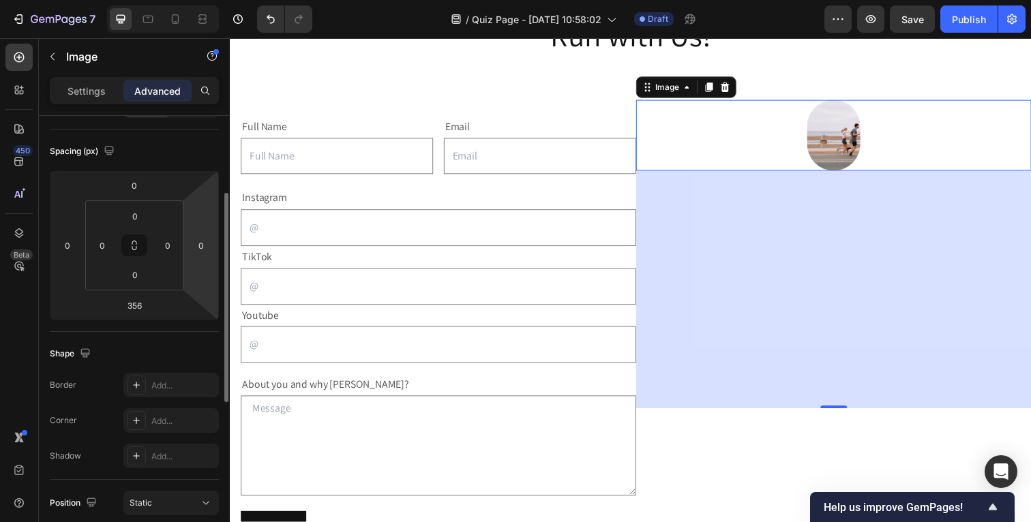
scroll to position [144, 0]
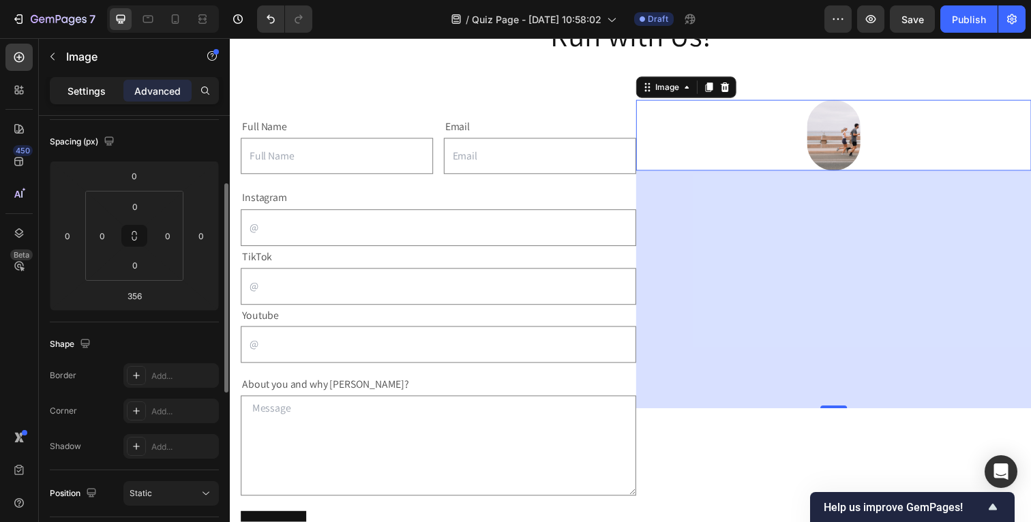
click at [69, 97] on p "Settings" at bounding box center [87, 91] width 38 height 14
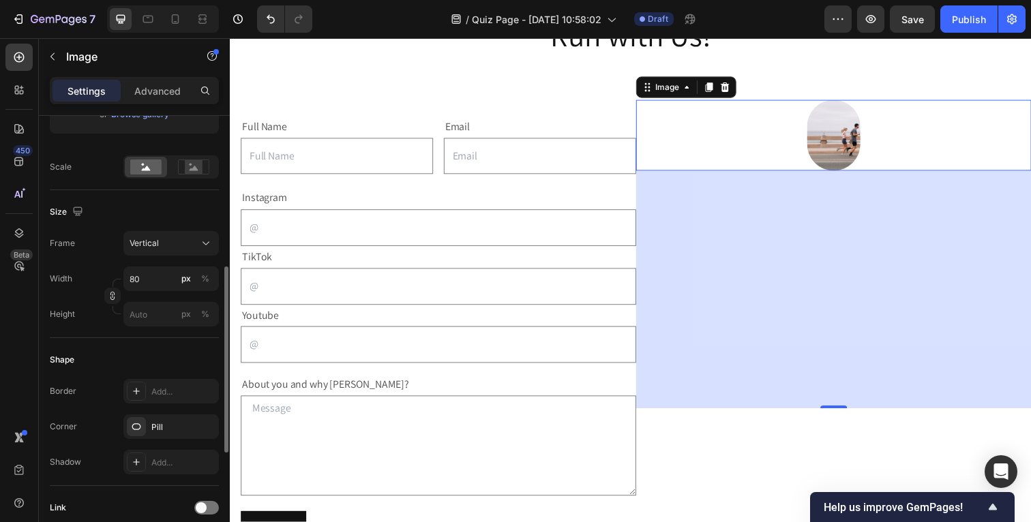
scroll to position [308, 0]
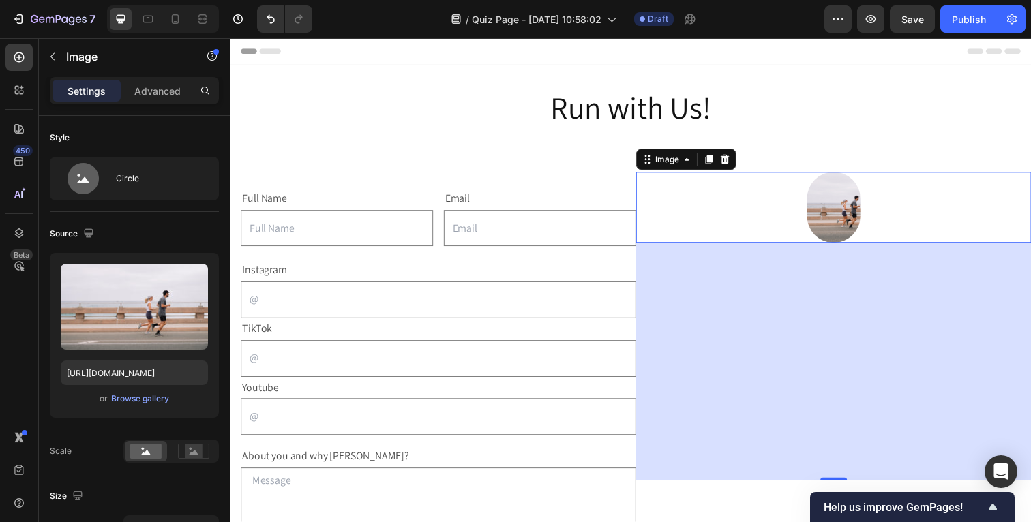
scroll to position [74, 0]
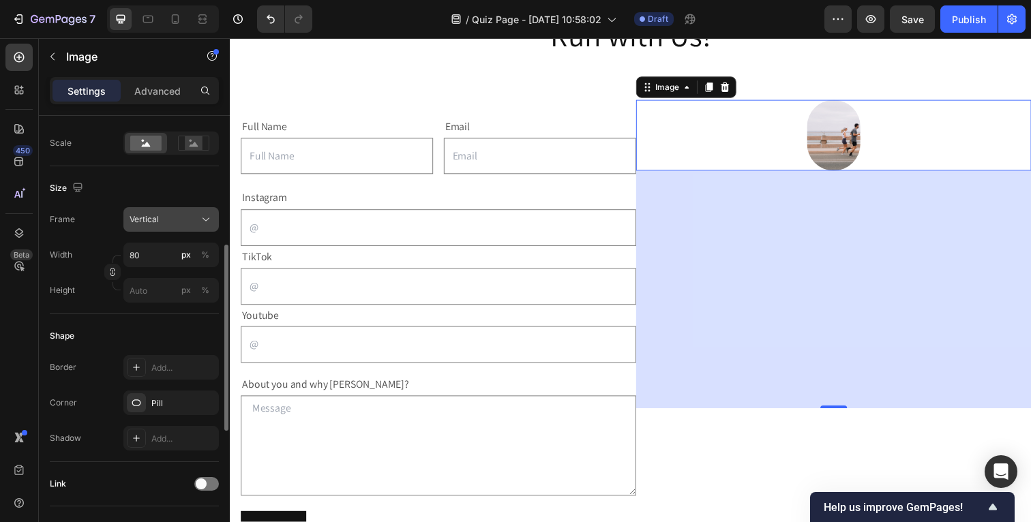
click at [199, 221] on icon at bounding box center [206, 220] width 14 height 14
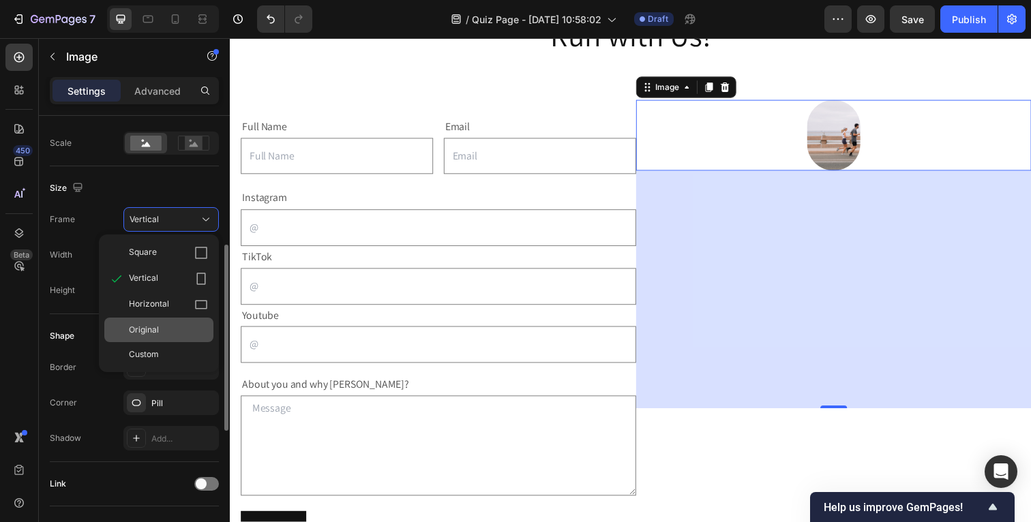
click at [191, 328] on div "Original" at bounding box center [168, 330] width 79 height 12
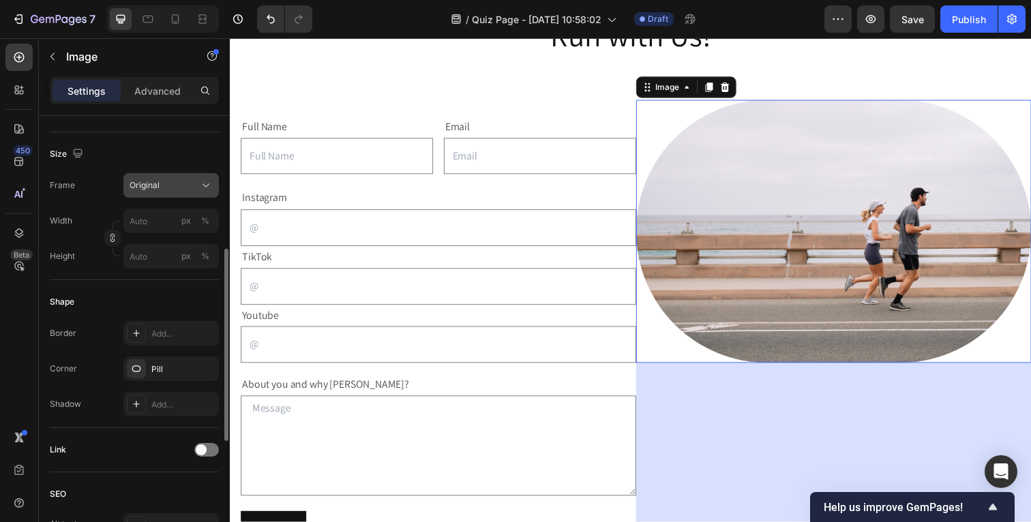
click at [183, 191] on div "Original" at bounding box center [163, 185] width 67 height 12
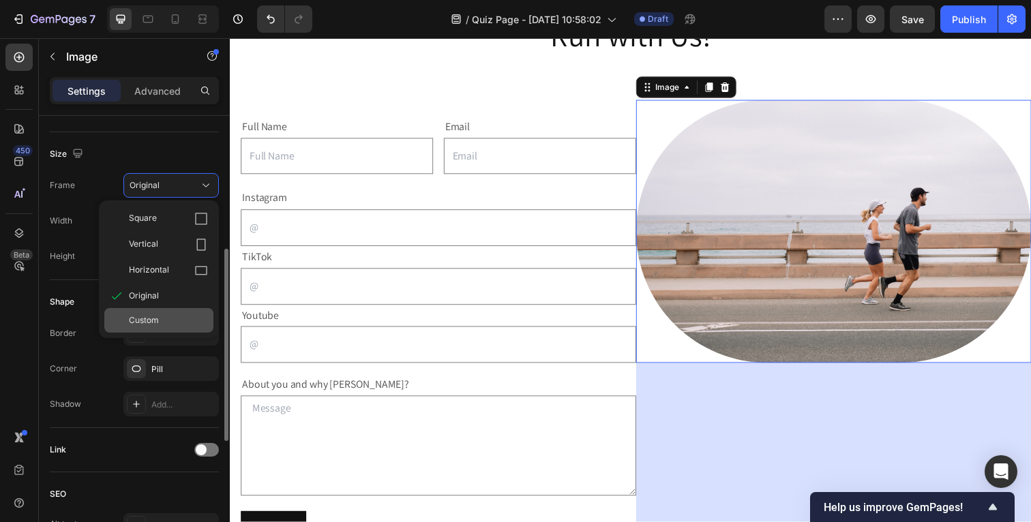
click at [181, 328] on div "Custom" at bounding box center [158, 320] width 109 height 25
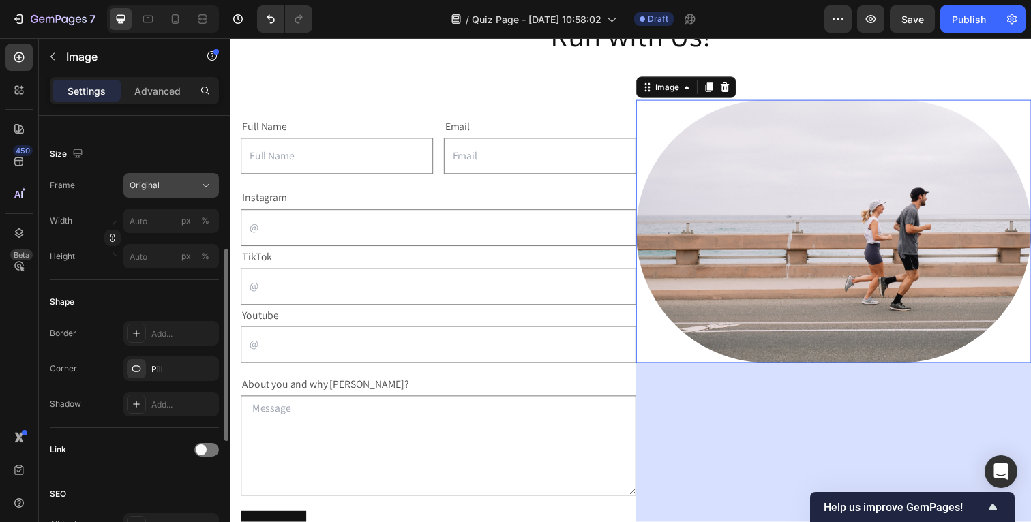
click at [185, 217] on div "Frame Original Width px % Height px %" at bounding box center [134, 220] width 169 height 95
click at [192, 190] on div "Original" at bounding box center [163, 185] width 67 height 12
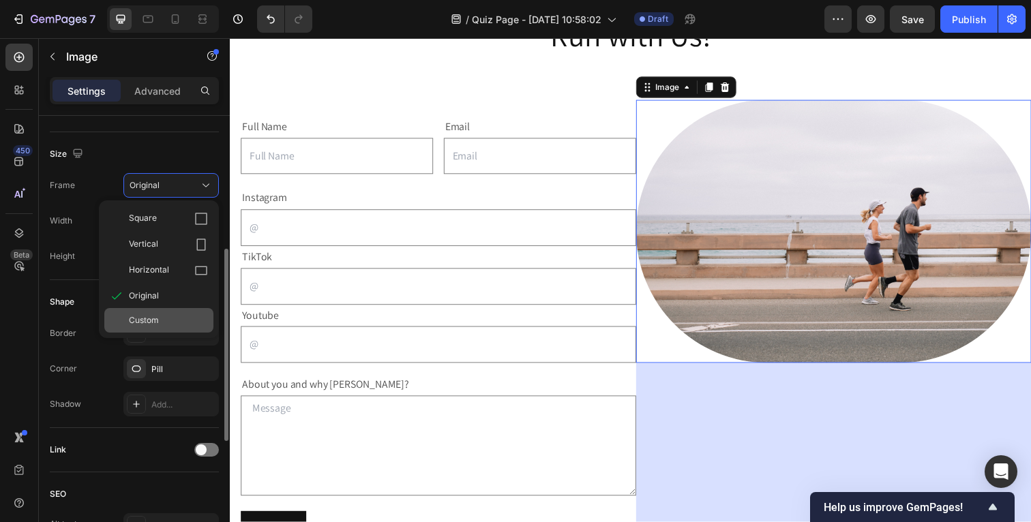
click at [168, 318] on div "Custom" at bounding box center [168, 320] width 79 height 12
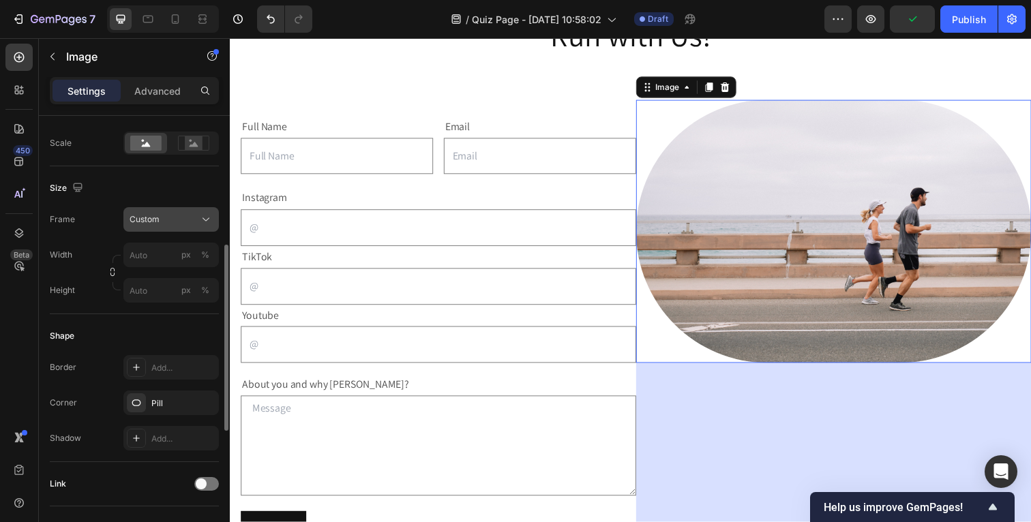
click at [177, 220] on div "Custom" at bounding box center [163, 219] width 67 height 12
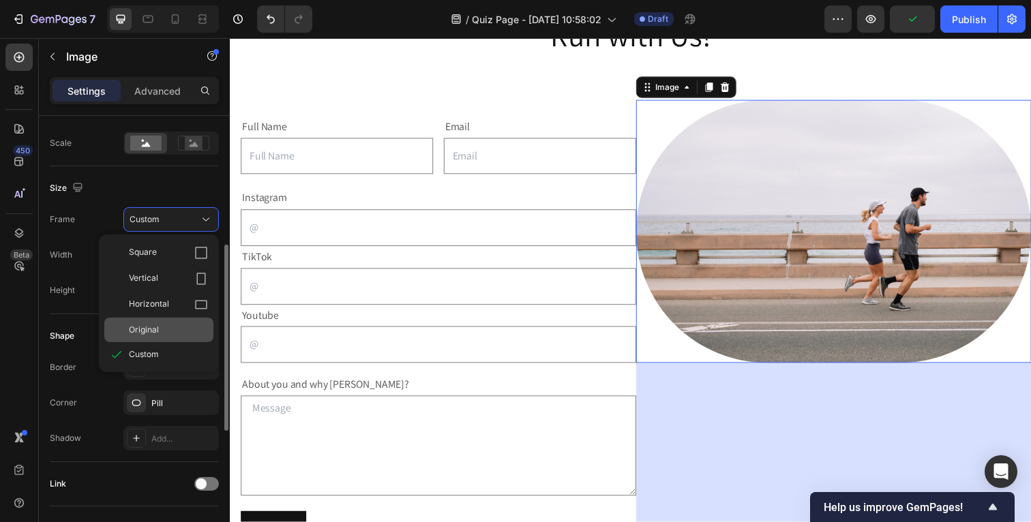
click at [168, 330] on div "Original" at bounding box center [168, 330] width 79 height 12
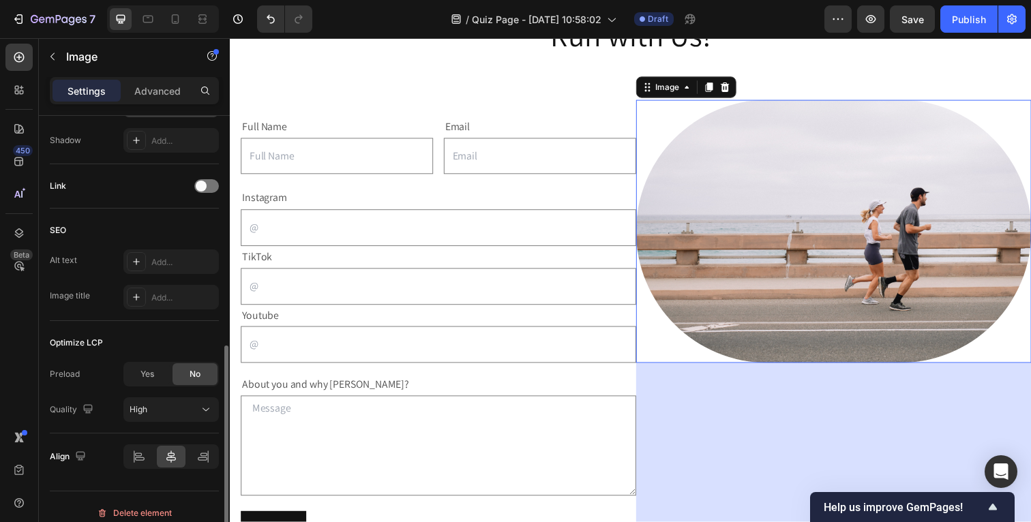
scroll to position [584, 0]
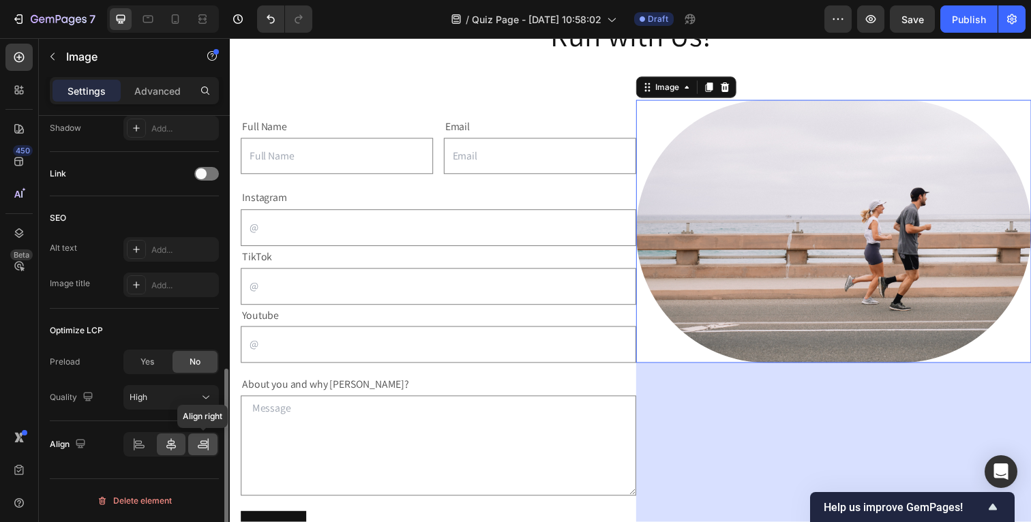
click at [200, 445] on icon at bounding box center [203, 446] width 10 height 3
click at [141, 446] on icon at bounding box center [139, 445] width 14 height 14
click at [143, 93] on p "Advanced" at bounding box center [157, 91] width 46 height 14
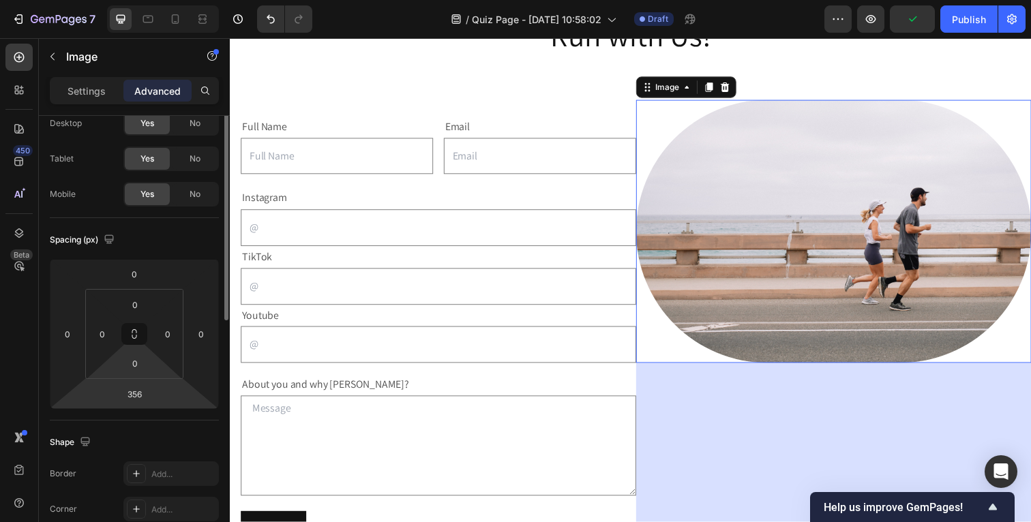
scroll to position [0, 0]
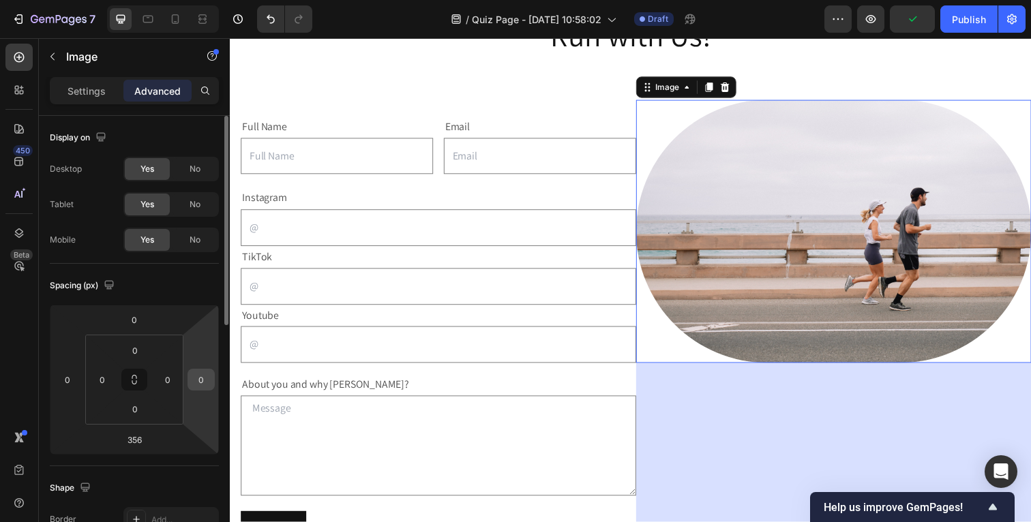
click at [209, 389] on div "0" at bounding box center [201, 380] width 27 height 22
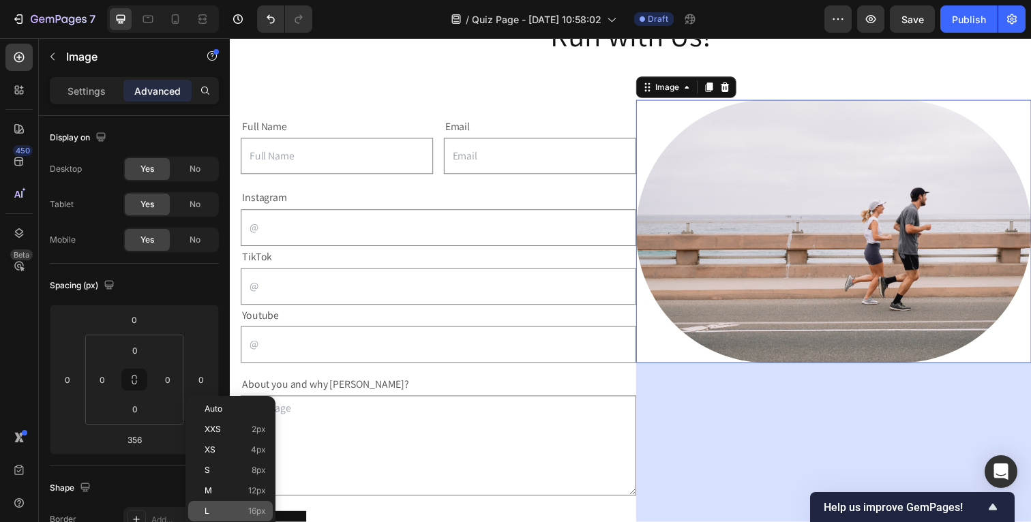
click at [209, 507] on p "L 16px" at bounding box center [235, 512] width 61 height 10
type input "16"
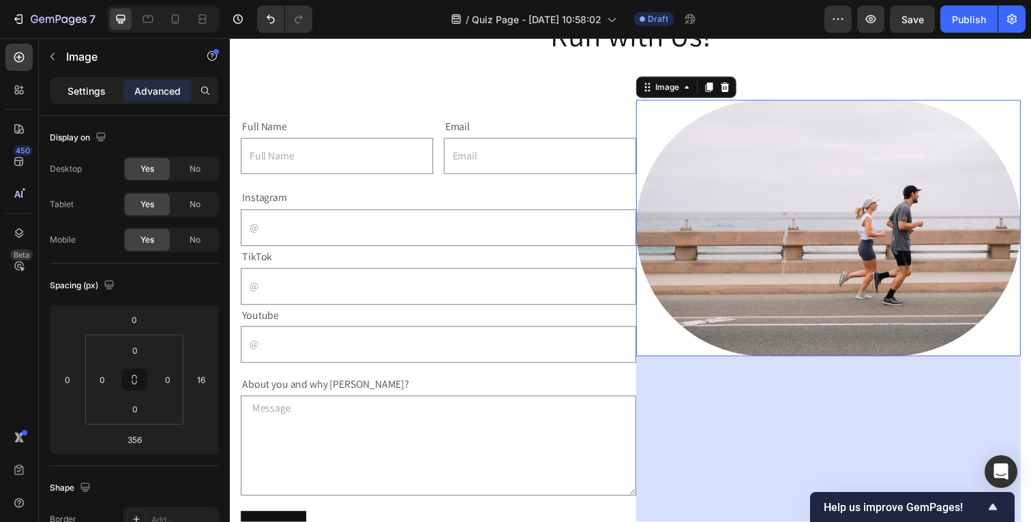
click at [83, 87] on p "Settings" at bounding box center [87, 91] width 38 height 14
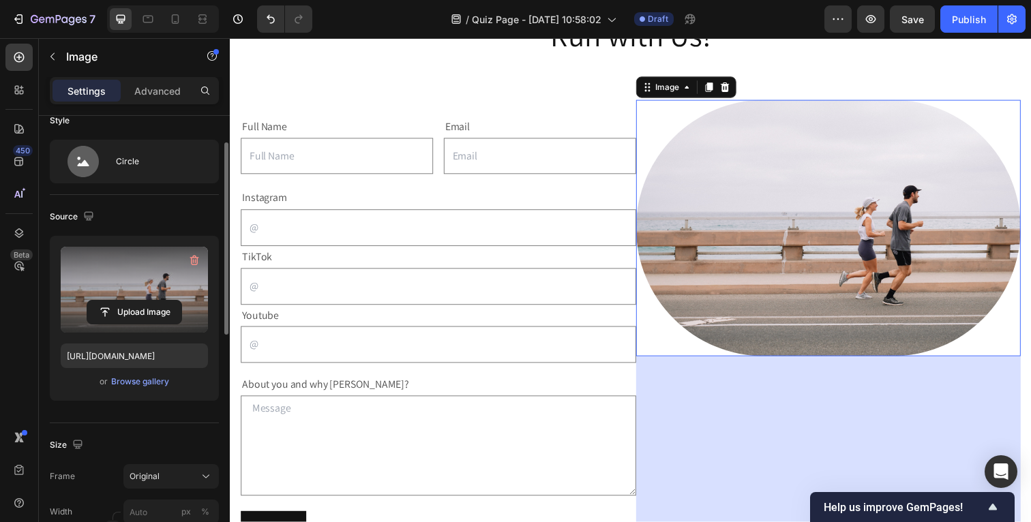
scroll to position [31, 0]
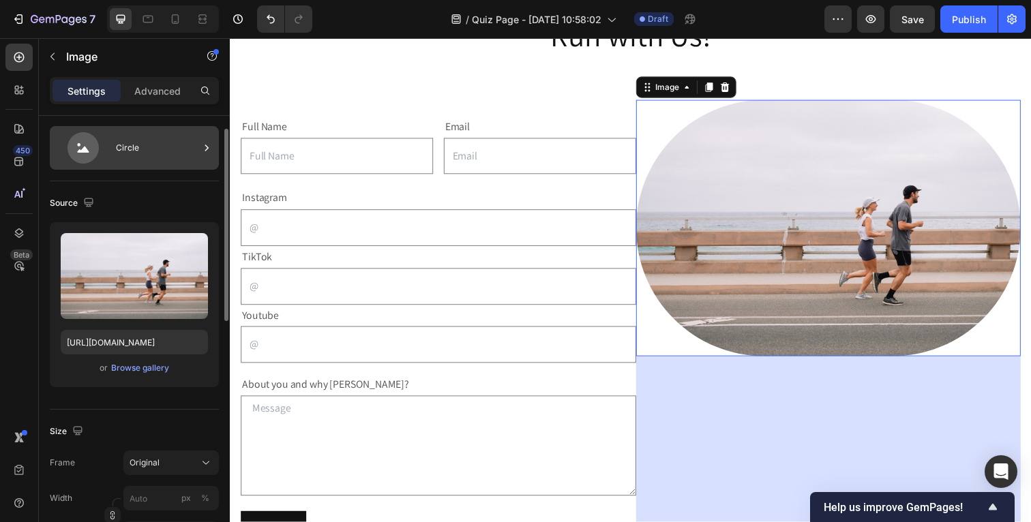
click at [123, 162] on div "Circle" at bounding box center [157, 147] width 83 height 31
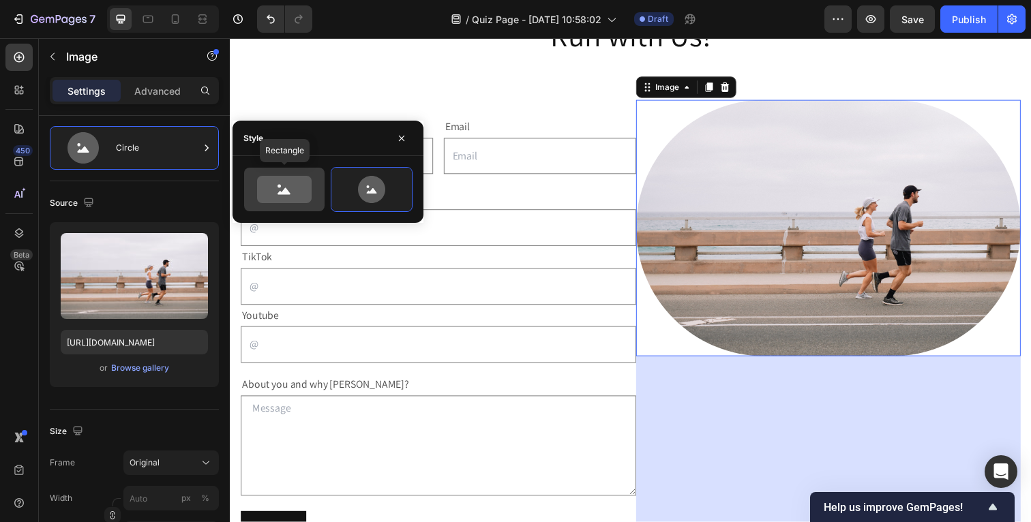
click at [272, 200] on icon at bounding box center [284, 189] width 55 height 27
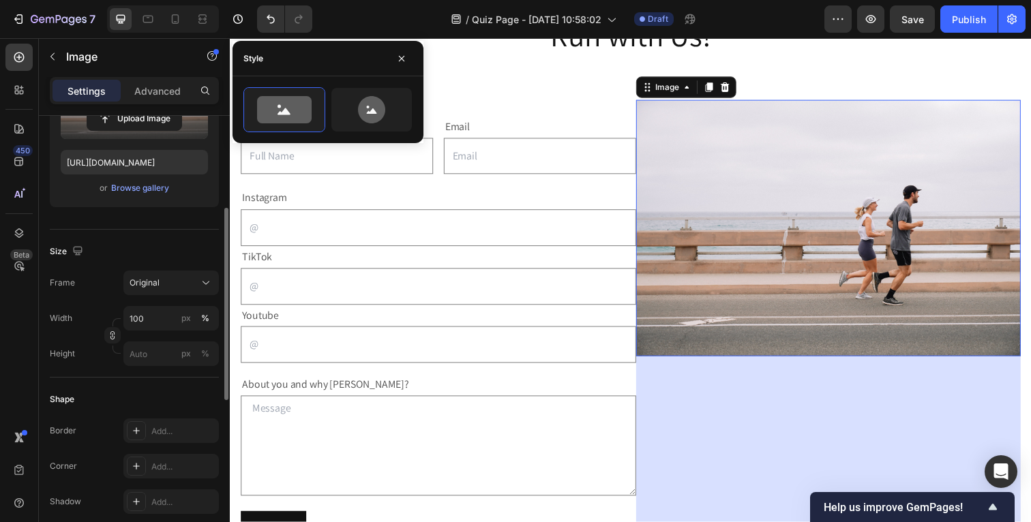
scroll to position [211, 0]
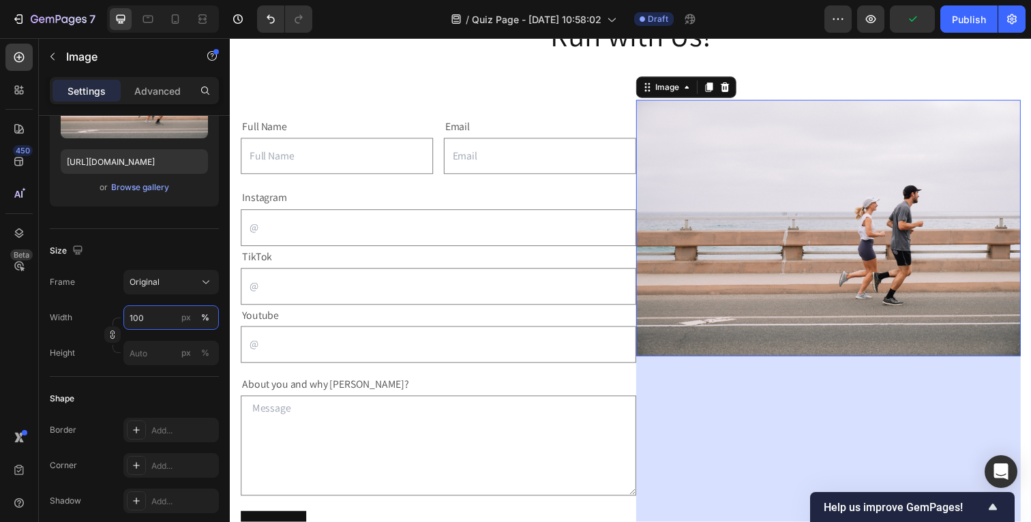
click at [153, 322] on input "100" at bounding box center [170, 317] width 95 height 25
click at [167, 399] on div "Shape" at bounding box center [134, 399] width 169 height 22
click at [150, 320] on input "150" at bounding box center [170, 317] width 95 height 25
click at [139, 346] on span "Full" at bounding box center [136, 350] width 14 height 12
type input "100"
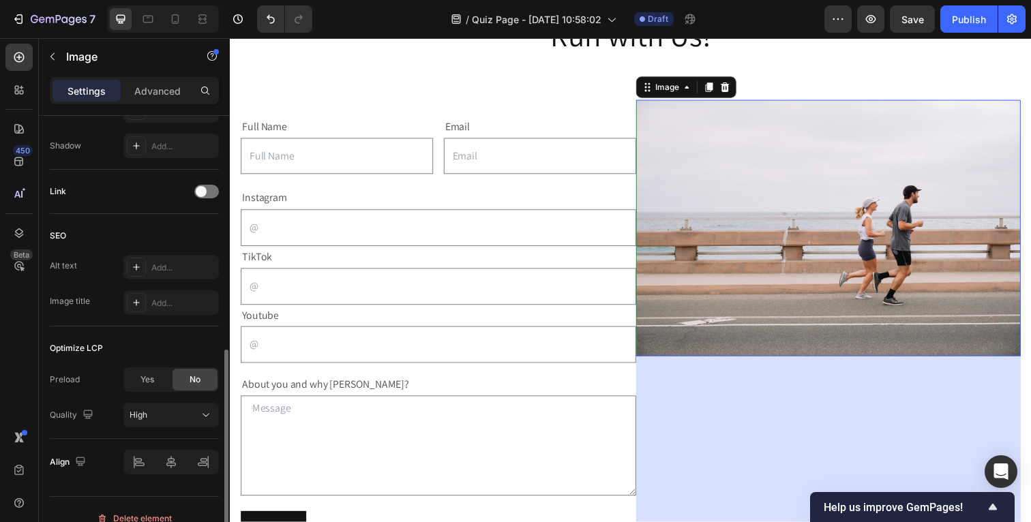
scroll to position [584, 0]
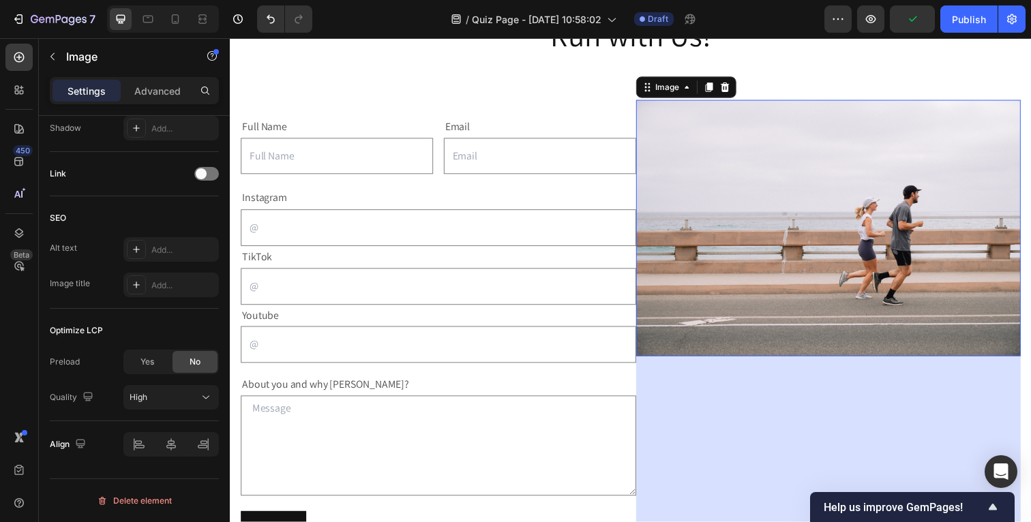
click at [773, 369] on div "356" at bounding box center [840, 484] width 393 height 243
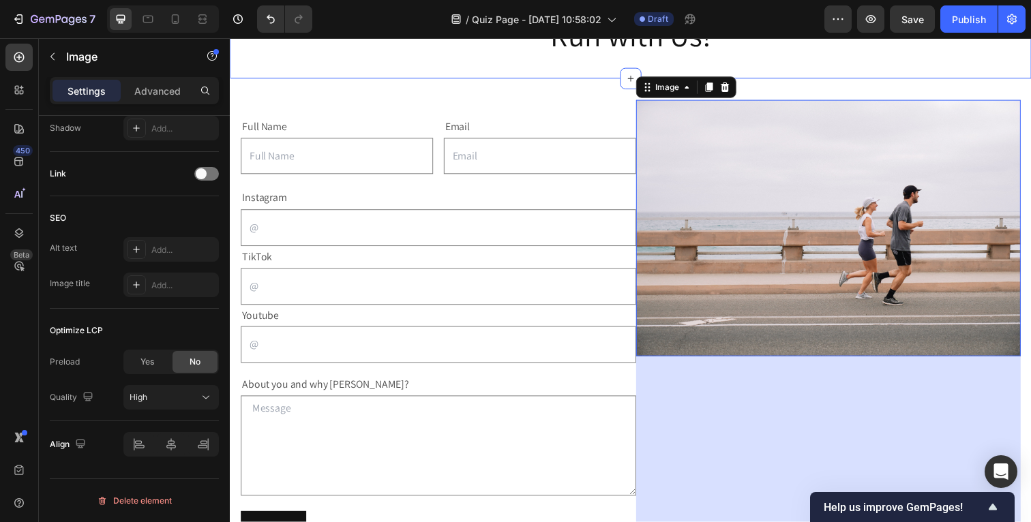
click at [792, 61] on div "Run with Us! Heading Section 1" at bounding box center [639, 35] width 818 height 87
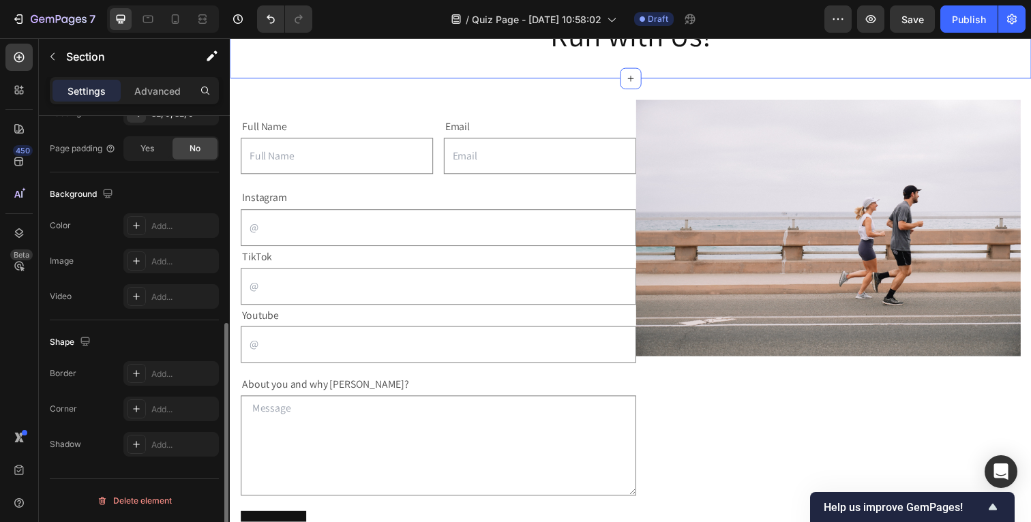
scroll to position [0, 0]
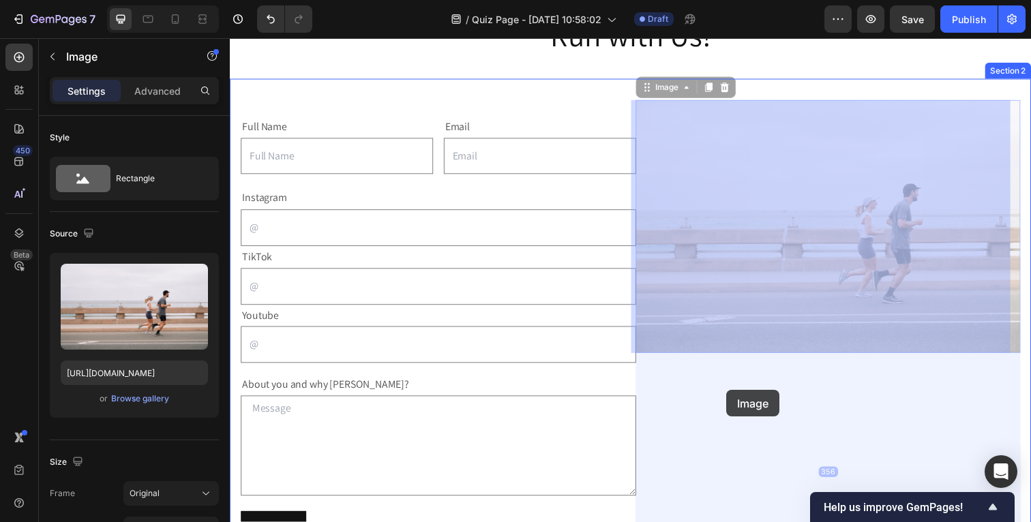
drag, startPoint x: 729, startPoint y: 206, endPoint x: 741, endPoint y: 404, distance: 198.8
click at [741, 404] on div "Header Run with Us! Heading Section 1 Full Name Text Block Text Field Email Tex…" at bounding box center [639, 393] width 818 height 856
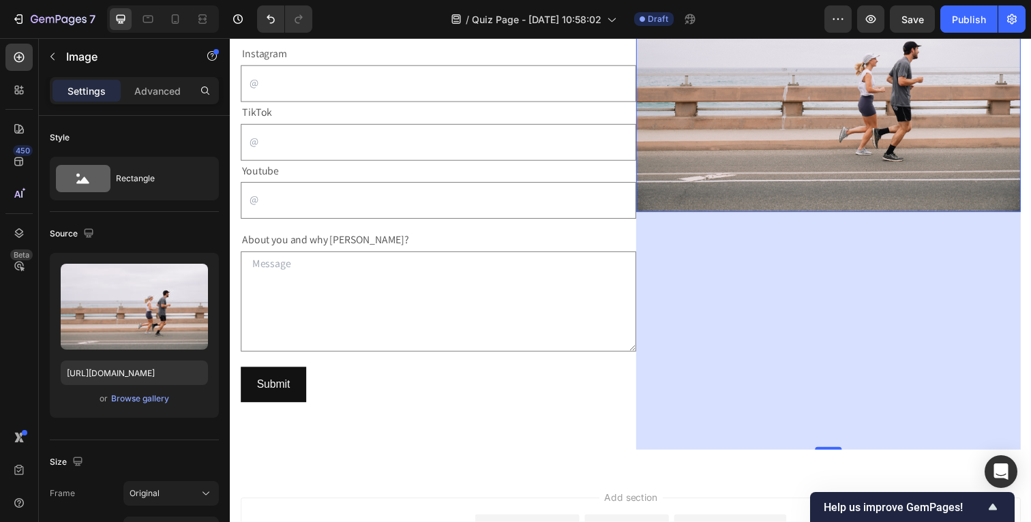
scroll to position [226, 0]
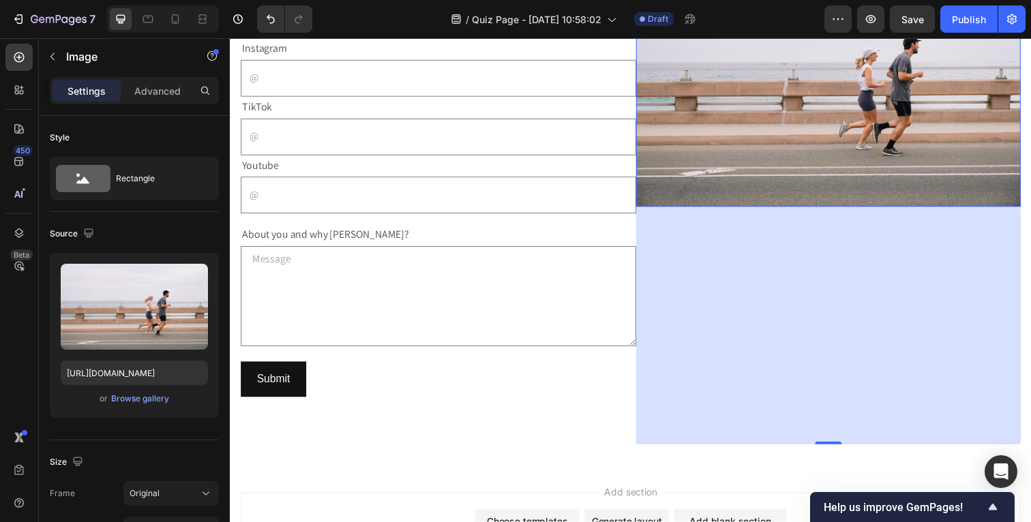
click at [749, 417] on div "356" at bounding box center [840, 332] width 393 height 243
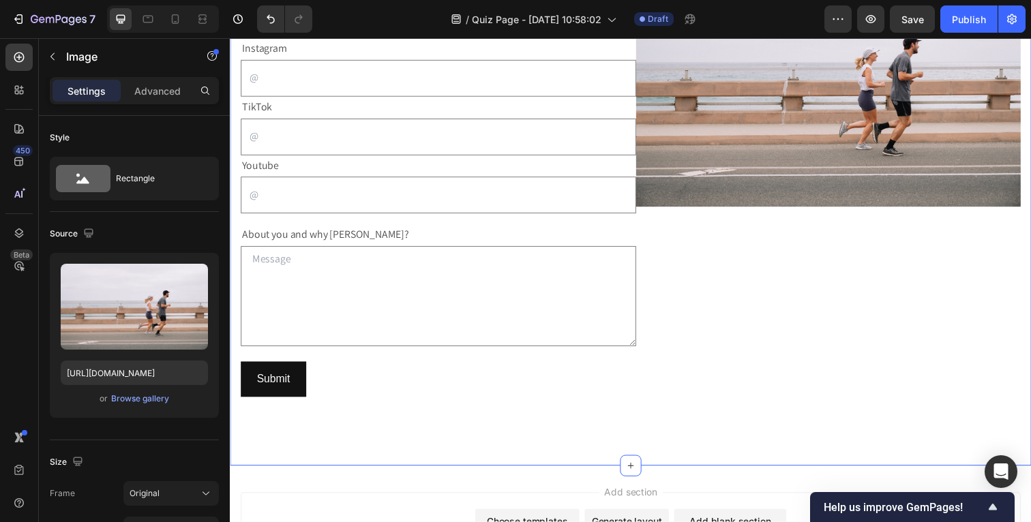
click at [753, 190] on img at bounding box center [840, 80] width 393 height 262
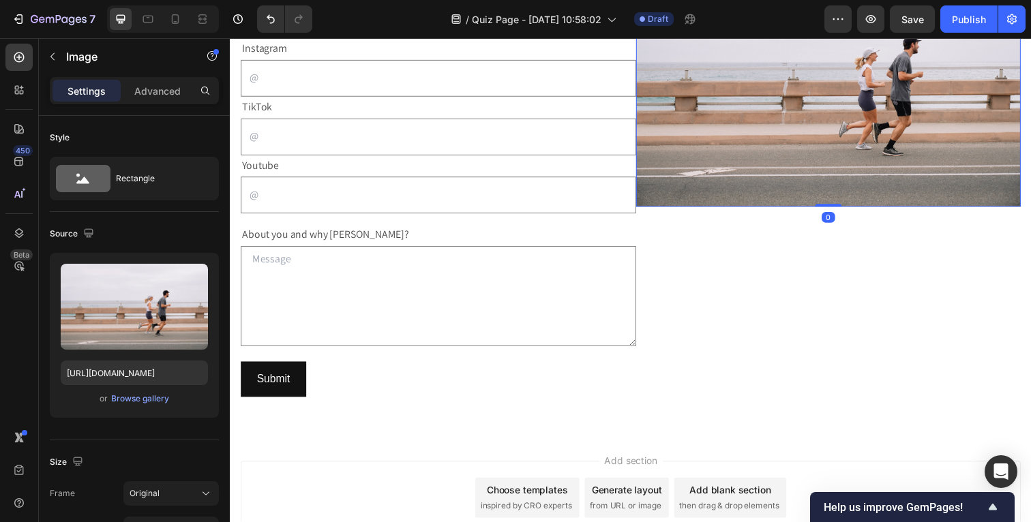
drag, startPoint x: 831, startPoint y: 448, endPoint x: 841, endPoint y: 160, distance: 288.6
click at [841, 160] on div "Image 0" at bounding box center [840, 80] width 393 height 262
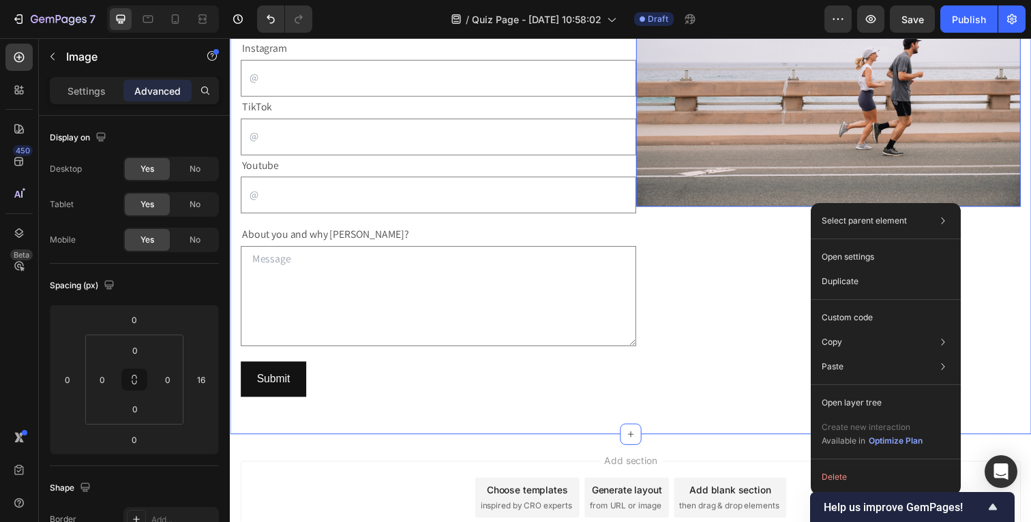
click at [744, 392] on div "Image 0" at bounding box center [846, 185] width 404 height 473
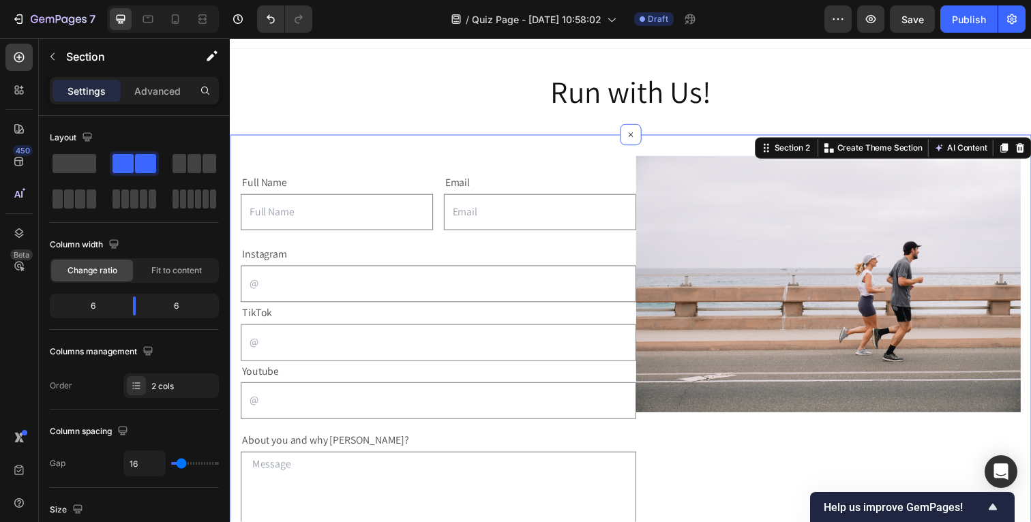
scroll to position [0, 0]
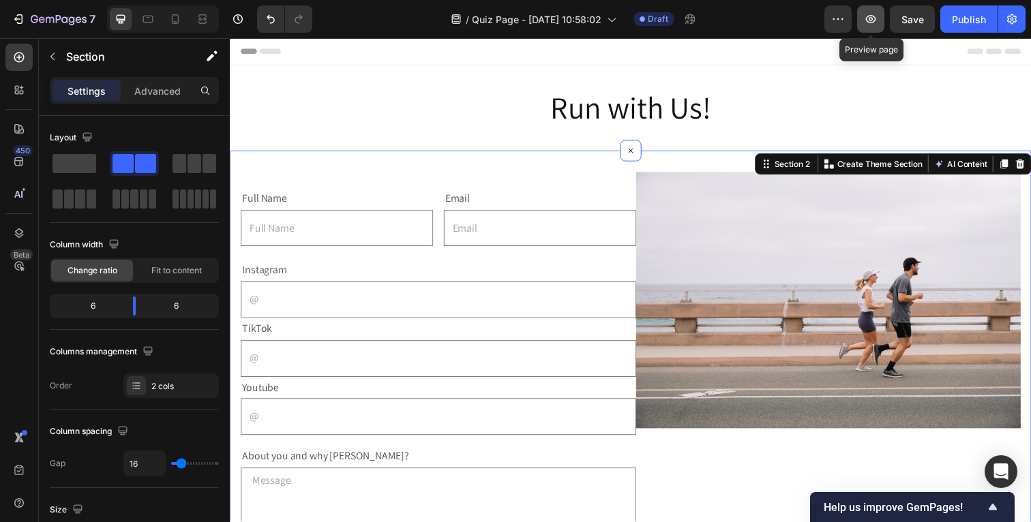
click at [873, 30] on button "button" at bounding box center [870, 18] width 27 height 27
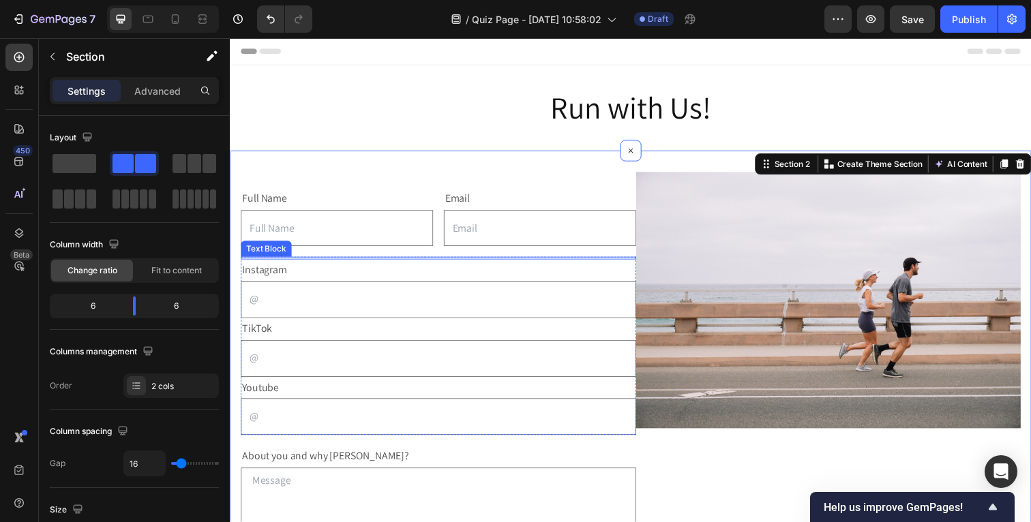
click at [704, 282] on img at bounding box center [840, 306] width 393 height 262
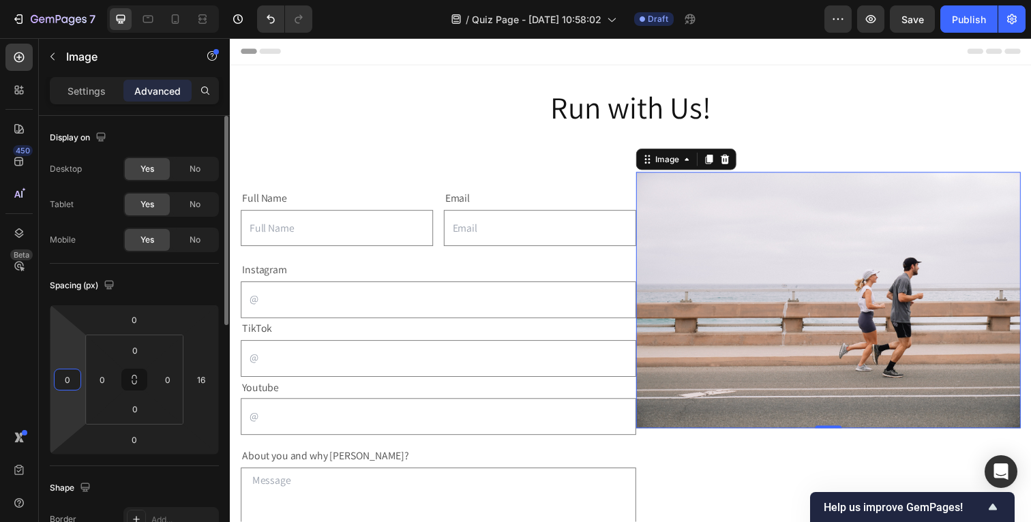
click at [65, 386] on input "0" at bounding box center [67, 380] width 20 height 20
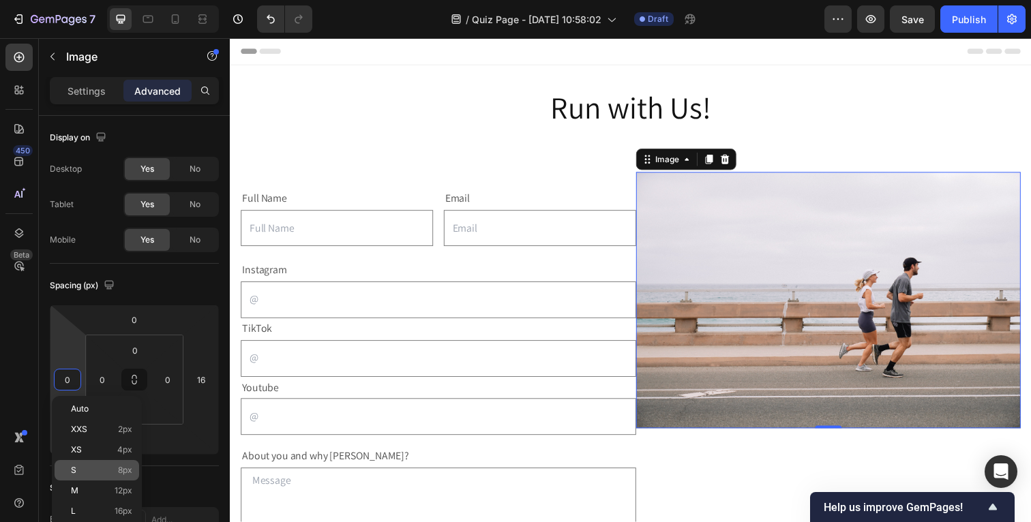
click at [93, 466] on p "S 8px" at bounding box center [101, 471] width 61 height 10
type input "8"
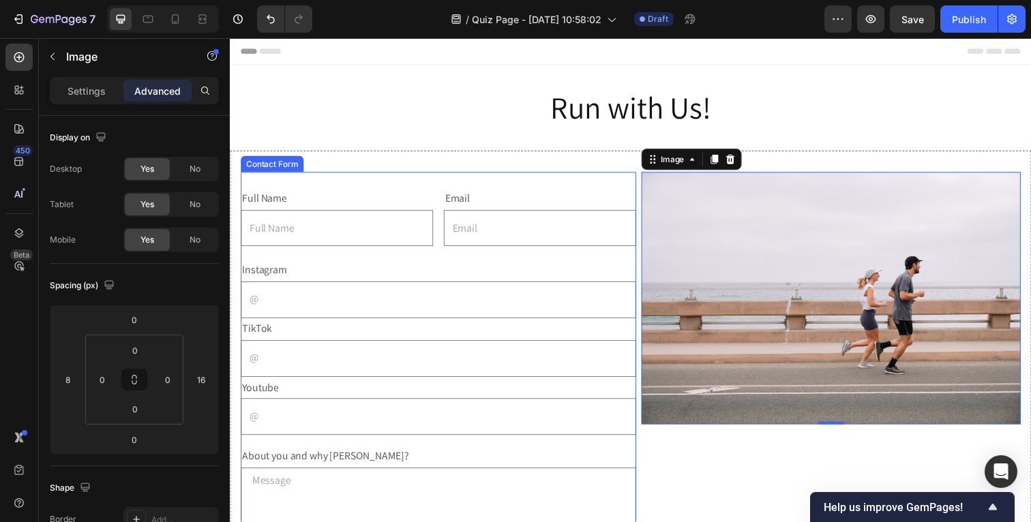
click at [410, 269] on p "Instagram" at bounding box center [442, 276] width 401 height 20
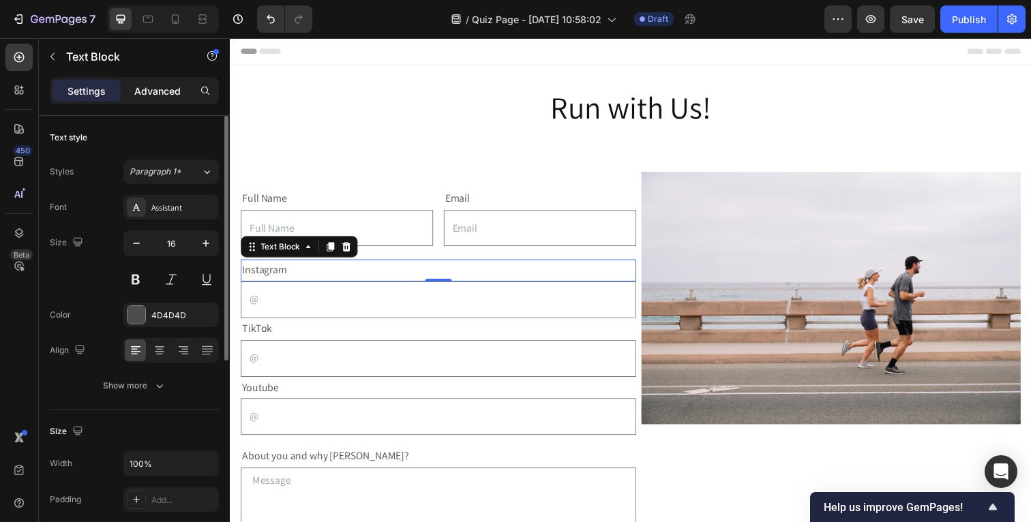
click at [155, 91] on p "Advanced" at bounding box center [157, 91] width 46 height 14
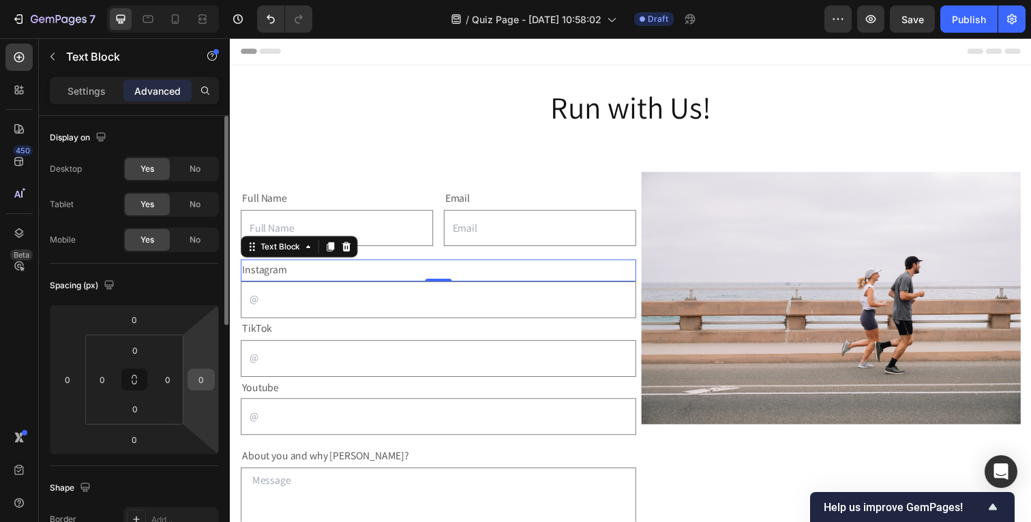
click at [201, 385] on input "0" at bounding box center [201, 380] width 20 height 20
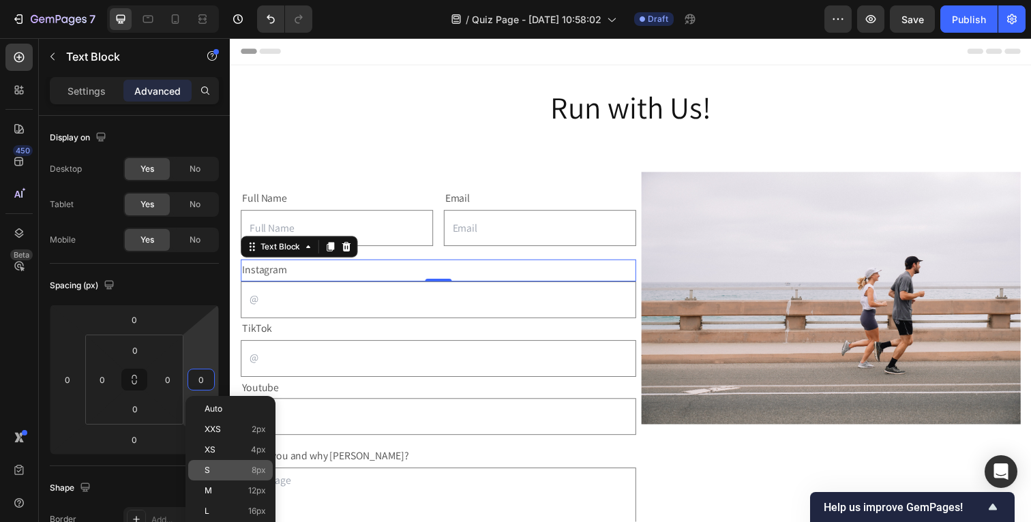
click at [224, 462] on div "S 8px" at bounding box center [230, 470] width 85 height 20
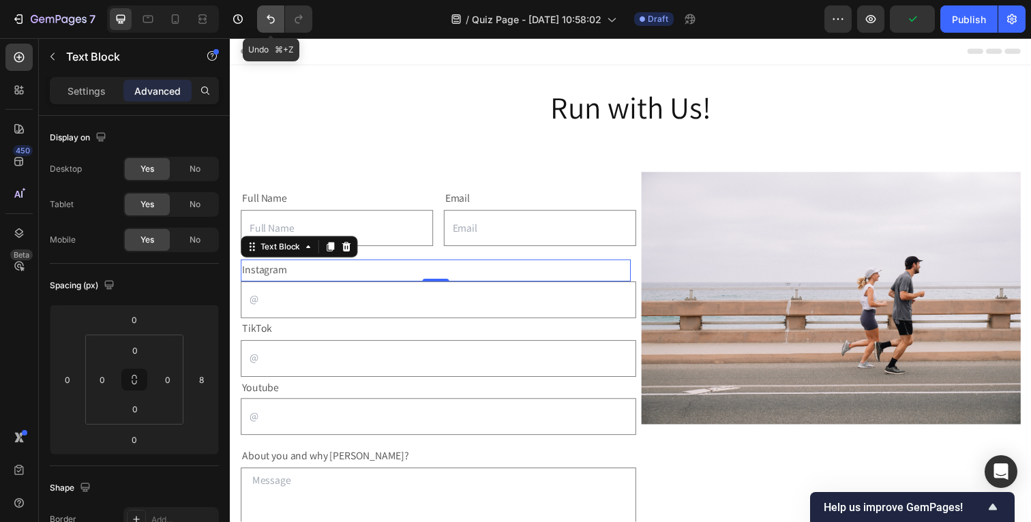
click at [272, 17] on icon "Undo/Redo" at bounding box center [271, 19] width 8 height 9
type input "0"
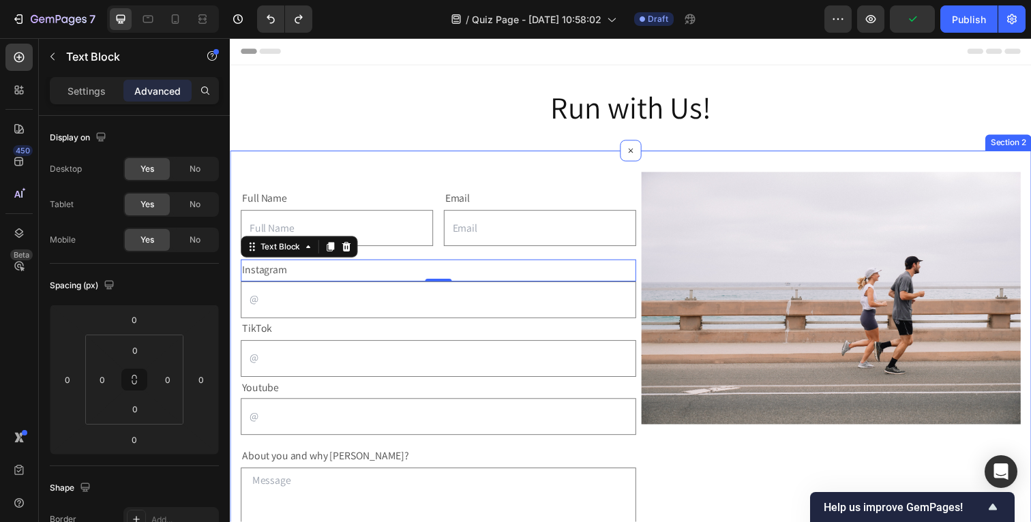
click at [545, 182] on div "Full Name Text Block Text Field Email Text Block Email Field Row Text Block Ins…" at bounding box center [443, 411] width 404 height 473
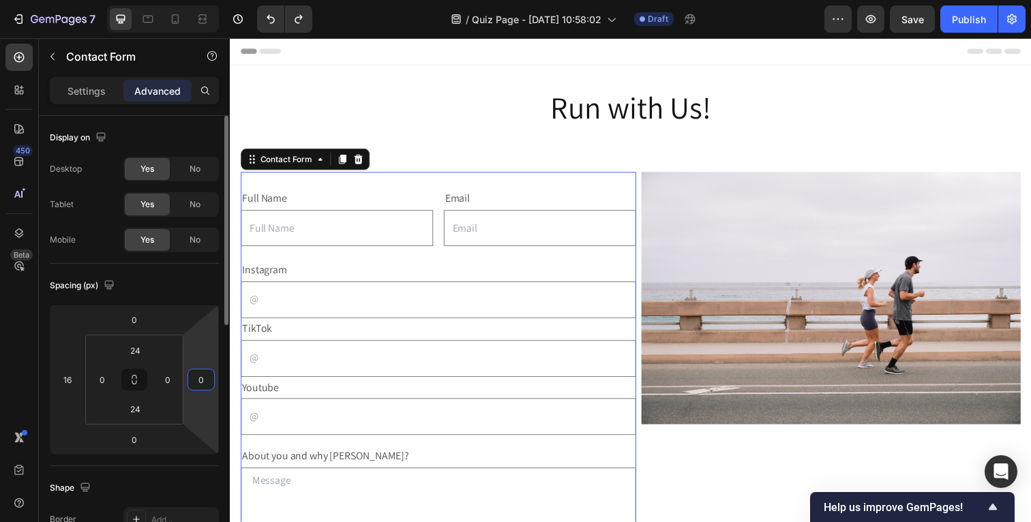
click at [204, 377] on input "0" at bounding box center [201, 380] width 20 height 20
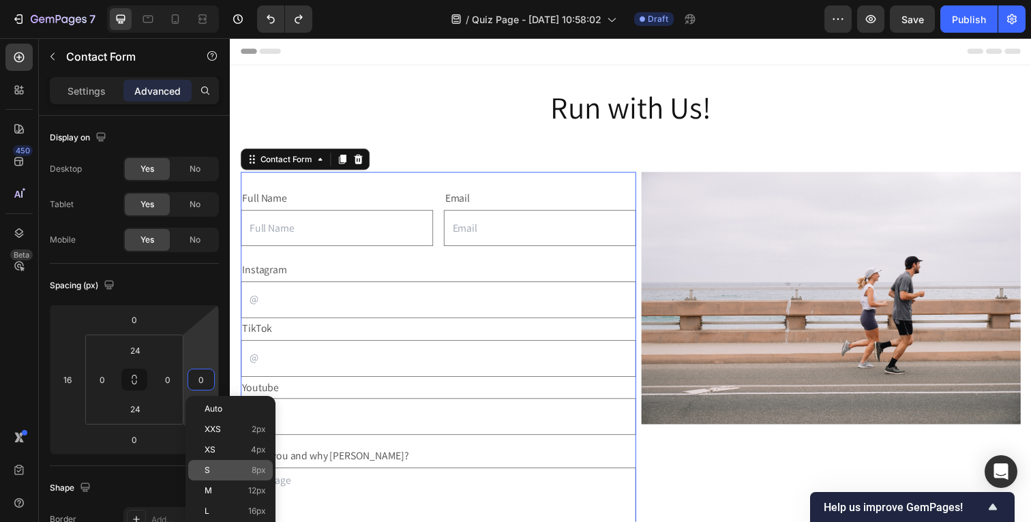
click at [205, 468] on span "S" at bounding box center [207, 471] width 5 height 10
type input "8"
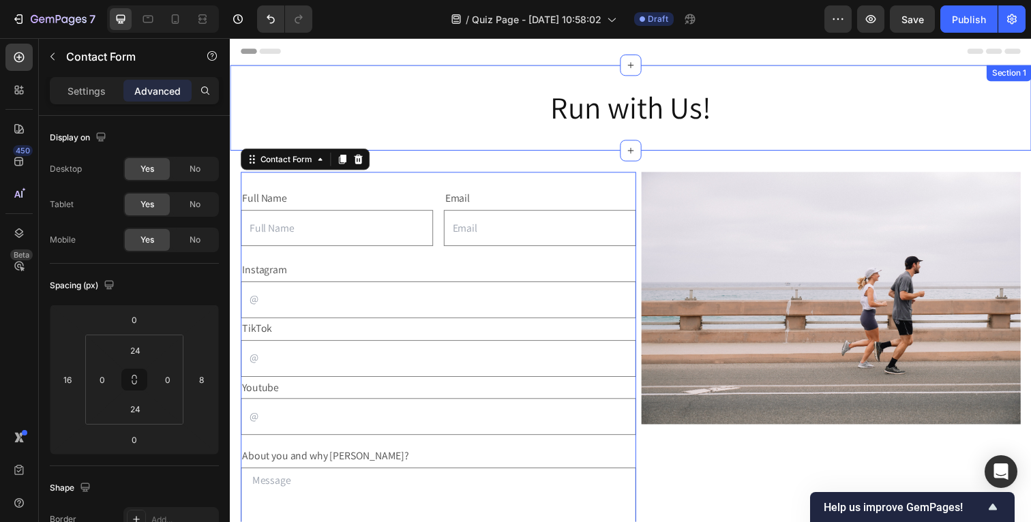
click at [432, 114] on h2 "Run with Us!" at bounding box center [639, 110] width 818 height 44
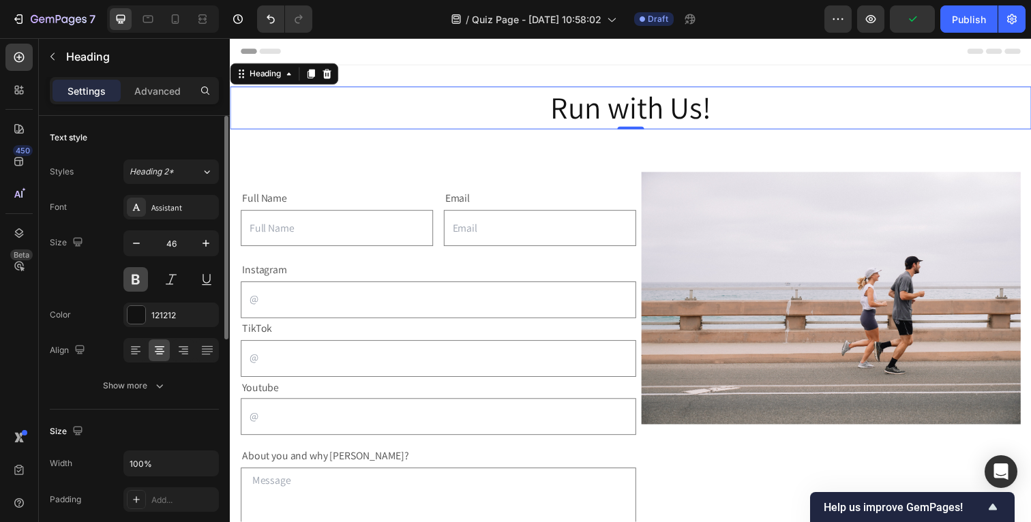
click at [139, 278] on button at bounding box center [135, 279] width 25 height 25
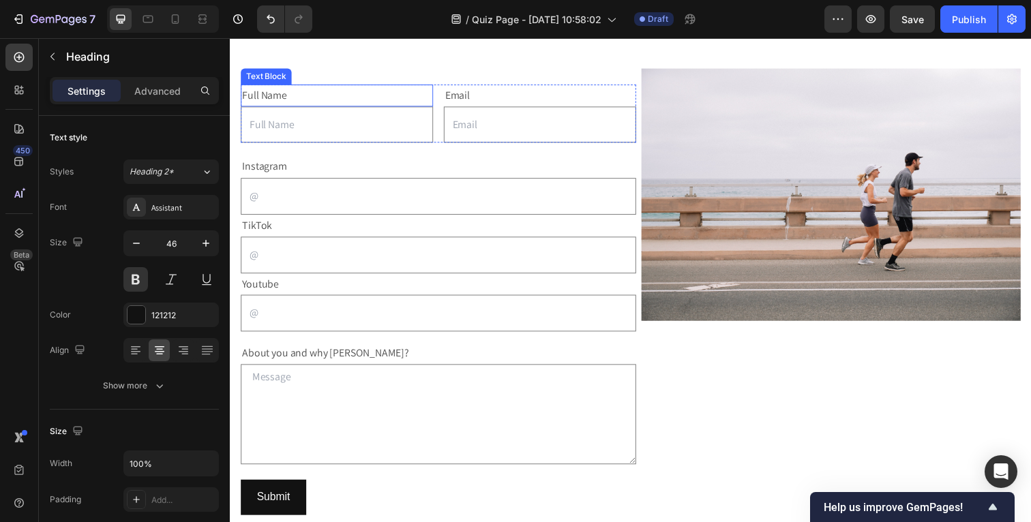
scroll to position [134, 0]
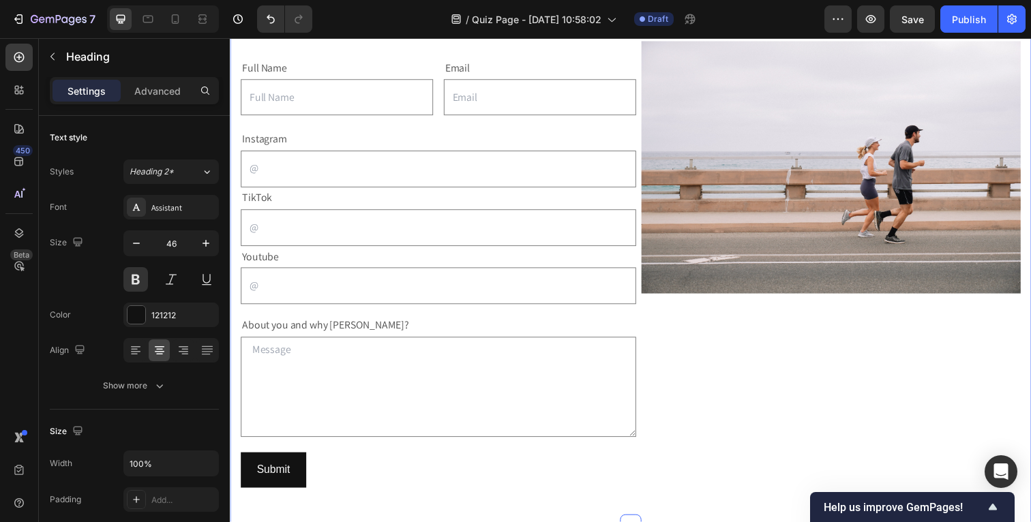
click at [791, 371] on div "Image" at bounding box center [846, 278] width 404 height 473
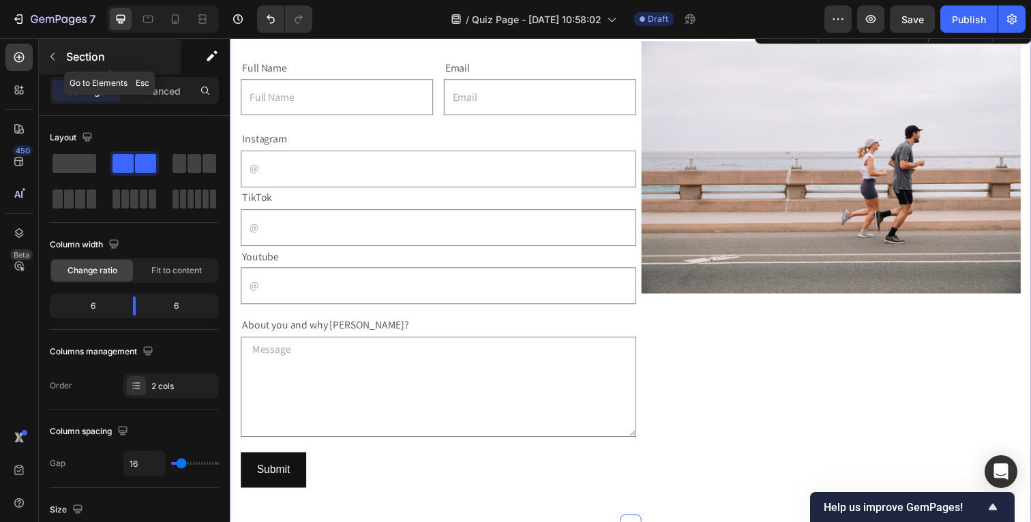
click at [47, 57] on icon "button" at bounding box center [52, 56] width 11 height 11
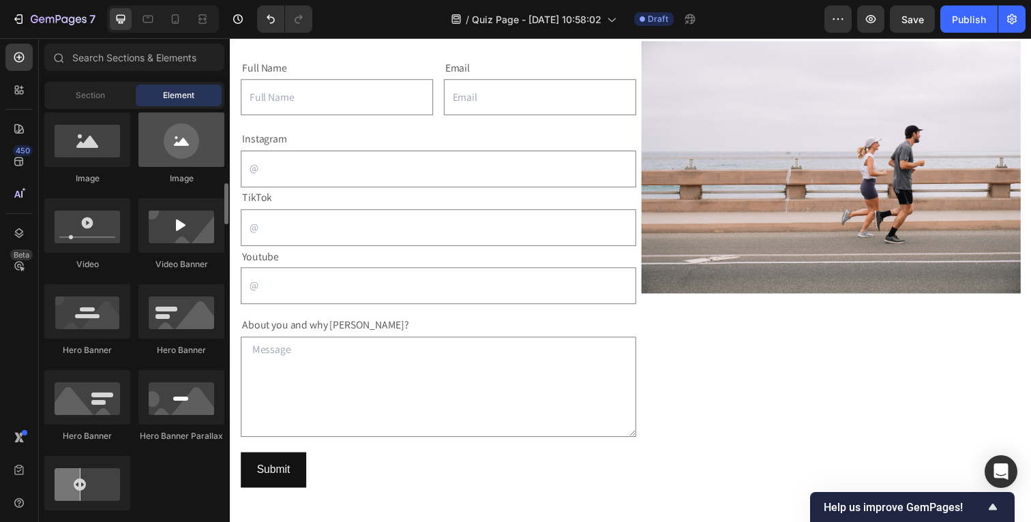
scroll to position [428, 0]
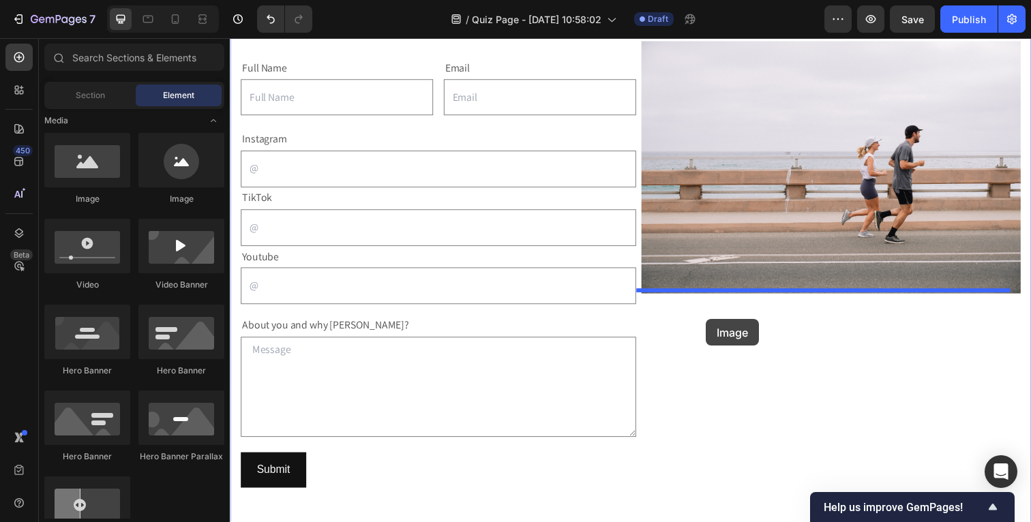
drag, startPoint x: 299, startPoint y: 211, endPoint x: 716, endPoint y: 325, distance: 431.9
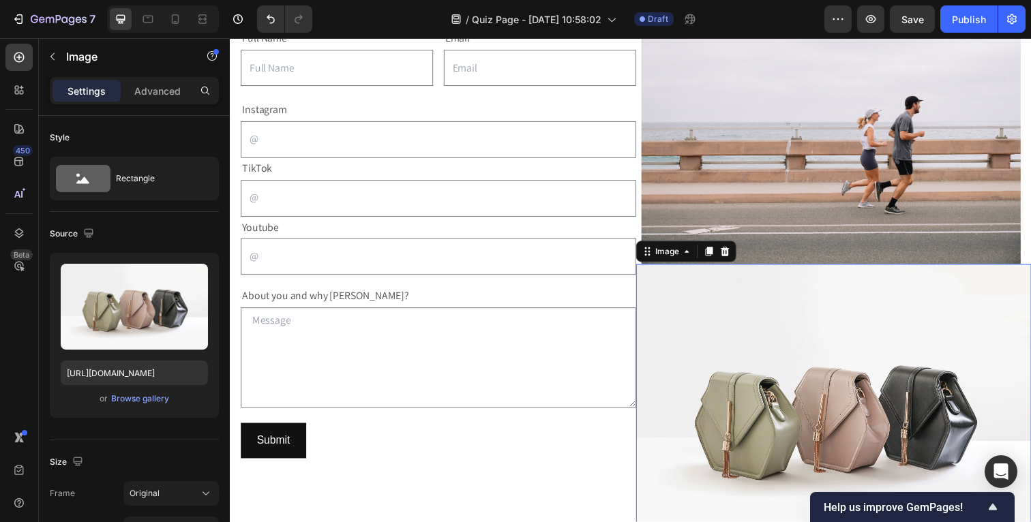
scroll to position [232, 0]
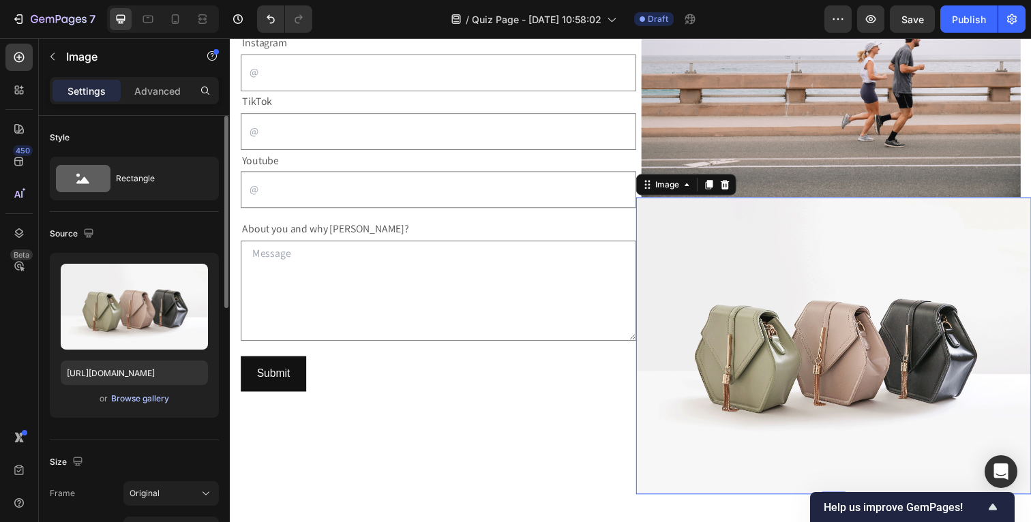
click at [158, 400] on div "Browse gallery" at bounding box center [140, 399] width 58 height 12
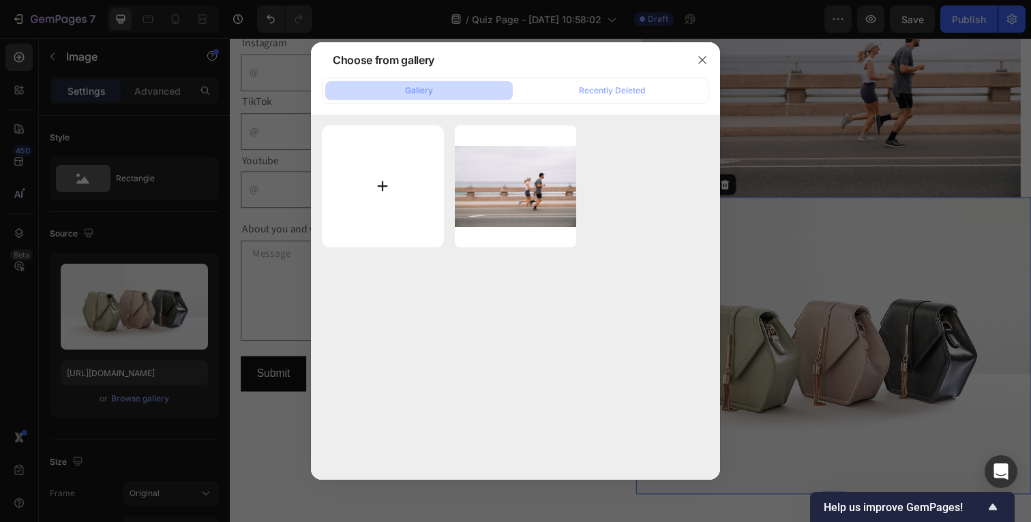
click at [415, 183] on input "file" at bounding box center [383, 186] width 122 height 122
type input "C:\fakepath\[PERSON_NAME]-5.jpg"
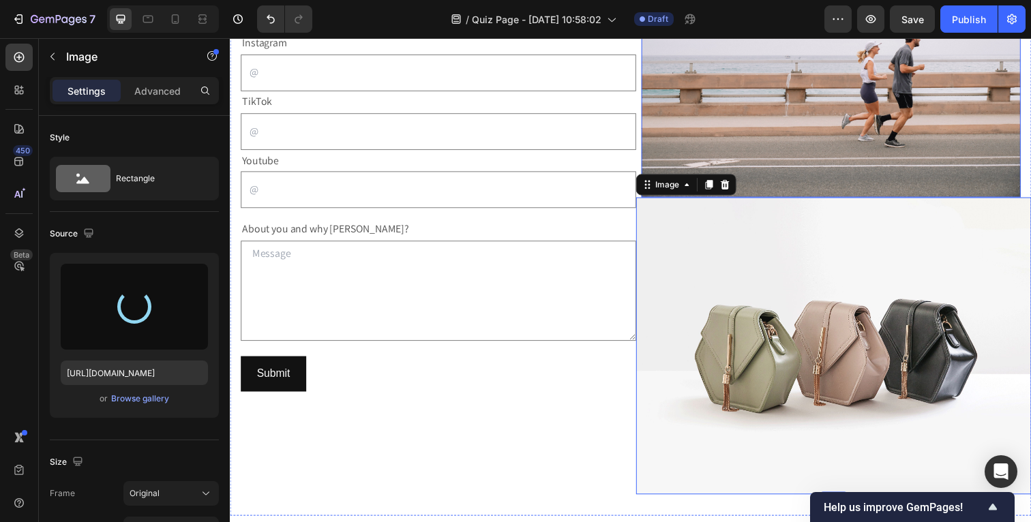
type input "[URL][DOMAIN_NAME]"
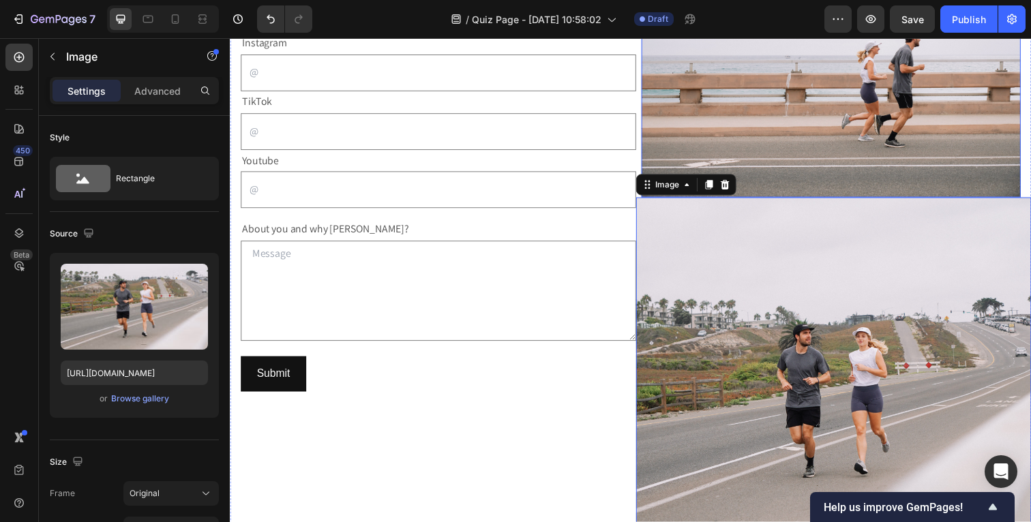
click at [807, 141] on img at bounding box center [843, 72] width 387 height 258
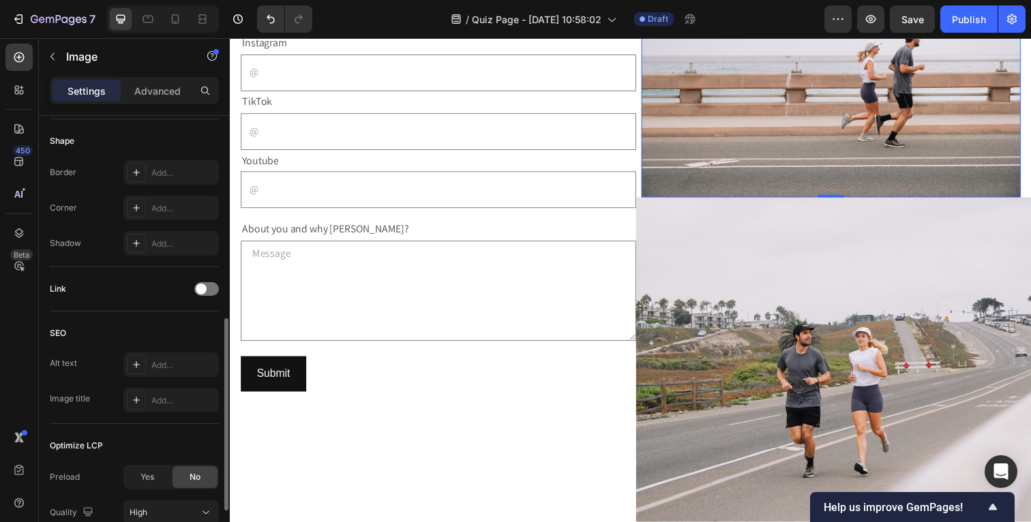
scroll to position [584, 0]
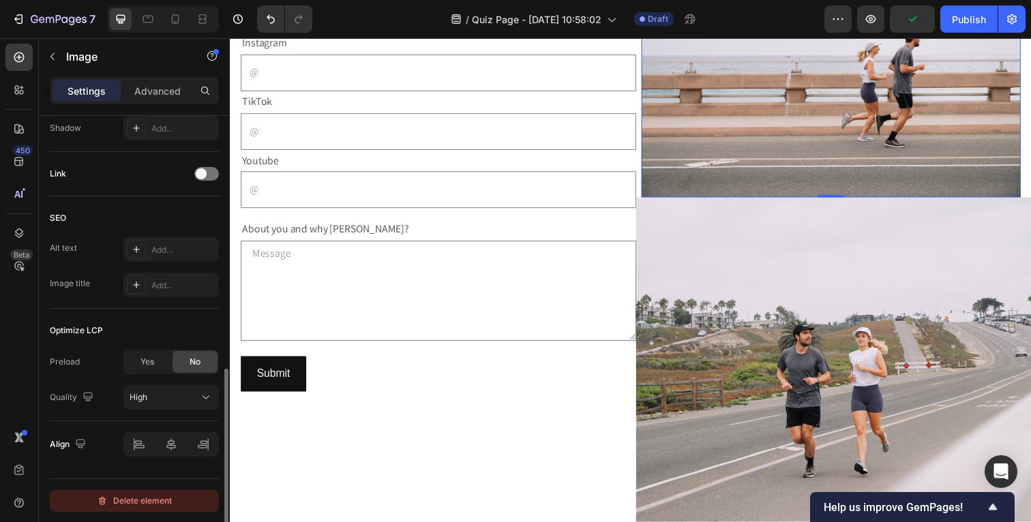
click at [148, 500] on div "Delete element" at bounding box center [134, 501] width 75 height 16
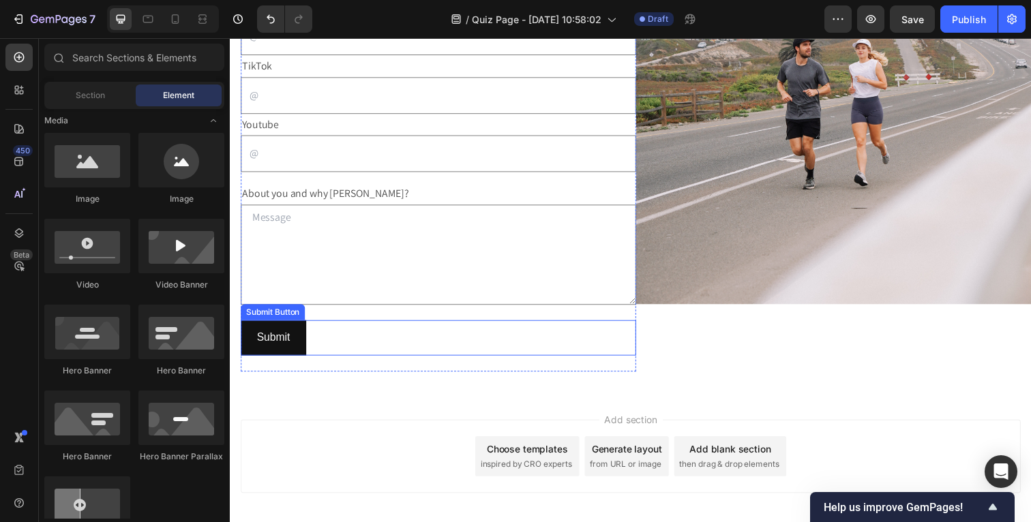
scroll to position [280, 0]
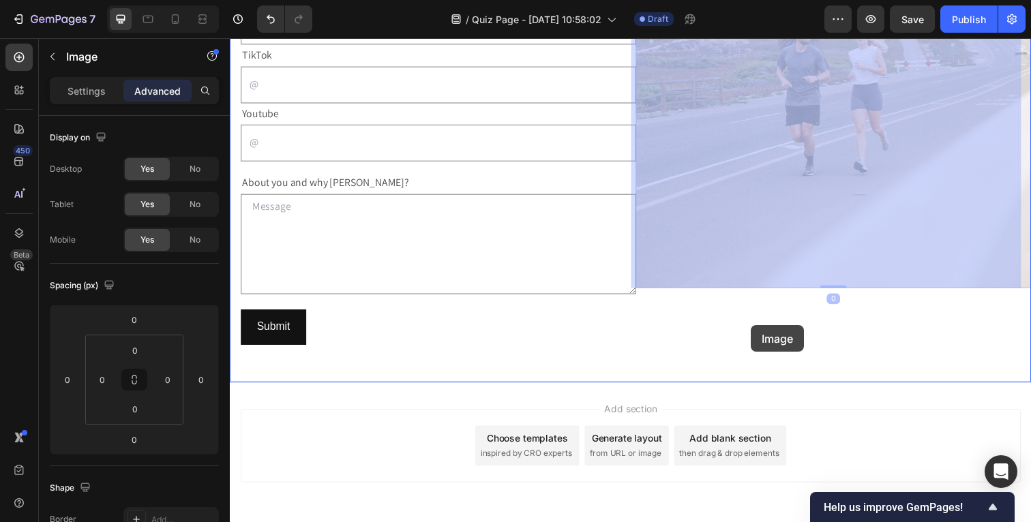
drag, startPoint x: 738, startPoint y: 219, endPoint x: 762, endPoint y: 331, distance: 114.9
click at [762, 331] on div "Header Full Name Text Block Text Field Email Text Block Email Field Row Text Bl…" at bounding box center [639, 173] width 818 height 828
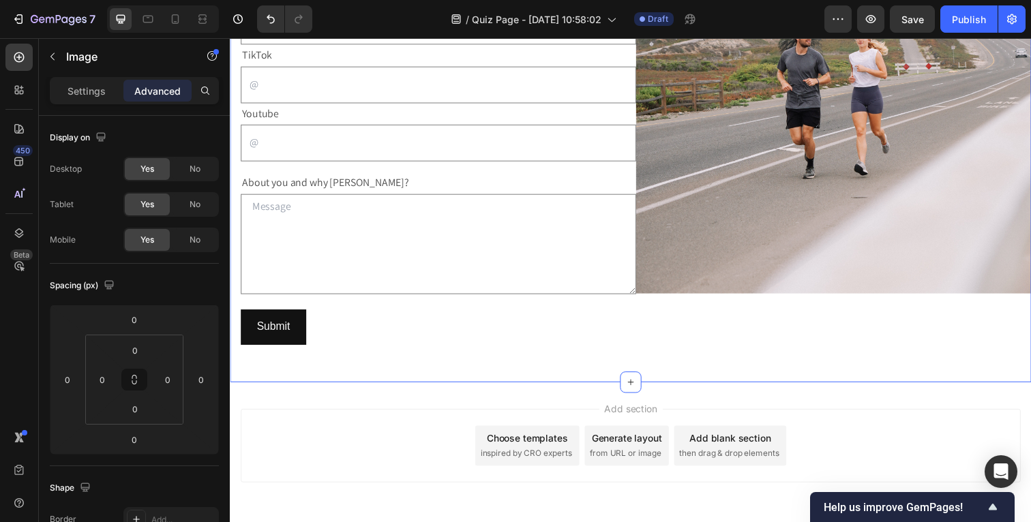
click at [687, 341] on div "Image" at bounding box center [846, 132] width 404 height 473
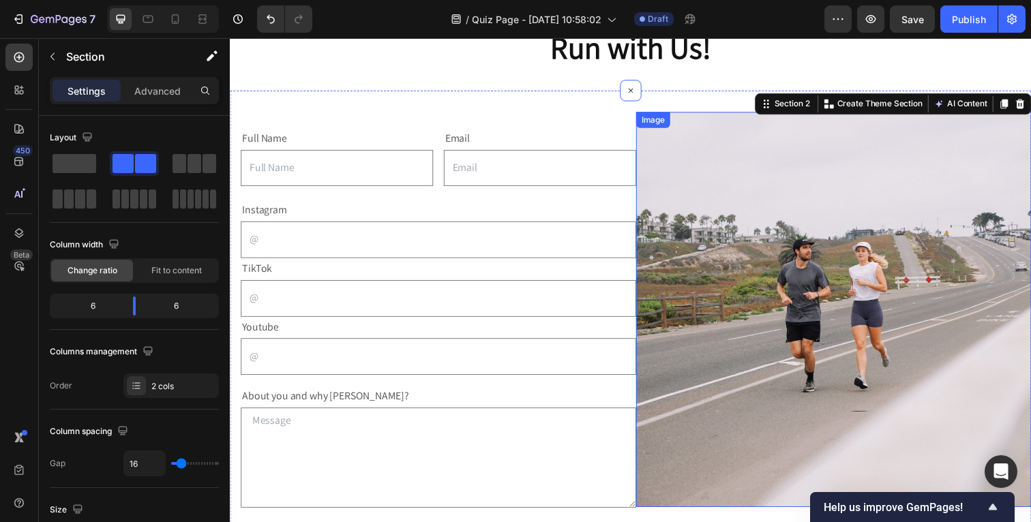
scroll to position [46, 0]
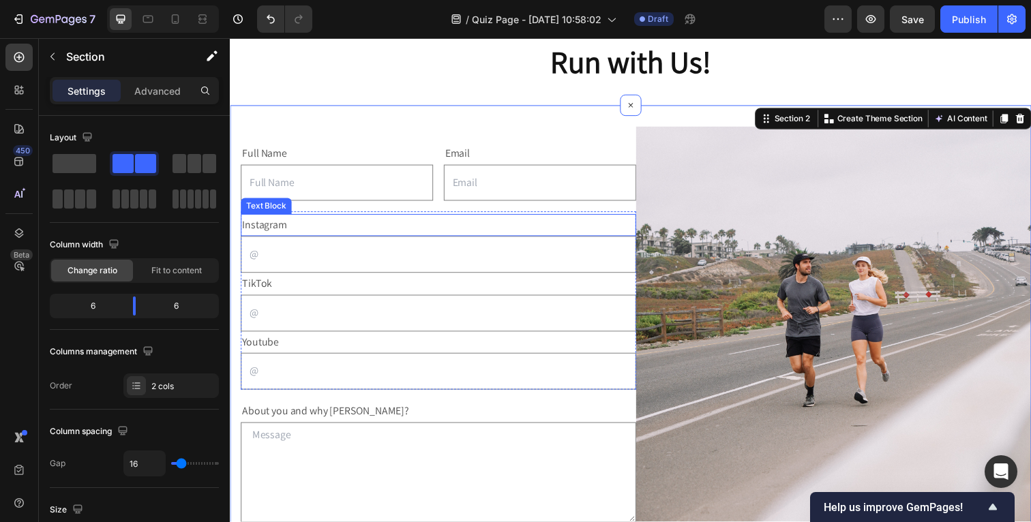
click at [697, 233] on img at bounding box center [846, 331] width 404 height 404
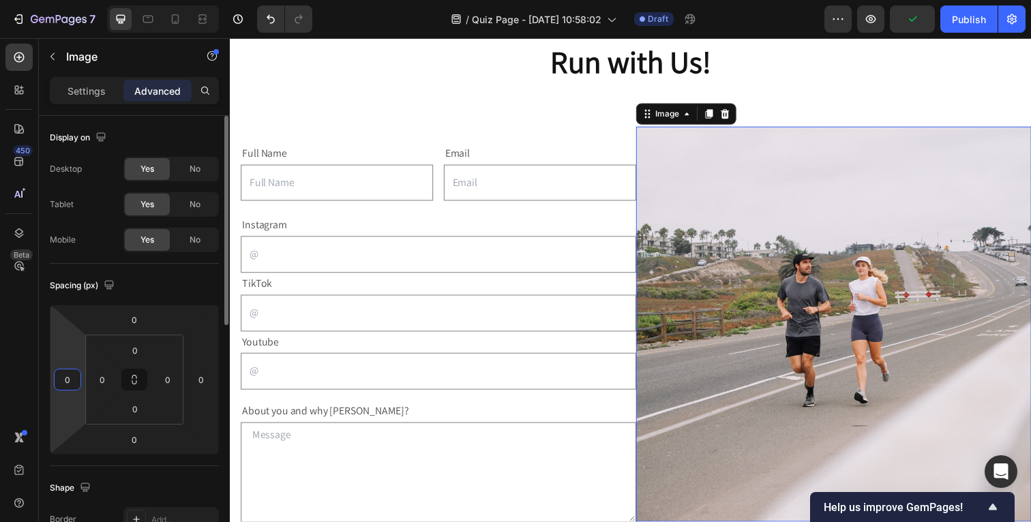
click at [70, 377] on input "0" at bounding box center [67, 380] width 20 height 20
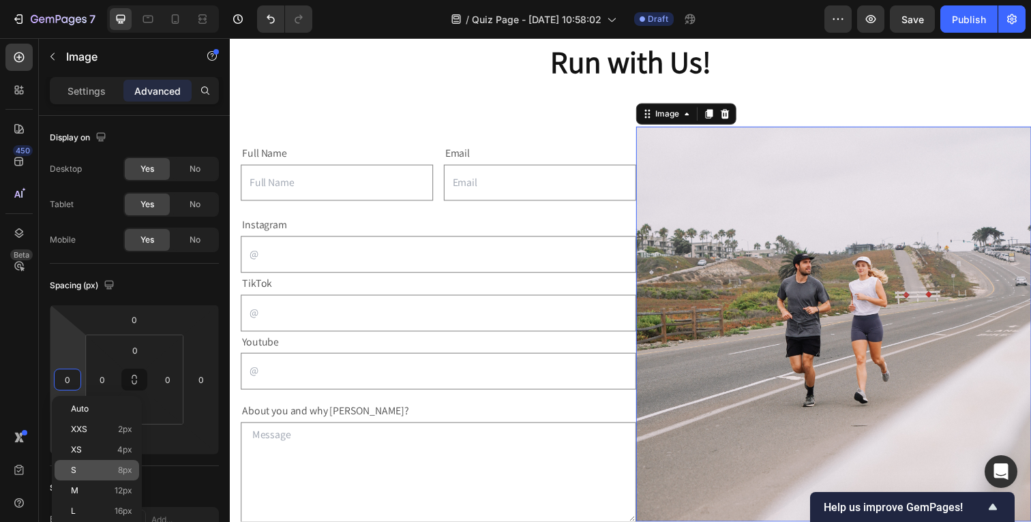
click at [95, 471] on p "S 8px" at bounding box center [101, 471] width 61 height 10
type input "8"
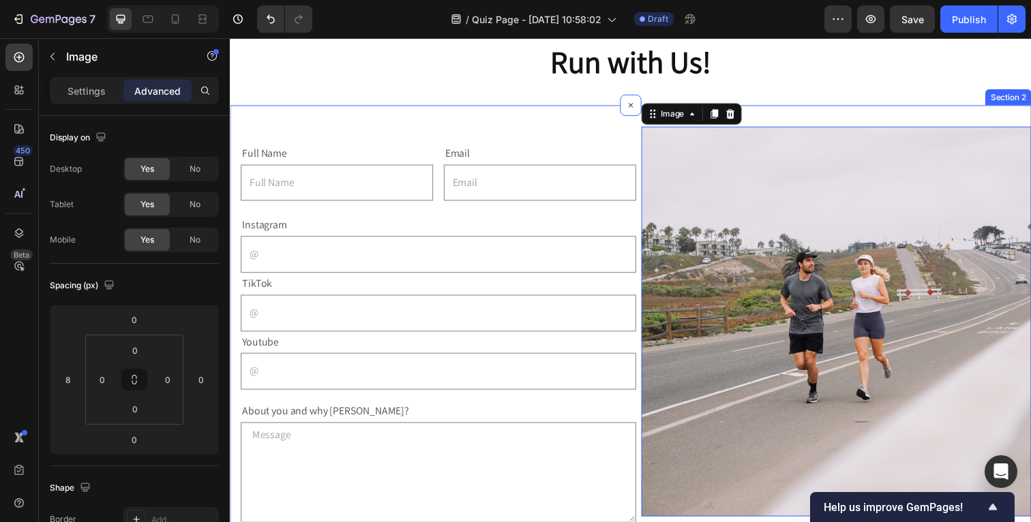
click at [458, 125] on div "Full Name Text Block Text Field Email Text Block Email Field Row Text Block Ins…" at bounding box center [639, 365] width 818 height 516
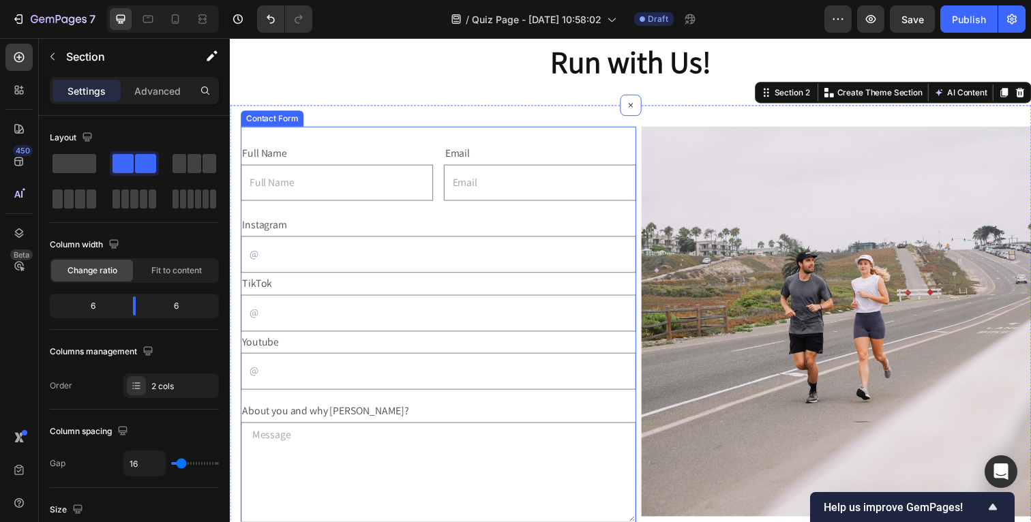
click at [420, 142] on div "Full Name Text Block Text Field Email Text Block Email Field Row Text Block Ins…" at bounding box center [443, 365] width 404 height 473
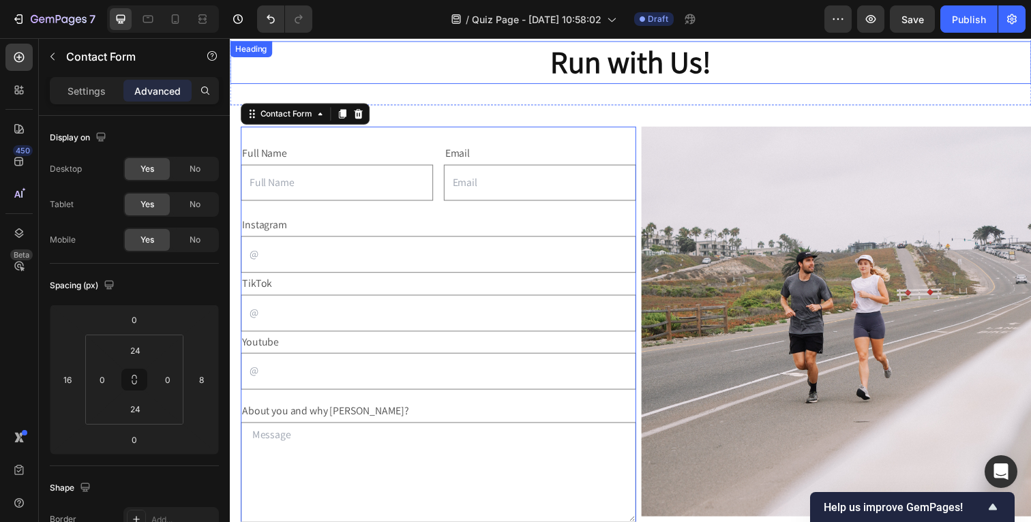
click at [719, 66] on h2 "Run with Us!" at bounding box center [639, 64] width 818 height 44
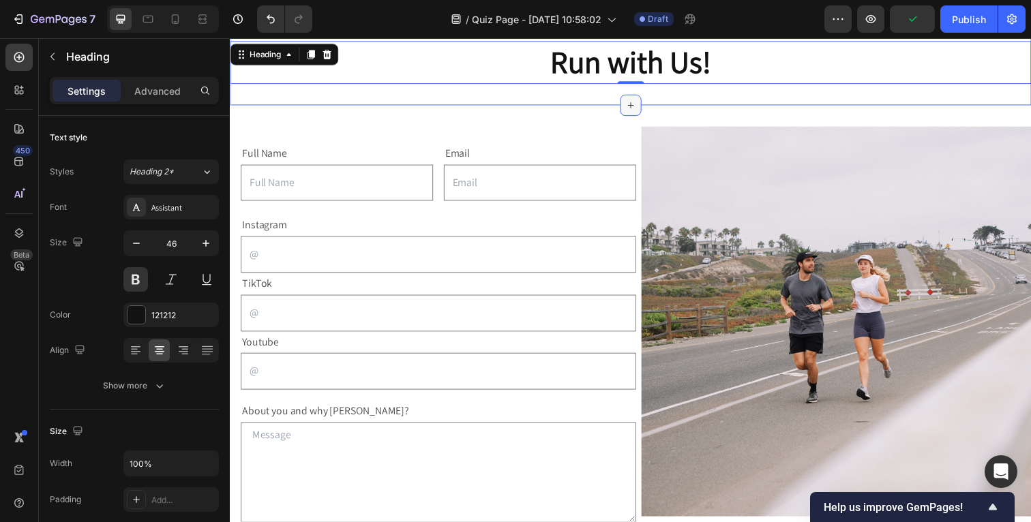
click at [633, 110] on icon at bounding box center [638, 107] width 11 height 11
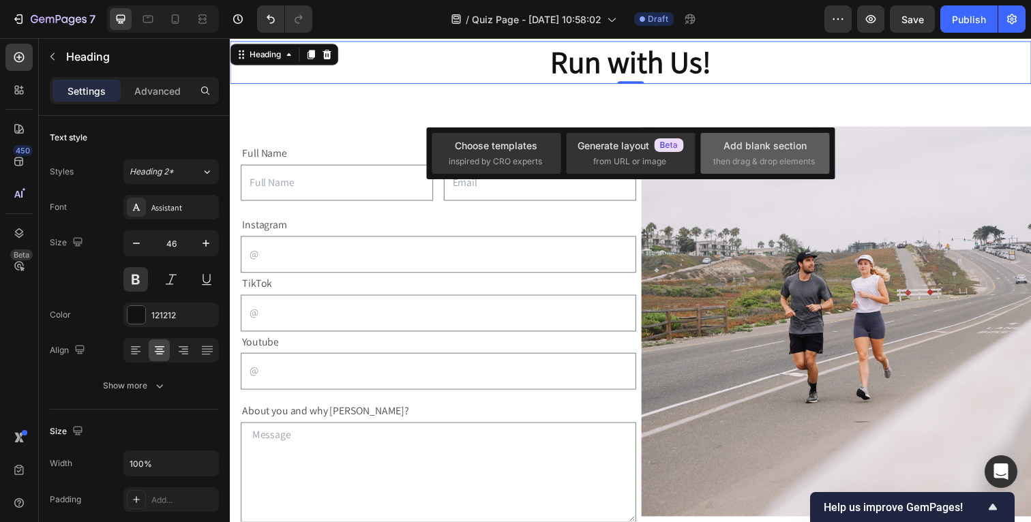
click at [755, 155] on span "then drag & drop elements" at bounding box center [764, 161] width 102 height 12
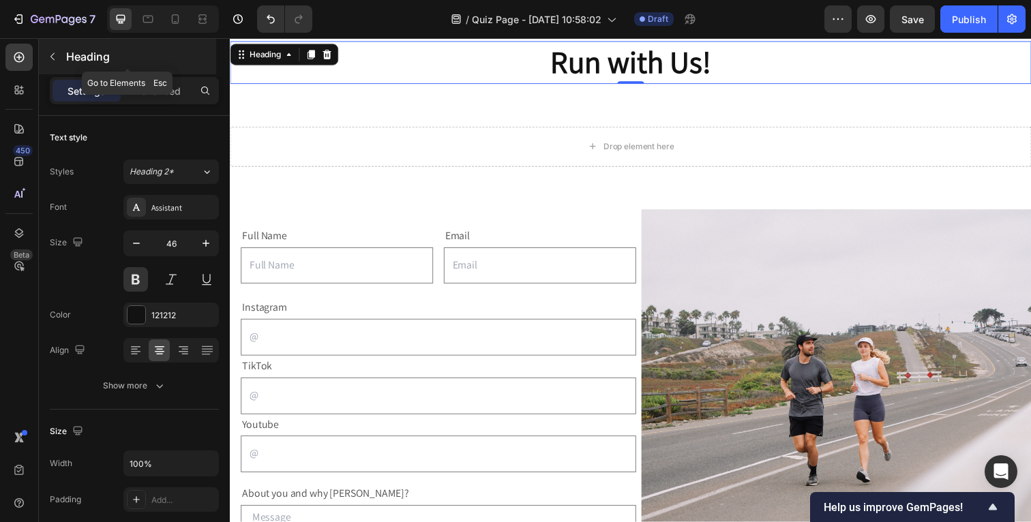
click at [55, 61] on icon "button" at bounding box center [52, 56] width 11 height 11
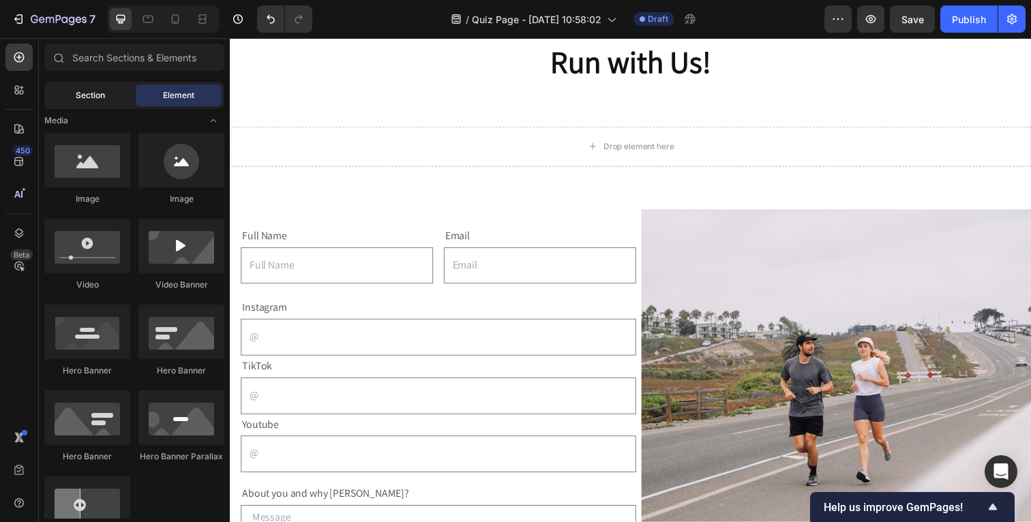
click at [102, 95] on span "Section" at bounding box center [90, 95] width 29 height 12
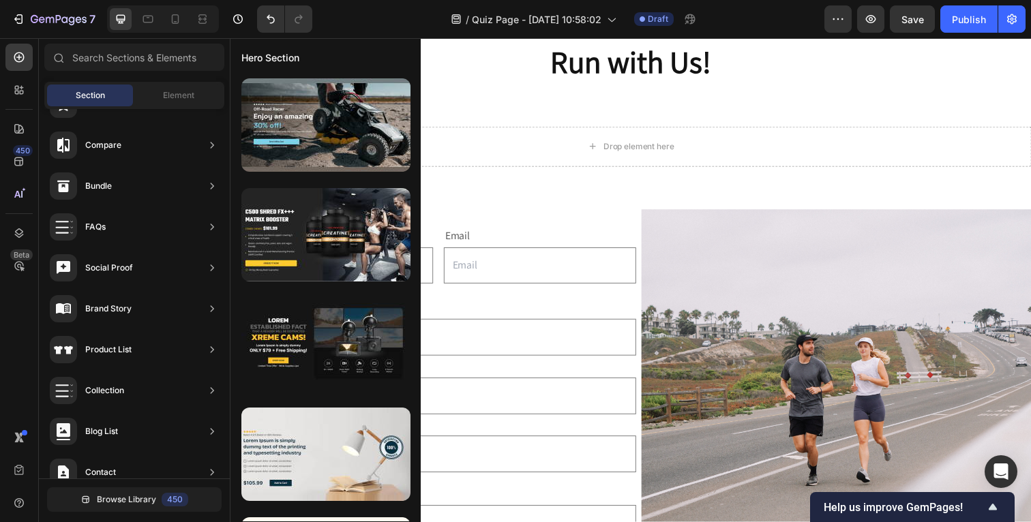
scroll to position [0, 0]
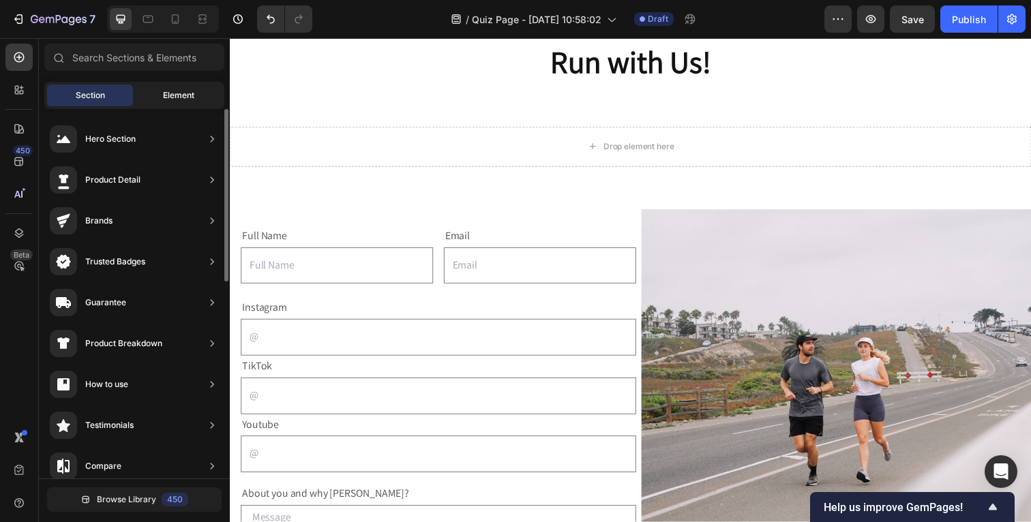
click at [155, 103] on div "Element" at bounding box center [179, 96] width 86 height 22
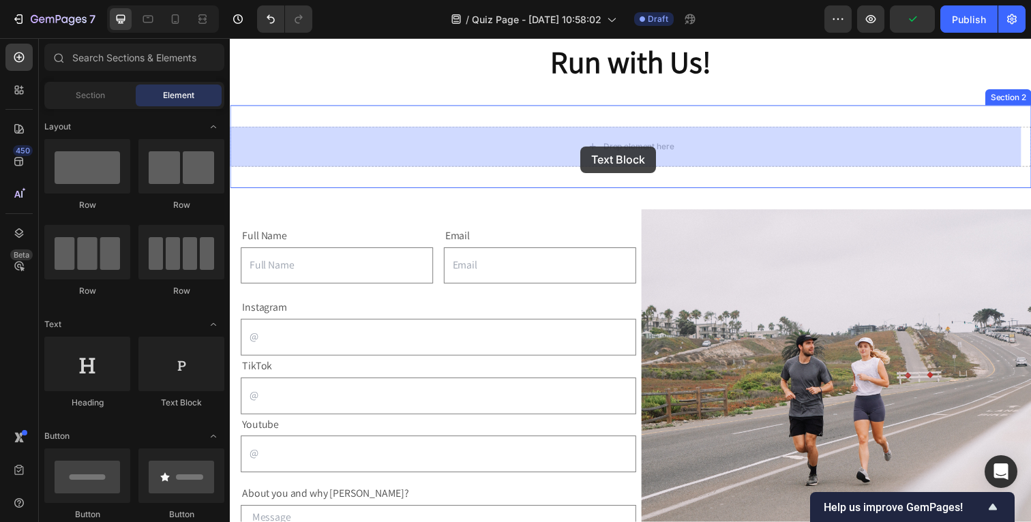
drag, startPoint x: 394, startPoint y: 398, endPoint x: 588, endPoint y: 149, distance: 315.9
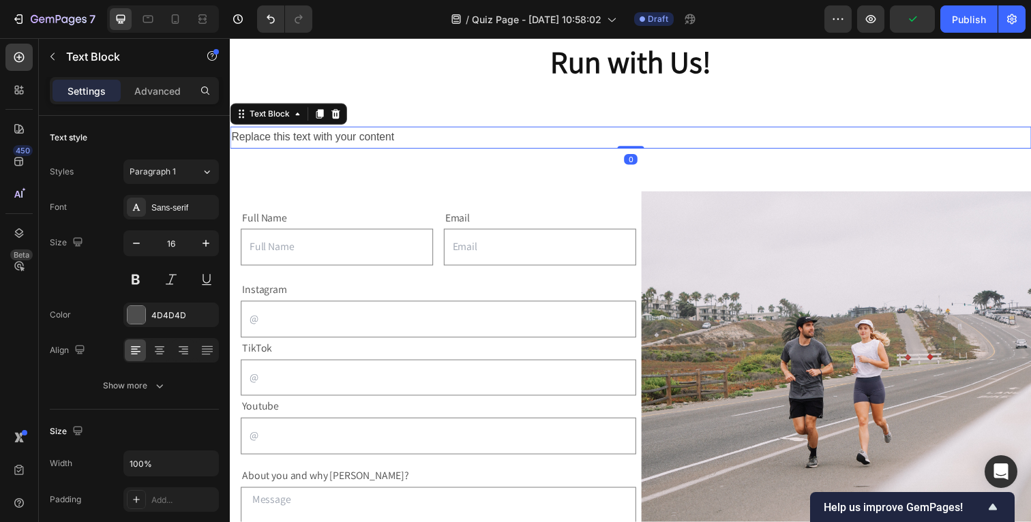
click at [389, 138] on div "Replace this text with your content" at bounding box center [639, 140] width 818 height 23
click at [389, 138] on p "Replace this text with your content" at bounding box center [638, 140] width 815 height 20
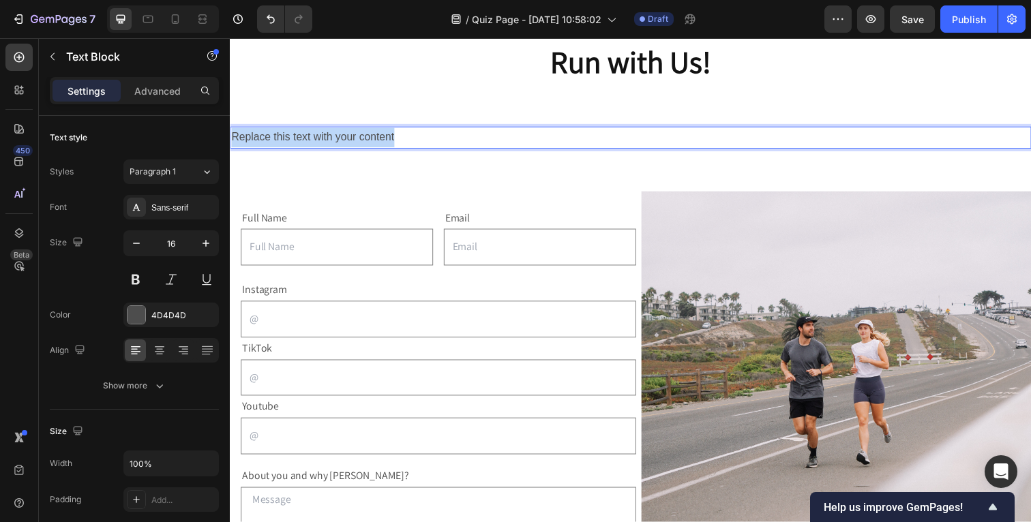
click at [389, 138] on p "Replace this text with your content" at bounding box center [638, 140] width 815 height 20
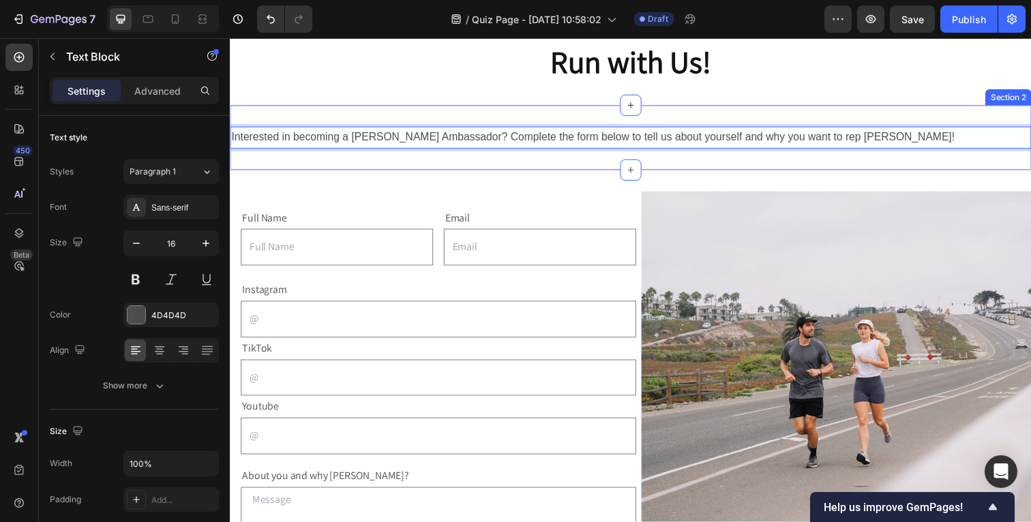
click at [391, 186] on div "Full Name Text Block Text Field Email Text Block Email Field Row Text Block Ins…" at bounding box center [639, 431] width 818 height 516
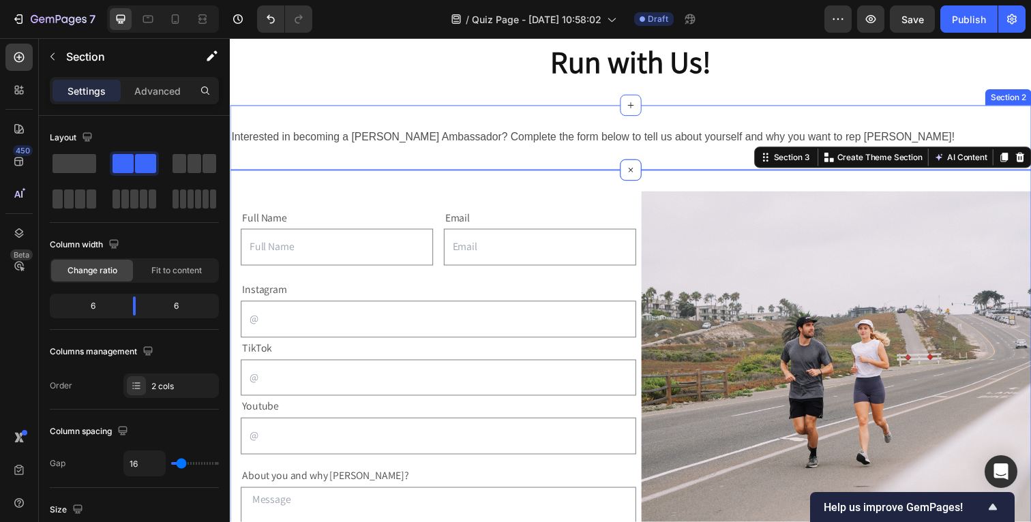
click at [397, 149] on div "Interested in becoming a [PERSON_NAME] Ambassador? Complete the form below to t…" at bounding box center [639, 140] width 818 height 23
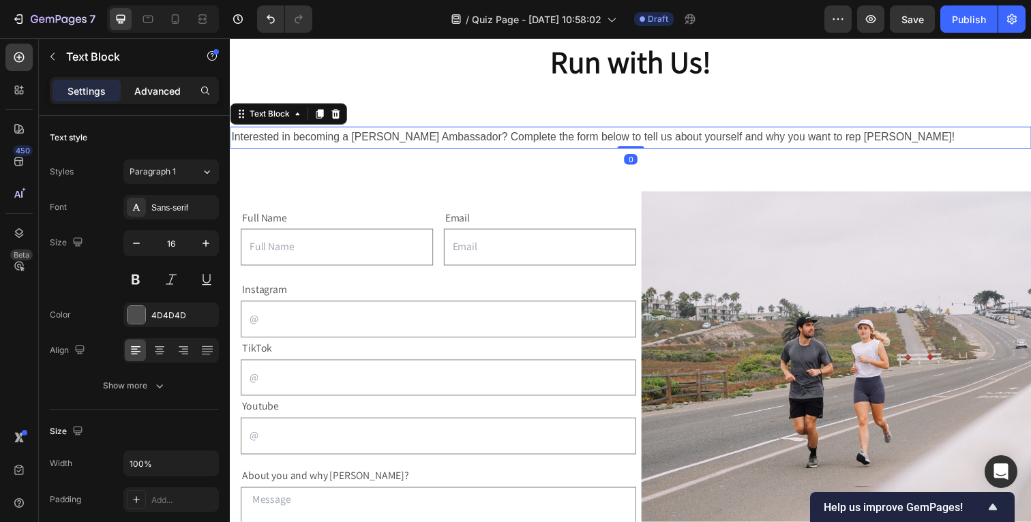
click at [159, 90] on p "Advanced" at bounding box center [157, 91] width 46 height 14
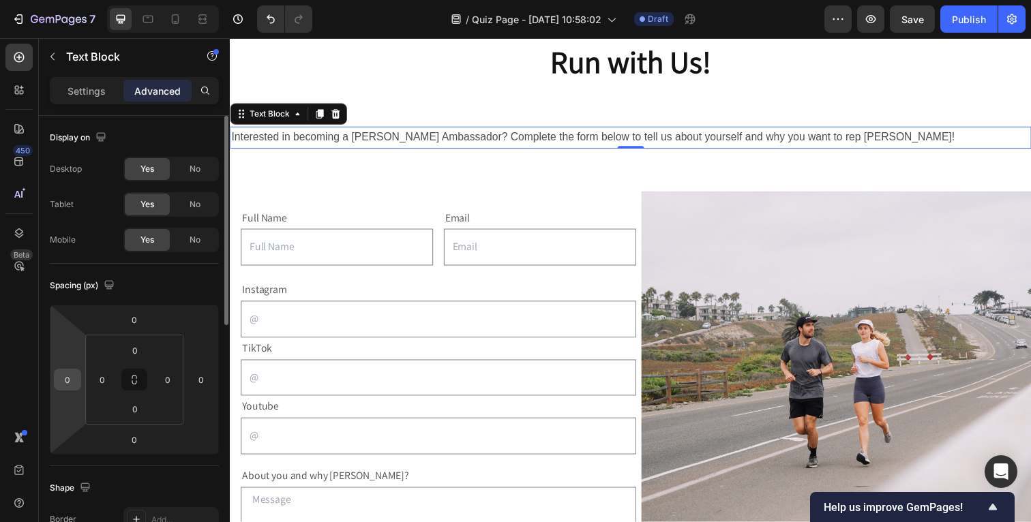
click at [75, 378] on input "0" at bounding box center [67, 380] width 20 height 20
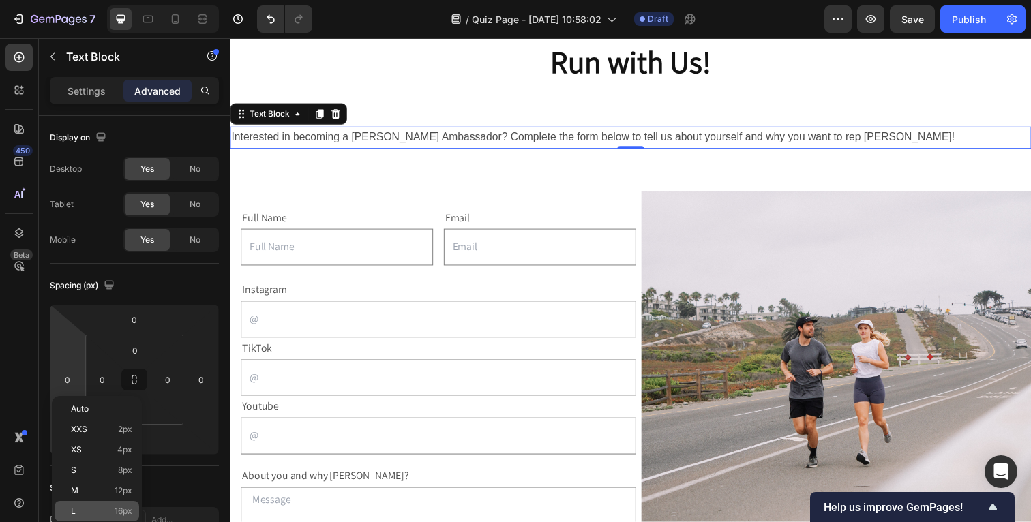
click at [91, 507] on p "L 16px" at bounding box center [101, 512] width 61 height 10
type input "16"
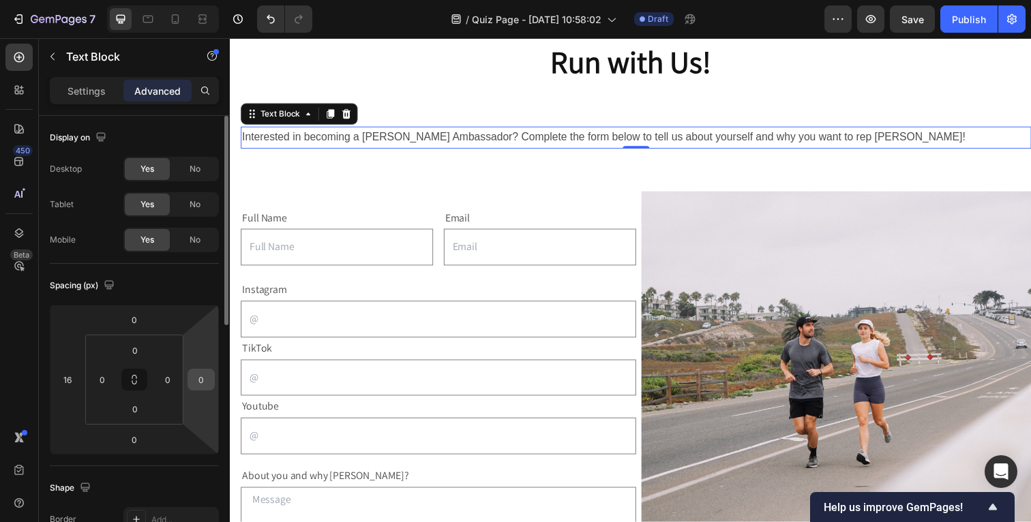
click at [193, 378] on input "0" at bounding box center [201, 380] width 20 height 20
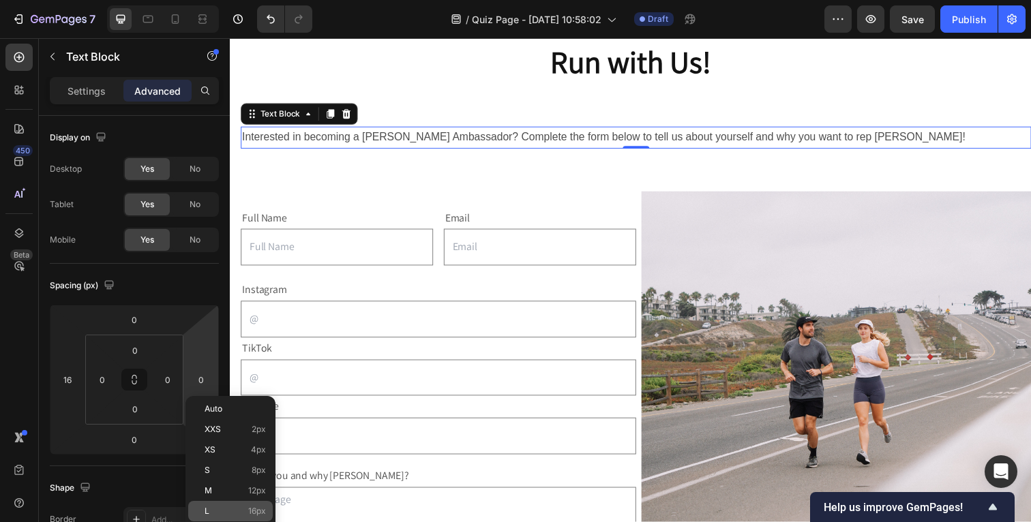
click at [216, 507] on p "L 16px" at bounding box center [235, 512] width 61 height 10
type input "16"
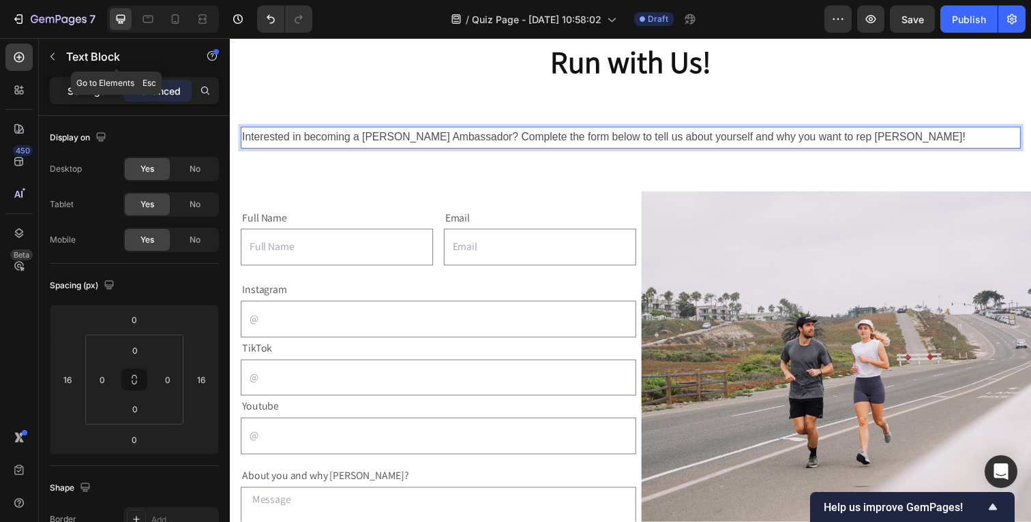
click at [93, 84] on p "Settings" at bounding box center [87, 91] width 38 height 14
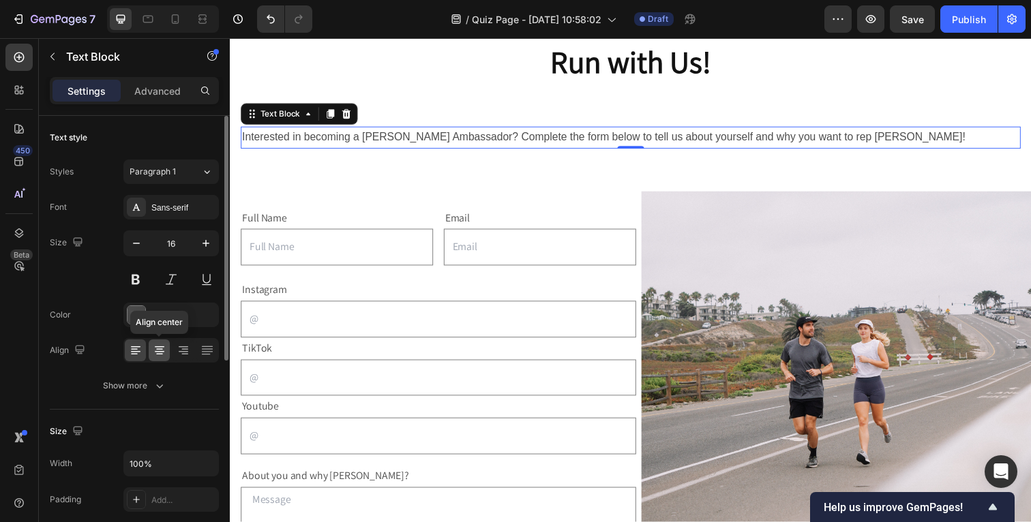
click at [160, 356] on icon at bounding box center [160, 351] width 14 height 14
click at [198, 209] on div "Sans-serif" at bounding box center [183, 208] width 64 height 12
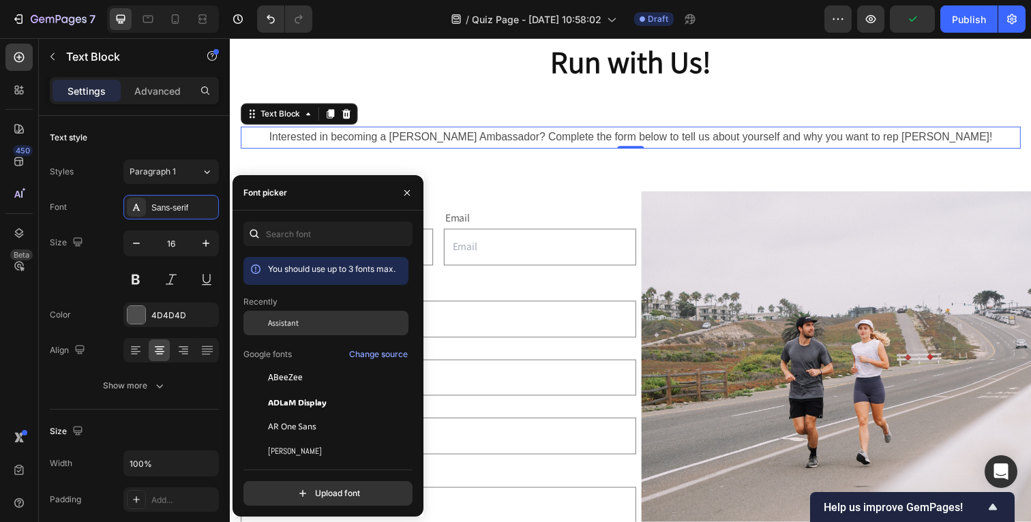
click at [260, 322] on div at bounding box center [255, 323] width 25 height 25
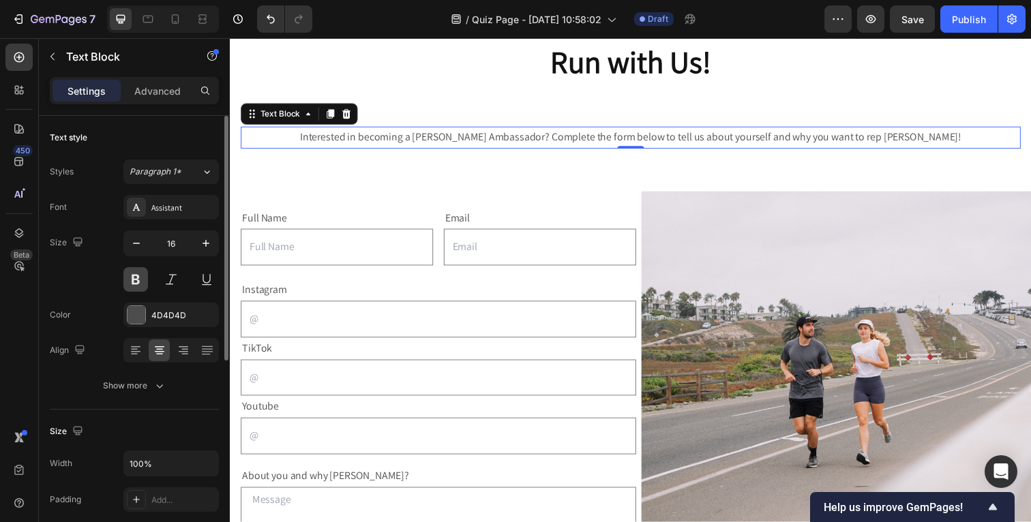
click at [136, 282] on button at bounding box center [135, 279] width 25 height 25
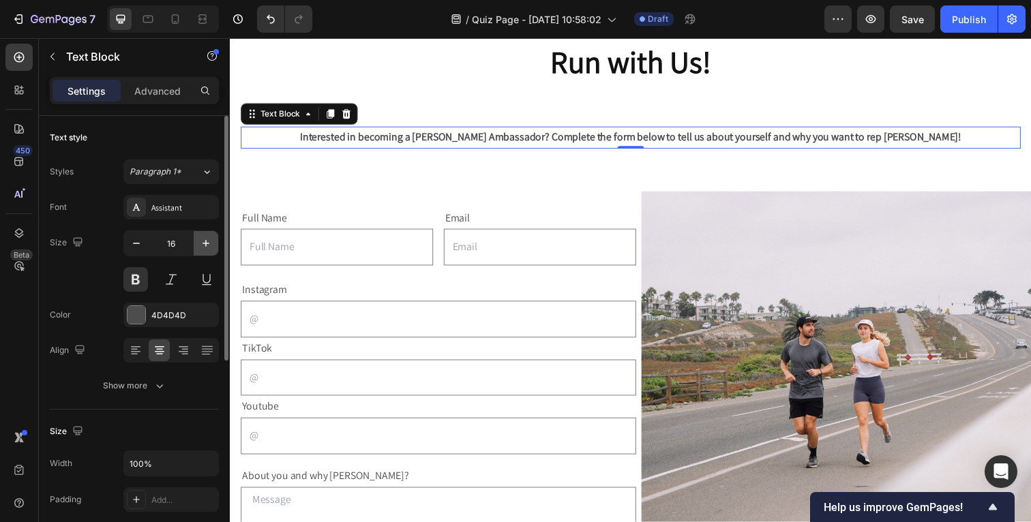
click at [209, 247] on icon "button" at bounding box center [206, 244] width 14 height 14
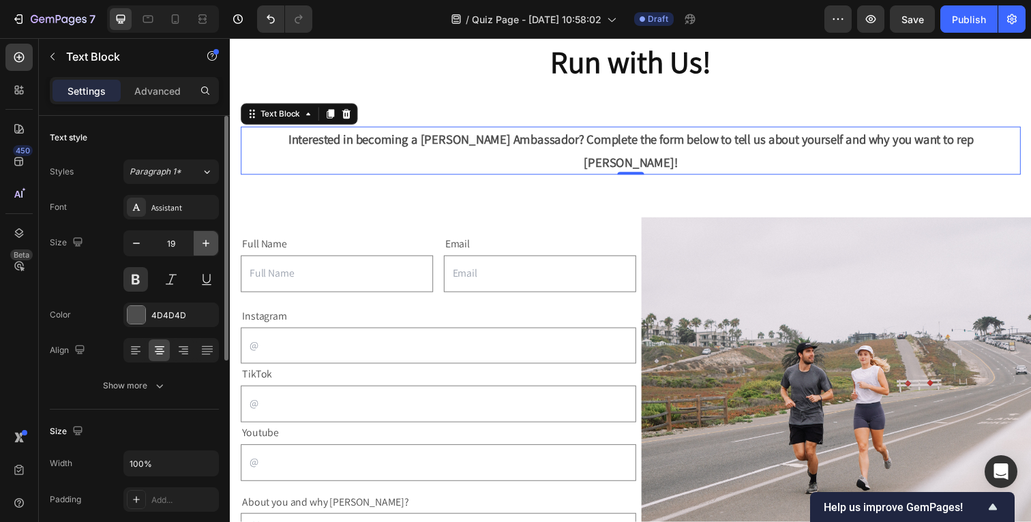
click at [209, 247] on icon "button" at bounding box center [206, 244] width 14 height 14
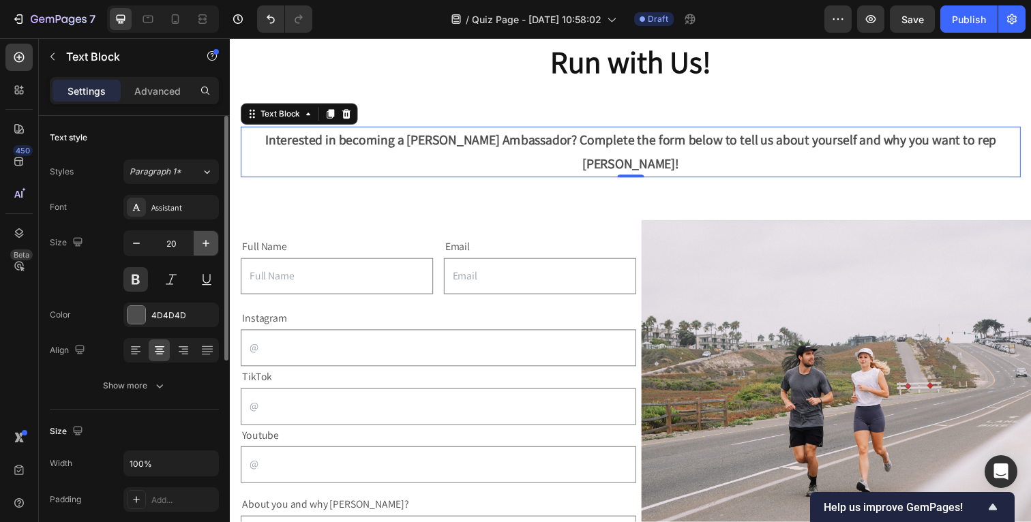
click at [209, 247] on icon "button" at bounding box center [206, 244] width 14 height 14
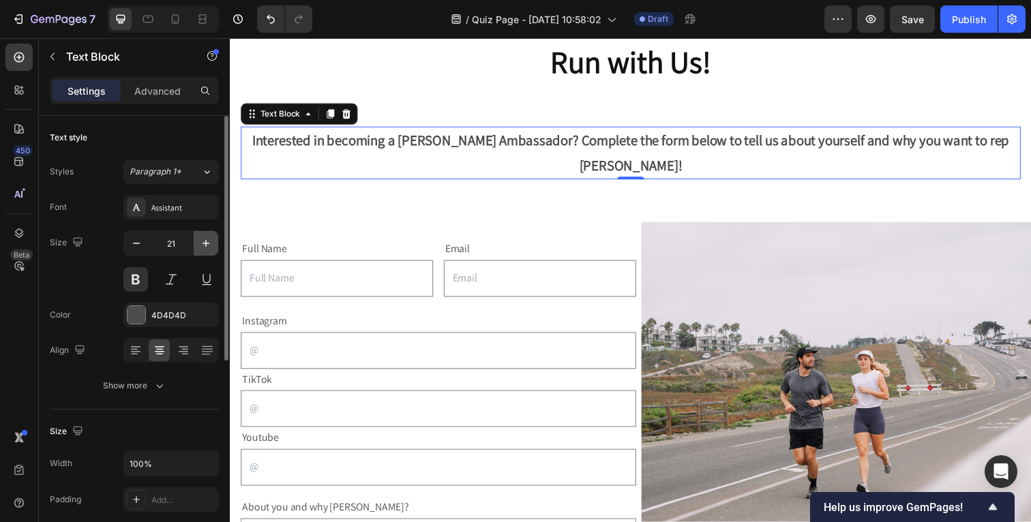
click at [209, 247] on icon "button" at bounding box center [206, 244] width 14 height 14
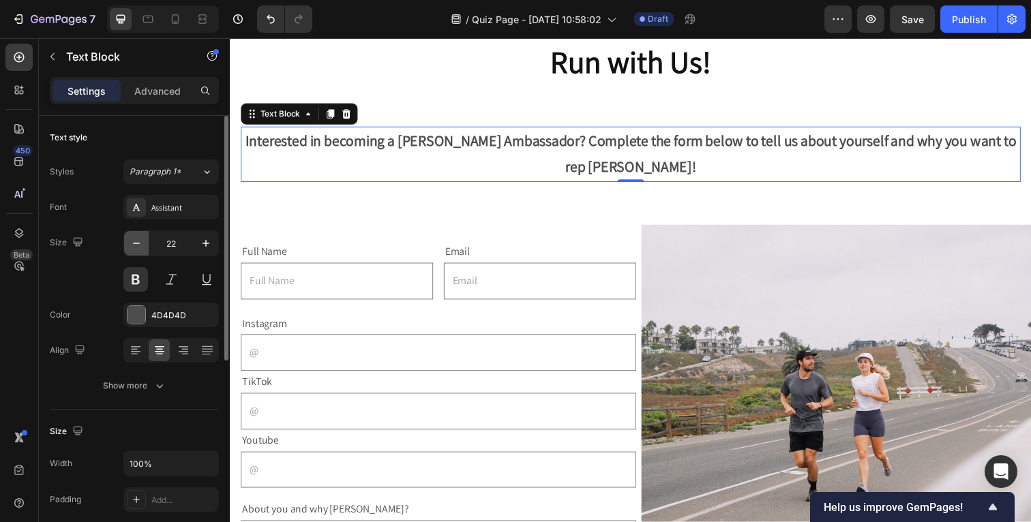
click at [134, 248] on icon "button" at bounding box center [137, 244] width 14 height 14
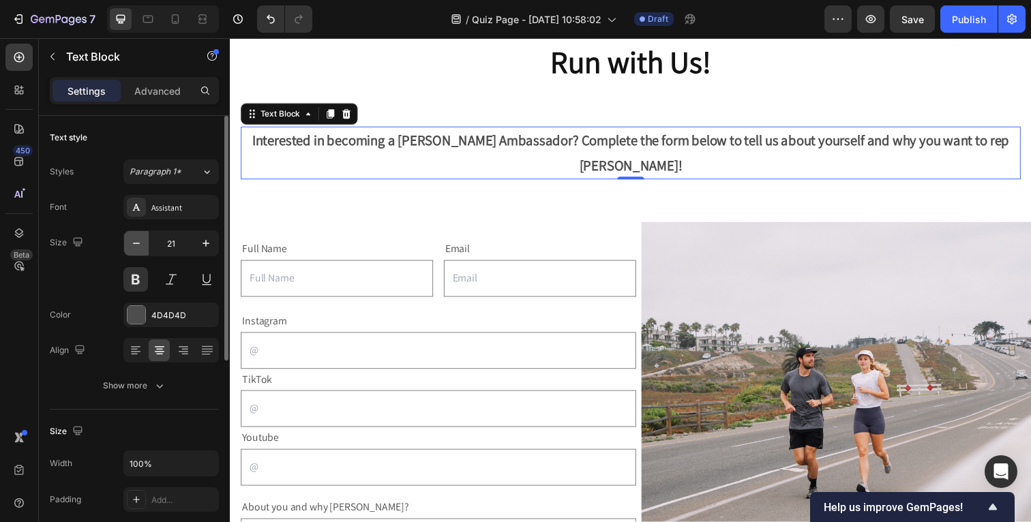
click at [134, 248] on icon "button" at bounding box center [137, 244] width 14 height 14
type input "20"
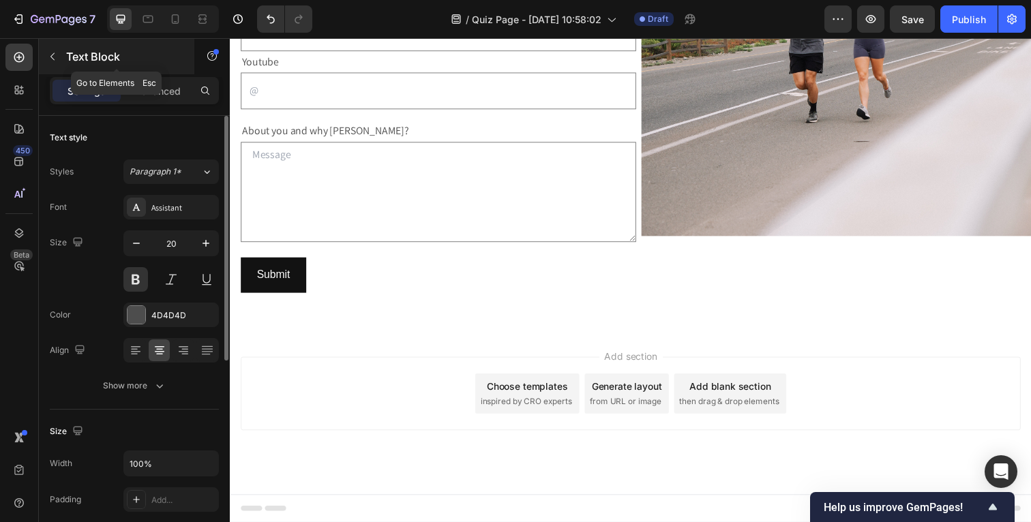
click at [57, 46] on button "button" at bounding box center [53, 57] width 22 height 22
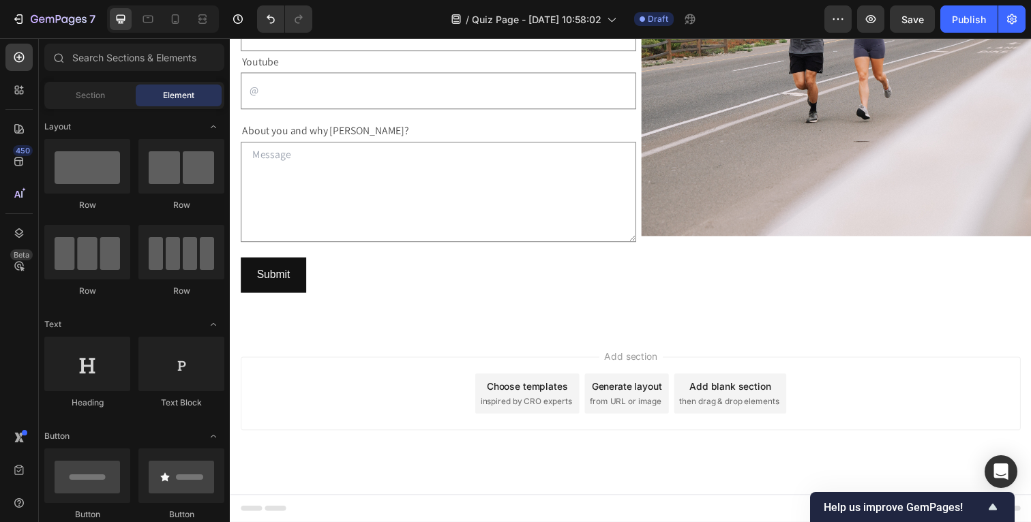
click at [357, 416] on div "Add section Choose templates inspired by CRO experts Generate layout from URL o…" at bounding box center [639, 401] width 796 height 75
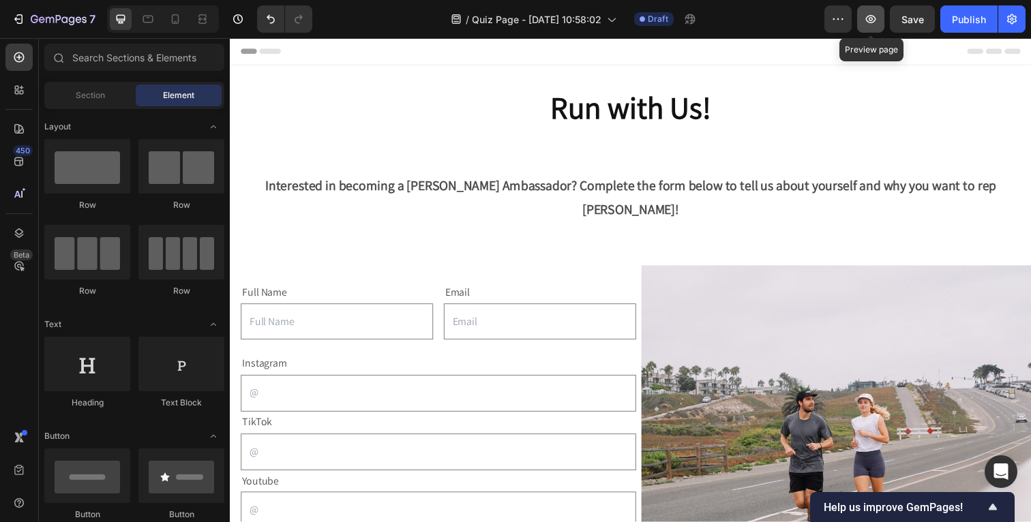
click at [864, 22] on button "button" at bounding box center [870, 18] width 27 height 27
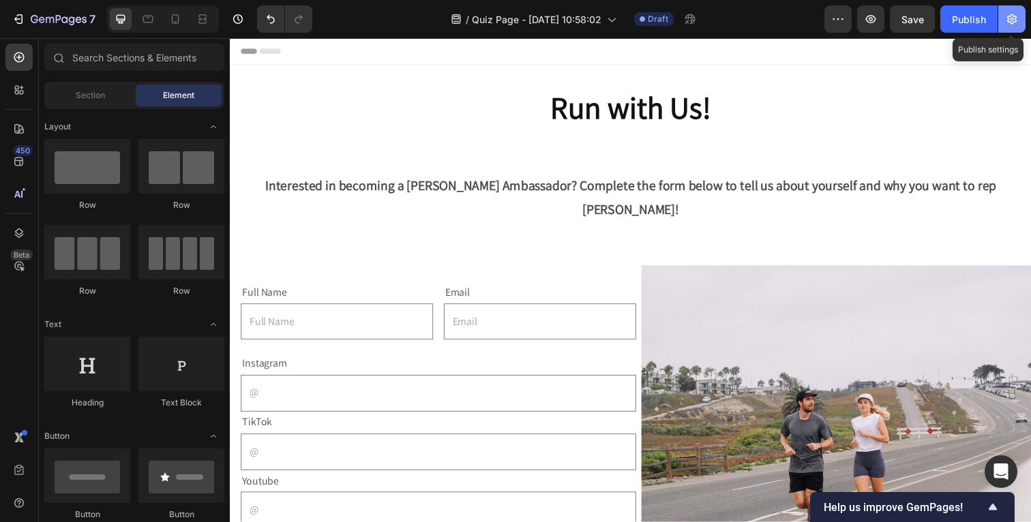
click at [1020, 25] on button "button" at bounding box center [1011, 18] width 27 height 27
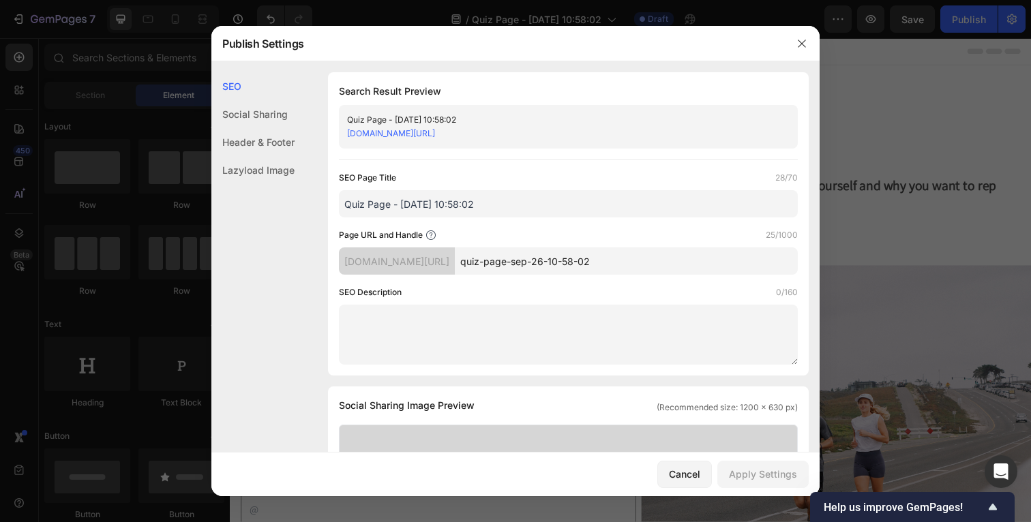
click at [441, 207] on input "Quiz Page - [DATE] 10:58:02" at bounding box center [568, 203] width 459 height 27
click at [277, 145] on div "Header & Footer" at bounding box center [252, 142] width 83 height 28
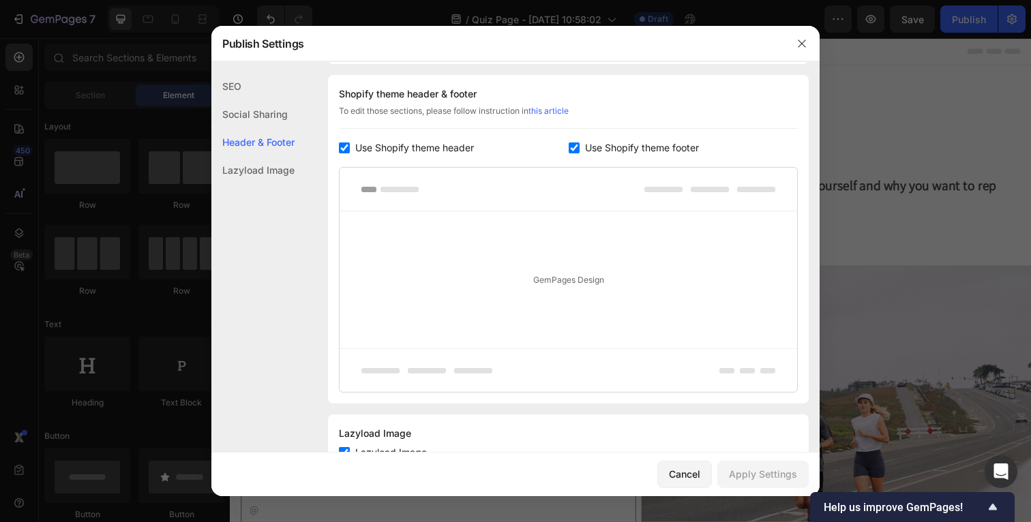
click at [273, 163] on div "Lazyload Image" at bounding box center [252, 170] width 83 height 28
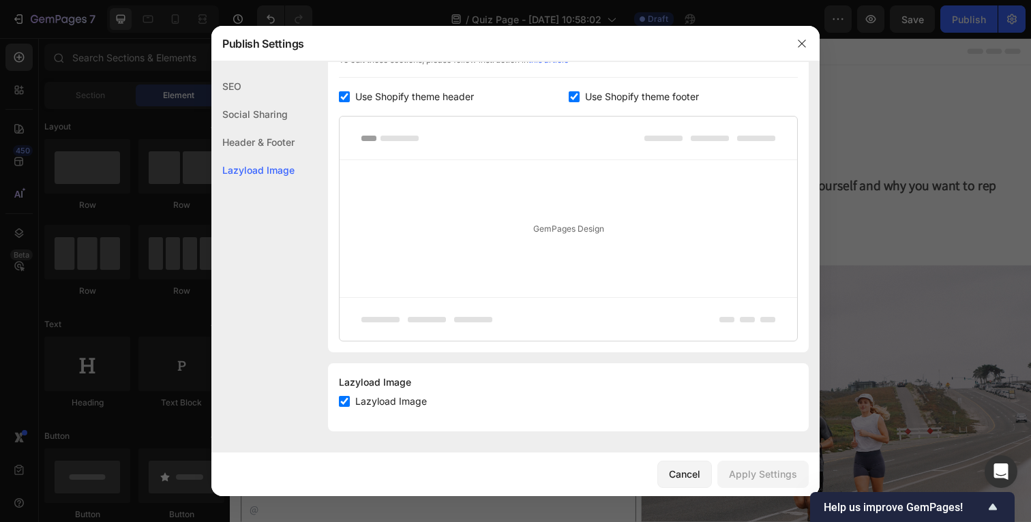
scroll to position [691, 0]
click at [254, 117] on div "Social Sharing" at bounding box center [252, 114] width 83 height 28
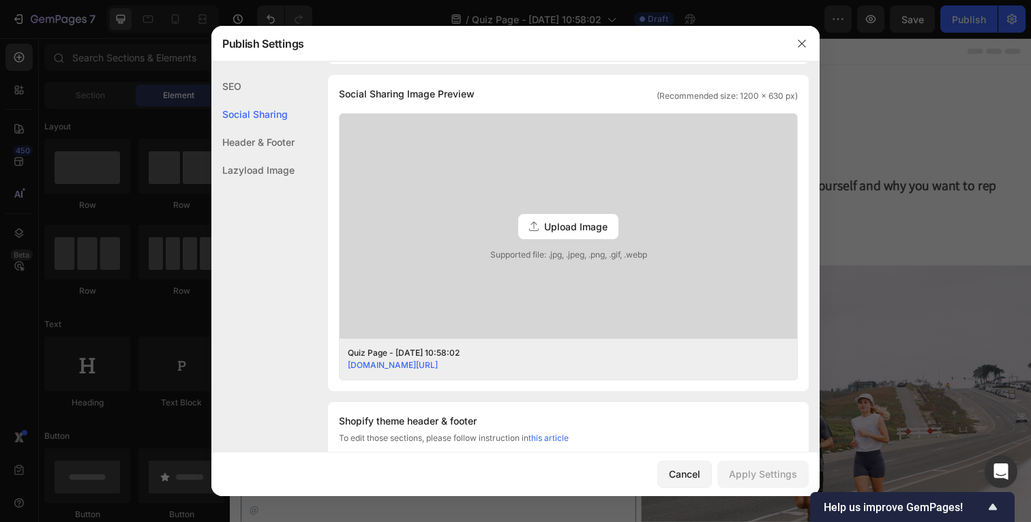
click at [237, 93] on div "SEO" at bounding box center [252, 86] width 83 height 28
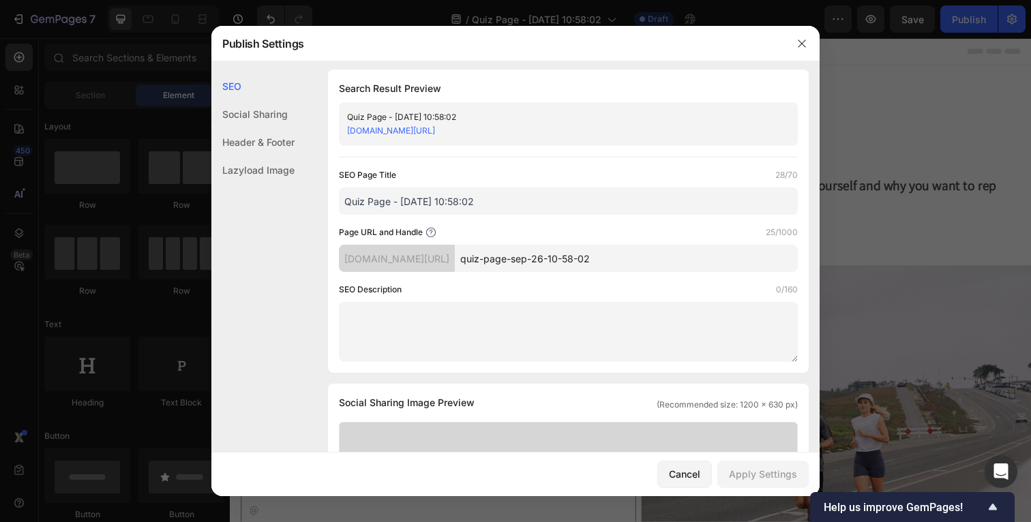
scroll to position [0, 0]
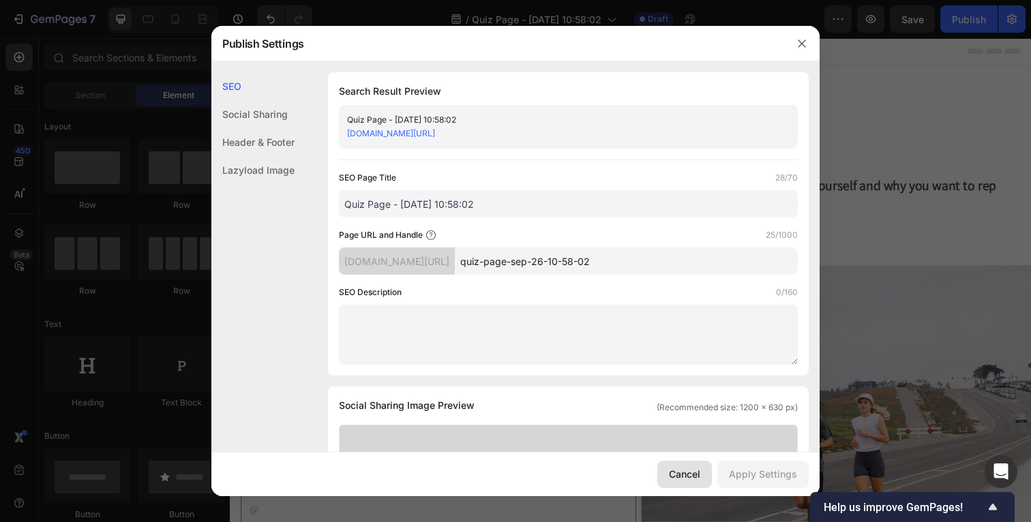
click at [698, 475] on div "Cancel" at bounding box center [684, 474] width 31 height 14
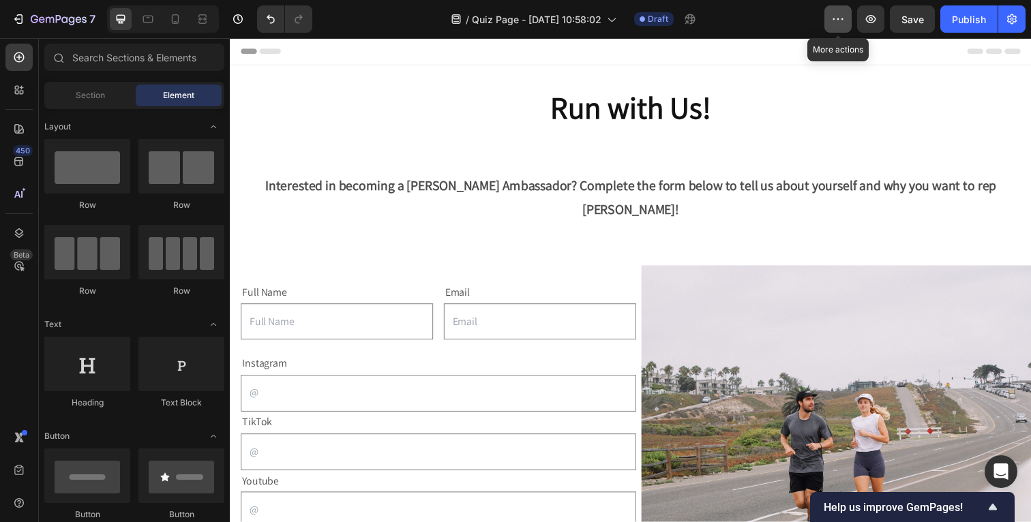
click at [842, 25] on icon "button" at bounding box center [838, 19] width 14 height 14
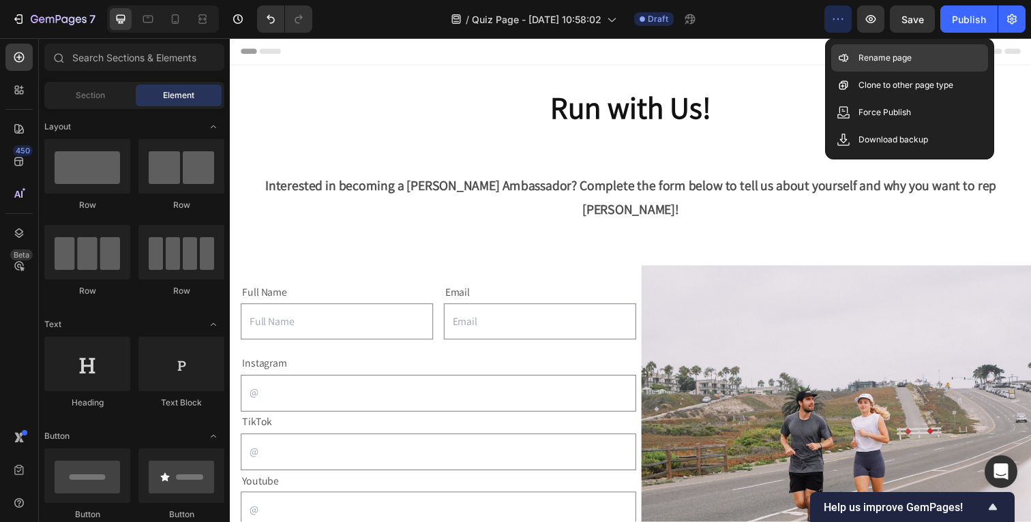
click at [864, 55] on p "Rename page" at bounding box center [884, 58] width 53 height 14
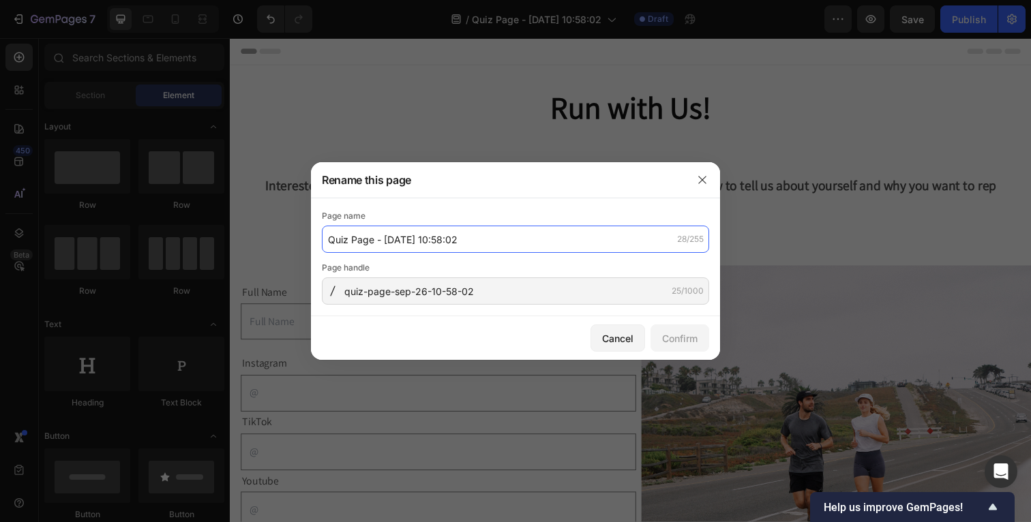
click at [527, 235] on input "Quiz Page - [DATE] 10:58:02" at bounding box center [515, 239] width 387 height 27
type input "Run with Us"
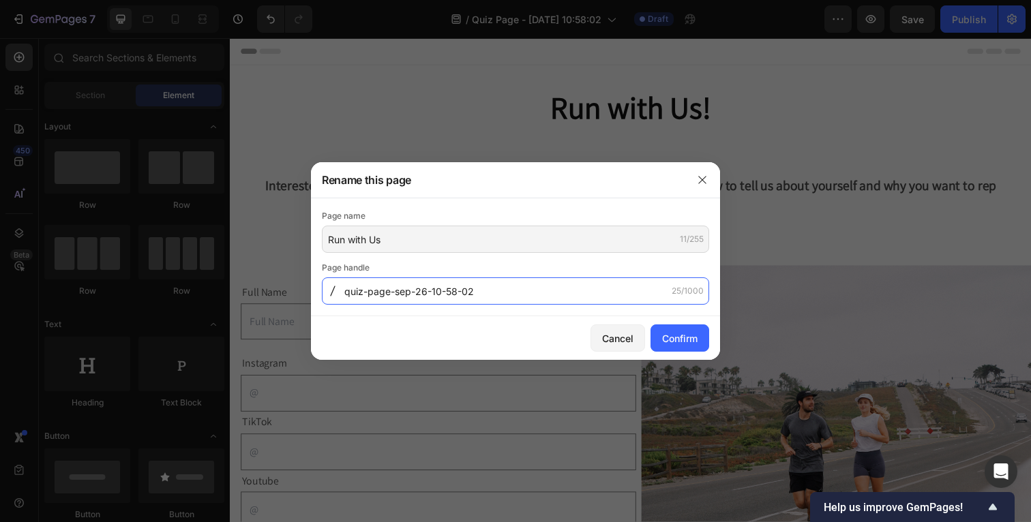
click at [592, 292] on input "quiz-page-sep-26-10-58-02" at bounding box center [515, 291] width 387 height 27
type input "runwithus"
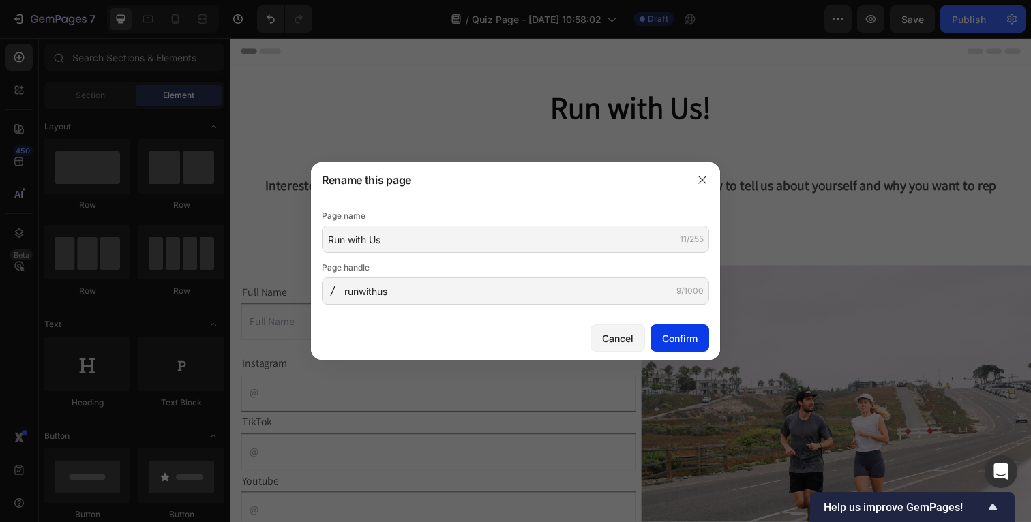
click at [701, 335] on button "Confirm" at bounding box center [679, 338] width 59 height 27
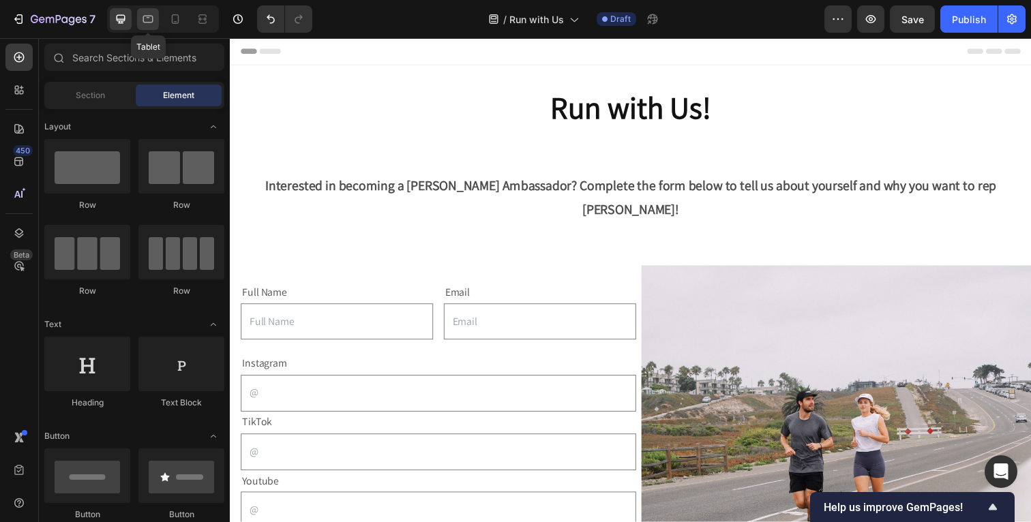
click at [151, 18] on icon at bounding box center [148, 19] width 14 height 14
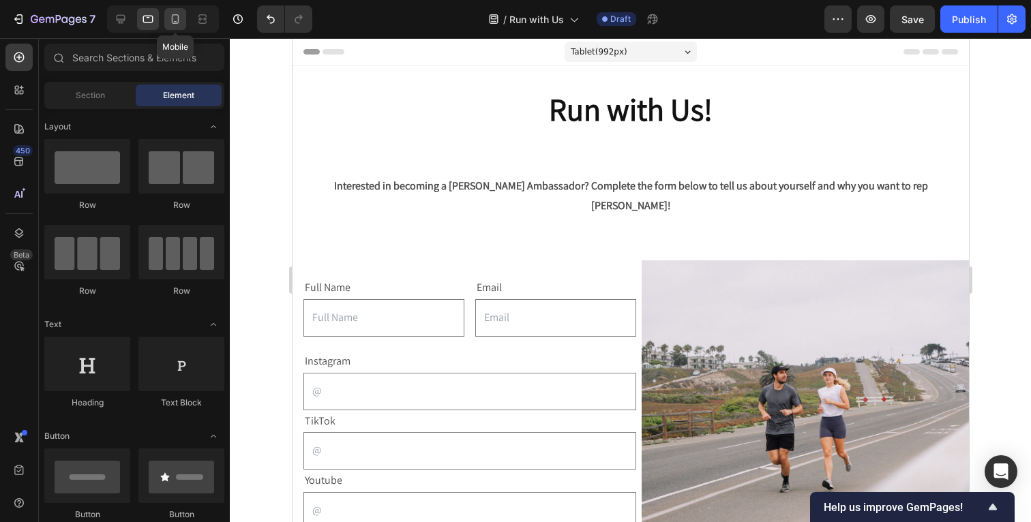
click at [173, 19] on icon at bounding box center [175, 19] width 14 height 14
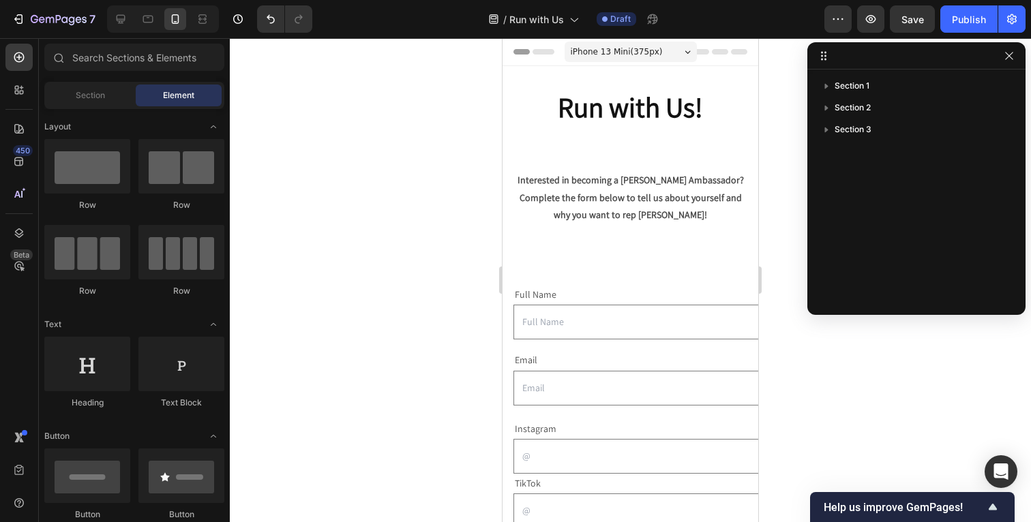
click at [689, 55] on div "iPhone 13 Mini ( 375 px)" at bounding box center [631, 52] width 132 height 20
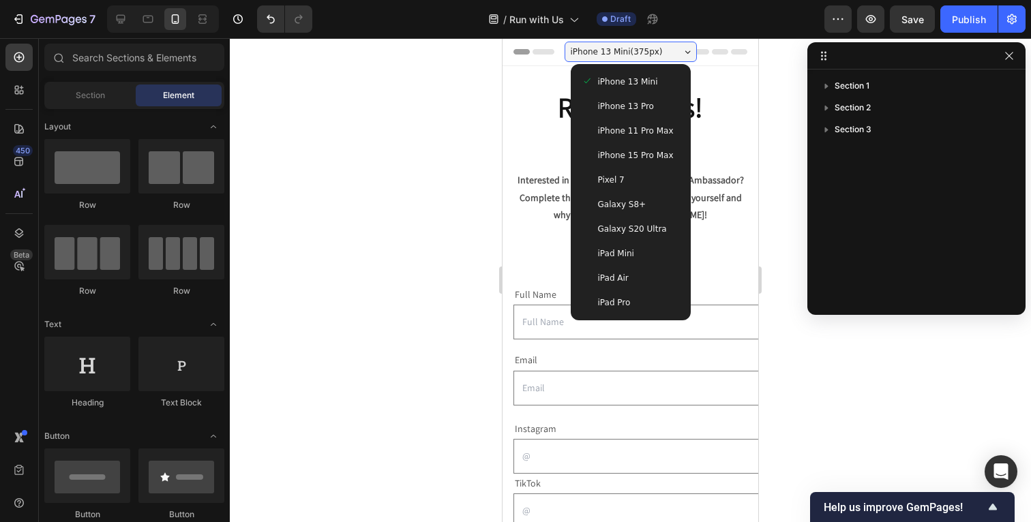
click at [654, 108] on div "iPhone 13 Pro" at bounding box center [631, 107] width 98 height 14
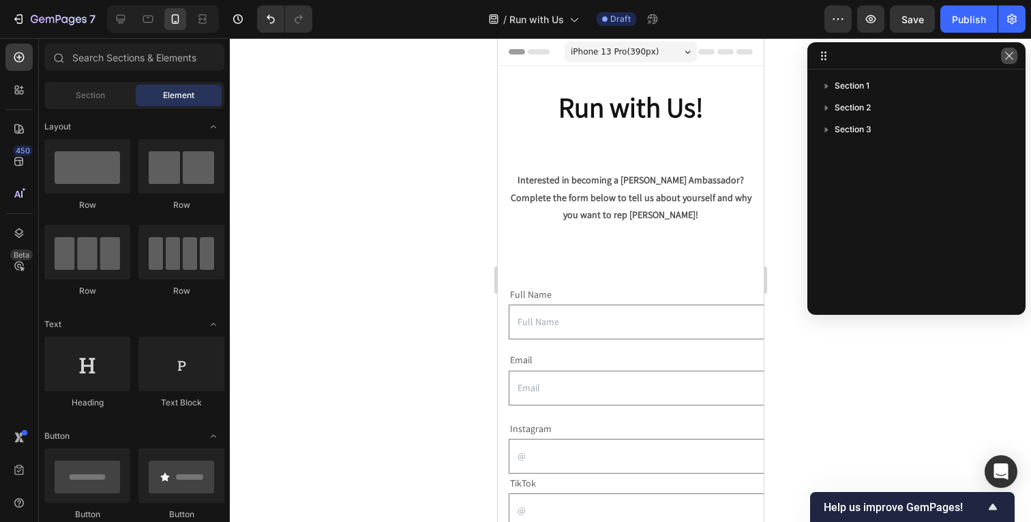
click at [1017, 55] on button "button" at bounding box center [1009, 56] width 16 height 16
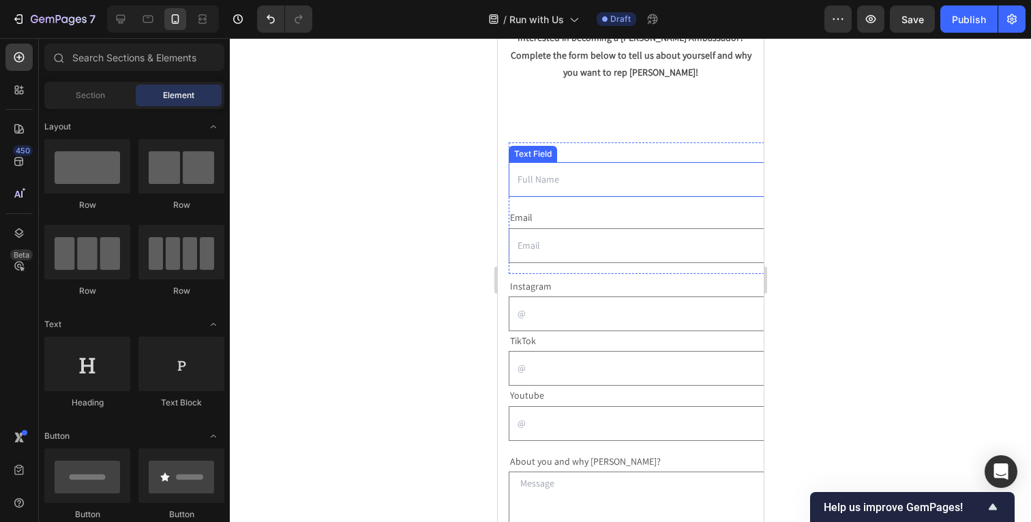
scroll to position [149, 0]
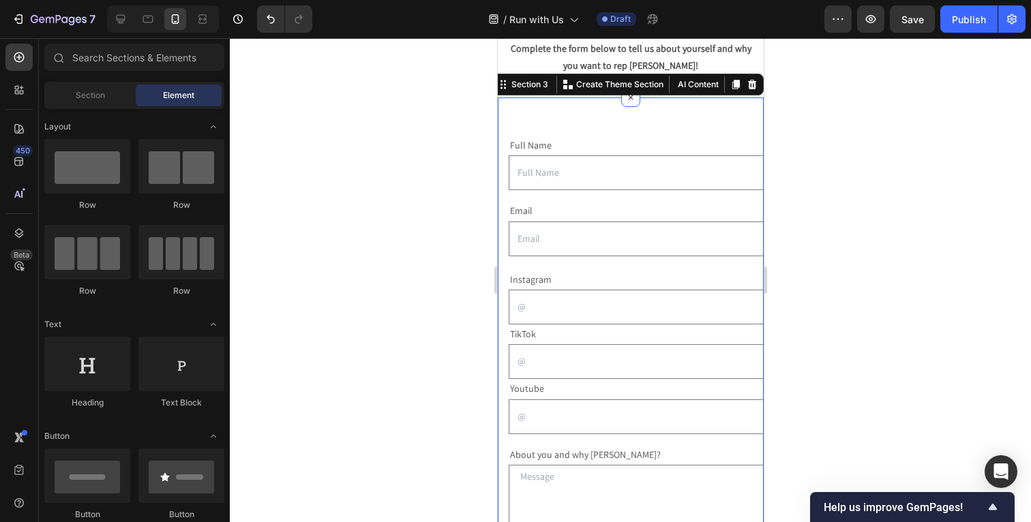
click at [616, 115] on div "Full Name Text Block Text Field Email Text Block Email Field Row Text Block Ins…" at bounding box center [630, 507] width 266 height 818
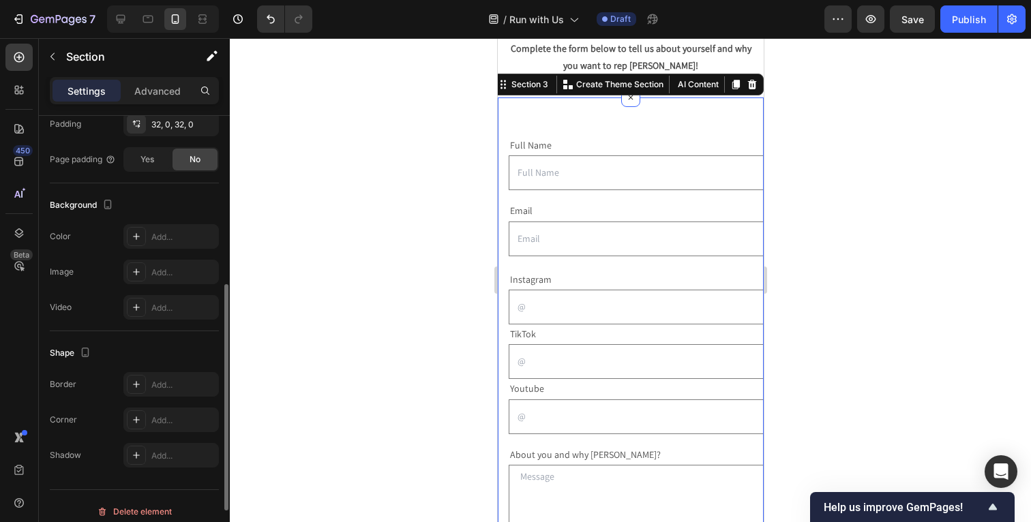
scroll to position [430, 0]
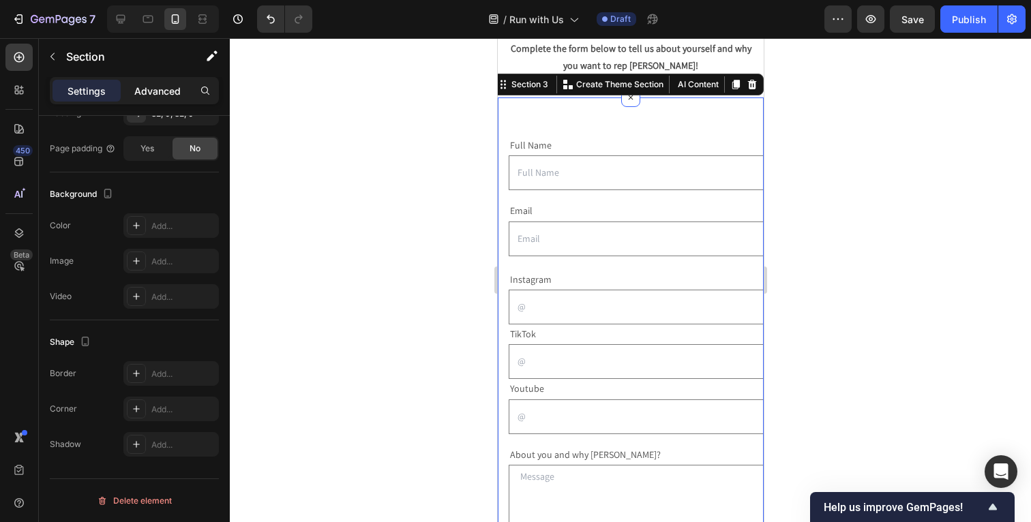
click at [150, 85] on p "Advanced" at bounding box center [157, 91] width 46 height 14
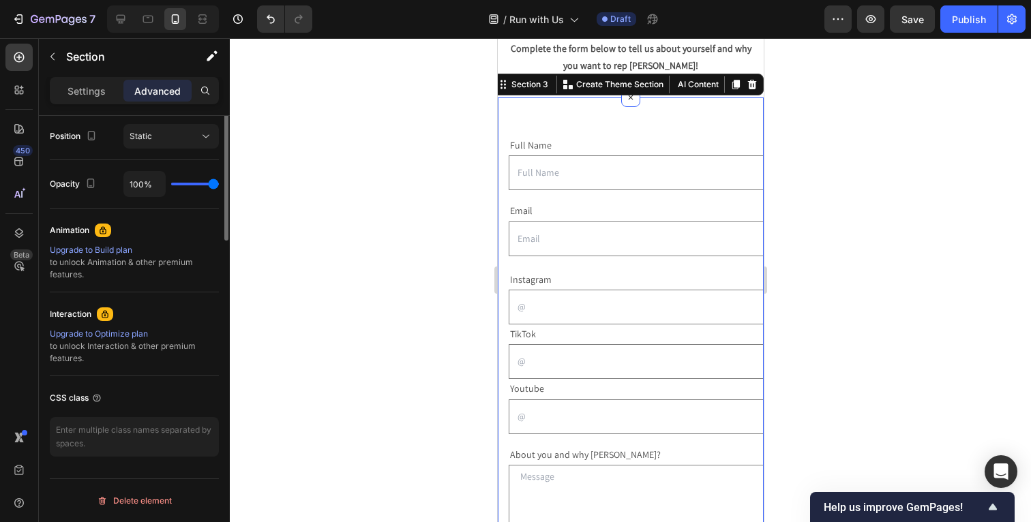
scroll to position [0, 0]
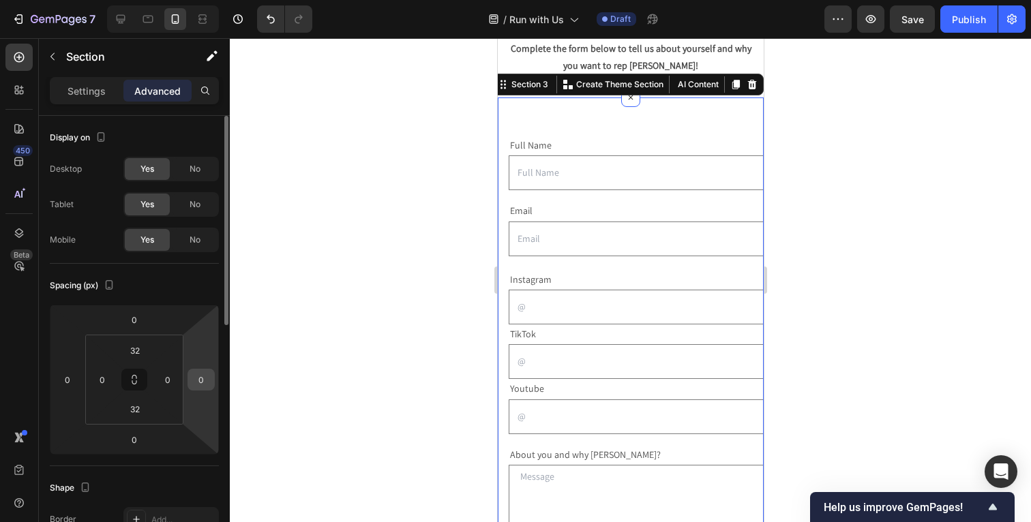
click at [213, 383] on div "0" at bounding box center [201, 380] width 27 height 22
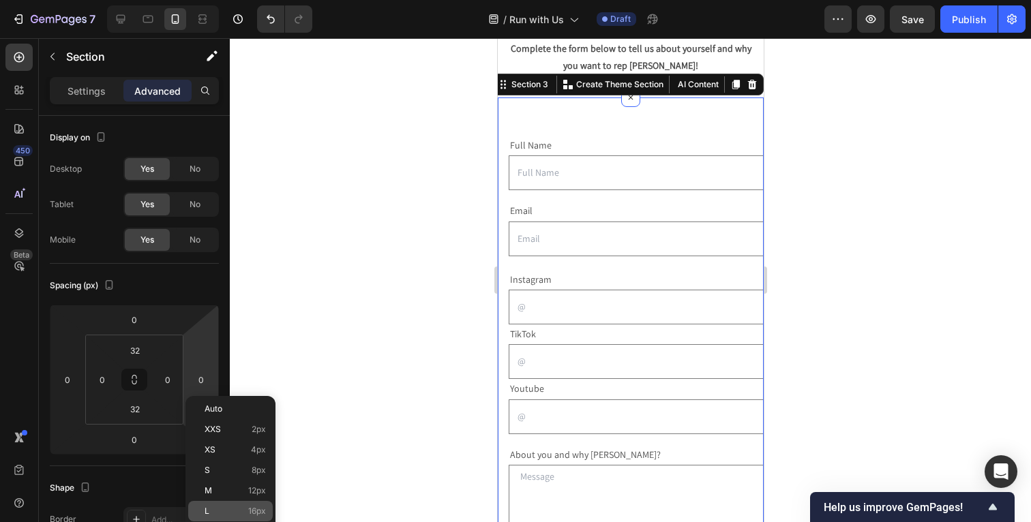
click at [228, 515] on p "L 16px" at bounding box center [235, 512] width 61 height 10
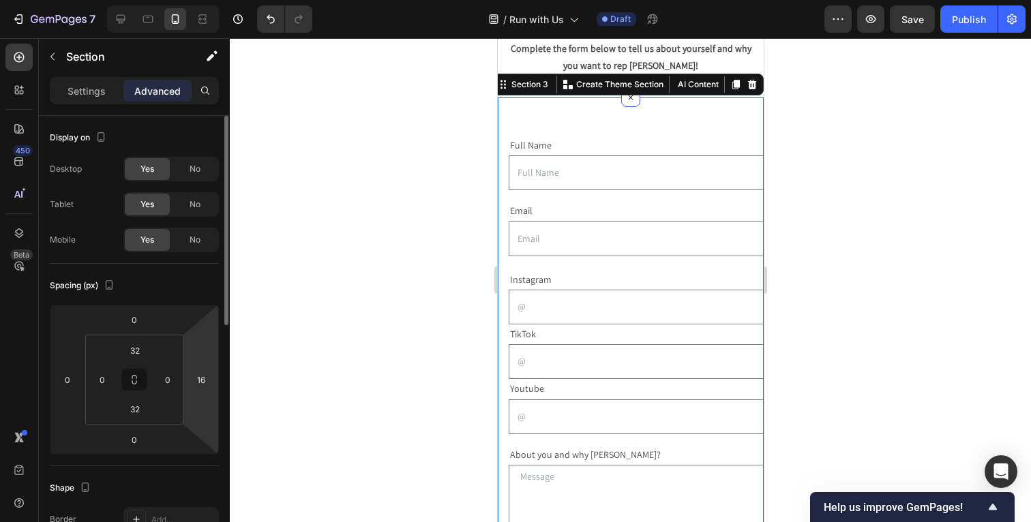
click at [209, 0] on html "7 / Run with Us Draft Preview Save Publish 450 Beta Sections(30) Elements(83) S…" at bounding box center [515, 0] width 1031 height 0
click at [204, 385] on input "16" at bounding box center [201, 380] width 20 height 20
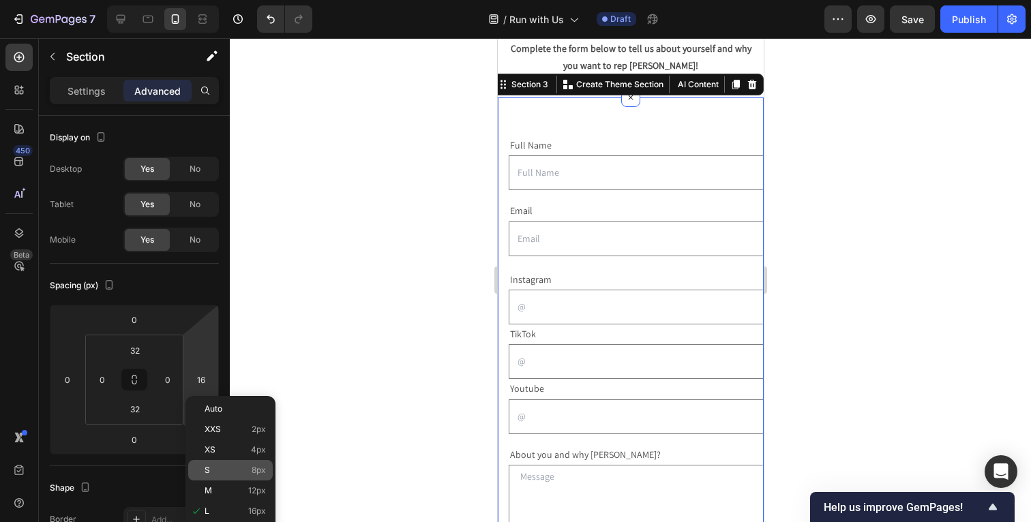
click at [216, 469] on p "S 8px" at bounding box center [235, 471] width 61 height 10
type input "8"
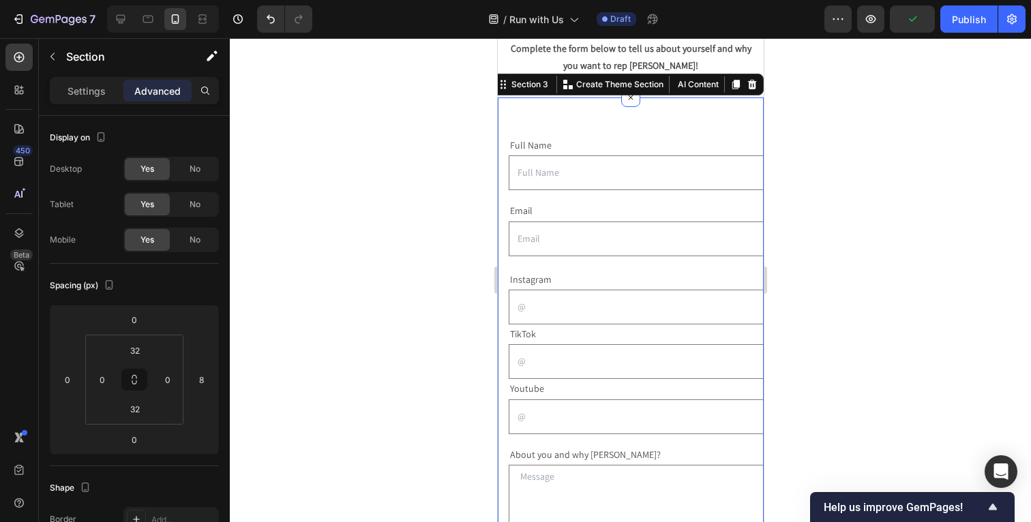
click at [875, 95] on div at bounding box center [630, 280] width 801 height 484
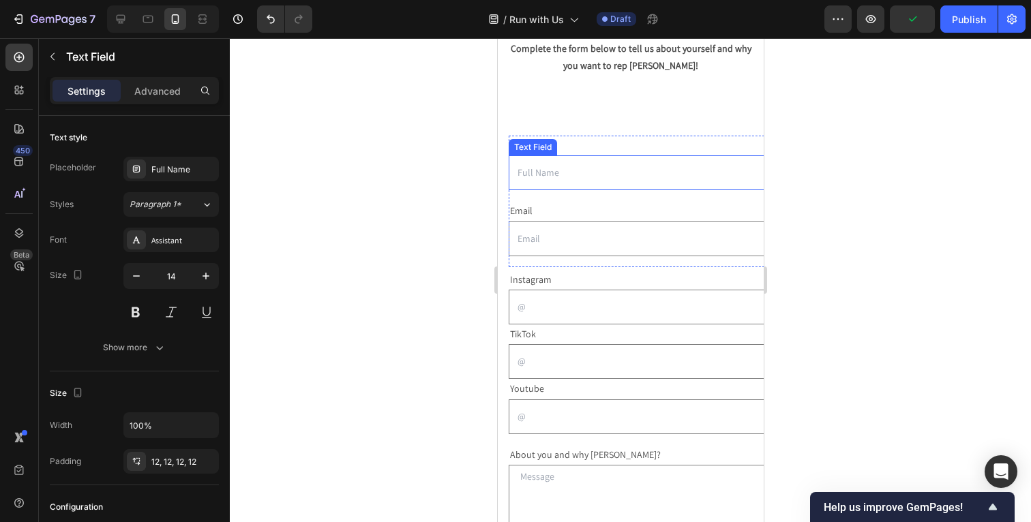
click at [708, 166] on input "text" at bounding box center [641, 172] width 266 height 35
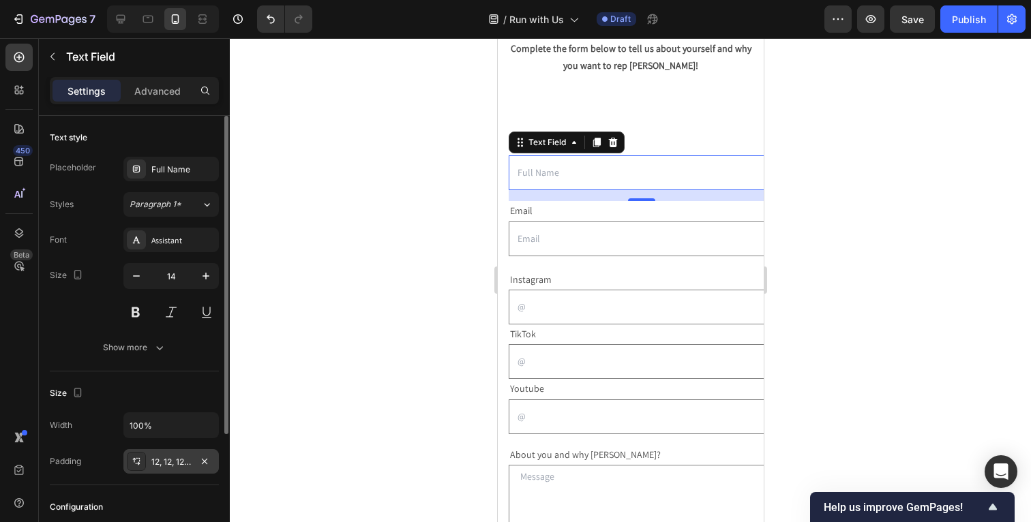
click at [188, 457] on div "12, 12, 12, 12" at bounding box center [171, 462] width 40 height 12
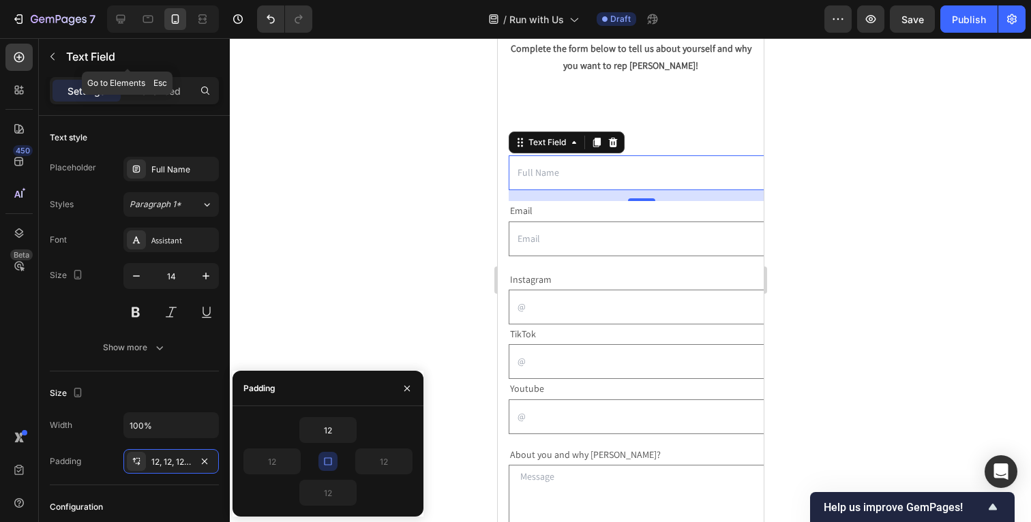
click at [140, 74] on div "Text Field" at bounding box center [127, 57] width 177 height 39
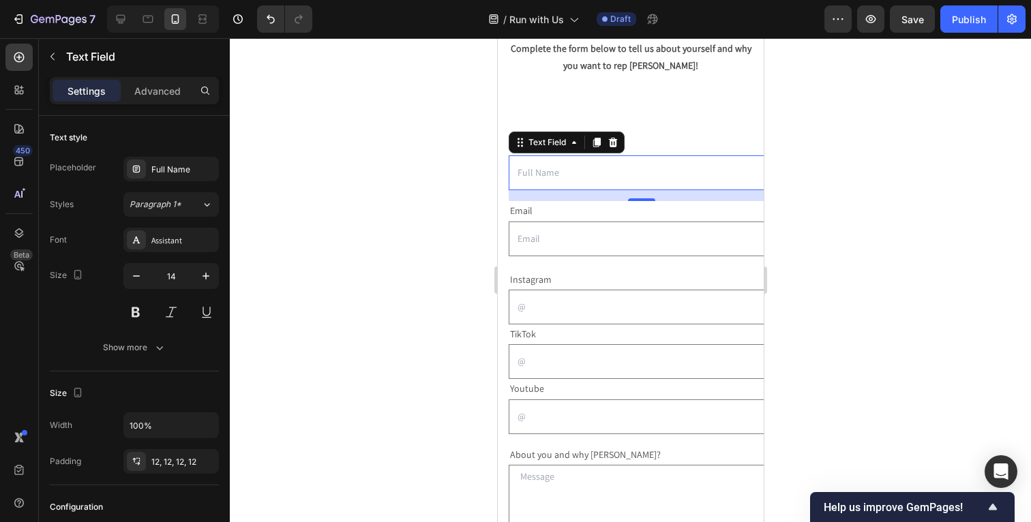
click at [164, 104] on div "Settings Advanced" at bounding box center [134, 90] width 169 height 27
click at [156, 89] on p "Advanced" at bounding box center [157, 91] width 46 height 14
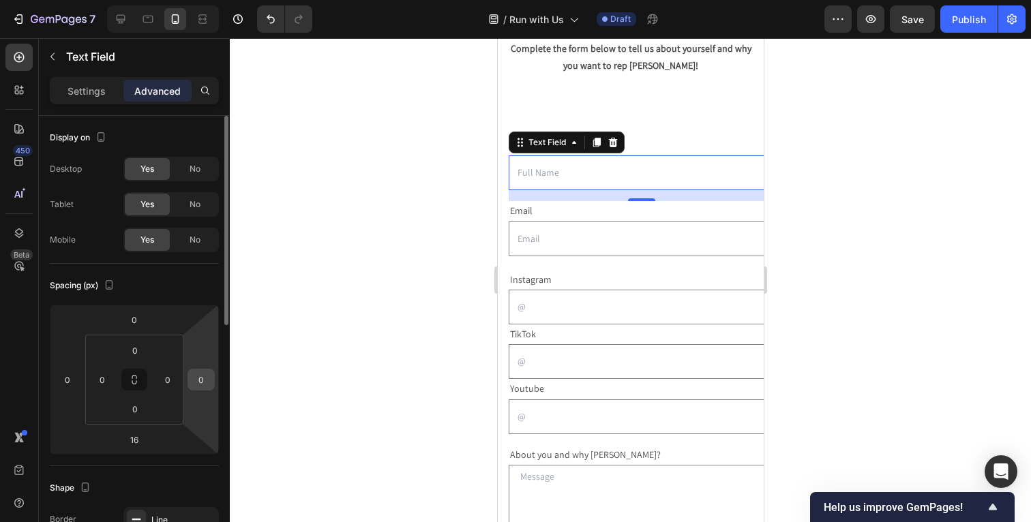
click at [203, 385] on input "0" at bounding box center [201, 380] width 20 height 20
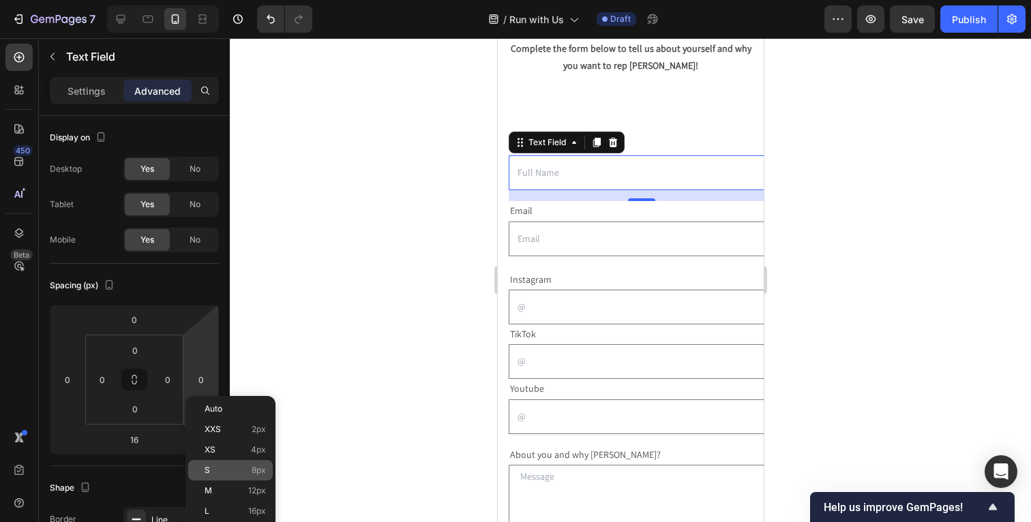
click at [220, 475] on p "S 8px" at bounding box center [235, 471] width 61 height 10
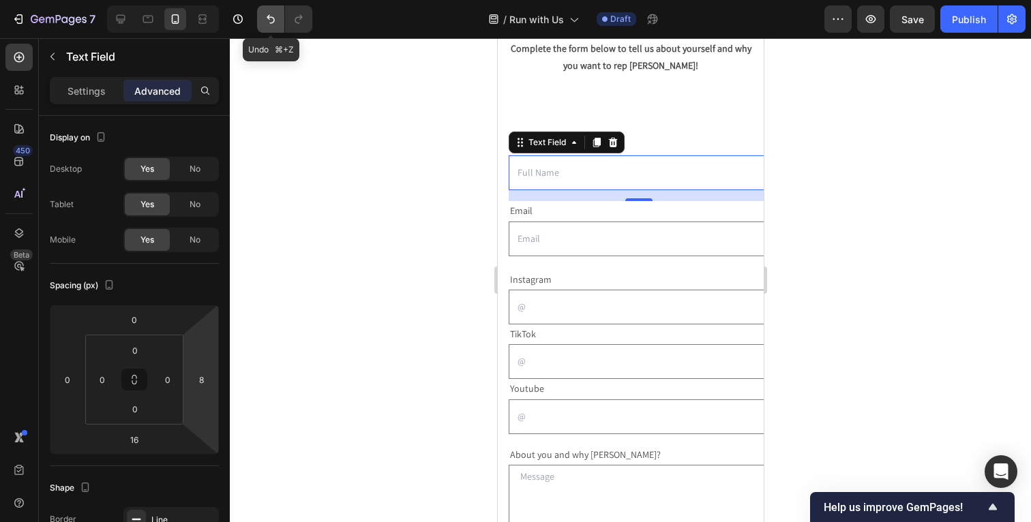
click at [271, 18] on icon "Undo/Redo" at bounding box center [271, 19] width 14 height 14
type input "0"
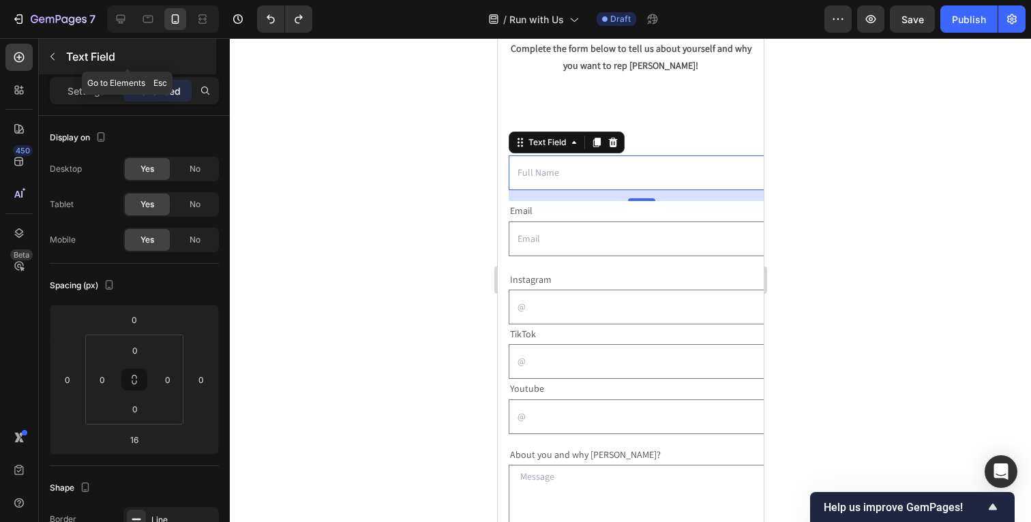
click at [76, 52] on p "Text Field" at bounding box center [139, 56] width 147 height 16
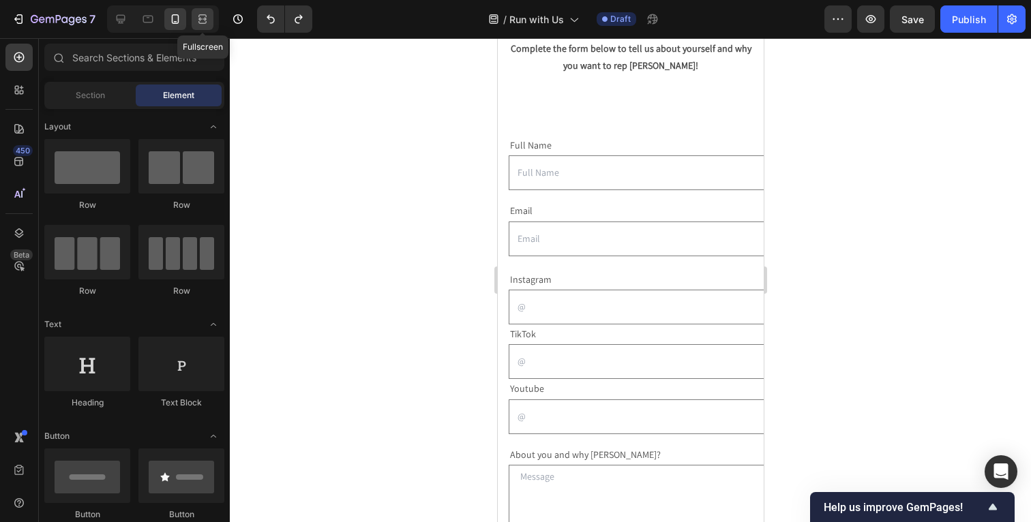
click at [207, 18] on icon at bounding box center [203, 19] width 14 height 14
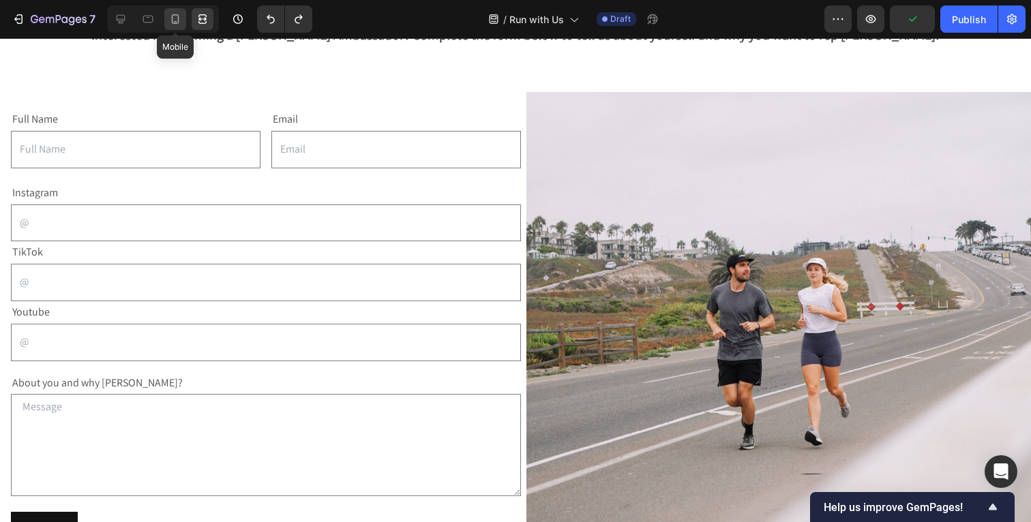
click at [173, 21] on icon at bounding box center [175, 19] width 14 height 14
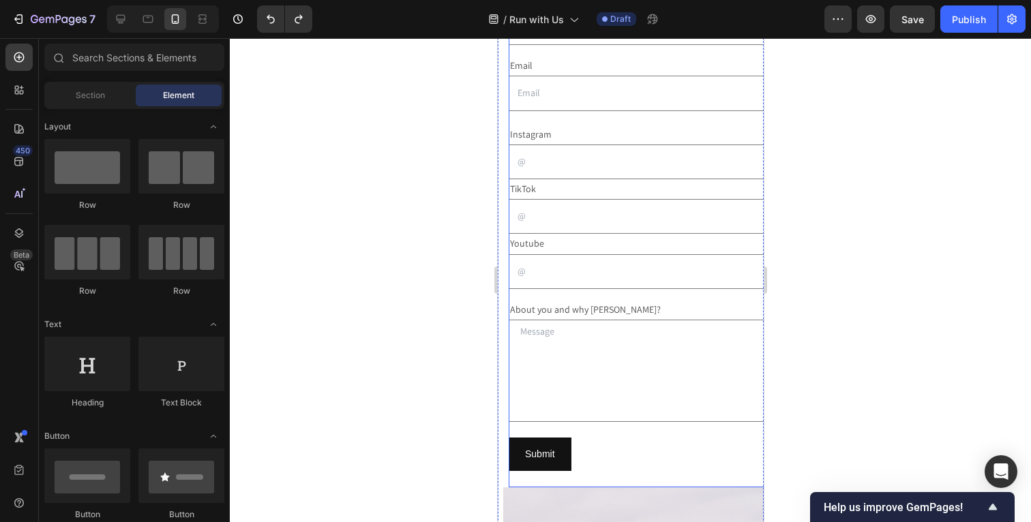
scroll to position [210, 0]
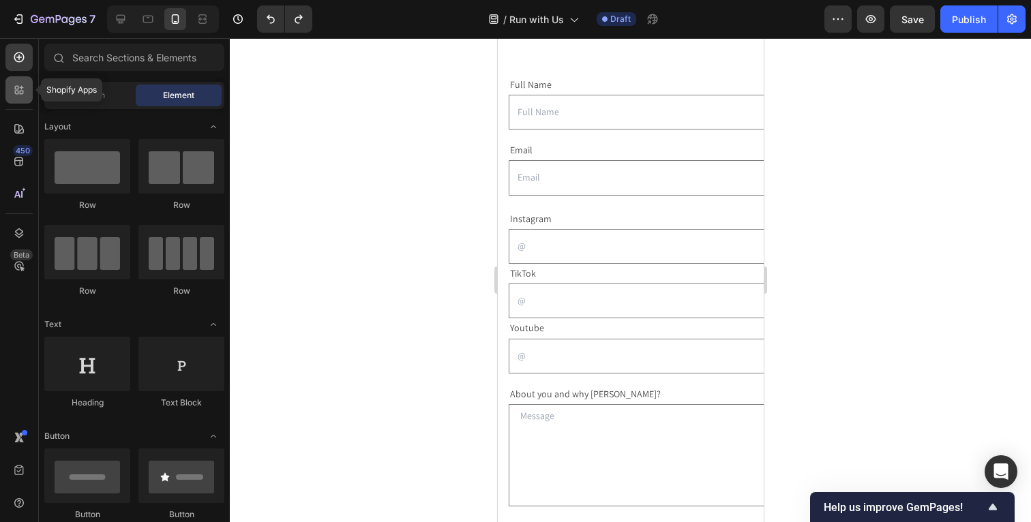
click at [27, 91] on div at bounding box center [18, 89] width 27 height 27
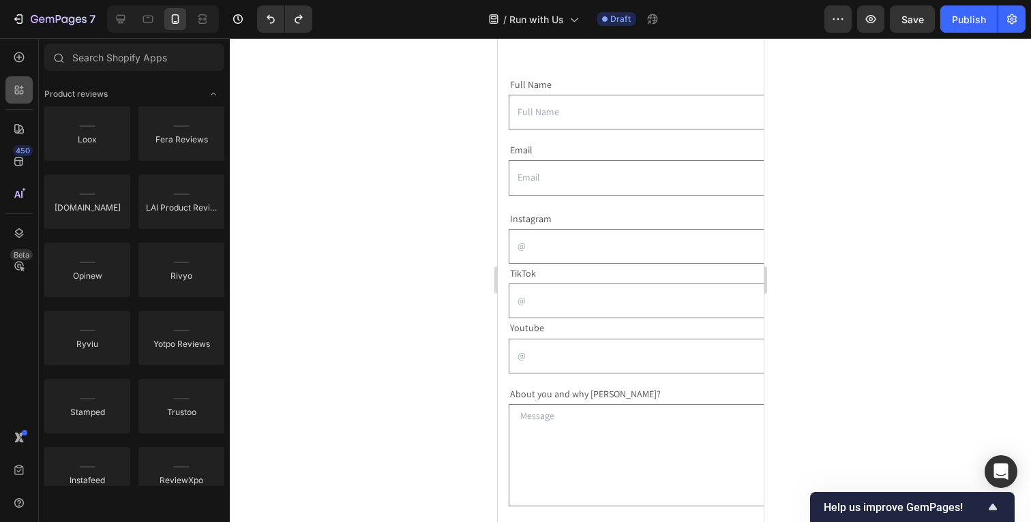
click at [27, 91] on div at bounding box center [18, 89] width 27 height 27
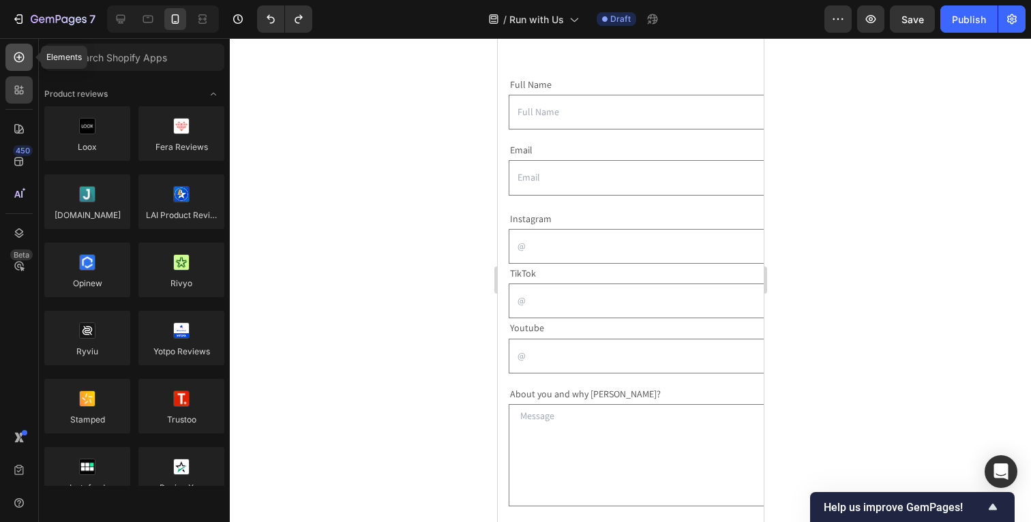
click at [20, 60] on icon at bounding box center [19, 57] width 14 height 14
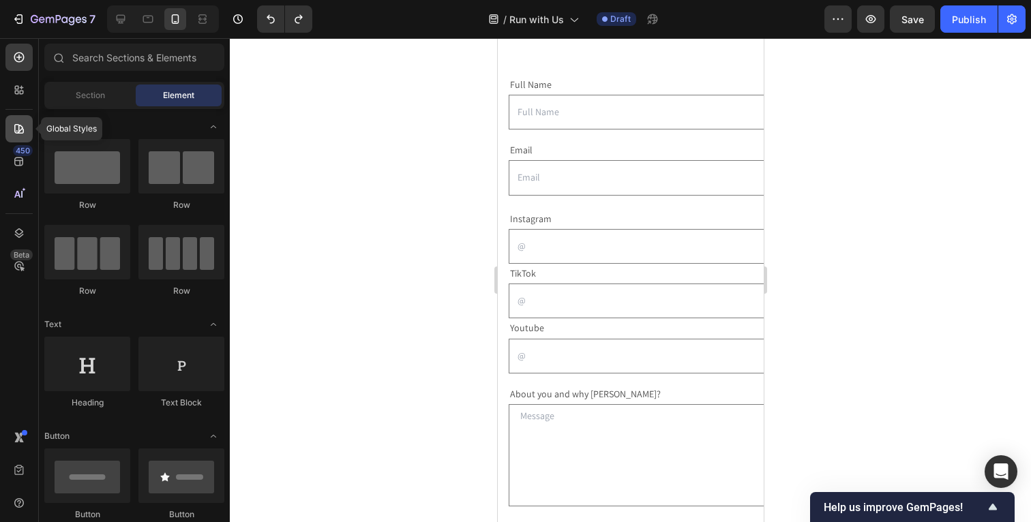
click at [10, 133] on div at bounding box center [18, 128] width 27 height 27
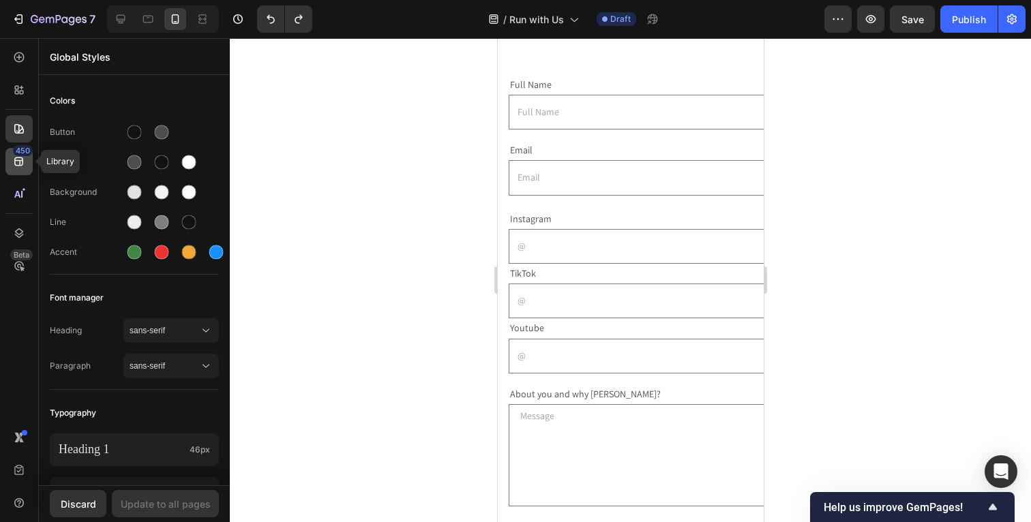
click at [8, 164] on div "450" at bounding box center [18, 161] width 27 height 27
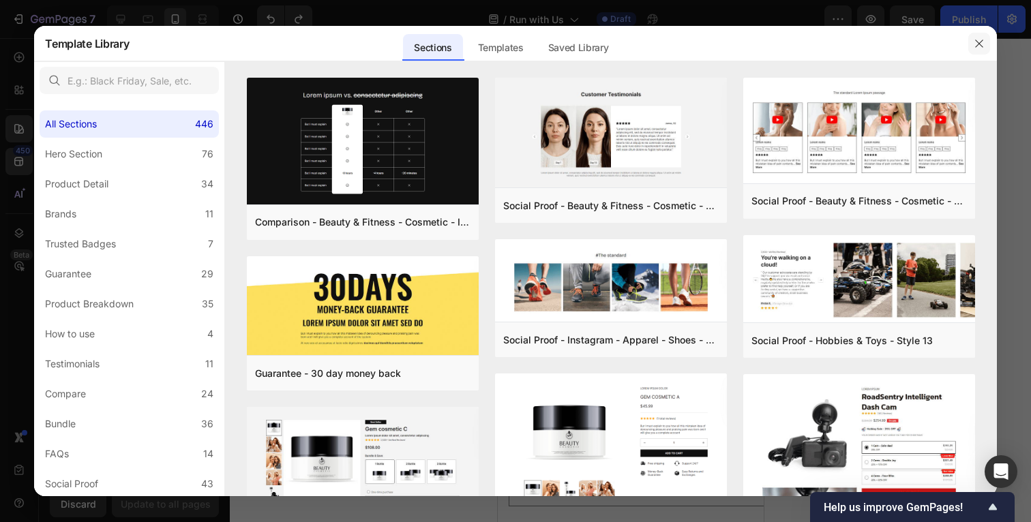
click at [977, 45] on icon "button" at bounding box center [979, 44] width 8 height 8
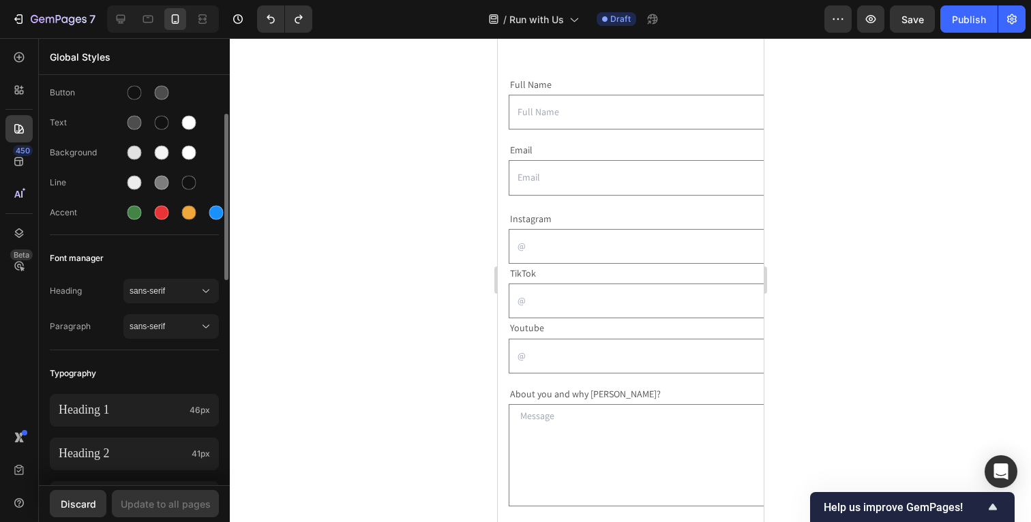
scroll to position [68, 0]
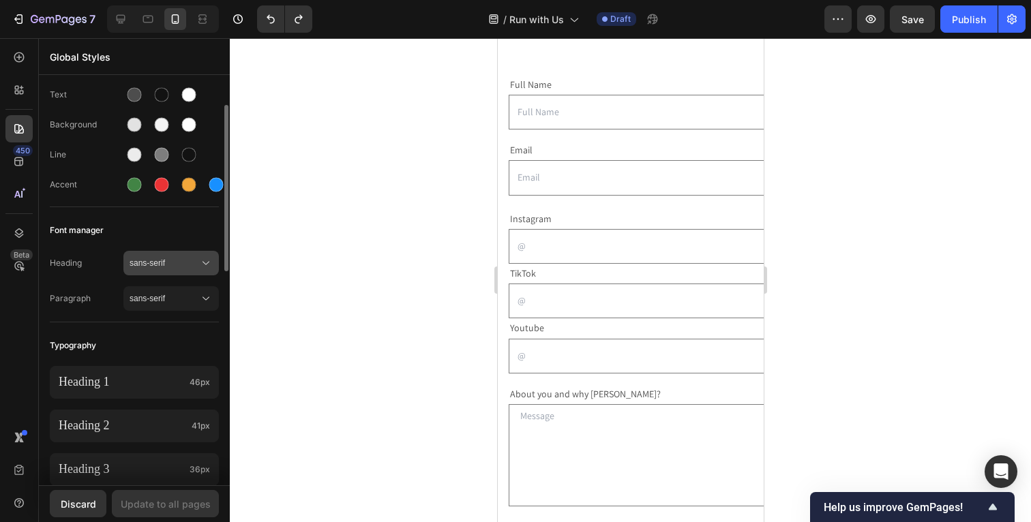
click at [185, 264] on span "sans-serif" at bounding box center [165, 263] width 70 height 12
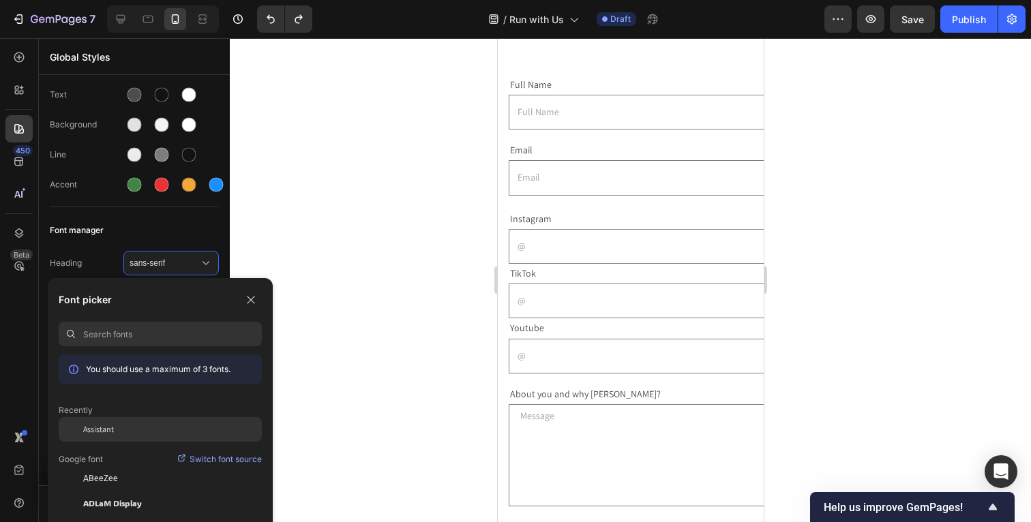
click at [124, 430] on div "Assistant" at bounding box center [172, 429] width 179 height 12
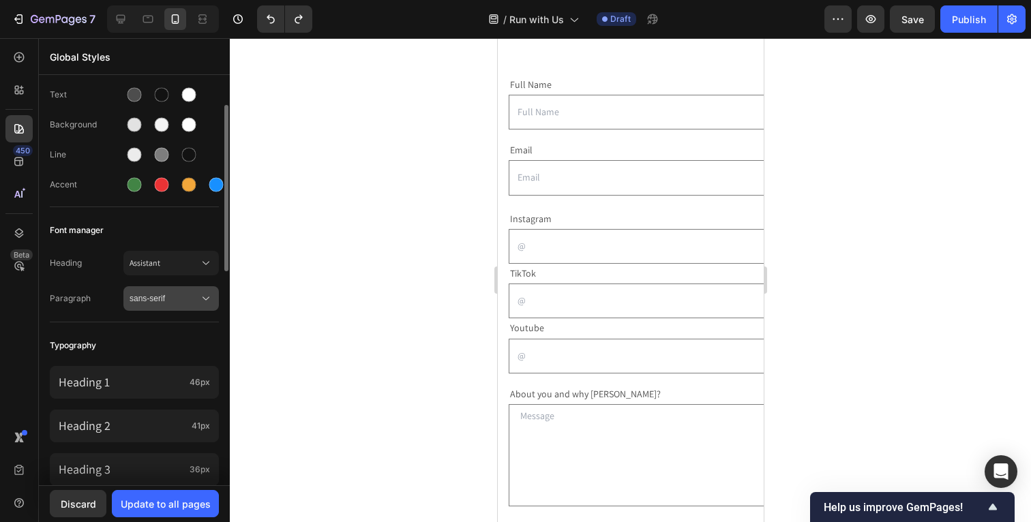
click at [187, 299] on span "sans-serif" at bounding box center [165, 299] width 70 height 12
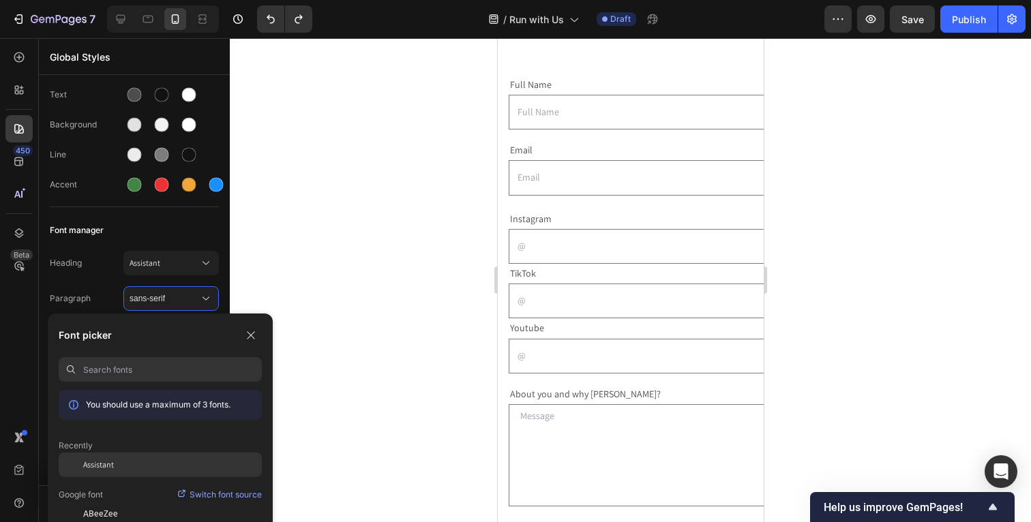
click at [144, 476] on div "Assistant" at bounding box center [160, 465] width 203 height 25
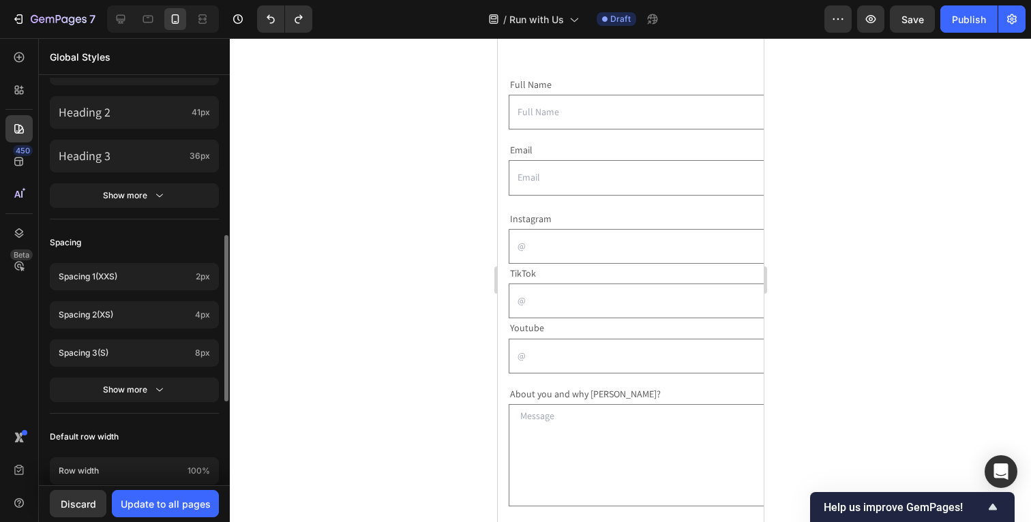
scroll to position [383, 0]
click at [336, 389] on div at bounding box center [630, 280] width 801 height 484
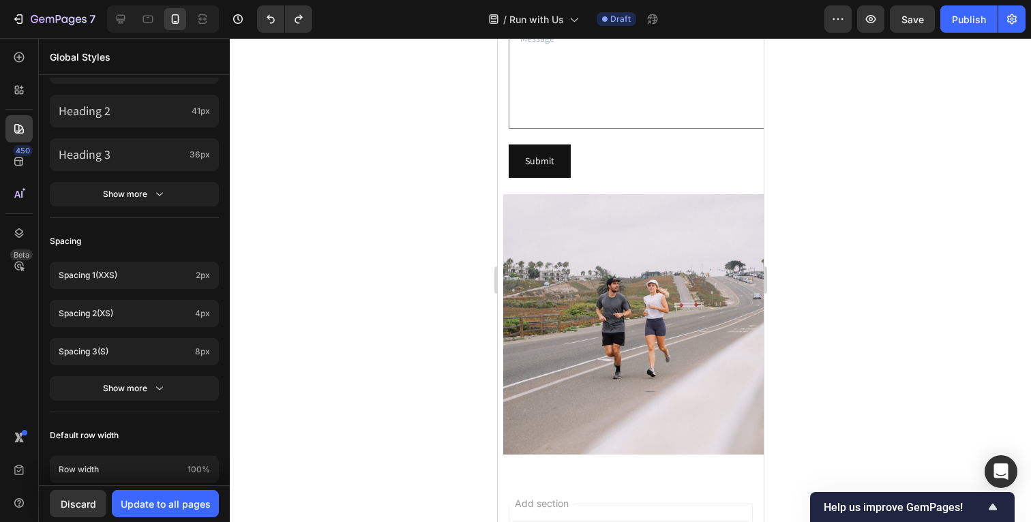
scroll to position [580, 0]
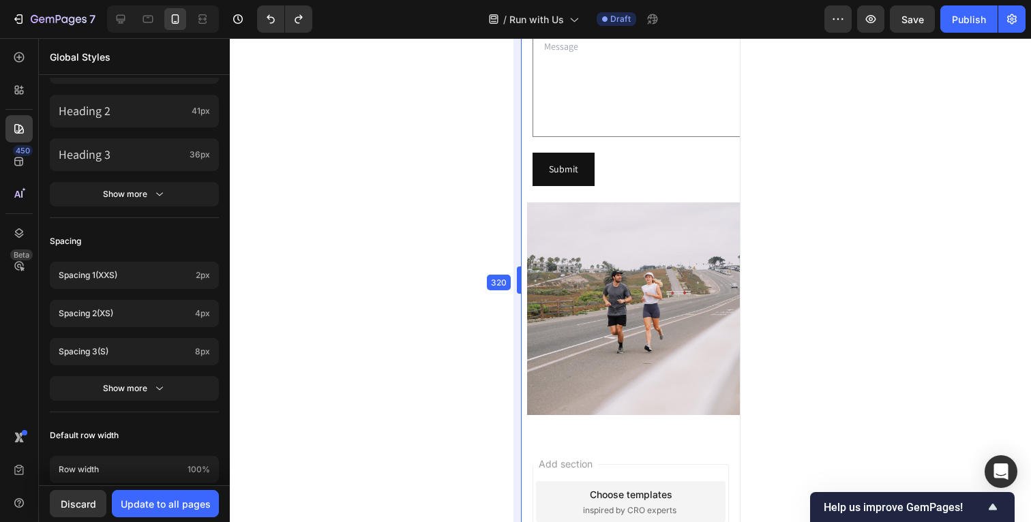
drag, startPoint x: 494, startPoint y: 278, endPoint x: 702, endPoint y: 288, distance: 208.2
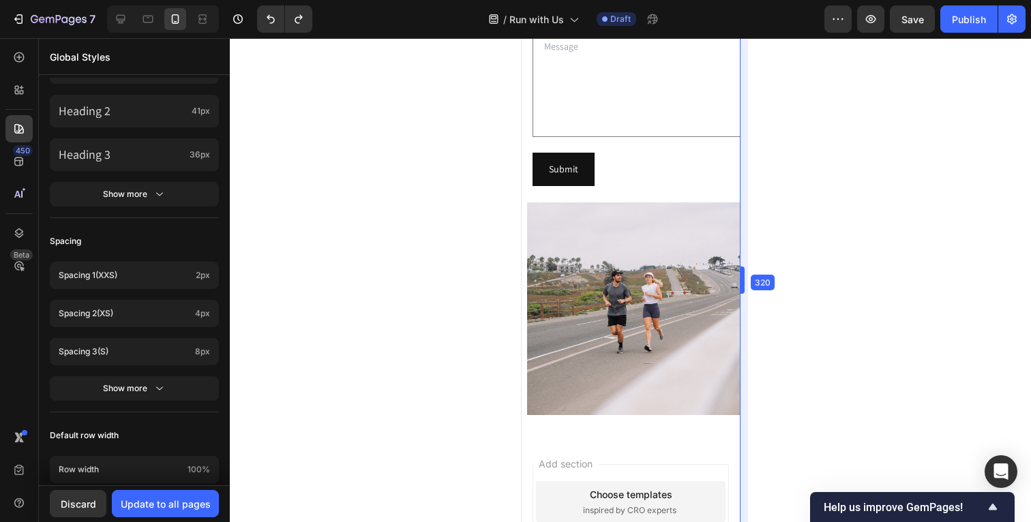
drag, startPoint x: 847, startPoint y: 281, endPoint x: 642, endPoint y: 277, distance: 205.3
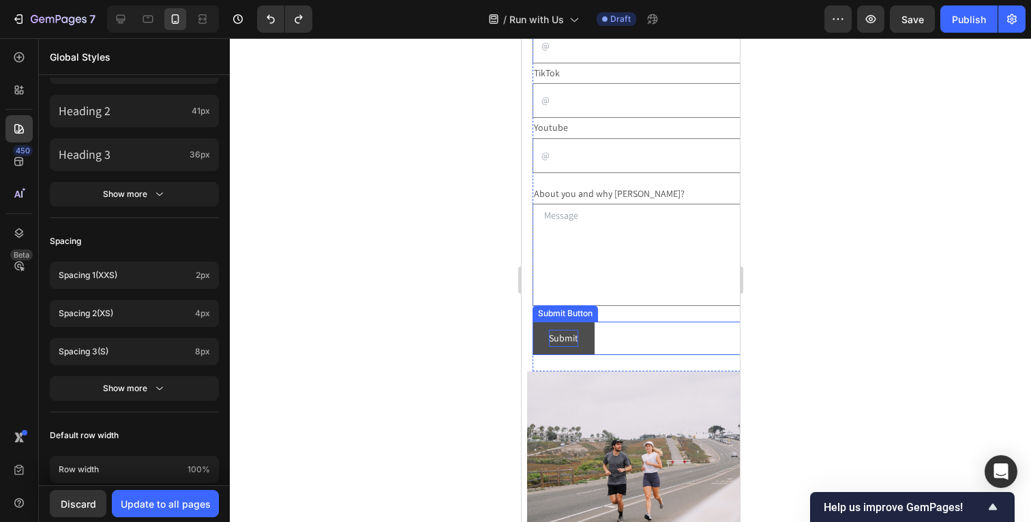
scroll to position [406, 0]
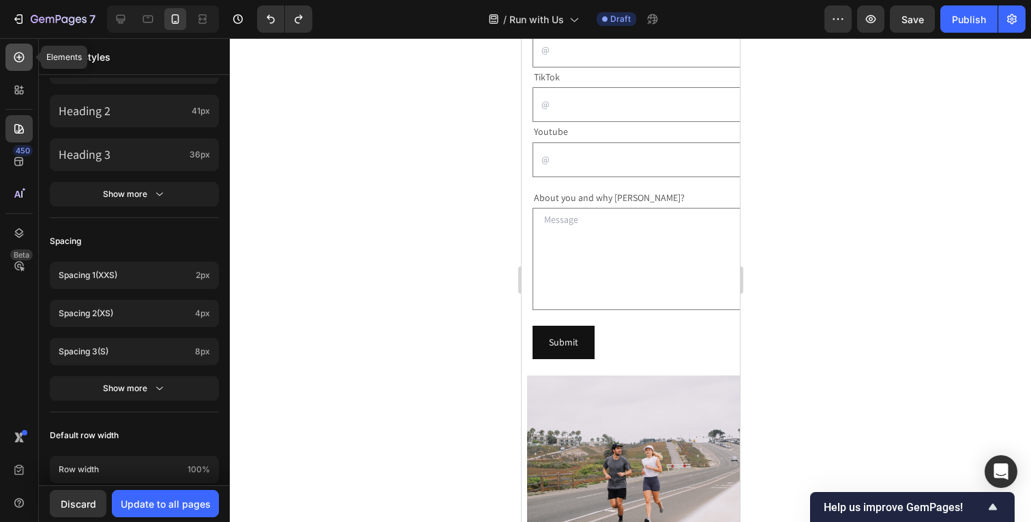
click at [18, 68] on div at bounding box center [18, 57] width 27 height 27
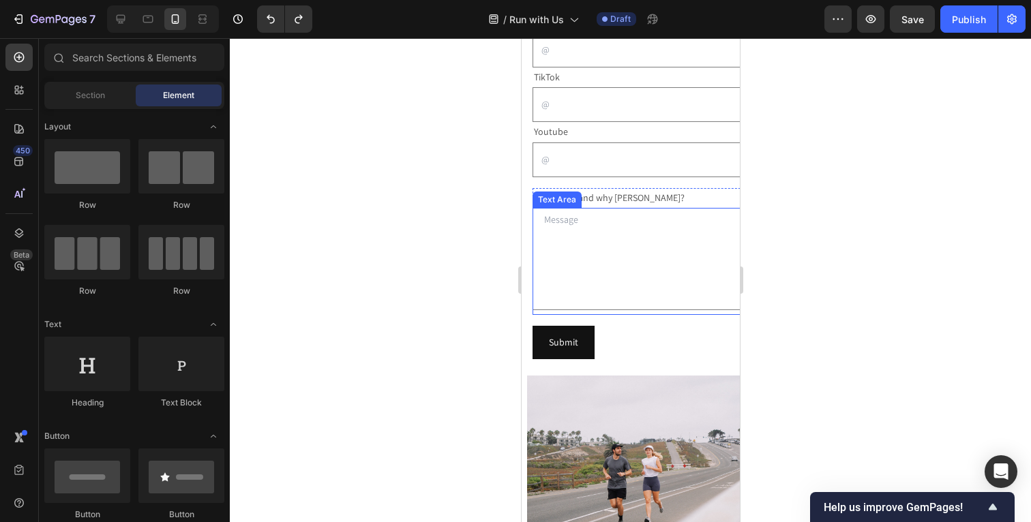
click at [695, 228] on textarea at bounding box center [641, 259] width 218 height 102
type textarea "h"
click at [141, 20] on icon at bounding box center [148, 19] width 14 height 14
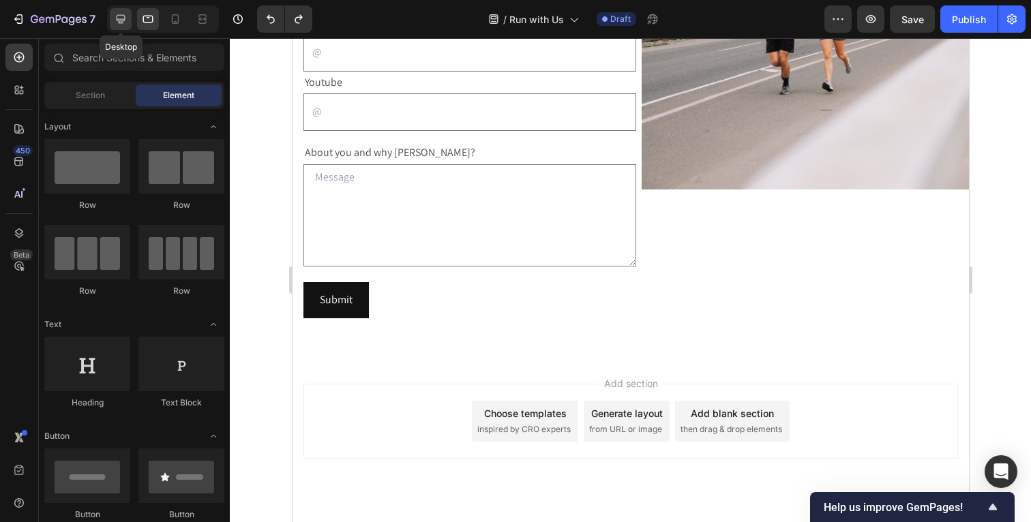
click at [120, 23] on icon at bounding box center [121, 19] width 9 height 9
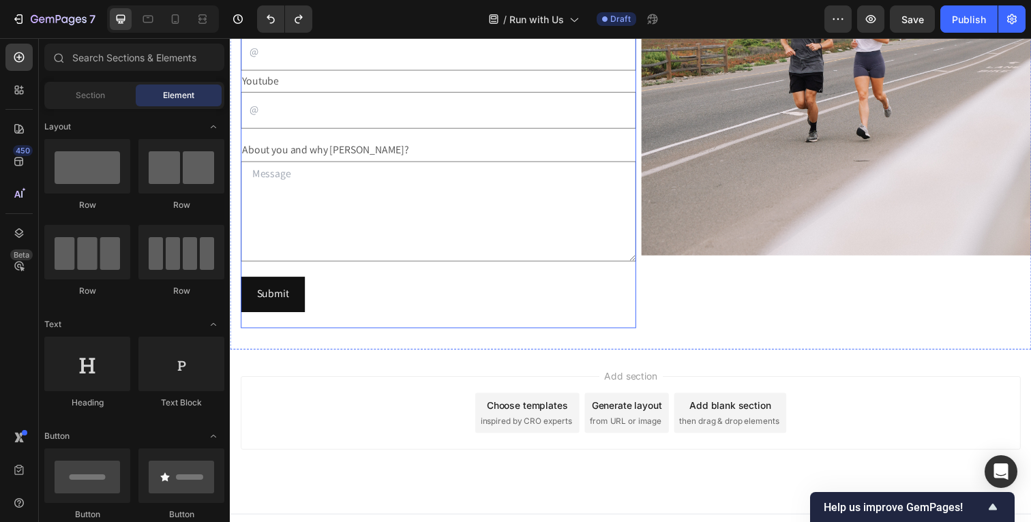
click at [627, 275] on div "Full Name Text Block Text Field Email Text Block Email Field Row Text Block Ins…" at bounding box center [443, 98] width 404 height 473
click at [618, 286] on div "Submit Submit Button" at bounding box center [443, 300] width 404 height 36
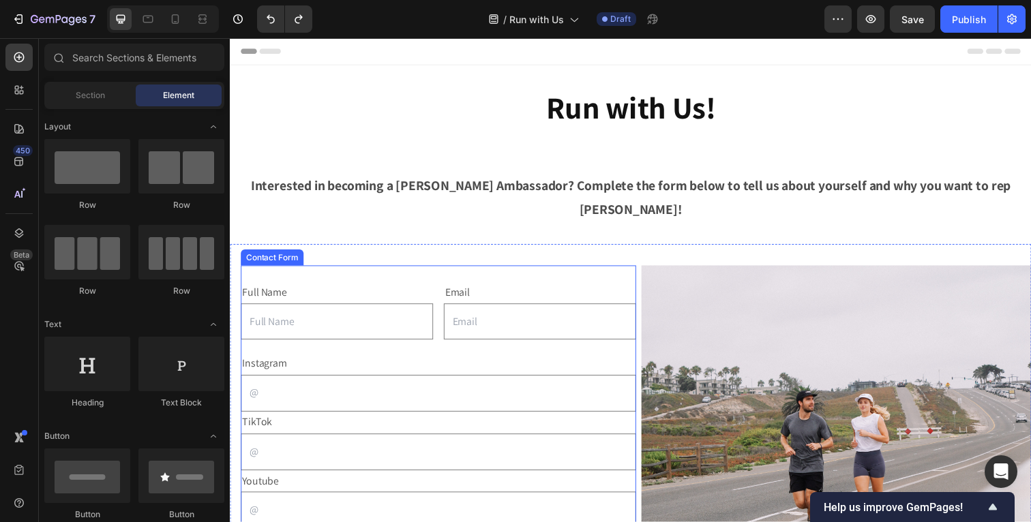
click at [282, 254] on div "Contact Form" at bounding box center [273, 262] width 64 height 16
click at [279, 256] on div "Contact Form" at bounding box center [272, 262] width 59 height 12
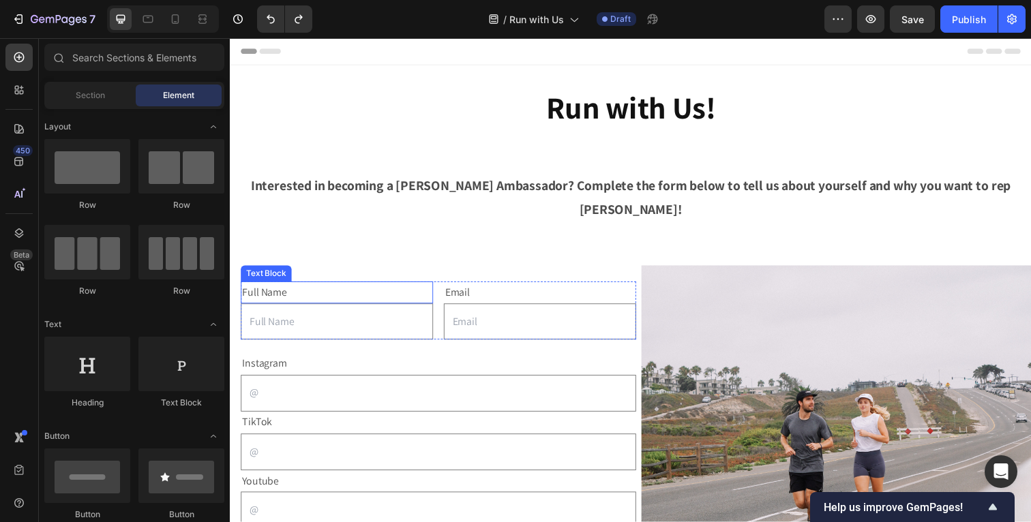
click at [295, 288] on p "Full Name" at bounding box center [339, 298] width 194 height 20
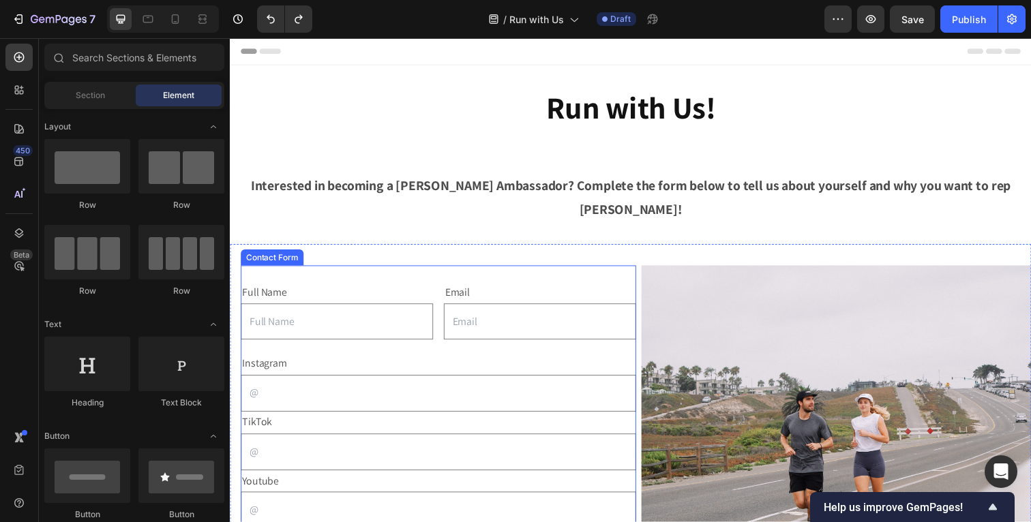
click at [303, 271] on div "Full Name Text Block Text Field Email Text Block Email Field Row Text Block Ins…" at bounding box center [443, 507] width 404 height 473
click at [340, 271] on div "Full Name Text Block Text Field Email Text Block Email Field Row Text Block Ins…" at bounding box center [443, 507] width 404 height 473
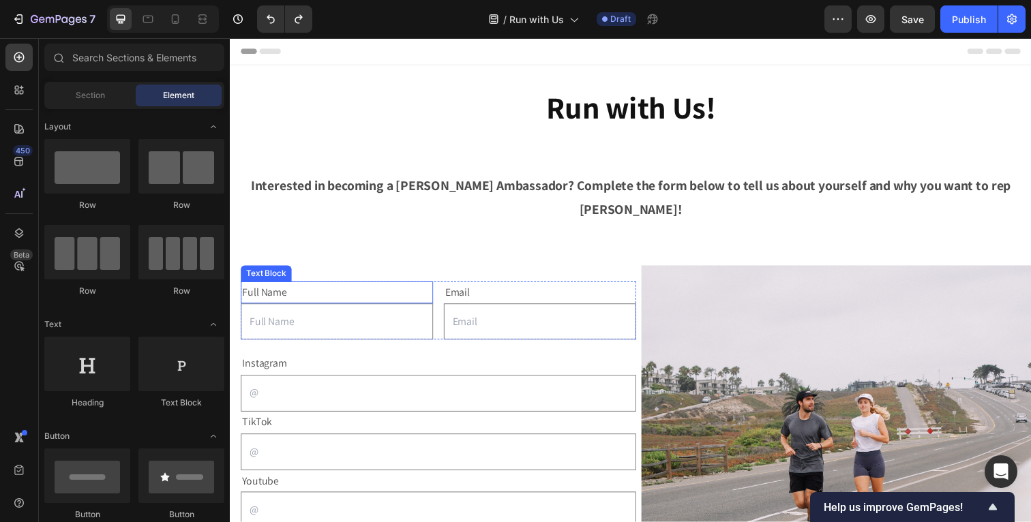
click at [353, 288] on p "Full Name" at bounding box center [339, 298] width 194 height 20
click at [764, 351] on img at bounding box center [849, 470] width 398 height 398
click at [63, 104] on div "Section" at bounding box center [90, 96] width 86 height 22
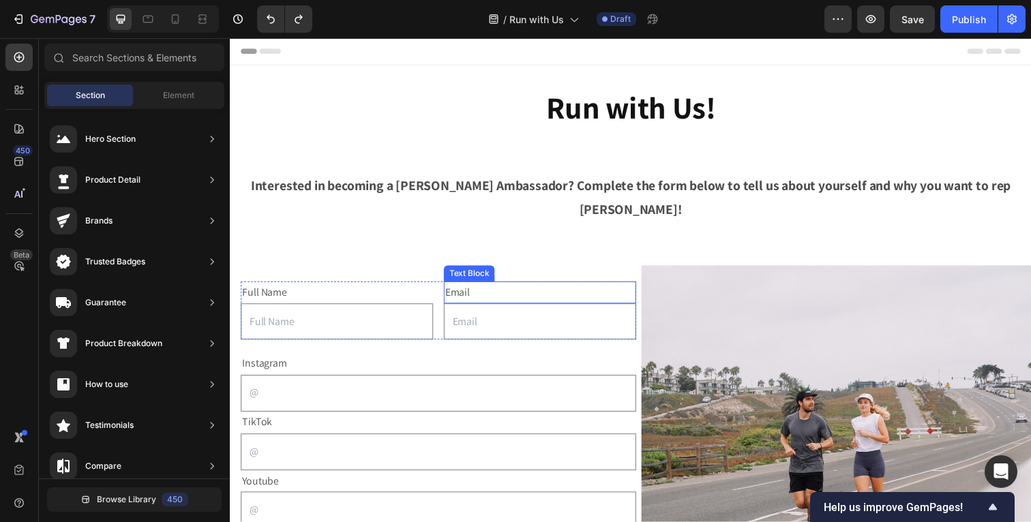
click at [515, 287] on div "Email" at bounding box center [546, 298] width 196 height 23
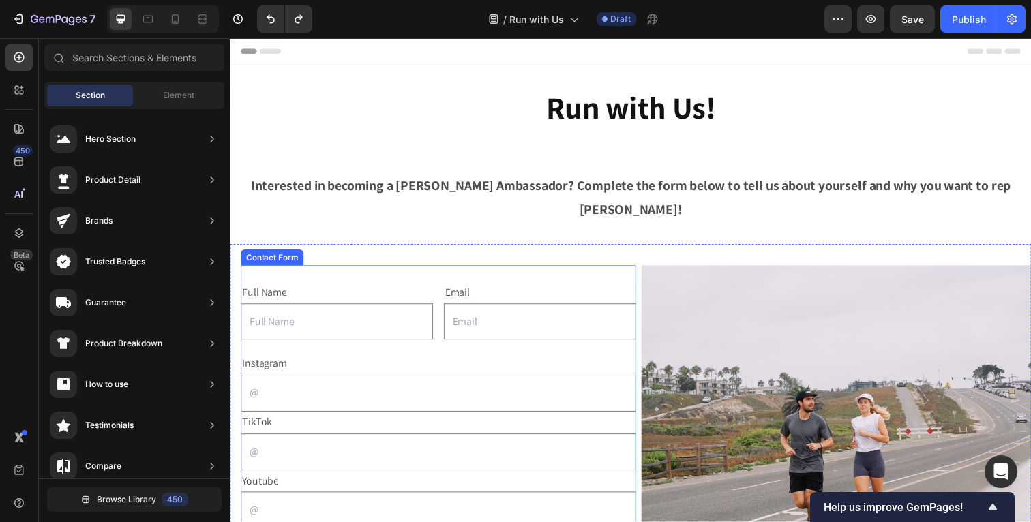
click at [510, 271] on div "Full Name Text Block Text Field Email Text Block Email Field Row Text Block Ins…" at bounding box center [443, 507] width 404 height 473
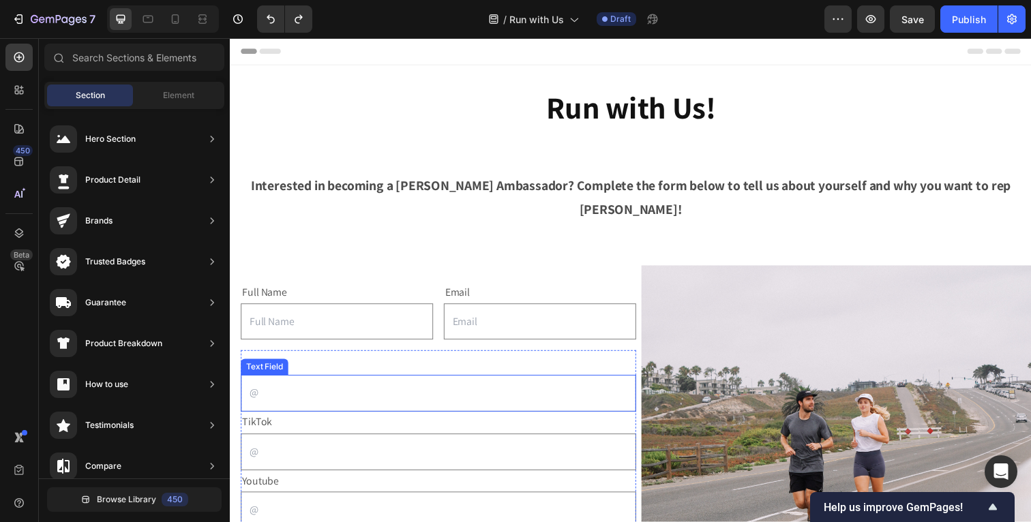
click at [405, 383] on input "text" at bounding box center [443, 402] width 404 height 38
type input "j"
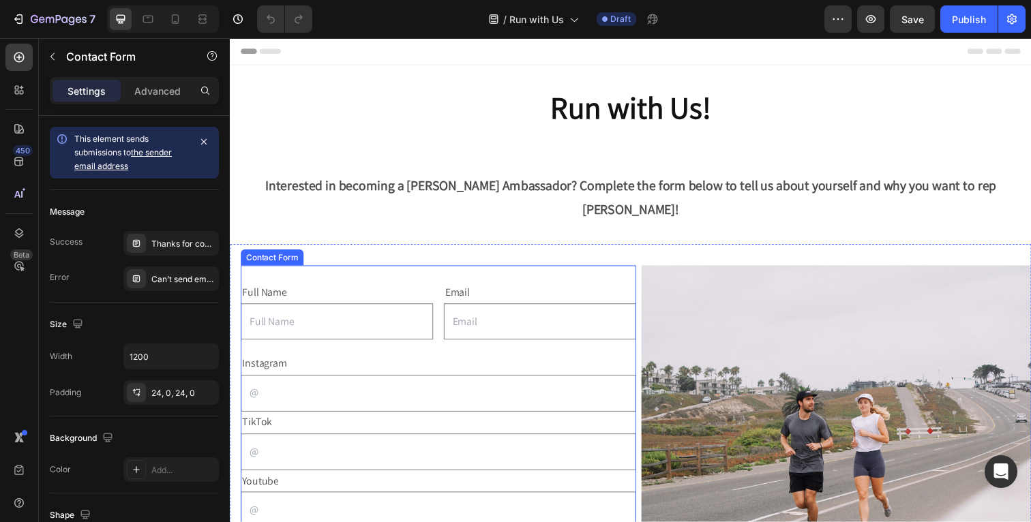
click at [578, 271] on div "Full Name Text Block Text Field Email Text Block Email Field Row Text Block Ins…" at bounding box center [443, 507] width 404 height 473
click at [320, 252] on icon at bounding box center [321, 257] width 11 height 11
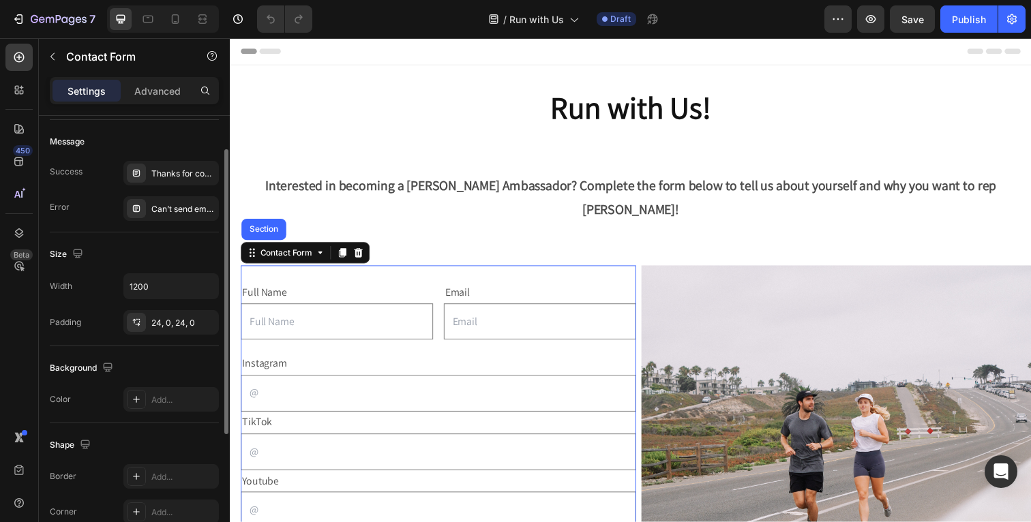
scroll to position [78, 0]
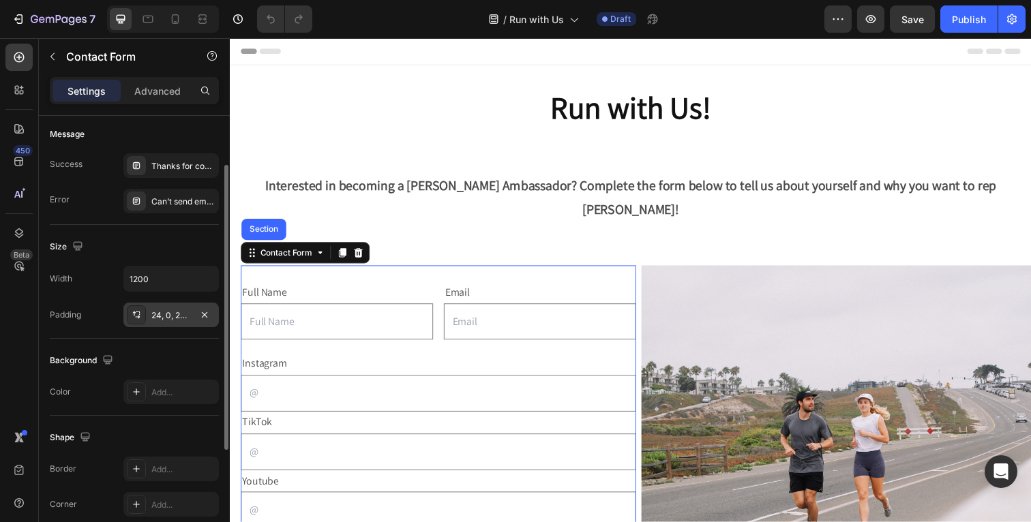
click at [144, 311] on div at bounding box center [136, 314] width 19 height 19
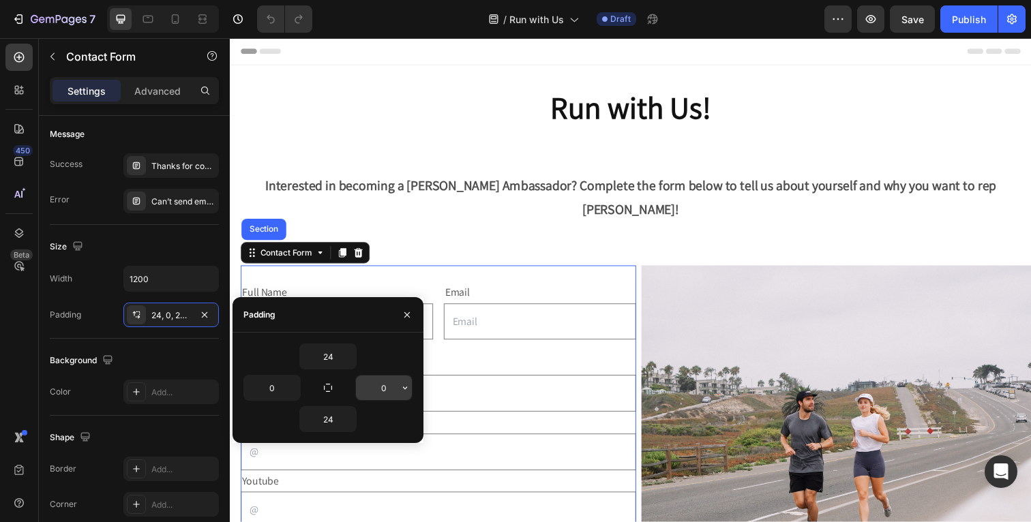
click at [398, 393] on input "0" at bounding box center [384, 388] width 56 height 25
click at [403, 389] on icon "button" at bounding box center [405, 388] width 11 height 11
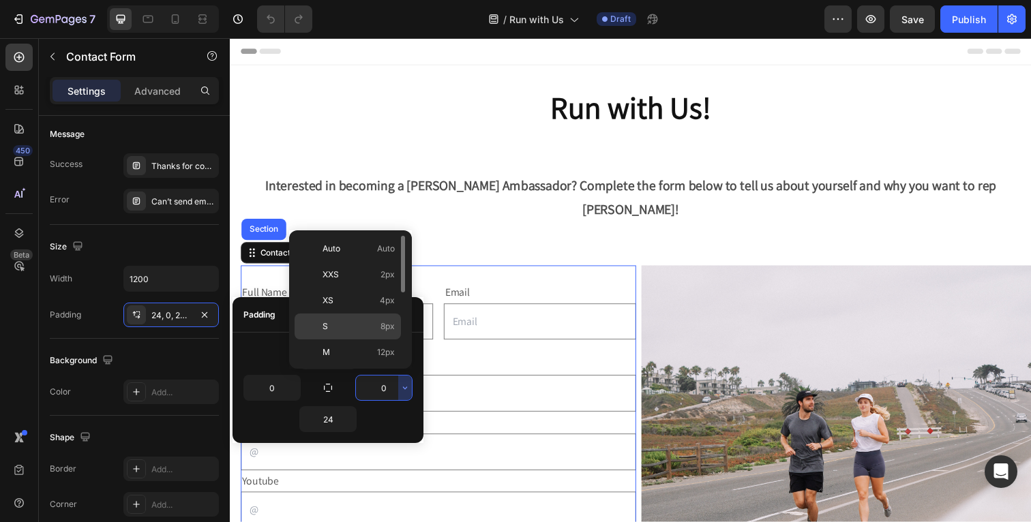
click at [357, 328] on p "S 8px" at bounding box center [359, 326] width 72 height 12
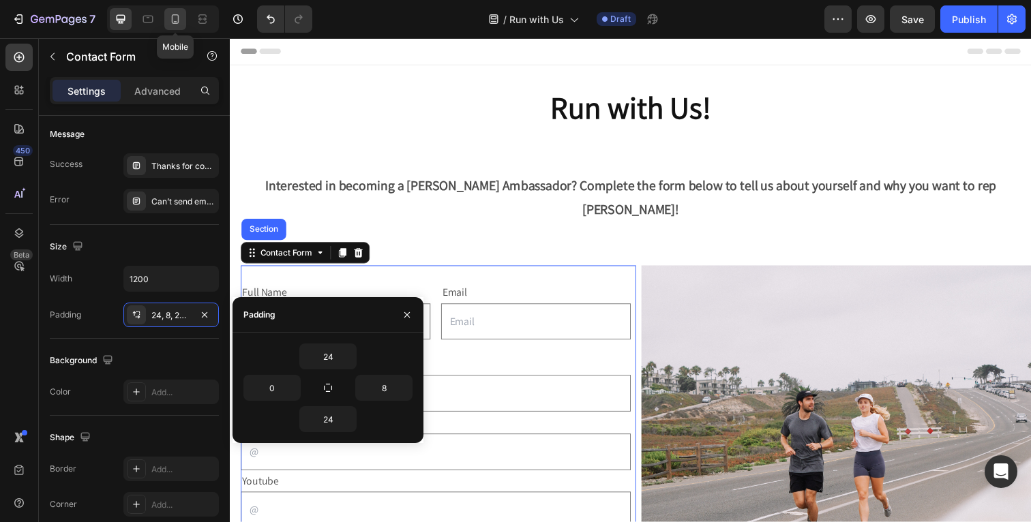
click at [180, 18] on icon at bounding box center [175, 19] width 14 height 14
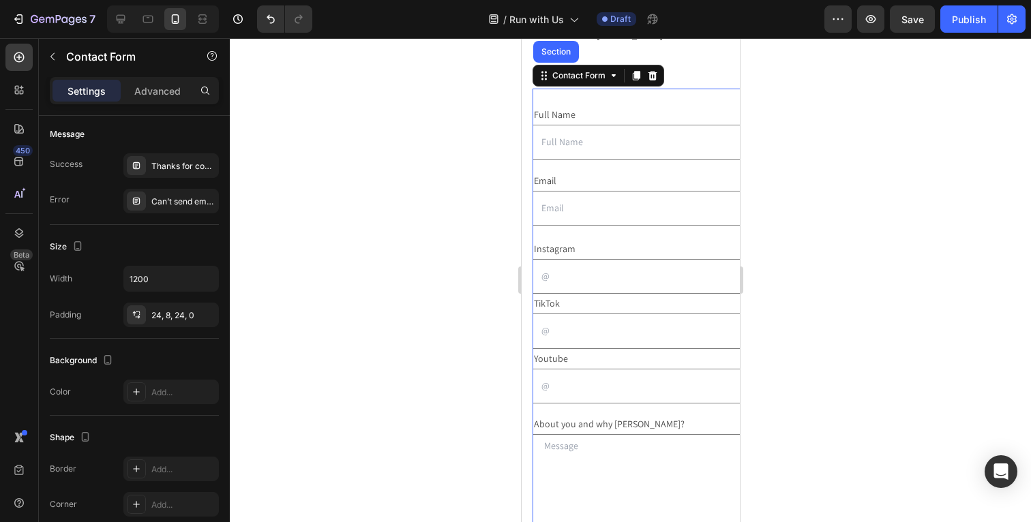
scroll to position [200, 0]
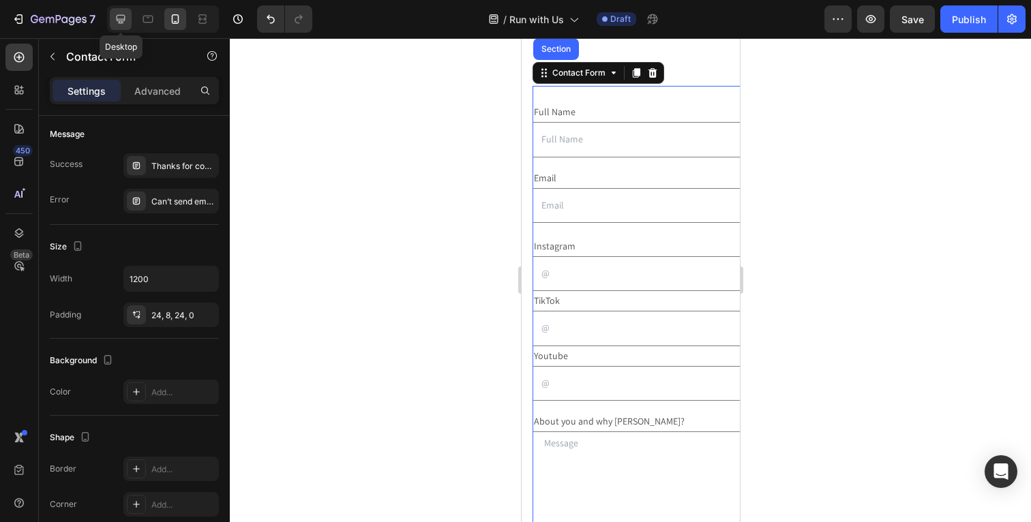
click at [124, 20] on icon at bounding box center [121, 19] width 9 height 9
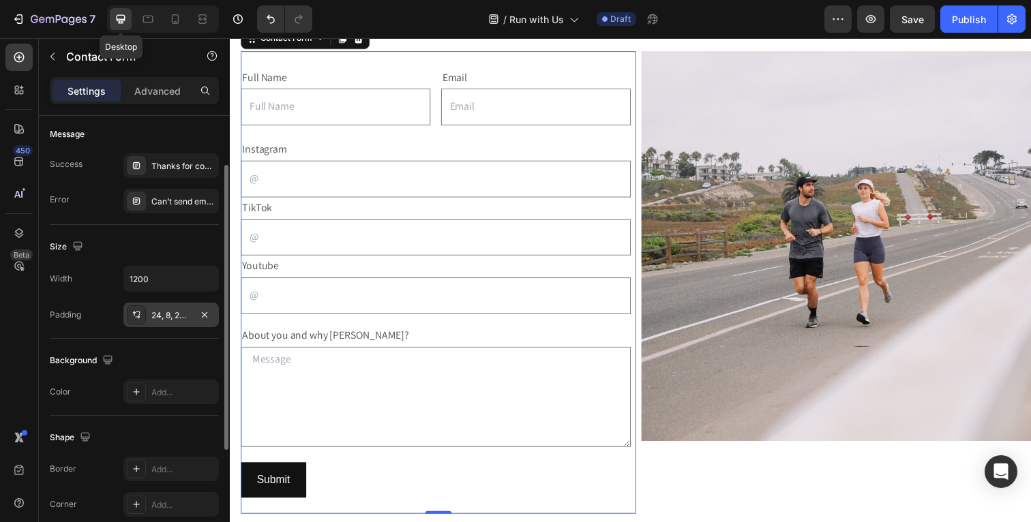
scroll to position [165, 0]
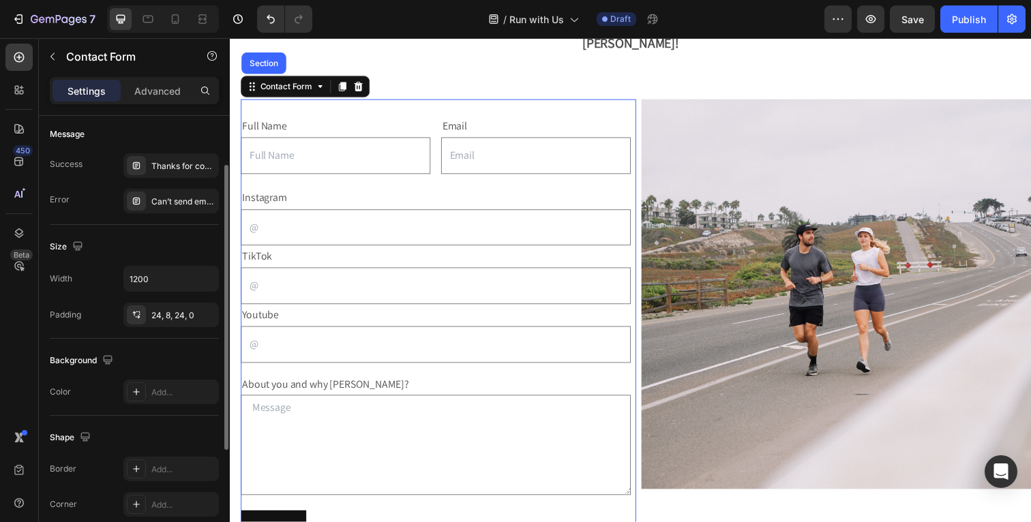
click at [97, 318] on div "Padding 24, 8, 24, 0" at bounding box center [134, 315] width 169 height 25
click at [177, 23] on icon at bounding box center [176, 19] width 8 height 10
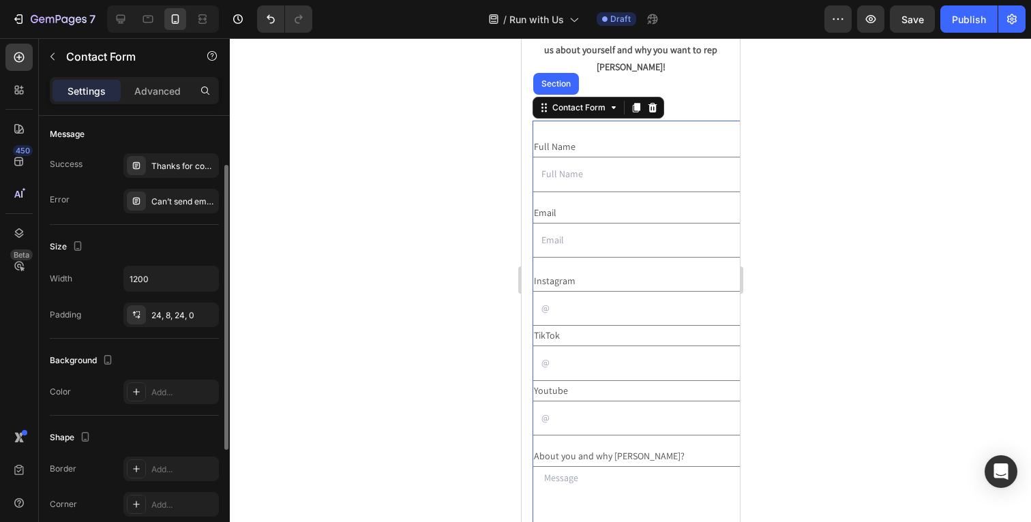
scroll to position [200, 0]
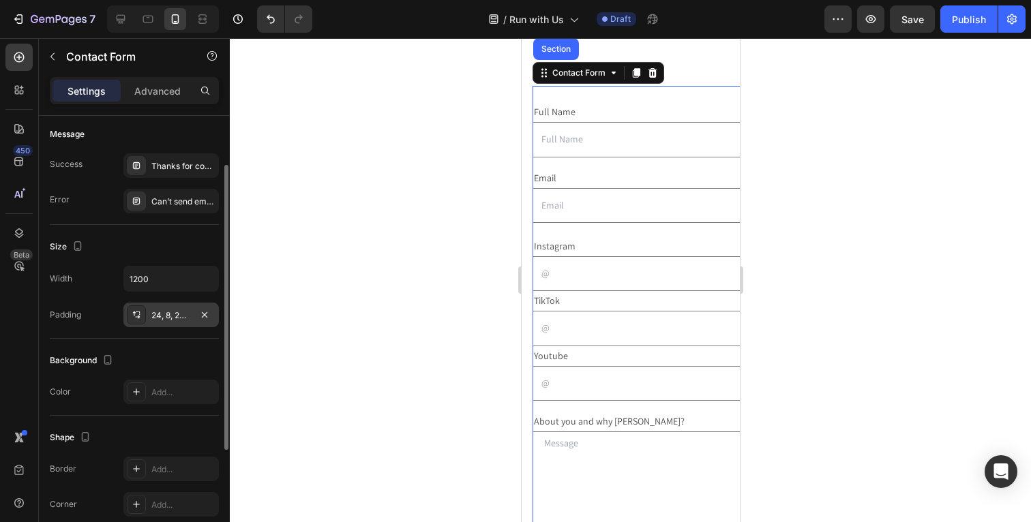
click at [170, 325] on div "24, 8, 24, 0" at bounding box center [170, 315] width 95 height 25
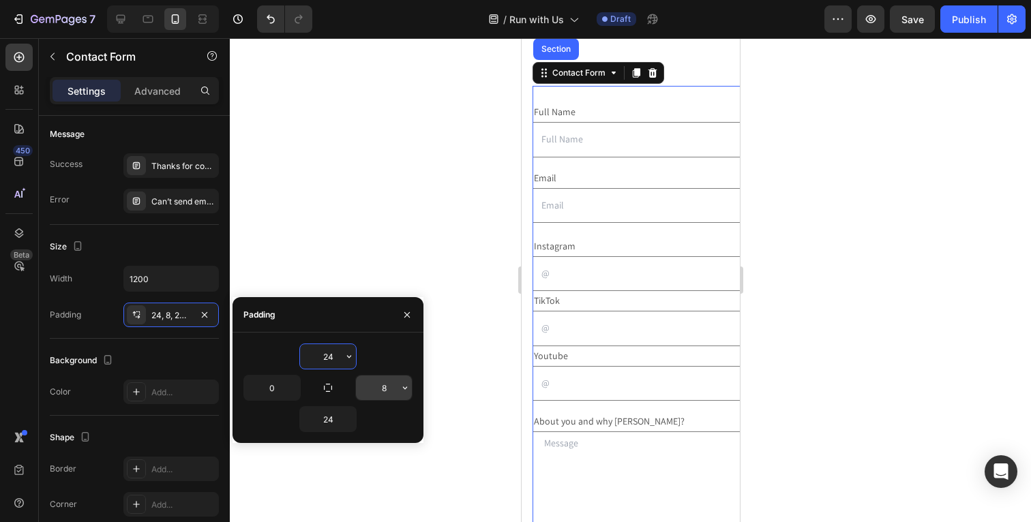
click at [380, 391] on input "8" at bounding box center [384, 388] width 56 height 25
click at [413, 391] on div "24 0 8 24" at bounding box center [328, 388] width 191 height 89
click at [403, 391] on icon "button" at bounding box center [405, 388] width 11 height 11
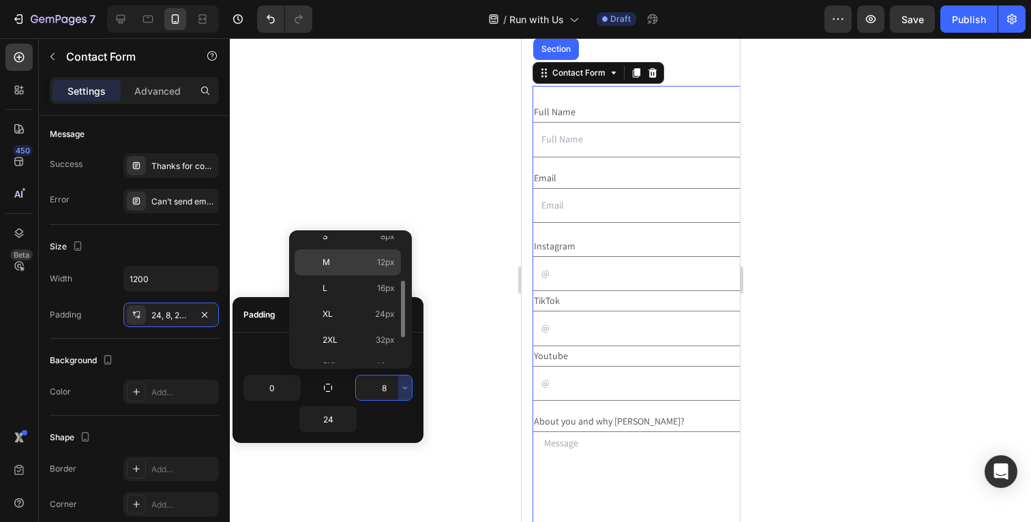
scroll to position [97, 0]
click at [357, 309] on p "XL 24px" at bounding box center [359, 307] width 72 height 12
type input "24"
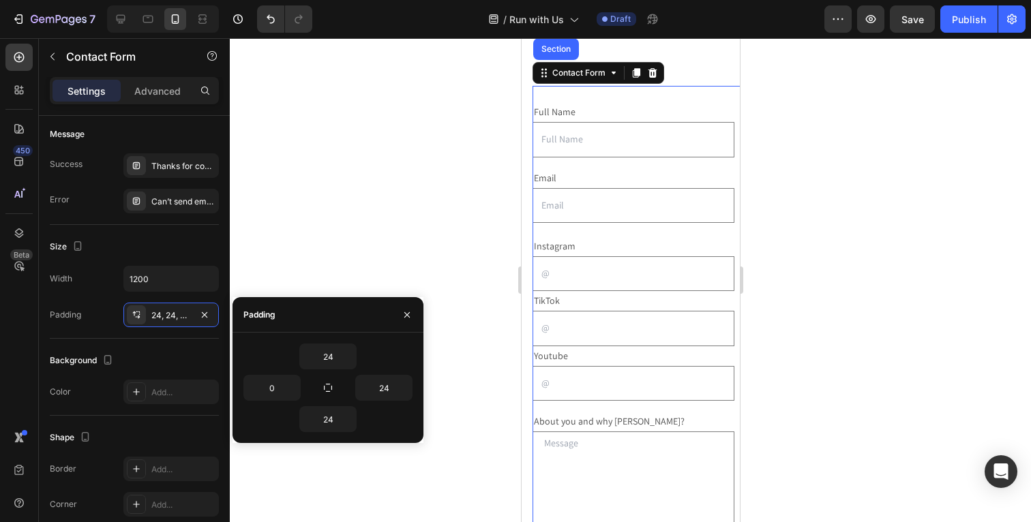
click at [267, 264] on div at bounding box center [630, 280] width 801 height 484
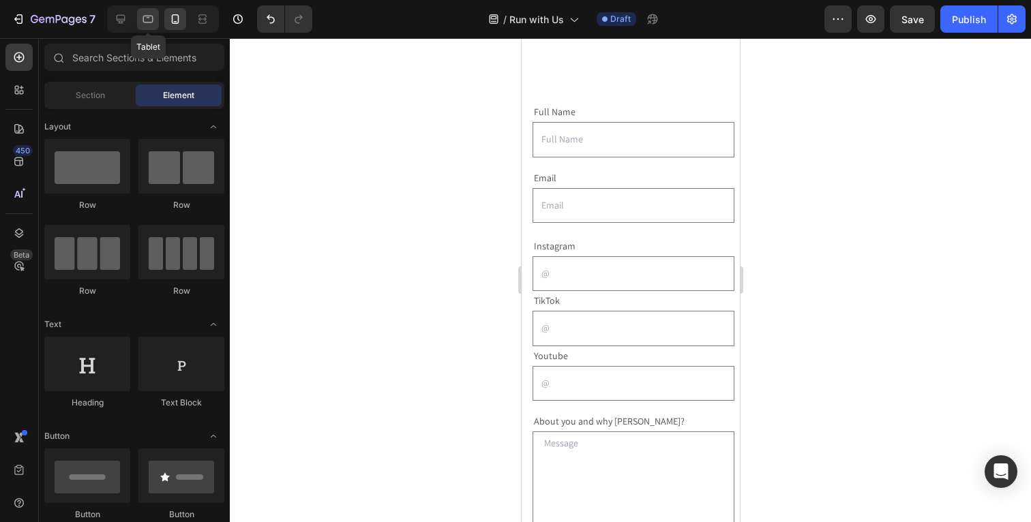
click at [142, 23] on icon at bounding box center [148, 19] width 14 height 14
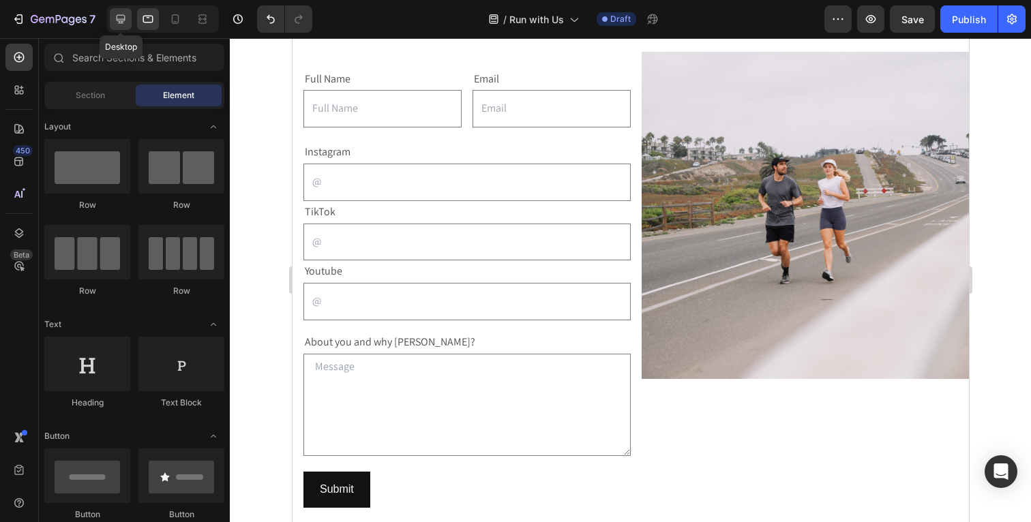
click at [116, 18] on icon at bounding box center [121, 19] width 14 height 14
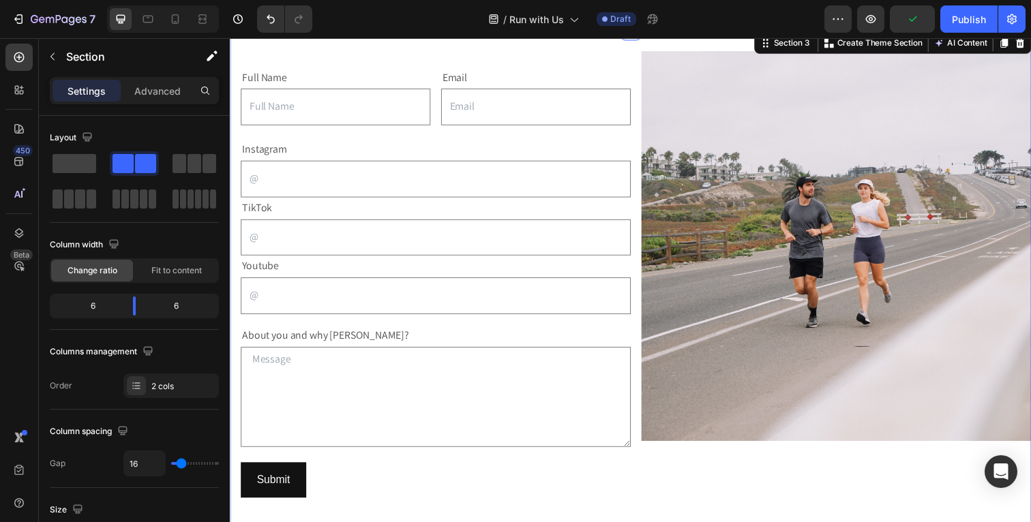
click at [518, 50] on div "Full Name Text Block Text Field Email Text Block Email Field Row Text Block Ins…" at bounding box center [639, 288] width 818 height 516
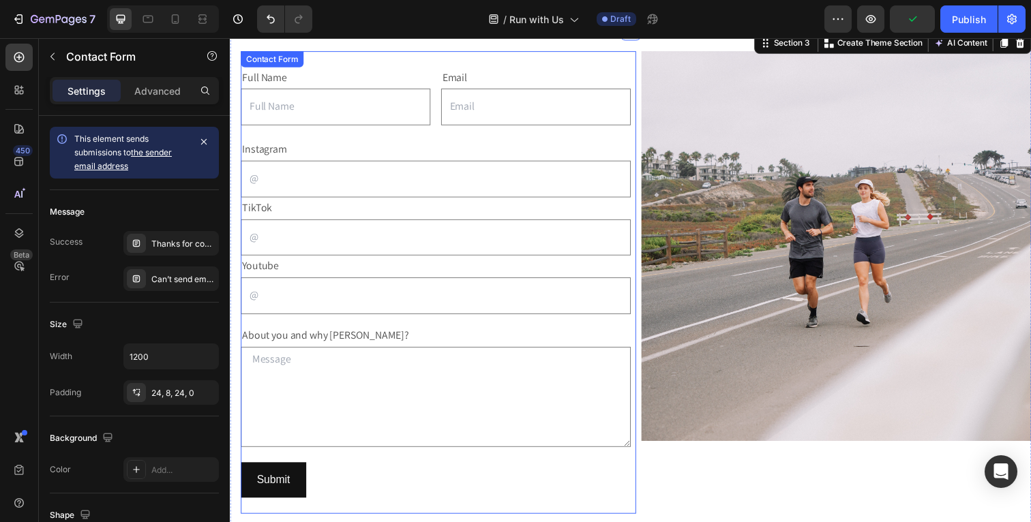
click at [513, 59] on div "Full Name Text Block Text Field Email Text Block Email Field Row Text Block Ins…" at bounding box center [443, 288] width 404 height 473
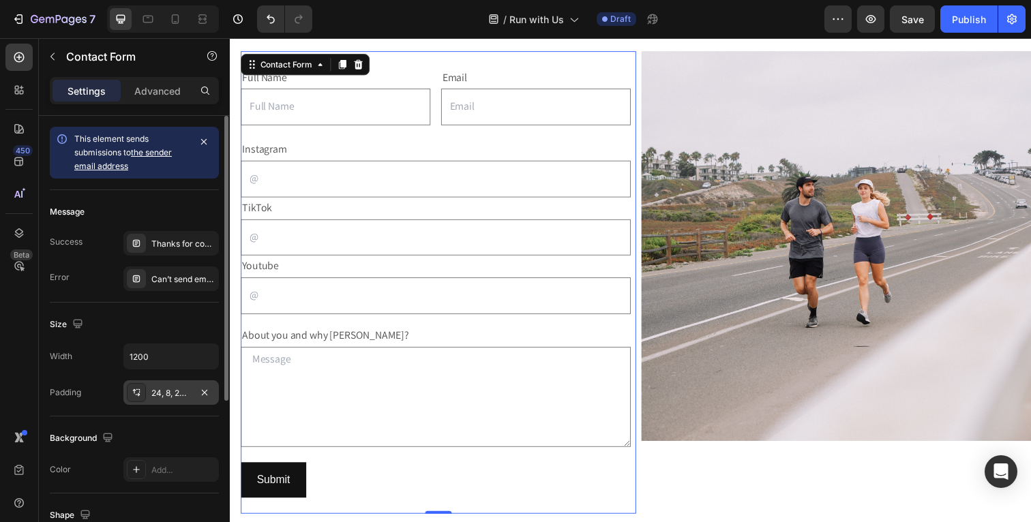
click at [189, 393] on div "24, 8, 24, 0" at bounding box center [171, 393] width 40 height 12
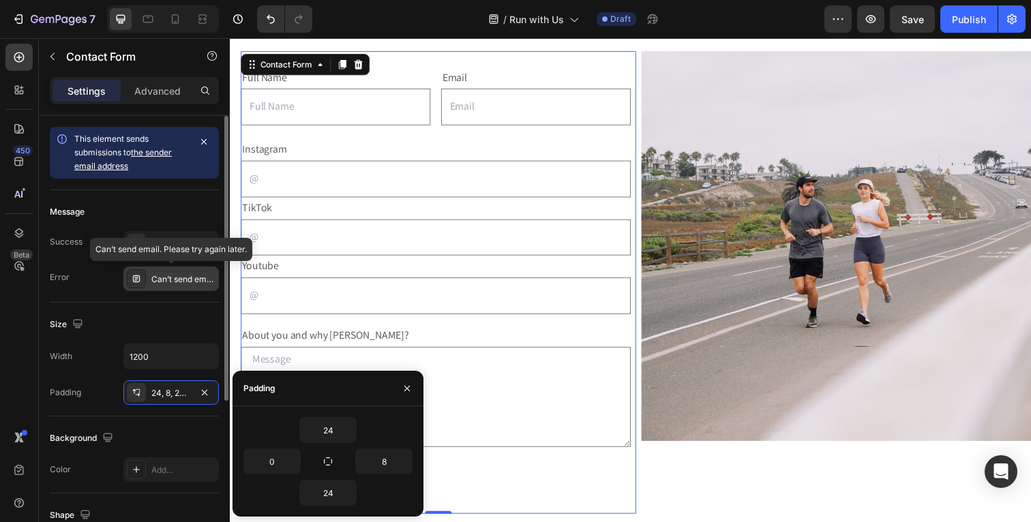
click at [182, 280] on div "Can’t send email. Please try again later." at bounding box center [183, 279] width 64 height 12
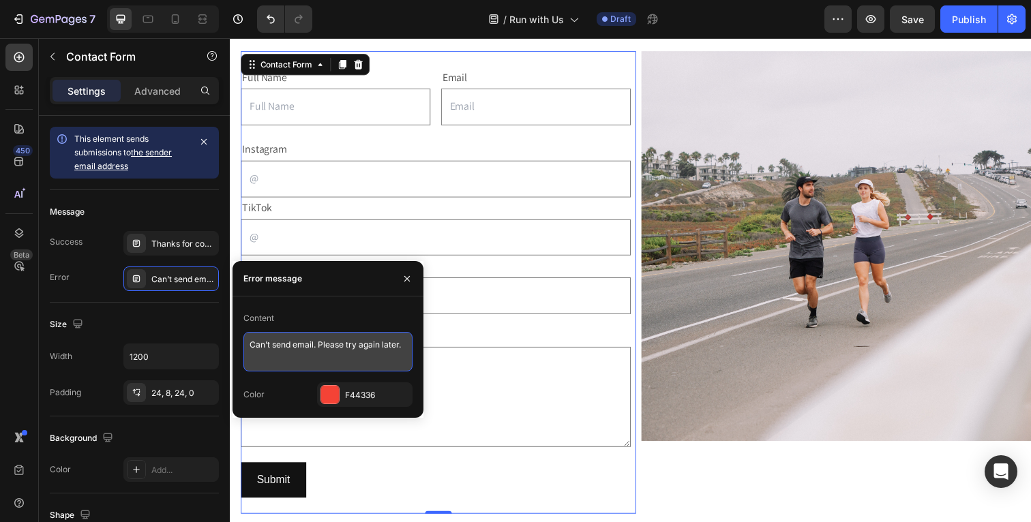
click at [285, 345] on textarea "Can’t send email. Please try again later." at bounding box center [327, 352] width 169 height 40
click at [311, 347] on textarea "Can’t submit email. Please try again later." at bounding box center [327, 352] width 169 height 40
type textarea "Can’t submit form. Please try again later."
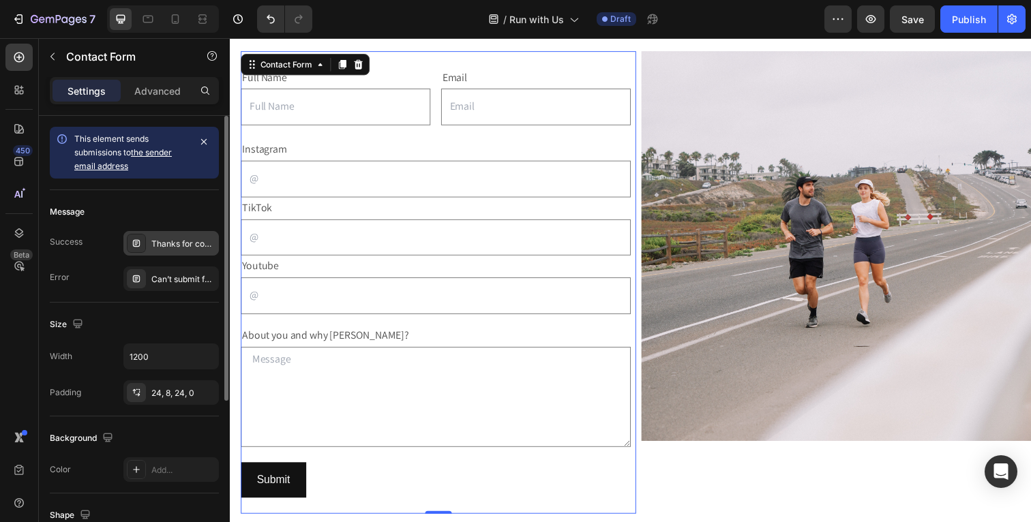
click at [190, 234] on div "Thanks for contacting us. We'll get back to you as soon as possible." at bounding box center [170, 243] width 95 height 25
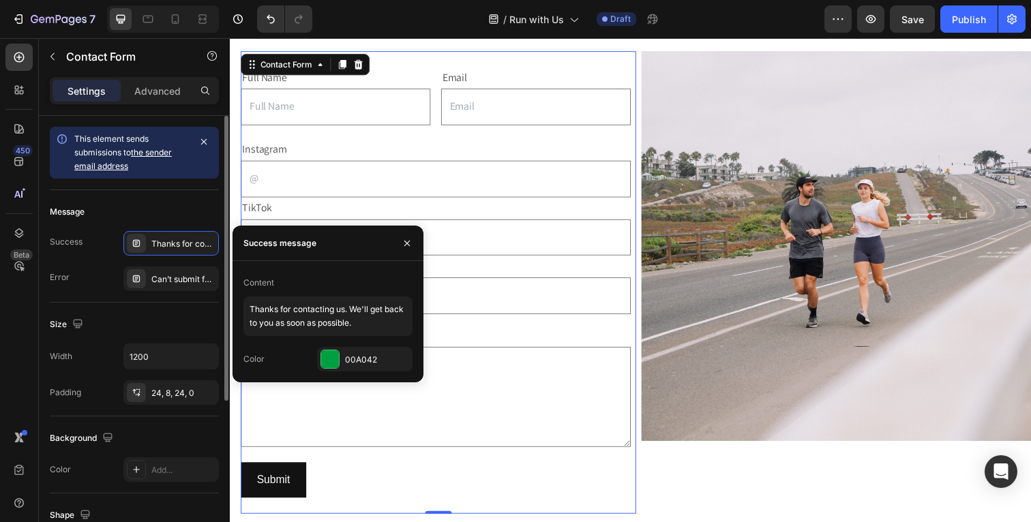
click at [188, 324] on div "Size" at bounding box center [134, 325] width 169 height 22
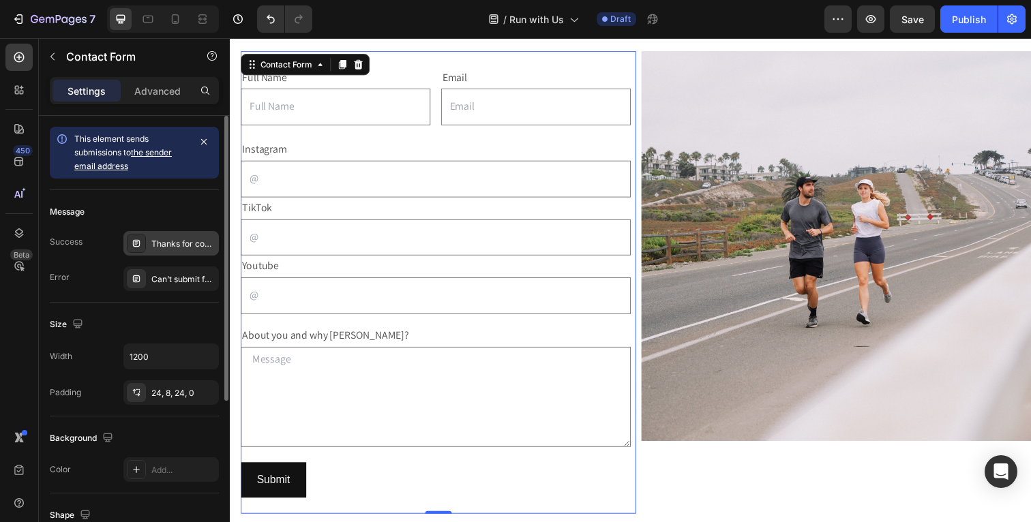
click at [178, 243] on div "Thanks for contacting us. We'll get back to you as soon as possible." at bounding box center [183, 244] width 64 height 12
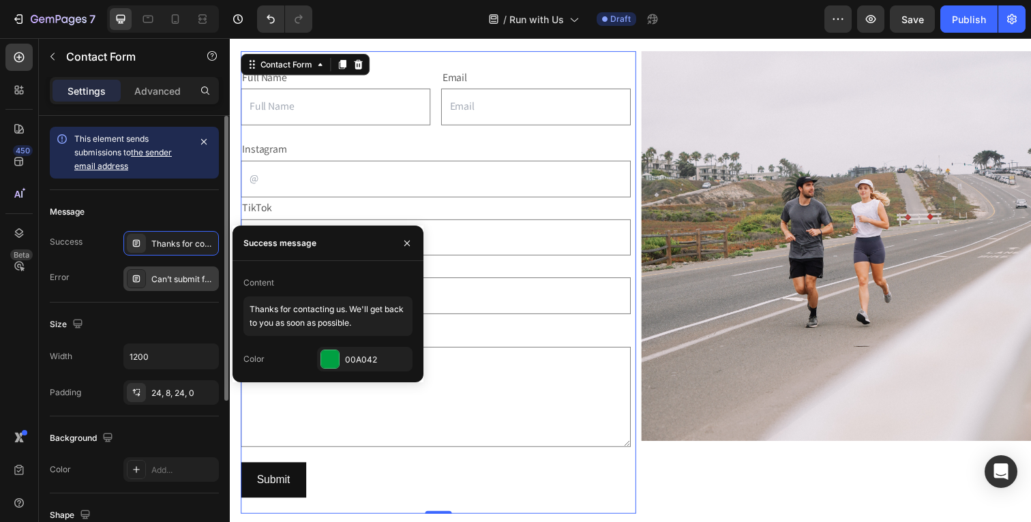
click at [198, 281] on div "Can’t submit form. Please try again later." at bounding box center [183, 279] width 64 height 12
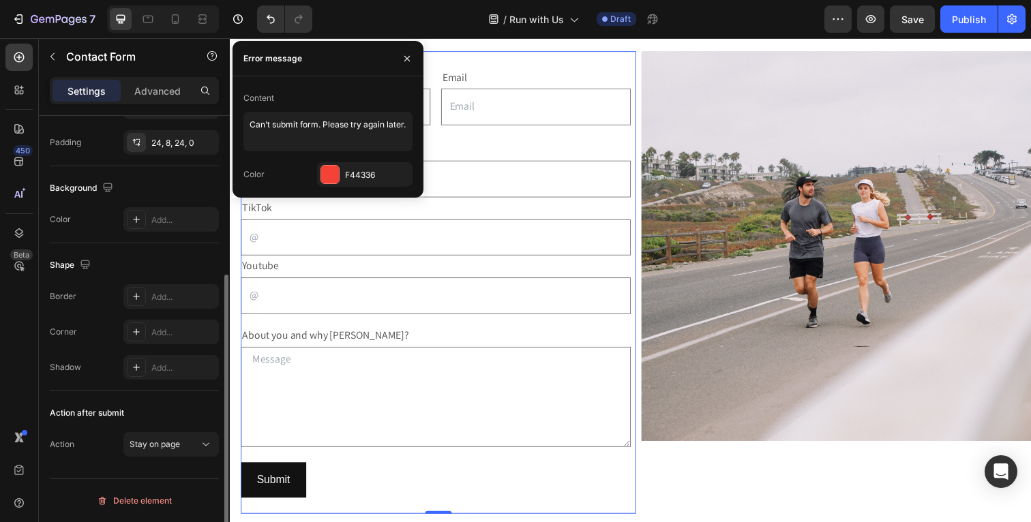
scroll to position [250, 0]
click at [193, 449] on div "Stay on page" at bounding box center [165, 445] width 70 height 12
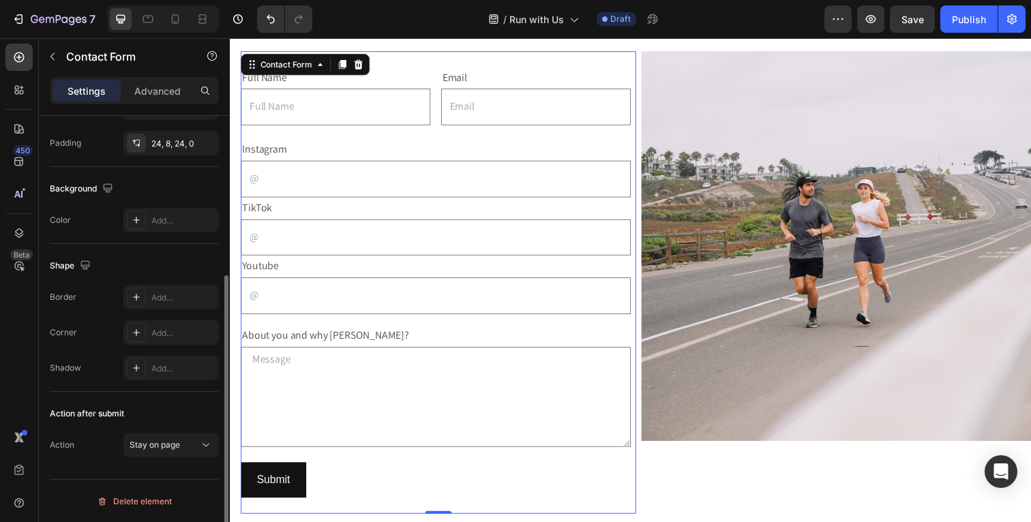
click at [190, 474] on div "This element sends submissions to the sender email address Message Success Than…" at bounding box center [134, 213] width 191 height 695
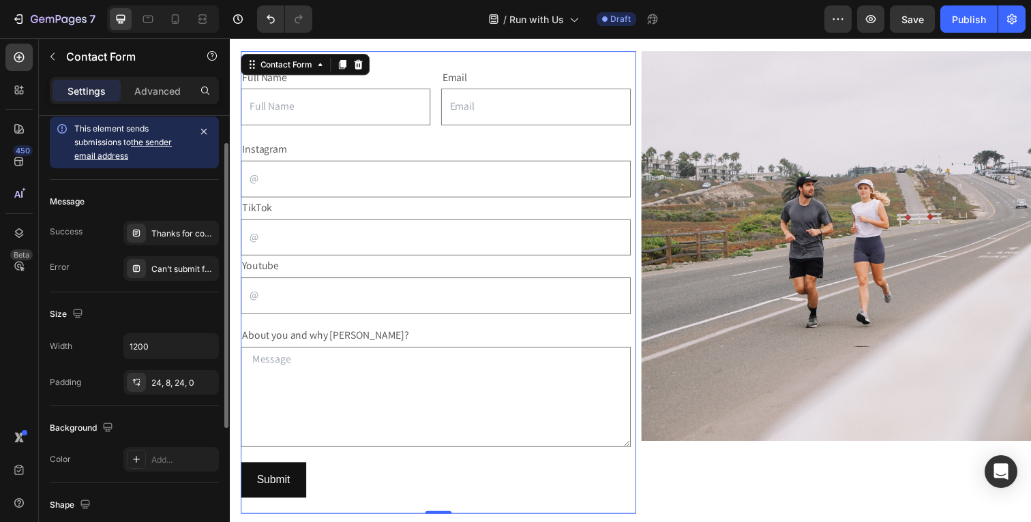
scroll to position [0, 0]
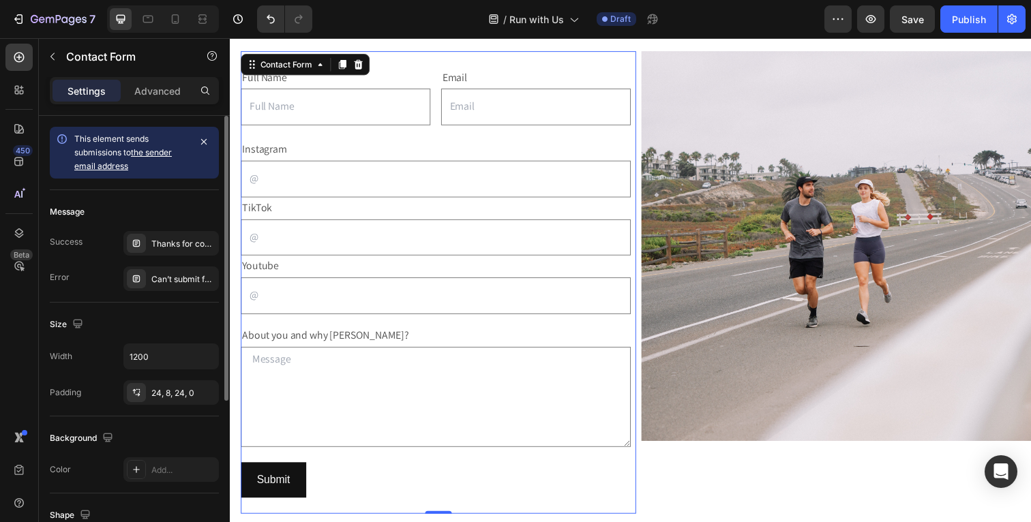
click at [149, 153] on link "the sender email address" at bounding box center [123, 159] width 98 height 24
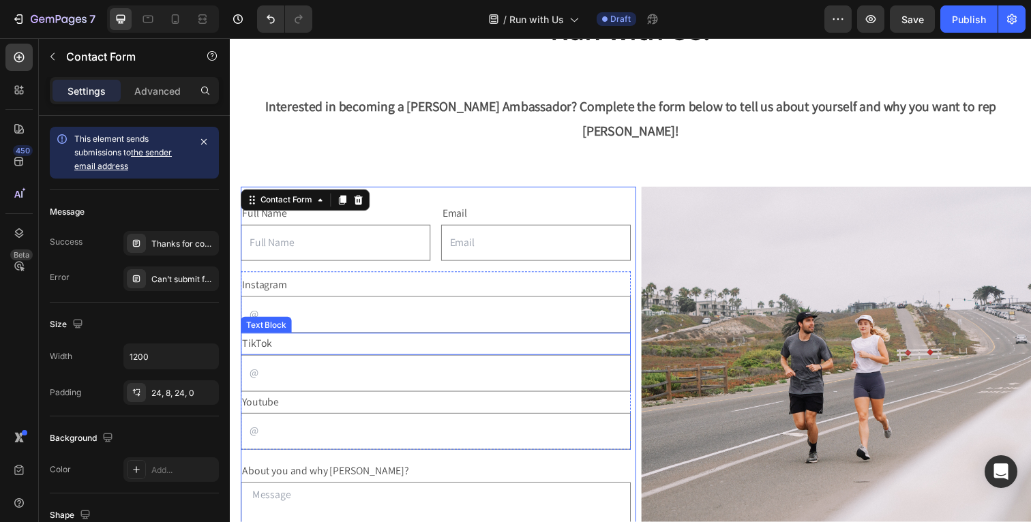
scroll to position [94, 0]
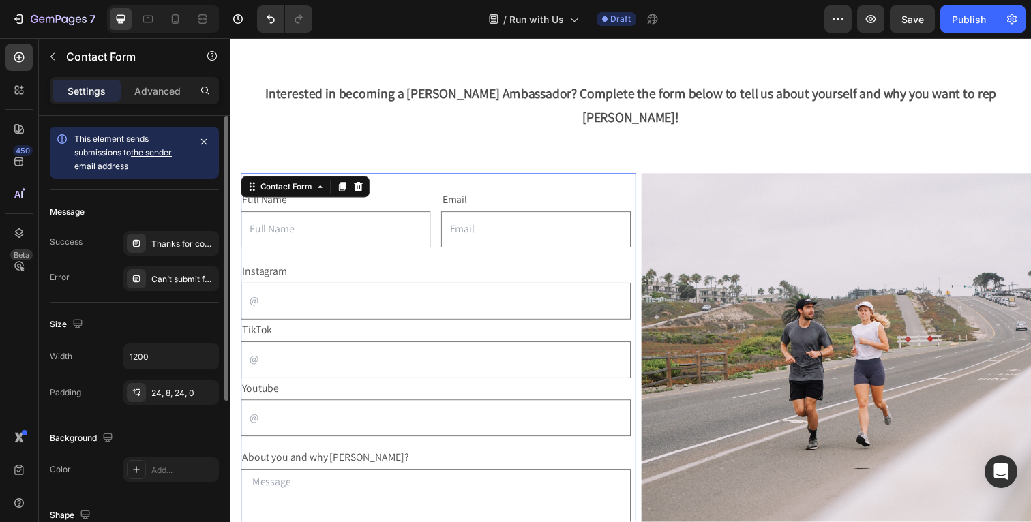
click at [153, 152] on link "the sender email address" at bounding box center [123, 159] width 98 height 24
click at [202, 138] on icon "button" at bounding box center [203, 141] width 11 height 11
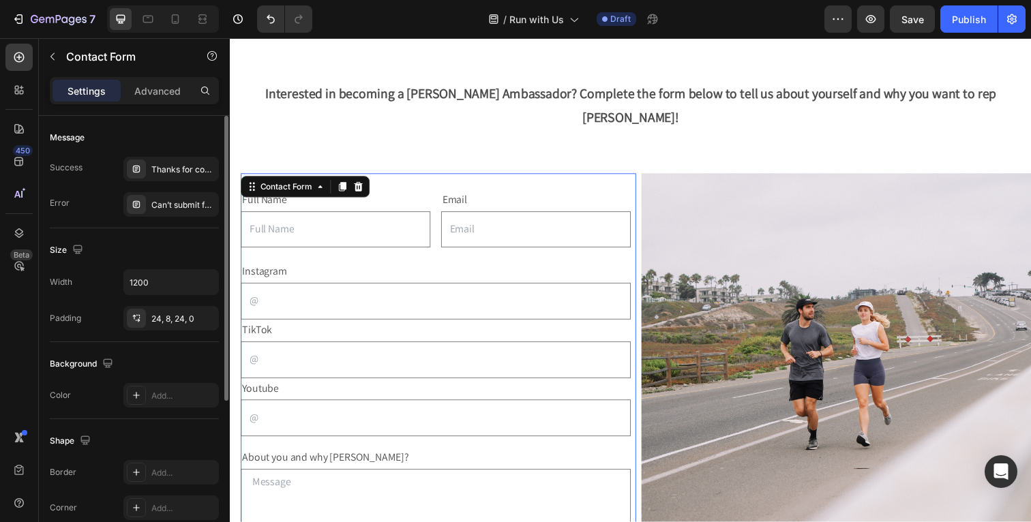
click at [192, 140] on div "Message" at bounding box center [134, 138] width 169 height 22
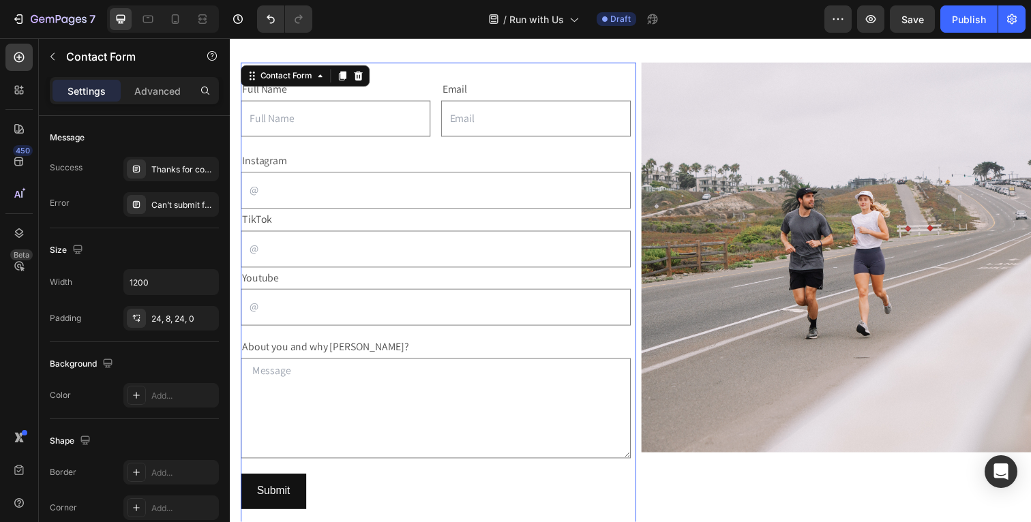
scroll to position [0, 0]
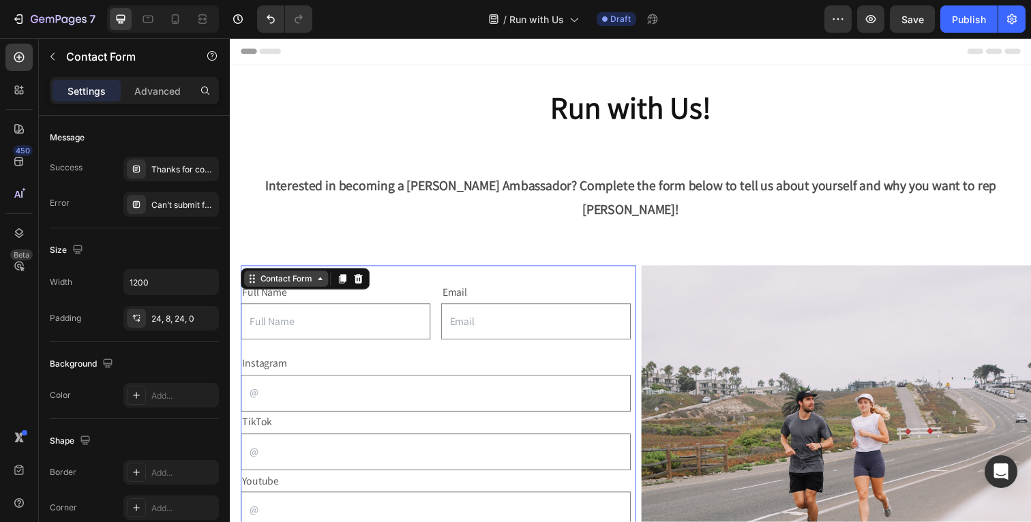
click at [320, 279] on icon at bounding box center [321, 284] width 11 height 11
click at [324, 279] on icon at bounding box center [321, 284] width 11 height 11
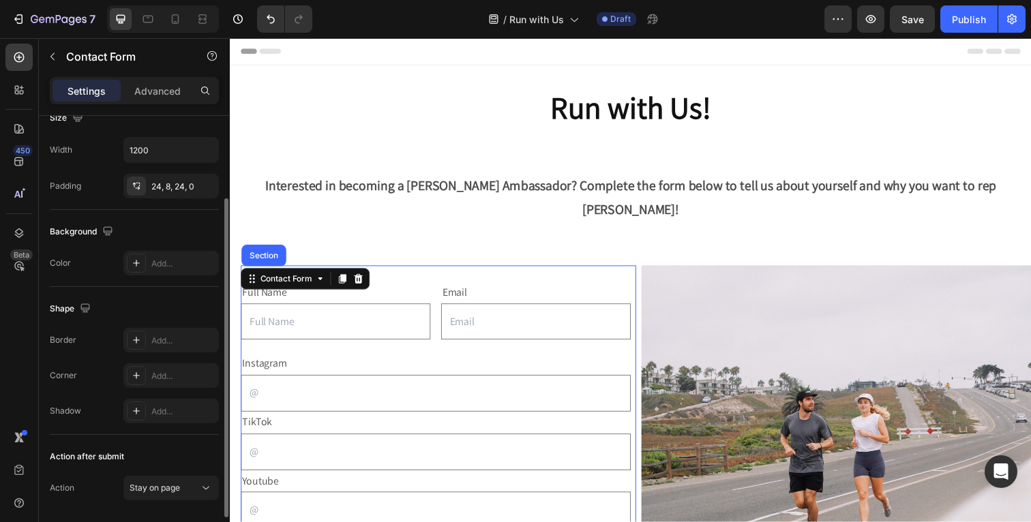
scroll to position [155, 0]
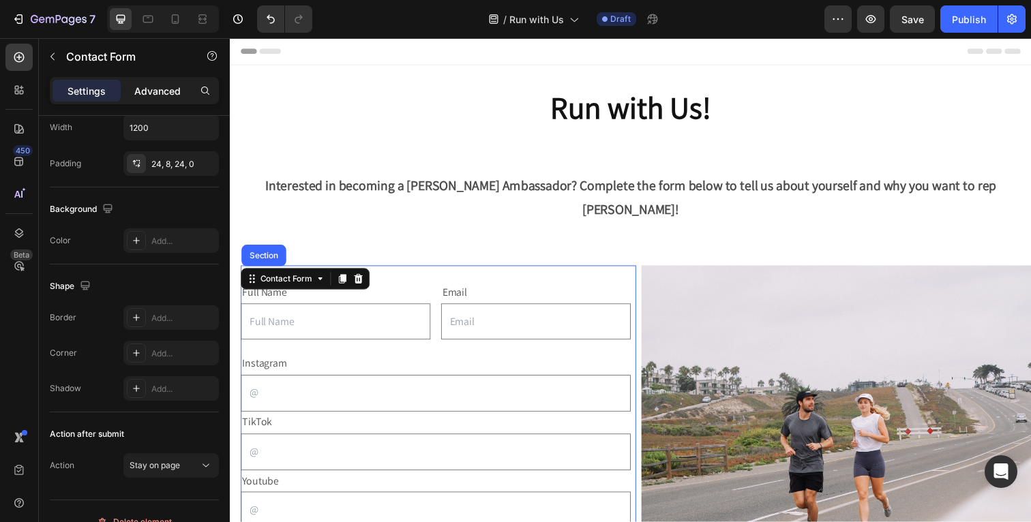
click at [151, 96] on p "Advanced" at bounding box center [157, 91] width 46 height 14
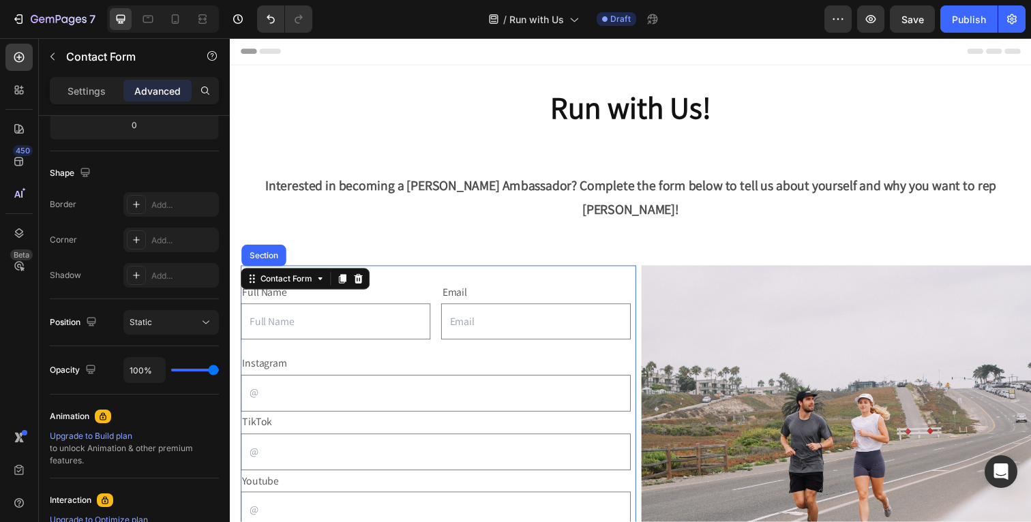
scroll to position [0, 0]
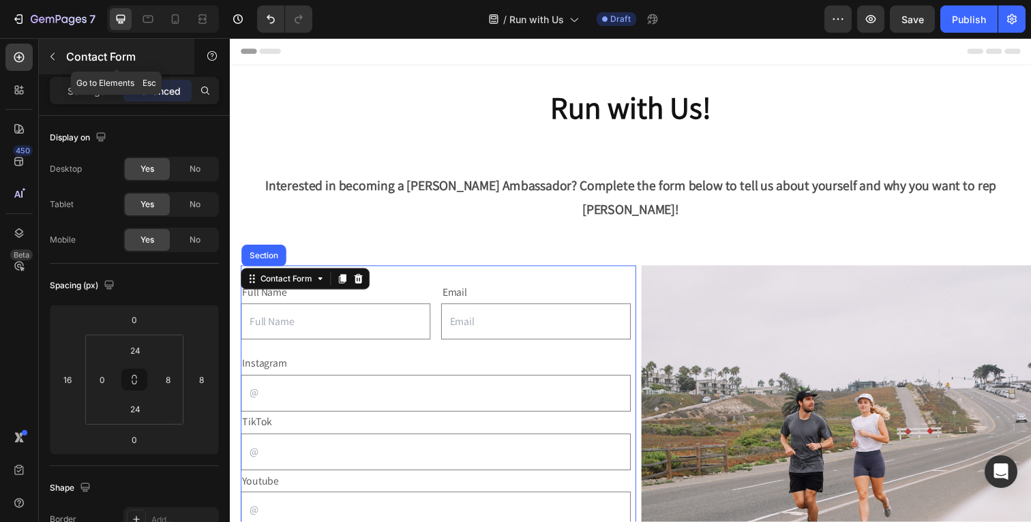
click at [55, 55] on icon "button" at bounding box center [52, 56] width 11 height 11
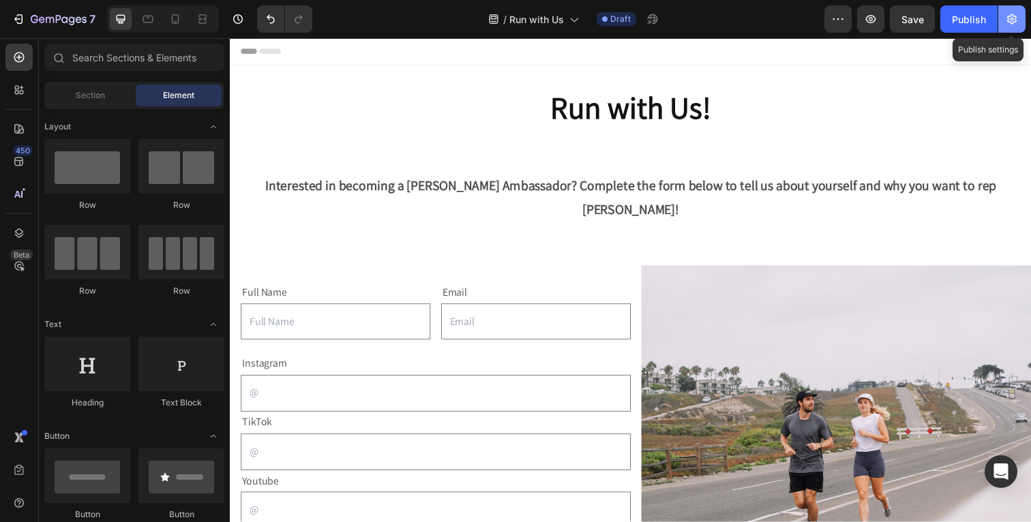
click at [1010, 18] on icon "button" at bounding box center [1011, 19] width 3 height 3
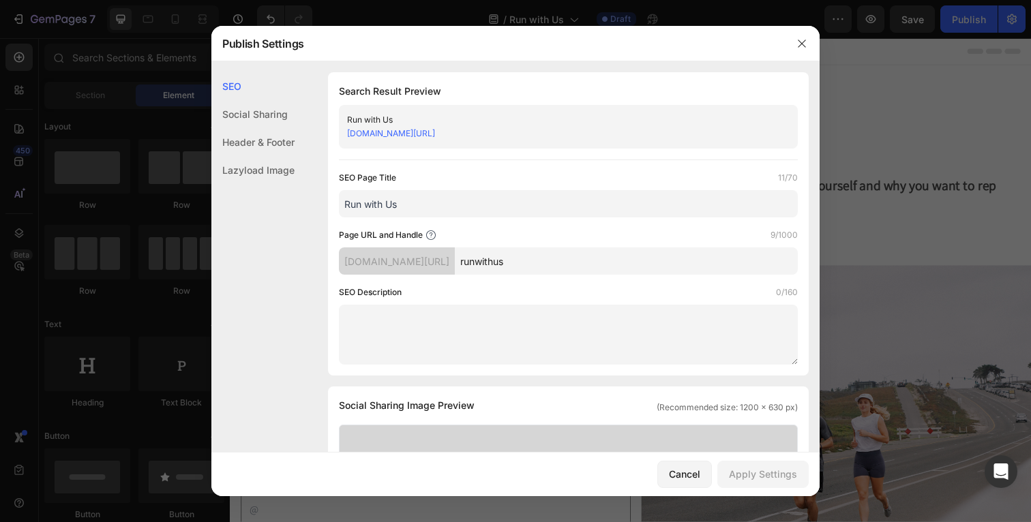
click at [544, 121] on div "Run with Us" at bounding box center [557, 120] width 420 height 14
click at [537, 147] on div "Run with Us genp6u-ts.myshopify.com/pages/runwithus" at bounding box center [568, 127] width 459 height 44
click at [484, 213] on input "Run with Us" at bounding box center [568, 203] width 459 height 27
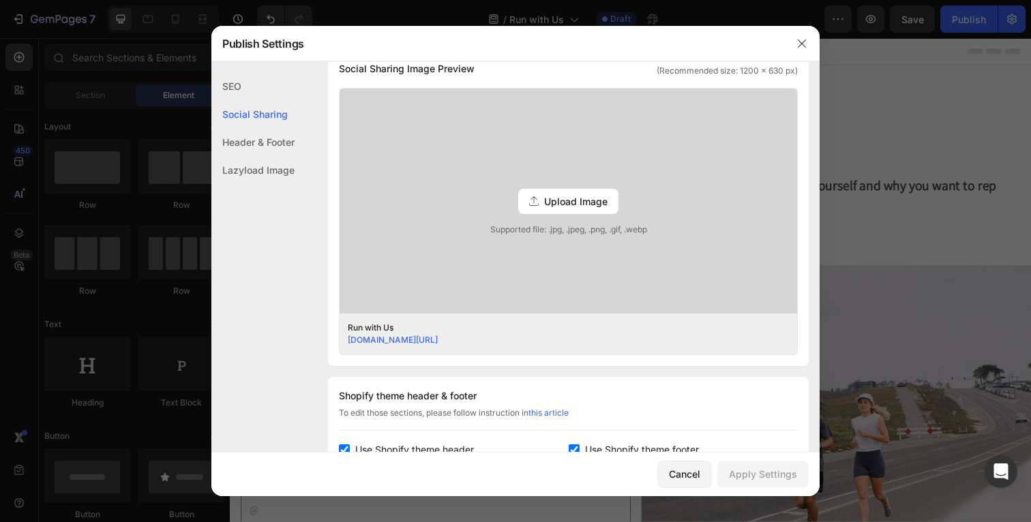
scroll to position [329, 0]
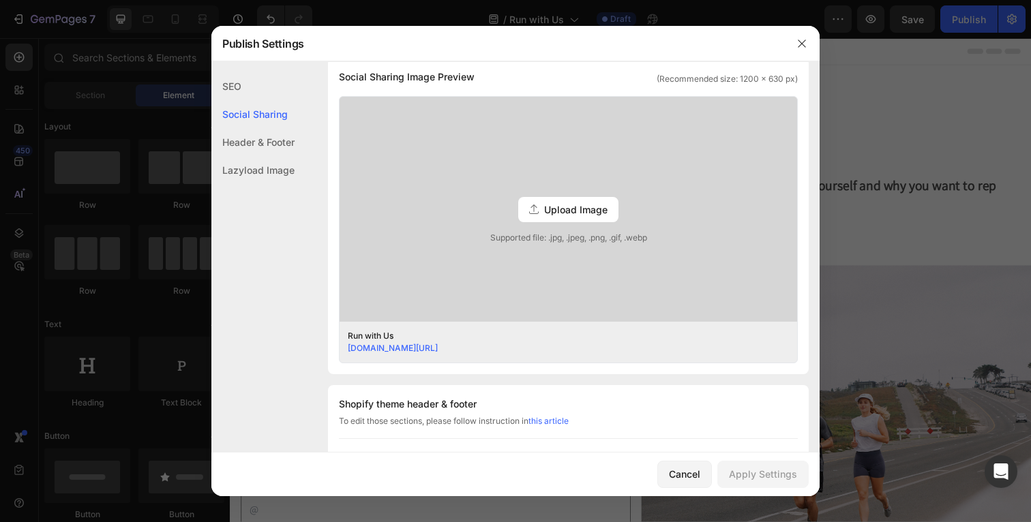
click at [544, 208] on span "Upload Image" at bounding box center [575, 210] width 63 height 14
click at [0, 0] on input "Upload Image Supported file: .jpg, .jpeg, .png, .gif, .webp" at bounding box center [0, 0] width 0 height 0
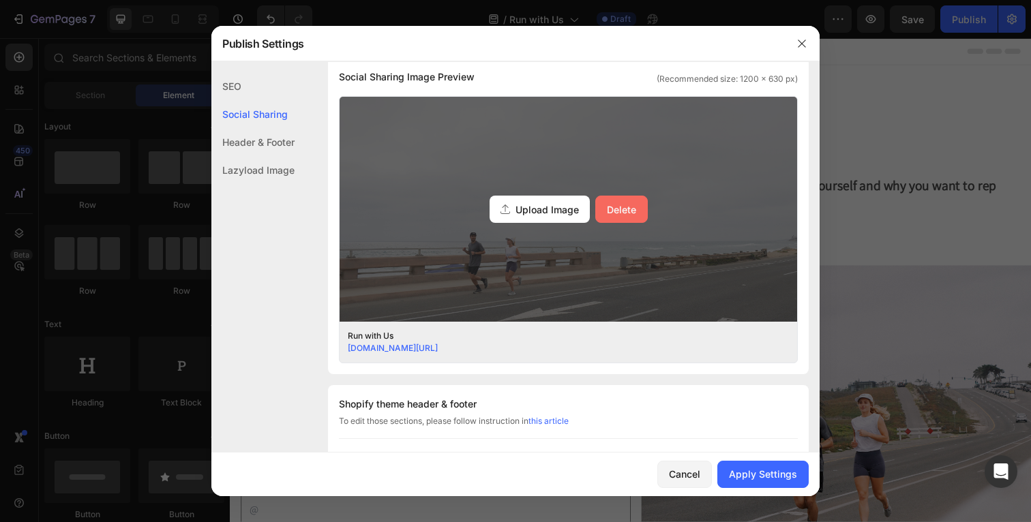
click at [608, 213] on div "Delete" at bounding box center [621, 210] width 29 height 14
click at [0, 0] on input "Upload Image Delete" at bounding box center [0, 0] width 0 height 0
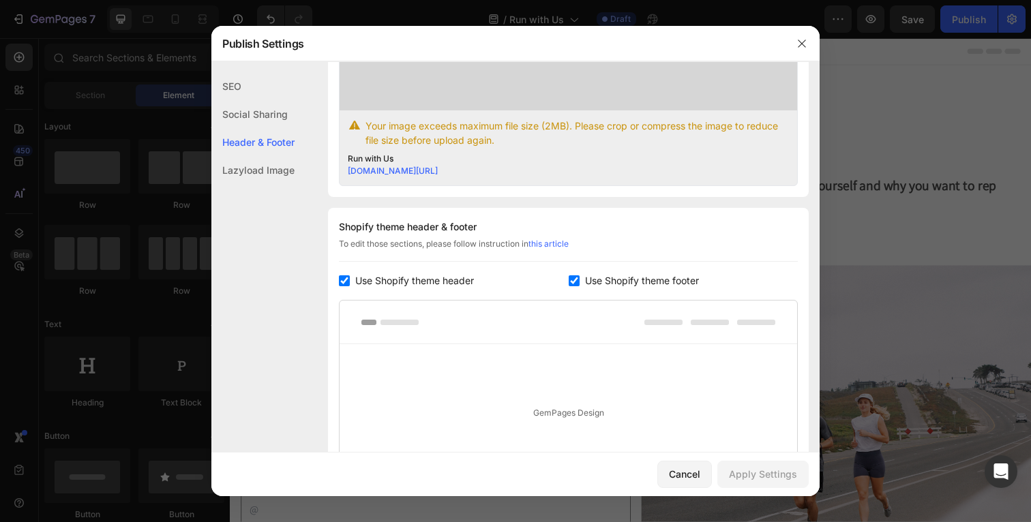
scroll to position [725, 0]
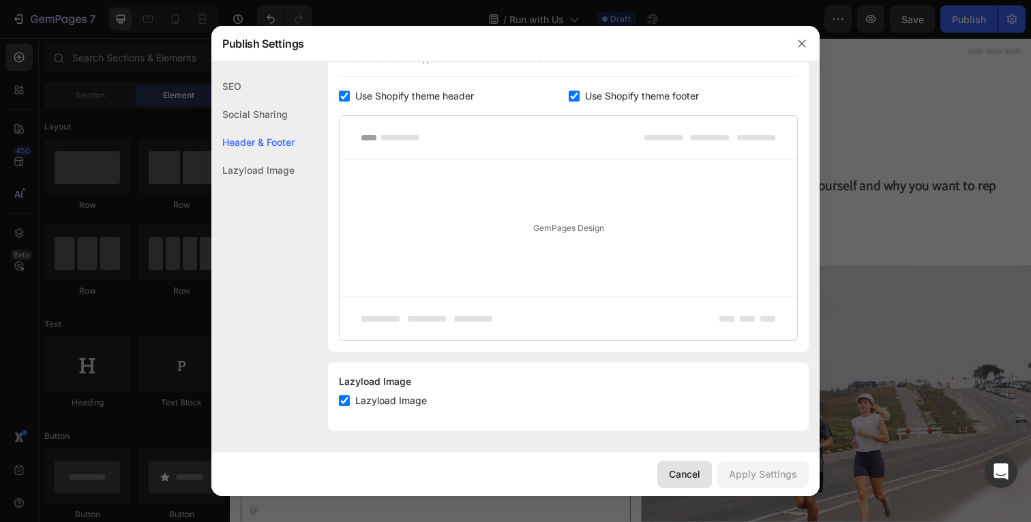
click at [693, 485] on button "Cancel" at bounding box center [684, 474] width 55 height 27
